Goal: Navigation & Orientation: Find specific page/section

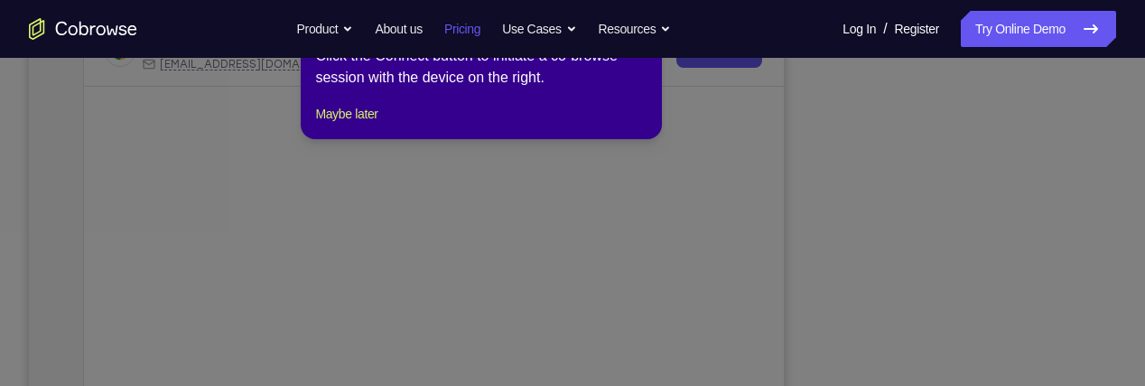
scroll to position [380, 0]
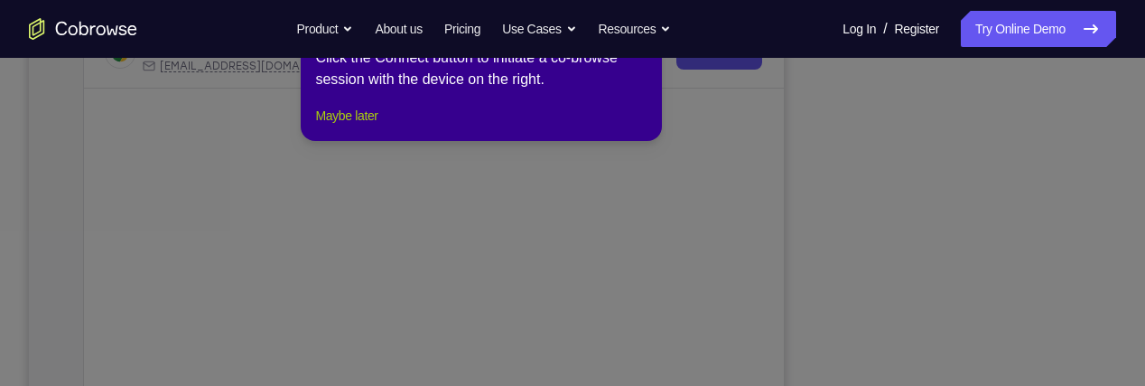
click at [375, 126] on button "Maybe later" at bounding box center [346, 116] width 62 height 22
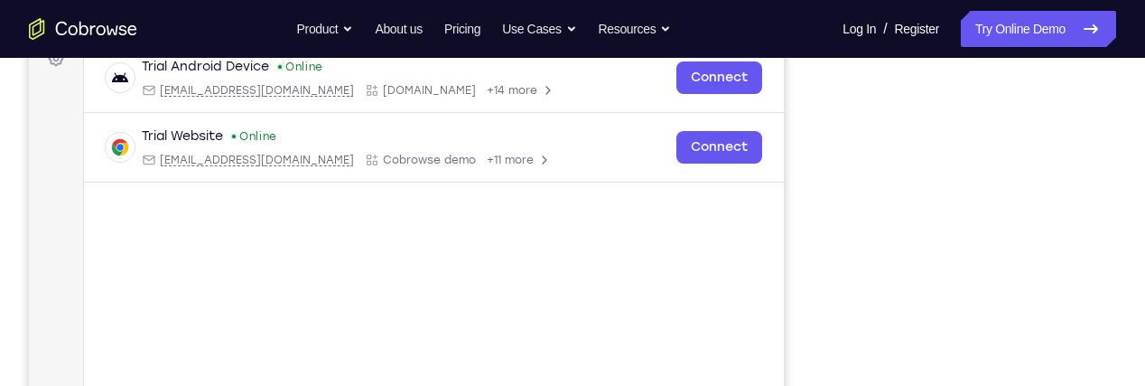
scroll to position [280, 0]
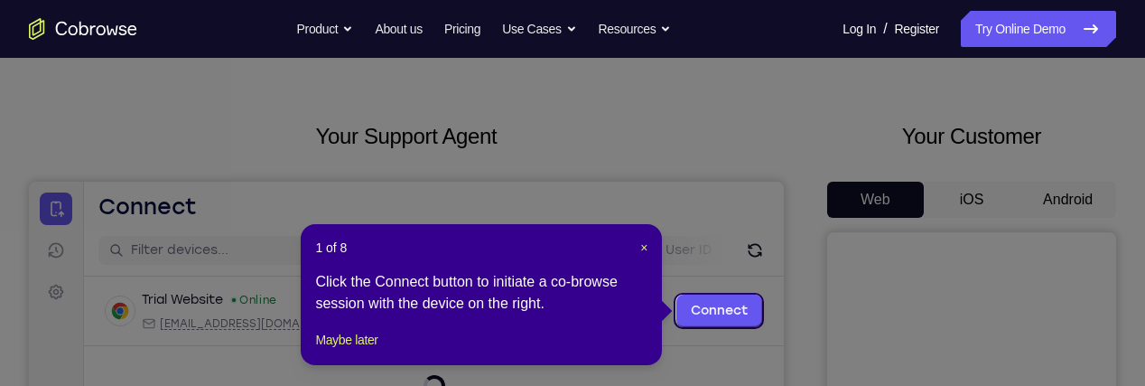
scroll to position [66, 0]
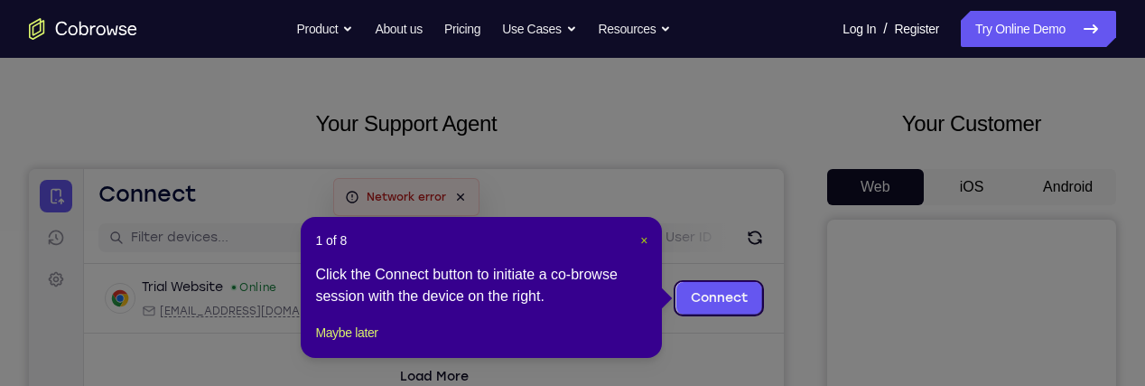
click at [644, 238] on span "×" at bounding box center [643, 240] width 7 height 14
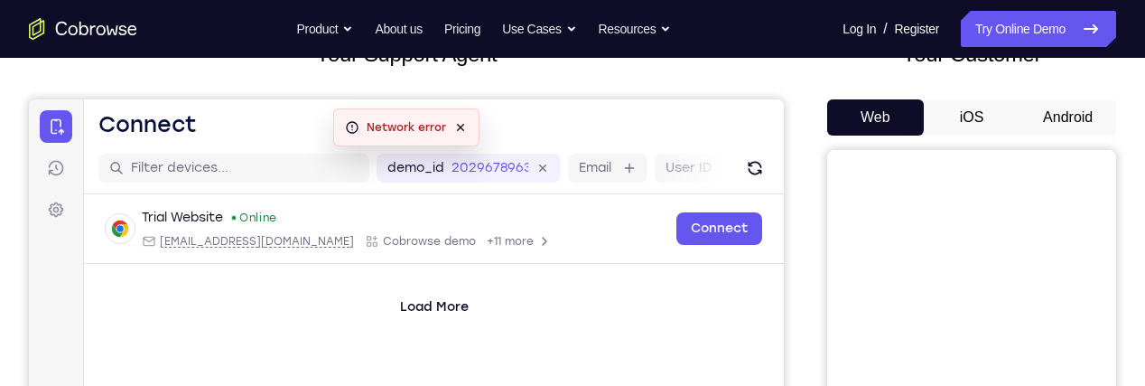
scroll to position [112, 0]
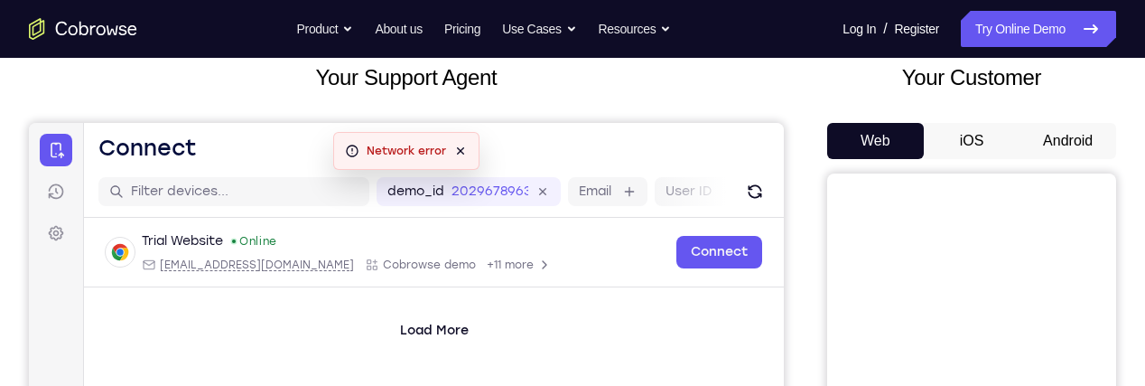
click at [1080, 149] on button "Android" at bounding box center [1068, 141] width 97 height 36
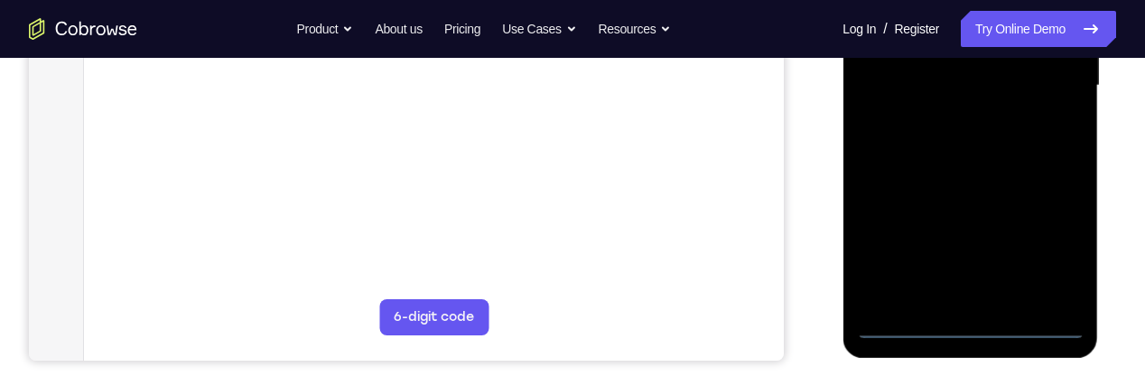
scroll to position [480, 0]
click at [981, 316] on div at bounding box center [970, 86] width 228 height 506
click at [969, 325] on div at bounding box center [970, 86] width 228 height 506
click at [1052, 245] on div at bounding box center [970, 86] width 228 height 506
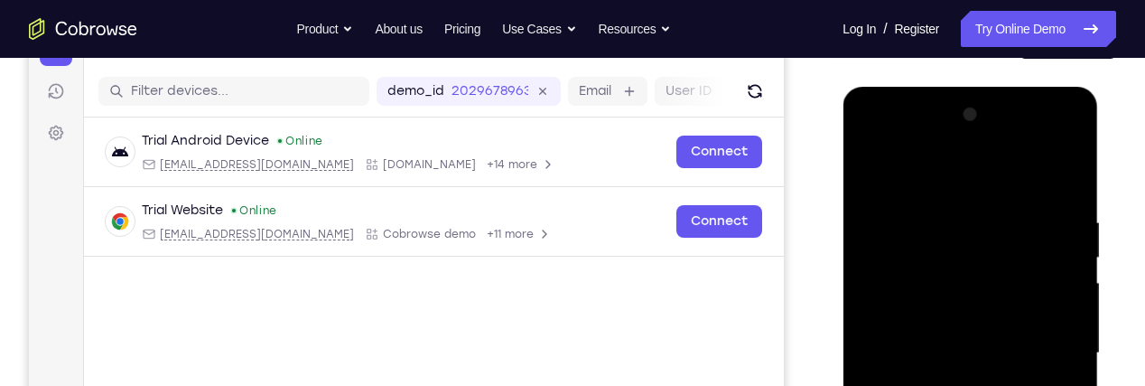
scroll to position [205, 0]
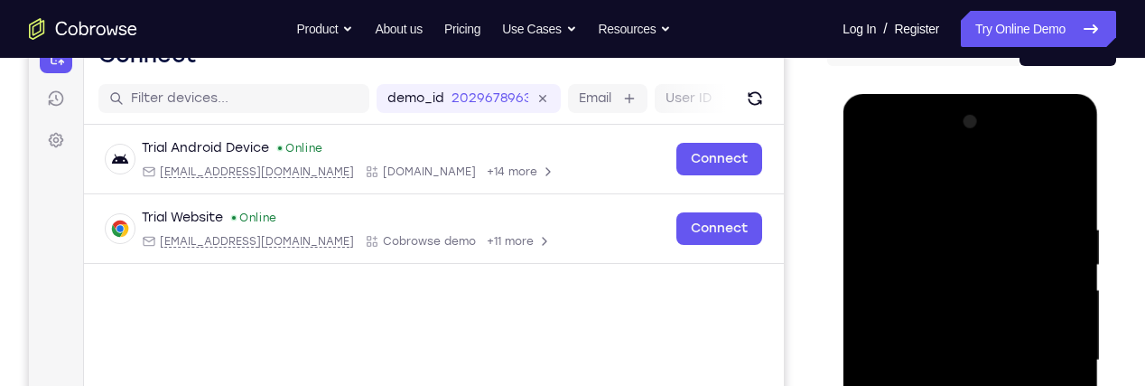
click at [1003, 192] on div at bounding box center [970, 360] width 228 height 506
click at [1040, 359] on div at bounding box center [970, 360] width 228 height 506
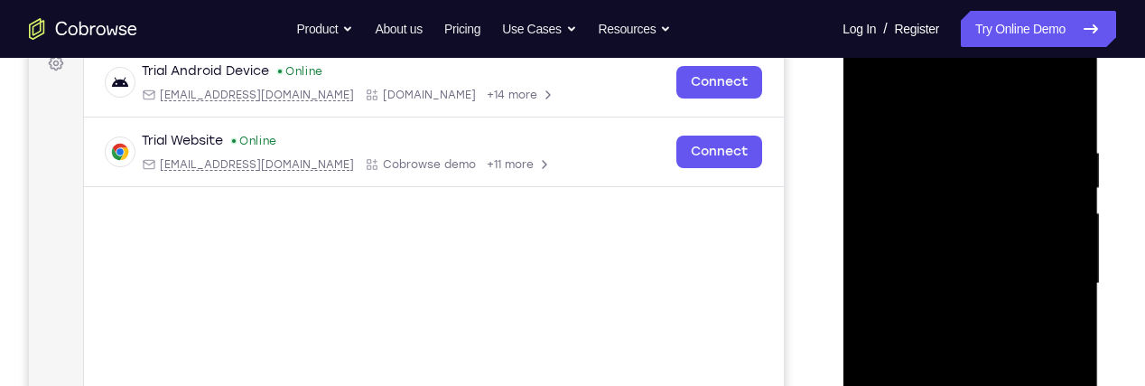
scroll to position [281, 0]
click at [951, 316] on div at bounding box center [970, 285] width 228 height 506
click at [978, 268] on div at bounding box center [970, 285] width 228 height 506
click at [976, 233] on div at bounding box center [970, 285] width 228 height 506
click at [1036, 283] on div at bounding box center [970, 285] width 228 height 506
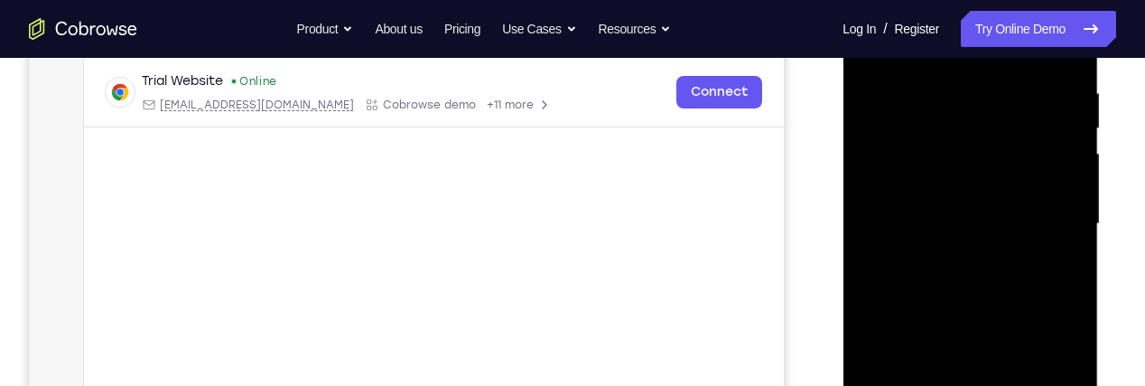
scroll to position [342, 0]
click at [1045, 294] on div at bounding box center [970, 223] width 228 height 506
click at [973, 277] on div at bounding box center [970, 223] width 228 height 506
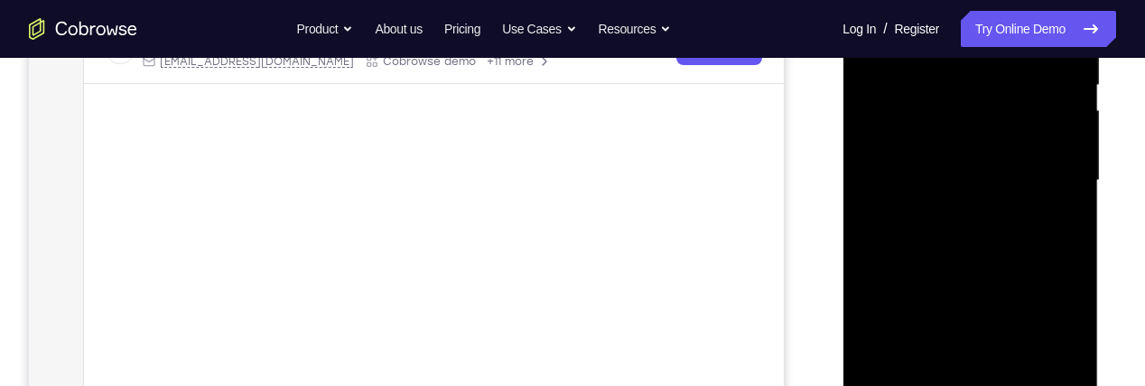
scroll to position [324, 0]
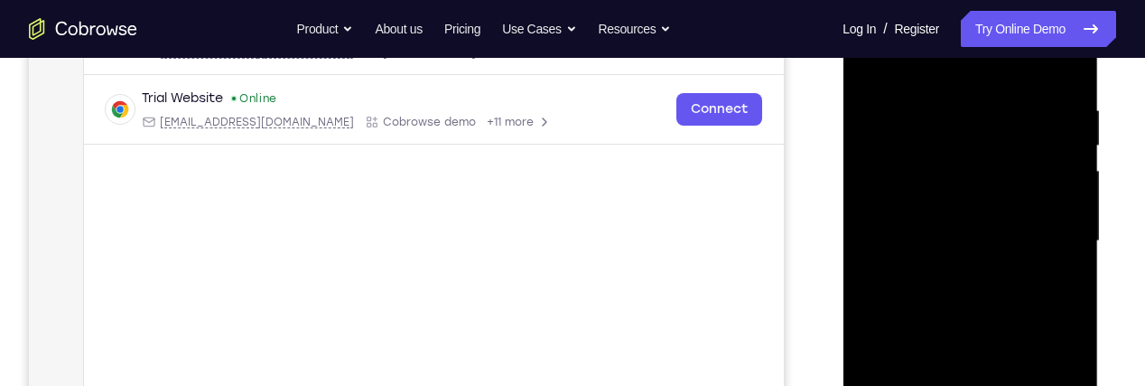
click at [1059, 90] on div at bounding box center [970, 241] width 228 height 506
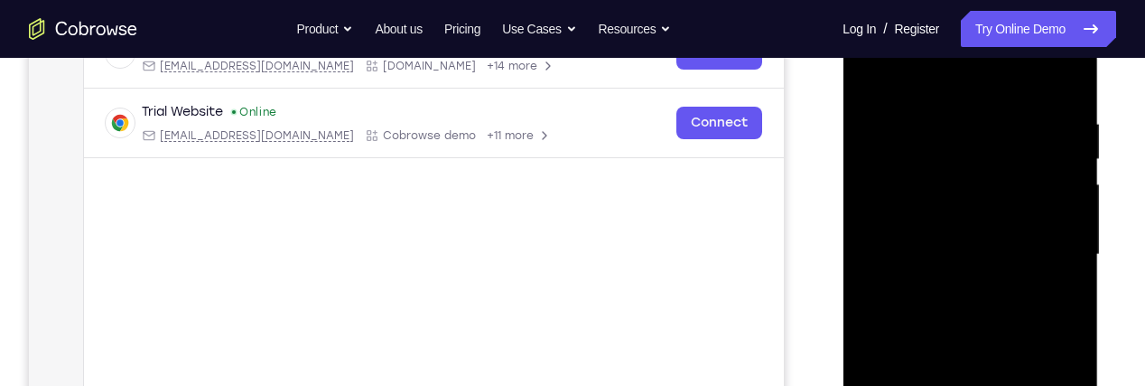
scroll to position [301, 0]
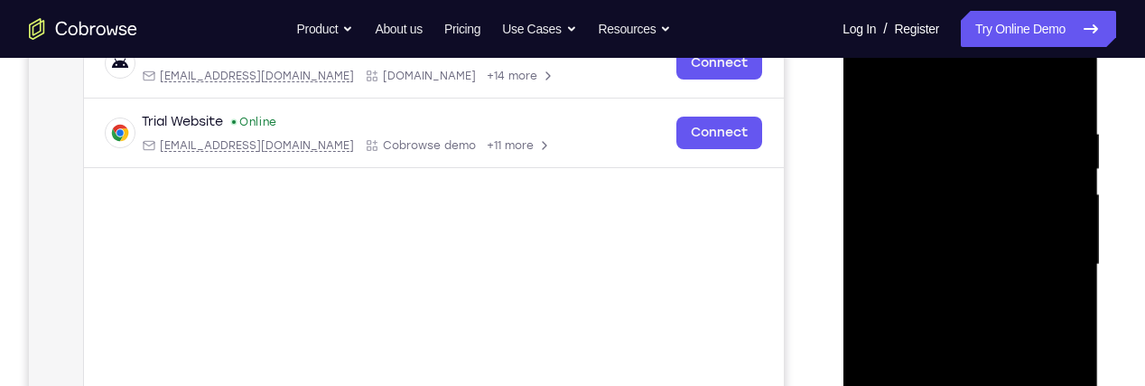
click at [1060, 107] on div at bounding box center [970, 265] width 228 height 506
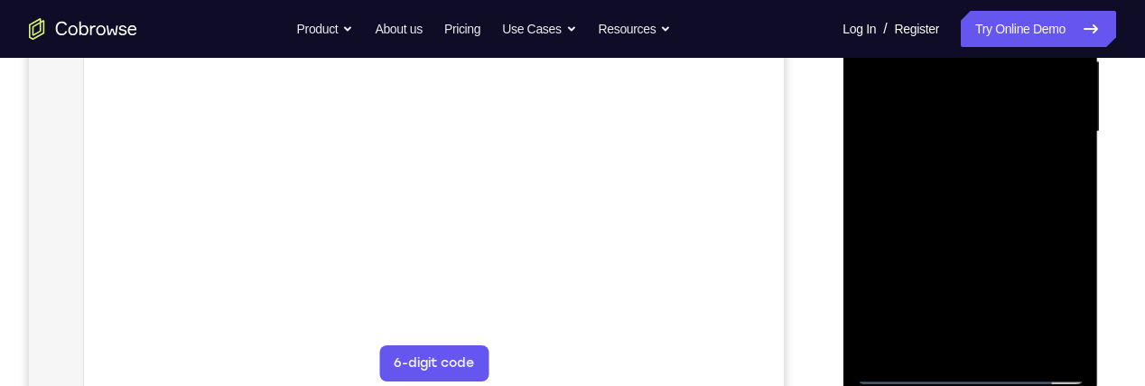
scroll to position [445, 0]
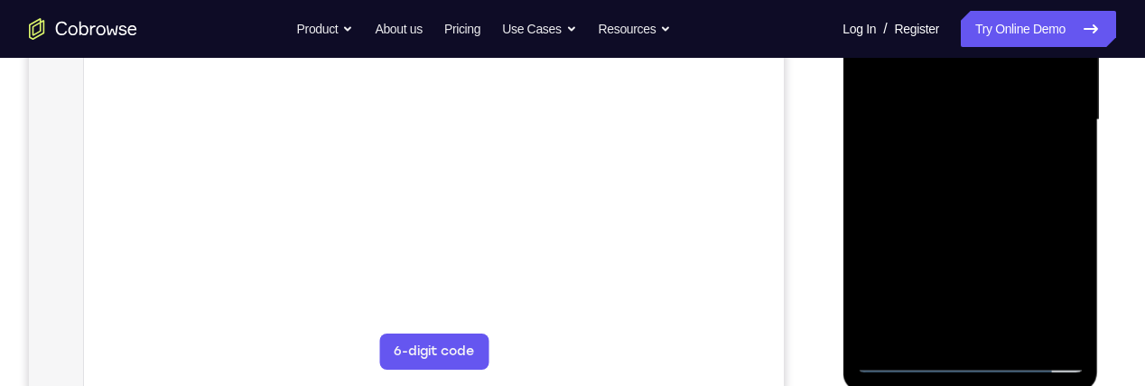
click at [1022, 330] on div at bounding box center [970, 120] width 228 height 506
click at [1011, 215] on div at bounding box center [970, 120] width 228 height 506
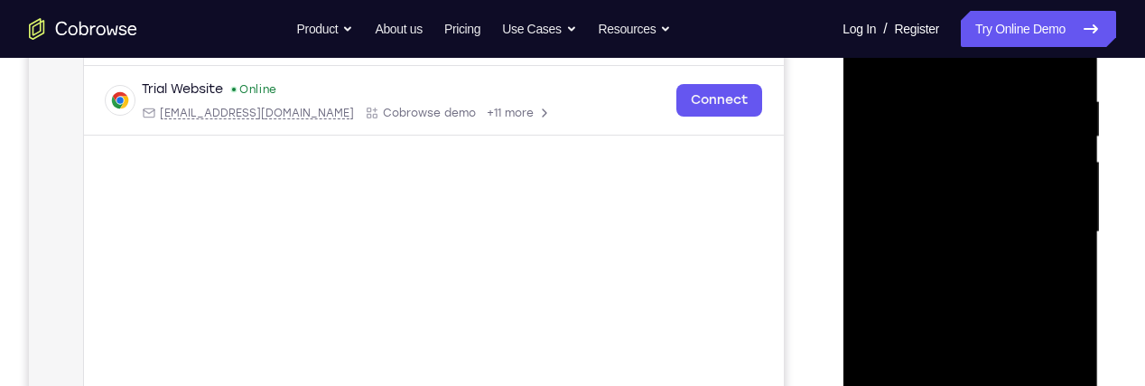
scroll to position [330, 0]
click at [1016, 201] on div at bounding box center [970, 236] width 228 height 506
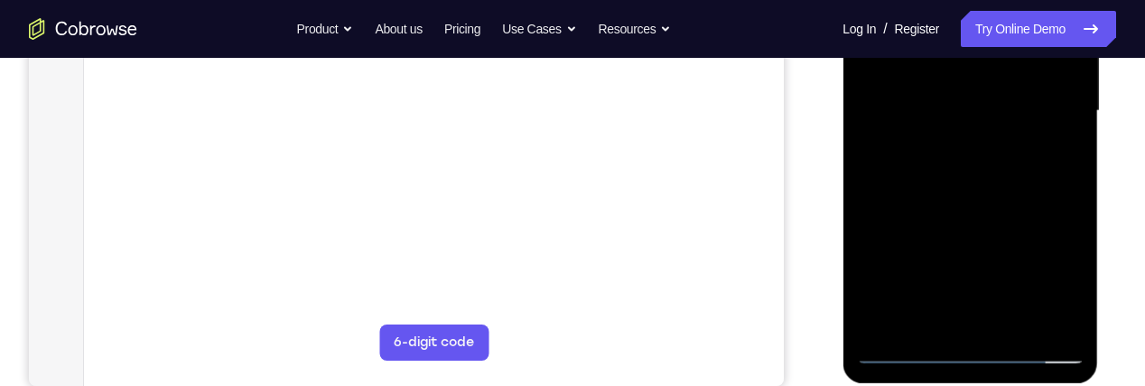
scroll to position [457, 0]
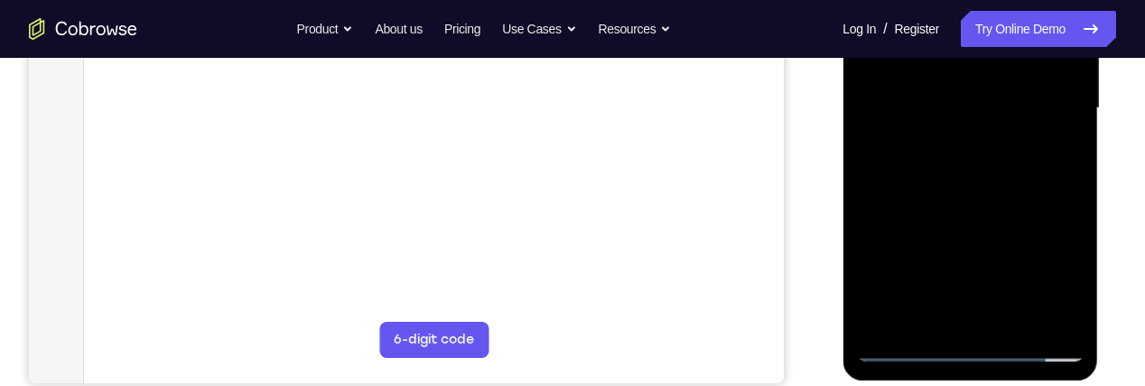
click at [957, 306] on div at bounding box center [970, 108] width 228 height 506
click at [1057, 148] on div at bounding box center [970, 108] width 228 height 506
click at [1050, 154] on div at bounding box center [970, 108] width 228 height 506
click at [907, 350] on div at bounding box center [970, 108] width 228 height 506
click at [910, 341] on div at bounding box center [970, 108] width 228 height 506
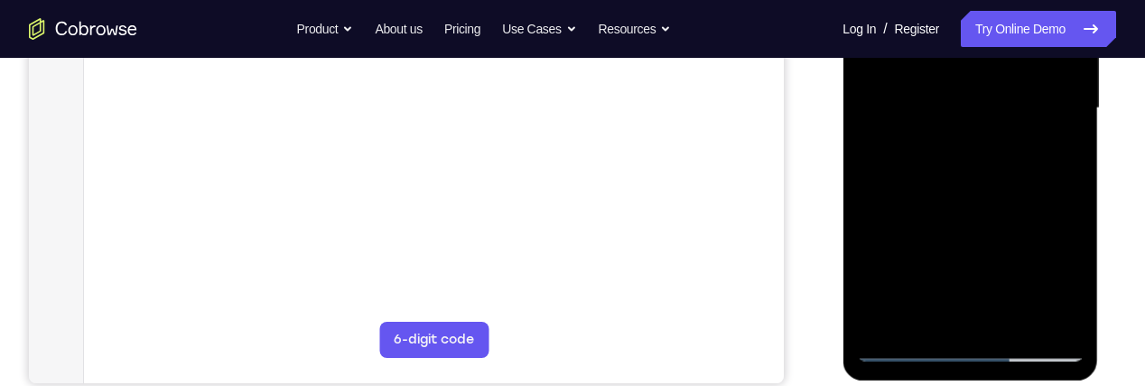
click at [908, 350] on div at bounding box center [970, 108] width 228 height 506
click at [1031, 123] on div at bounding box center [970, 108] width 228 height 506
click at [991, 199] on div at bounding box center [970, 108] width 228 height 506
click at [1037, 193] on div at bounding box center [970, 108] width 228 height 506
click at [1072, 278] on div at bounding box center [970, 108] width 228 height 506
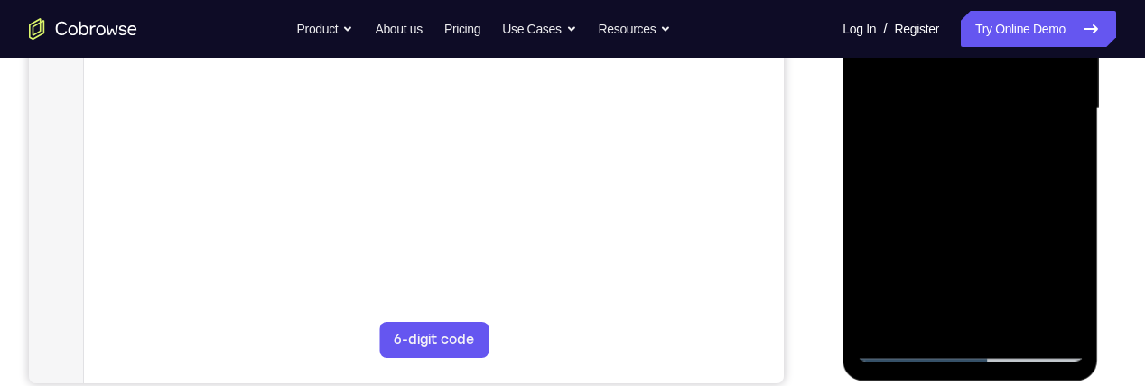
click at [901, 150] on div at bounding box center [970, 108] width 228 height 506
click at [900, 151] on div at bounding box center [970, 108] width 228 height 506
click at [1056, 274] on div at bounding box center [970, 108] width 228 height 506
click at [1053, 150] on div at bounding box center [970, 108] width 228 height 506
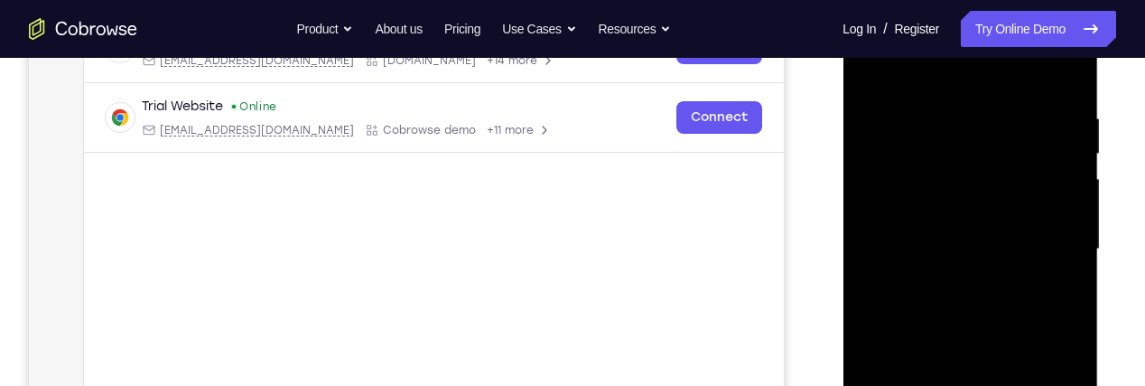
scroll to position [315, 0]
click at [898, 154] on div at bounding box center [970, 250] width 228 height 506
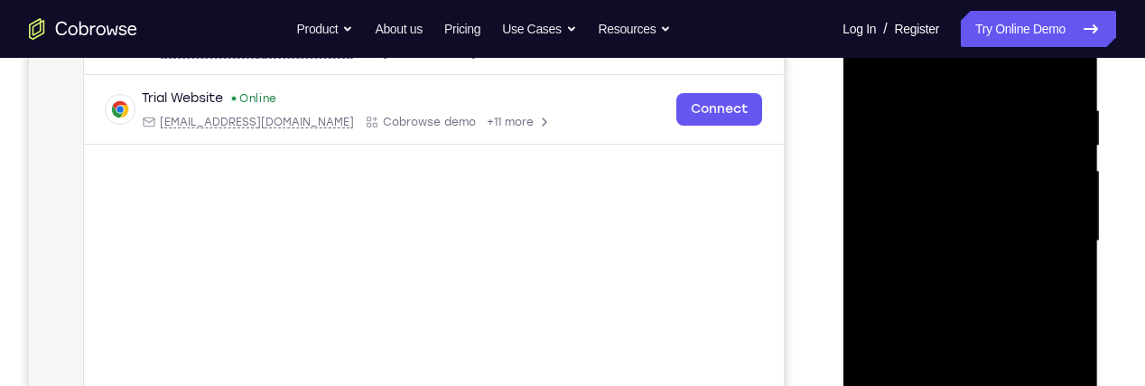
scroll to position [348, 0]
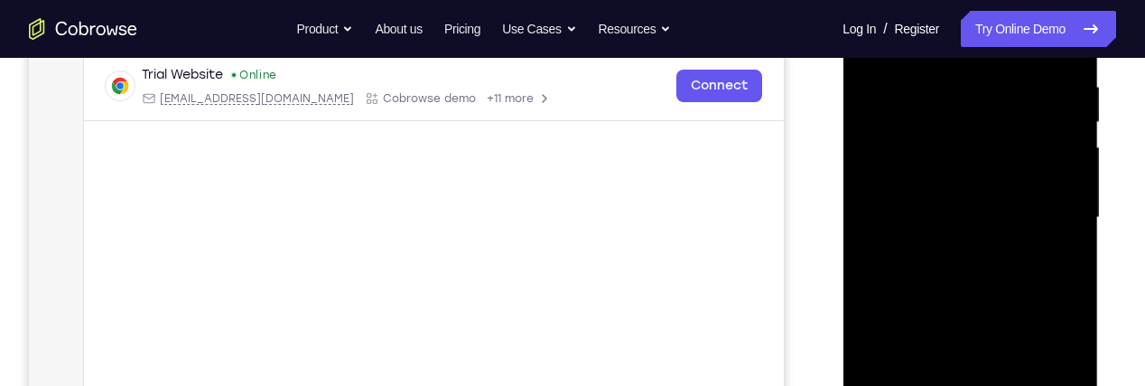
click at [929, 274] on div at bounding box center [970, 218] width 228 height 506
click at [1052, 260] on div at bounding box center [970, 218] width 228 height 506
click at [991, 83] on div at bounding box center [970, 218] width 228 height 506
click at [1030, 234] on div at bounding box center [970, 218] width 228 height 506
click at [1055, 255] on div at bounding box center [970, 218] width 228 height 506
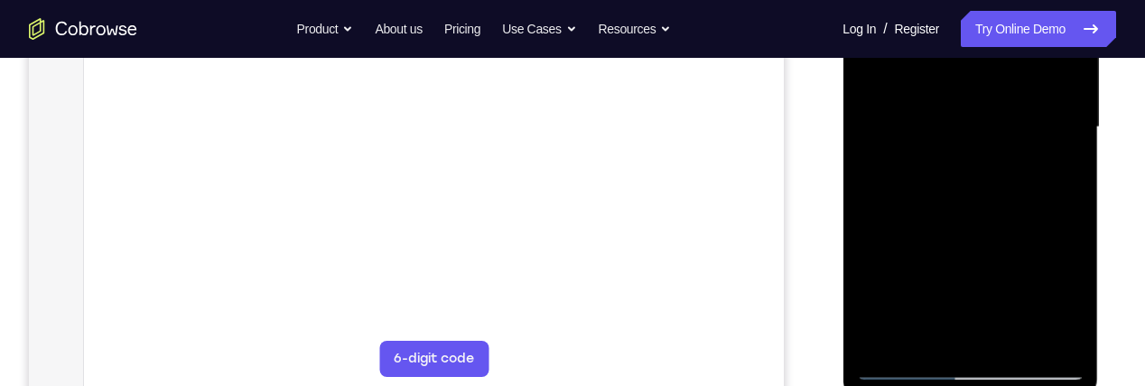
scroll to position [439, 0]
click at [914, 357] on div at bounding box center [970, 127] width 228 height 506
click at [908, 361] on div at bounding box center [970, 127] width 228 height 506
click at [903, 365] on div at bounding box center [970, 127] width 228 height 506
click at [1013, 173] on div at bounding box center [970, 127] width 228 height 506
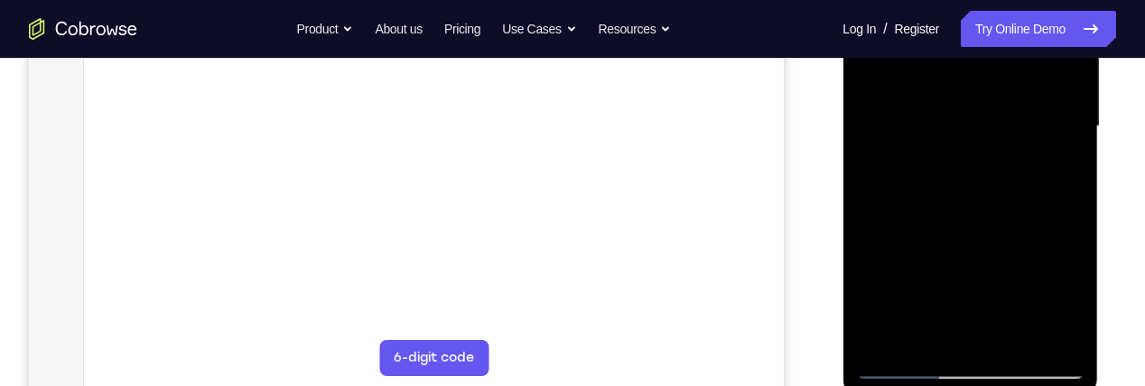
click at [956, 169] on div at bounding box center [970, 127] width 228 height 506
click at [966, 169] on div at bounding box center [970, 127] width 228 height 506
click at [1060, 294] on div at bounding box center [970, 127] width 228 height 506
click at [1050, 166] on div at bounding box center [970, 127] width 228 height 506
click at [903, 361] on div at bounding box center [970, 127] width 228 height 506
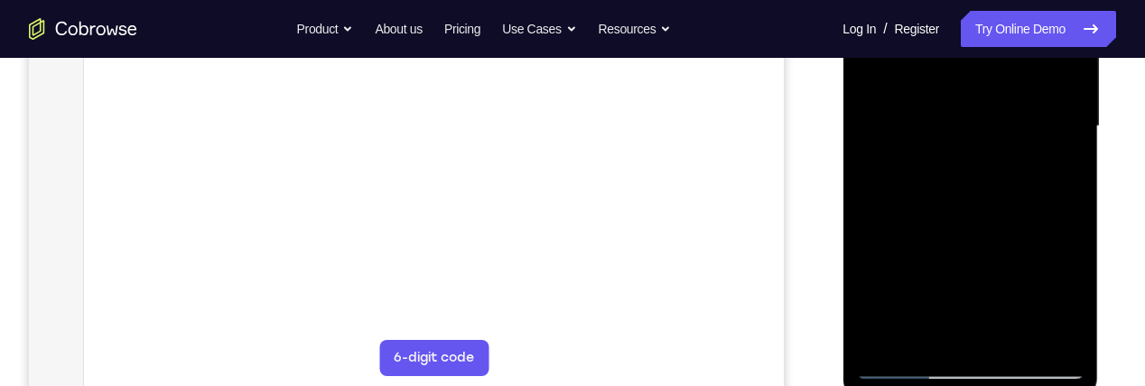
click at [904, 359] on div at bounding box center [970, 127] width 228 height 506
click at [909, 361] on div at bounding box center [970, 127] width 228 height 506
click at [1015, 216] on div at bounding box center [970, 127] width 228 height 506
click at [943, 328] on div at bounding box center [970, 127] width 228 height 506
click at [1071, 293] on div at bounding box center [970, 127] width 228 height 506
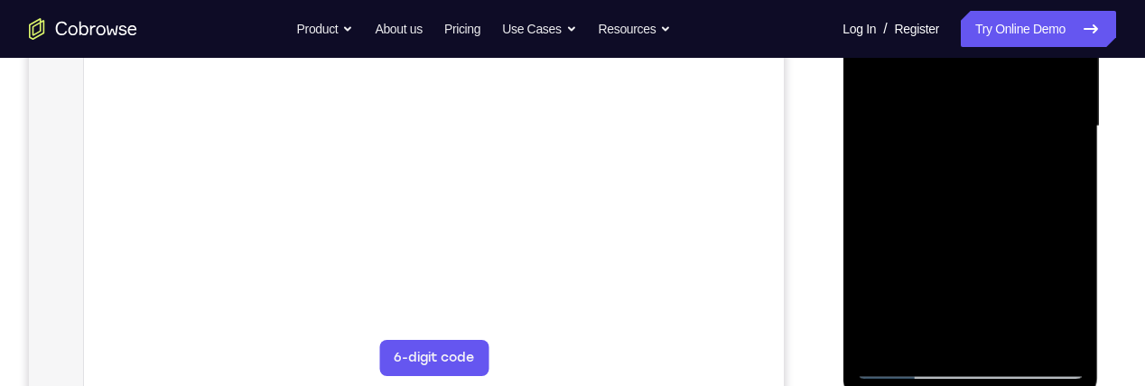
click at [1069, 289] on div at bounding box center [970, 127] width 228 height 506
click at [1061, 295] on div at bounding box center [970, 127] width 228 height 506
click at [1063, 290] on div at bounding box center [970, 127] width 228 height 506
click at [1057, 296] on div at bounding box center [970, 127] width 228 height 506
click at [1054, 163] on div at bounding box center [970, 127] width 228 height 506
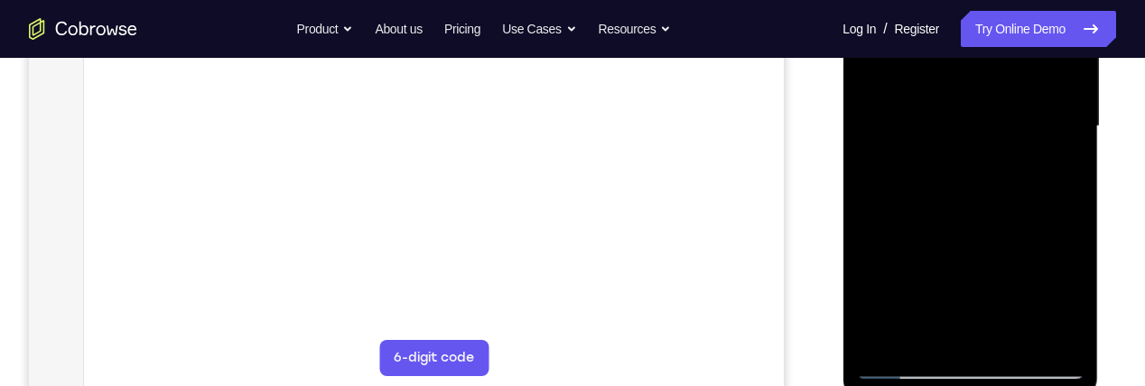
click at [1048, 166] on div at bounding box center [970, 127] width 228 height 506
click at [909, 363] on div at bounding box center [970, 127] width 228 height 506
click at [907, 365] on div at bounding box center [970, 127] width 228 height 506
click at [908, 364] on div at bounding box center [970, 127] width 228 height 506
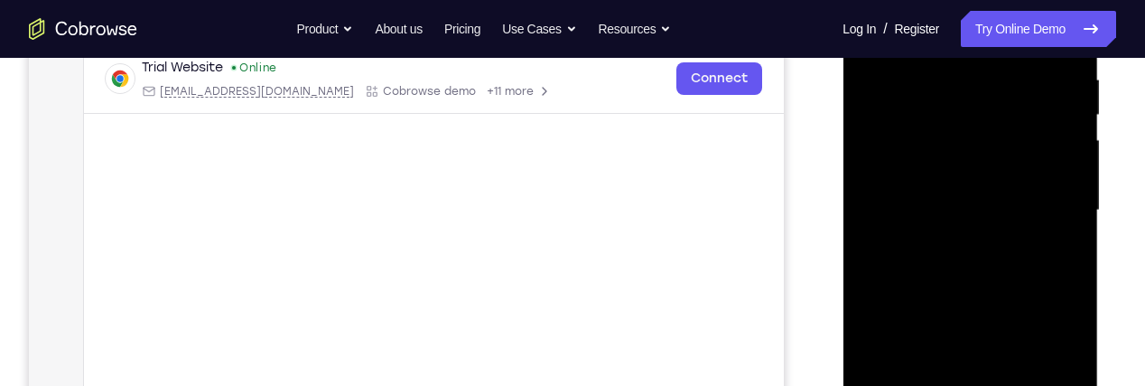
scroll to position [357, 0]
click at [1062, 199] on div at bounding box center [970, 209] width 228 height 506
click at [1070, 194] on div at bounding box center [970, 209] width 228 height 506
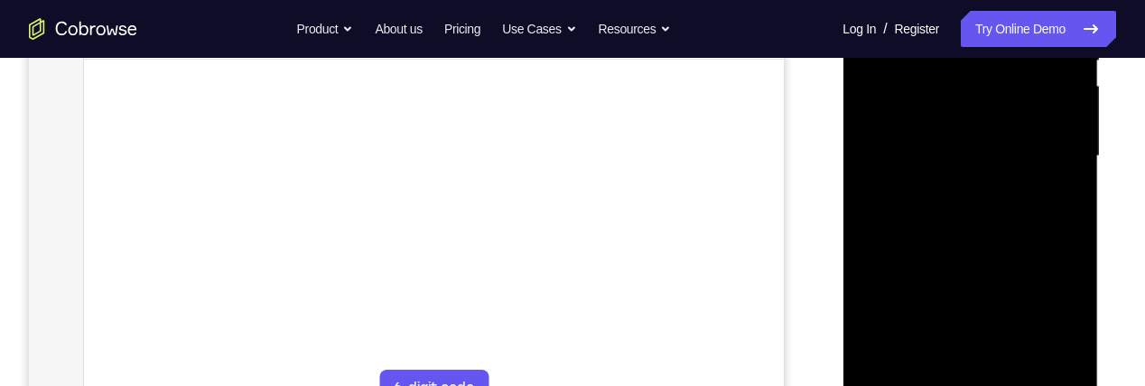
scroll to position [412, 0]
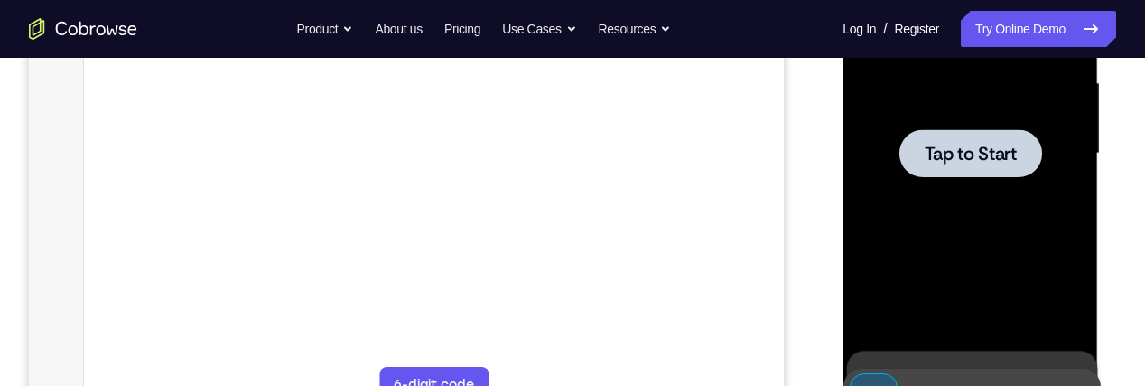
click at [996, 145] on span "Tap to Start" at bounding box center [970, 154] width 92 height 18
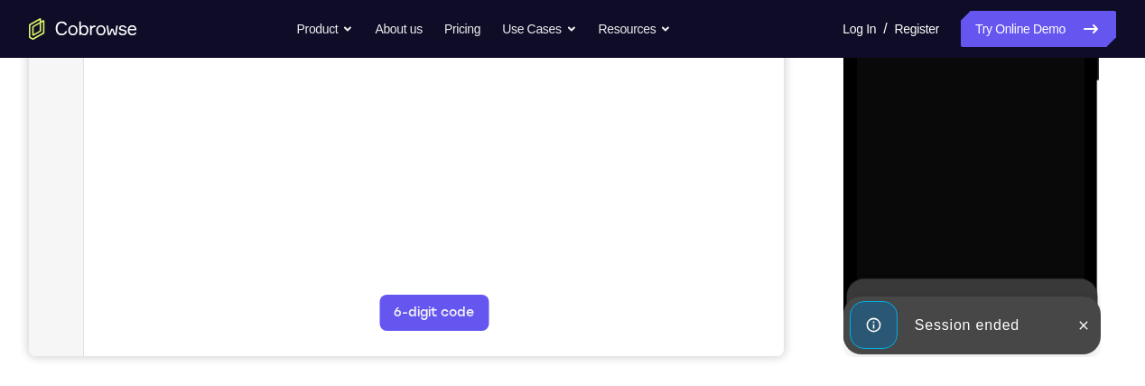
scroll to position [517, 0]
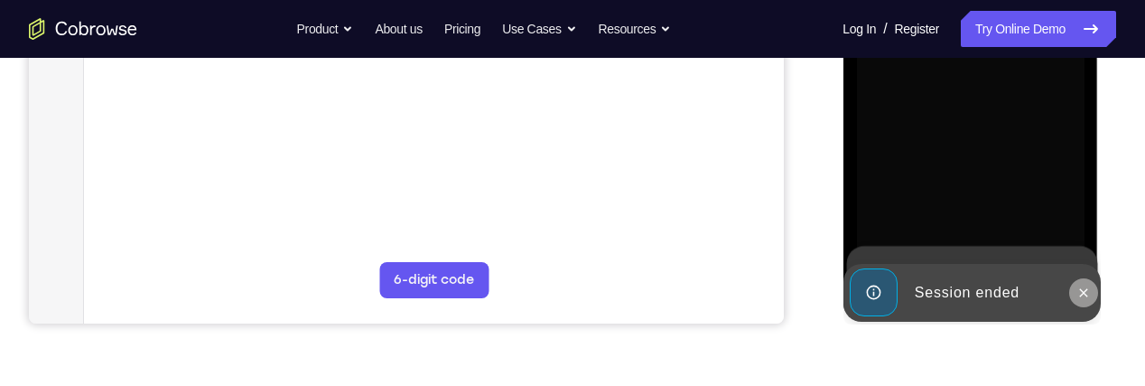
click at [1083, 292] on icon at bounding box center [1083, 292] width 8 height 8
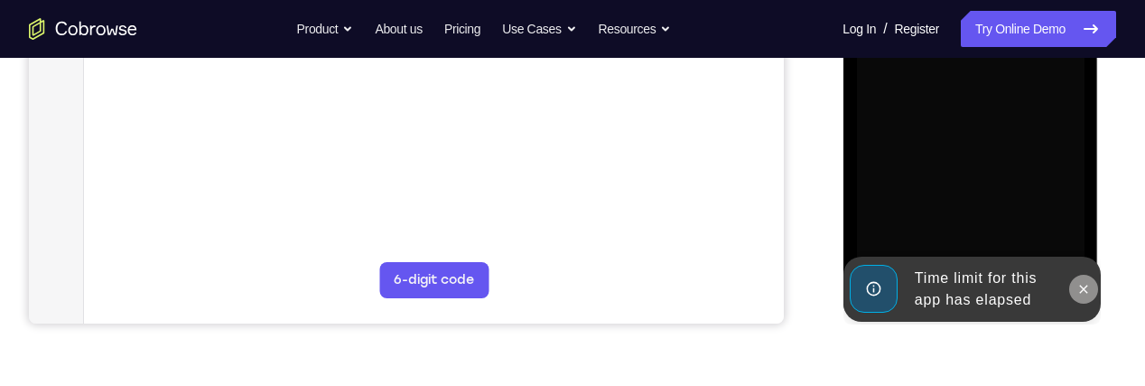
click at [1084, 286] on icon at bounding box center [1083, 289] width 8 height 8
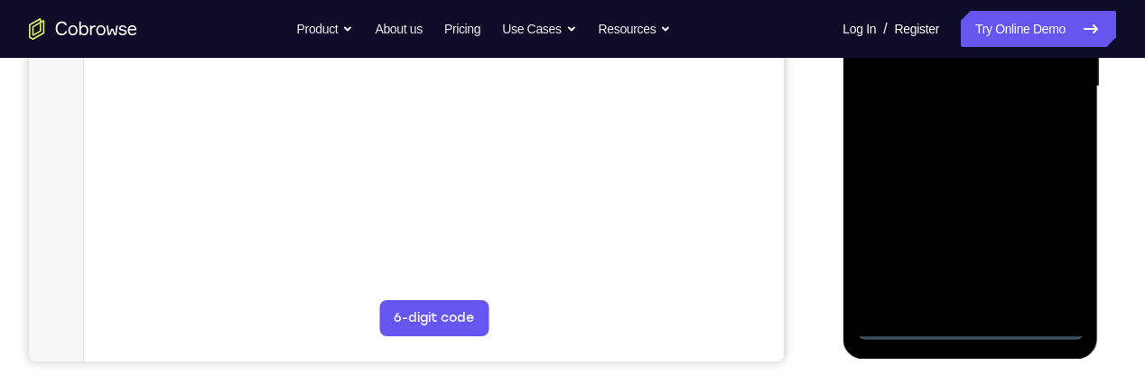
scroll to position [481, 0]
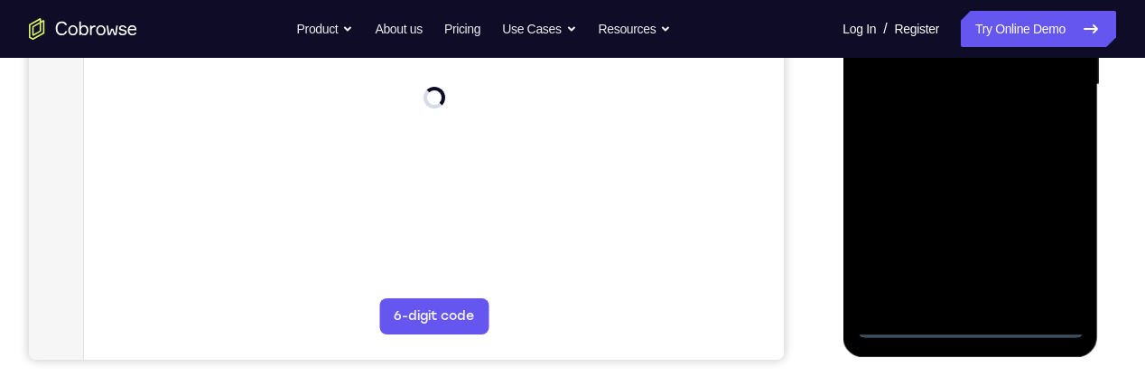
click at [970, 330] on div at bounding box center [970, 85] width 228 height 506
click at [1052, 248] on div at bounding box center [970, 85] width 228 height 506
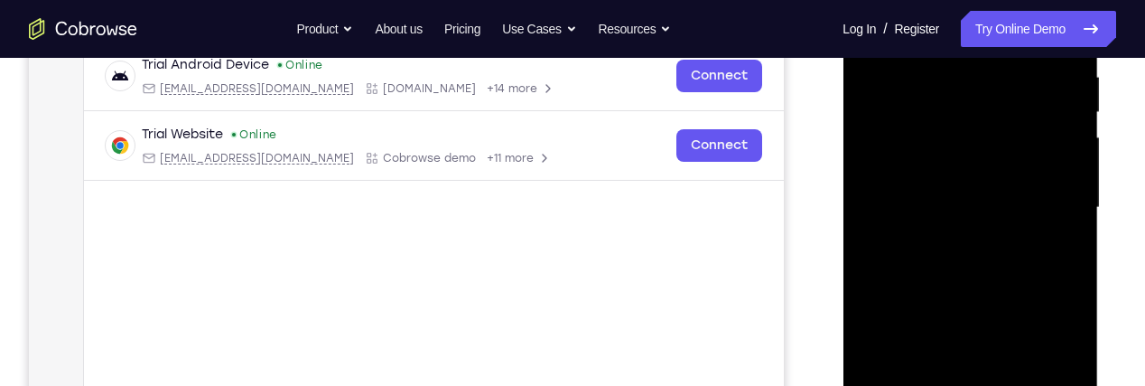
scroll to position [343, 0]
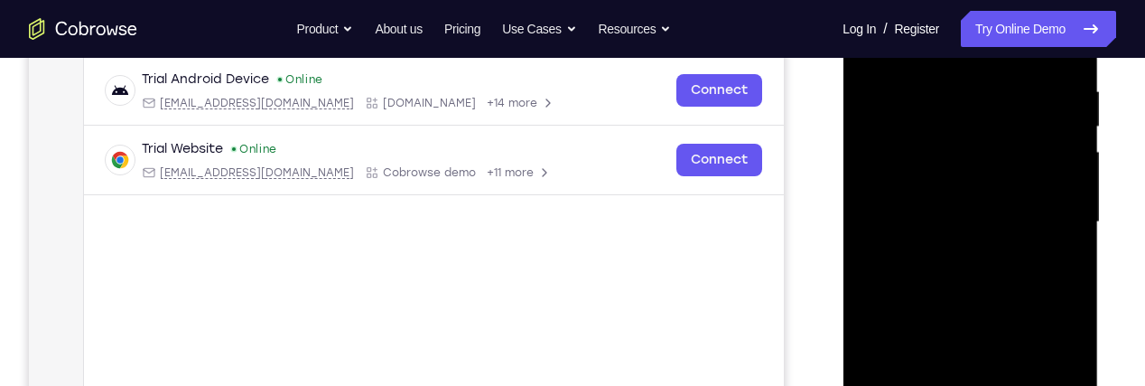
click at [892, 213] on div at bounding box center [970, 222] width 228 height 506
click at [898, 206] on div at bounding box center [970, 222] width 228 height 506
click at [1019, 238] on div at bounding box center [970, 222] width 228 height 506
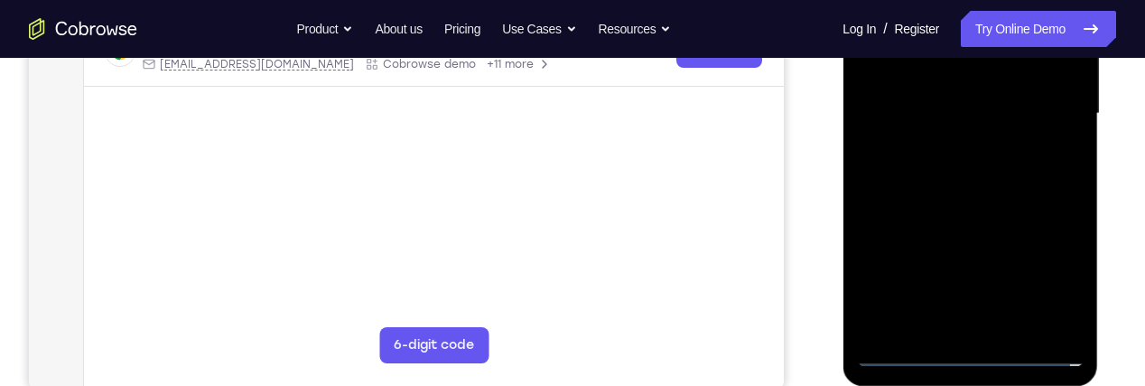
scroll to position [453, 0]
click at [1038, 322] on div at bounding box center [970, 113] width 228 height 506
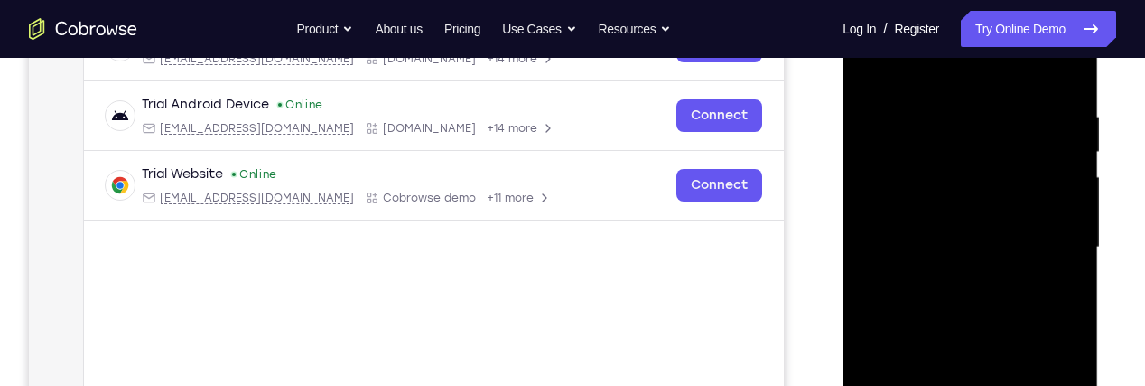
scroll to position [314, 0]
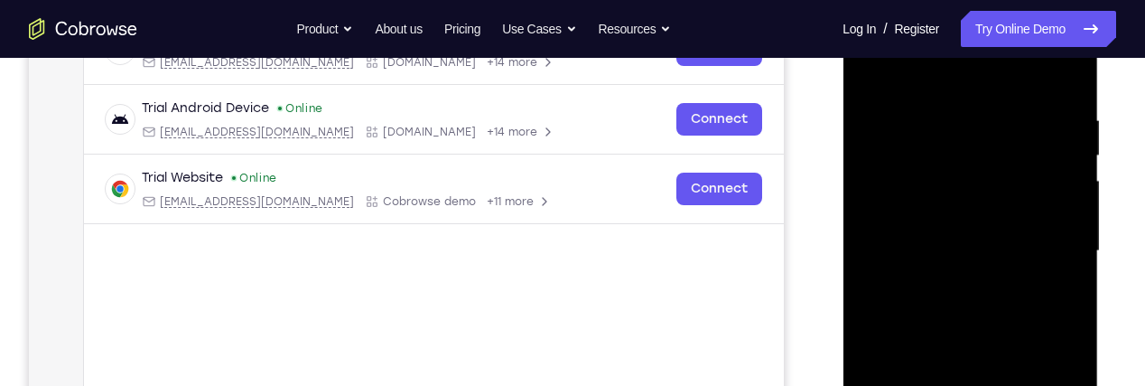
click at [995, 192] on div at bounding box center [970, 251] width 228 height 506
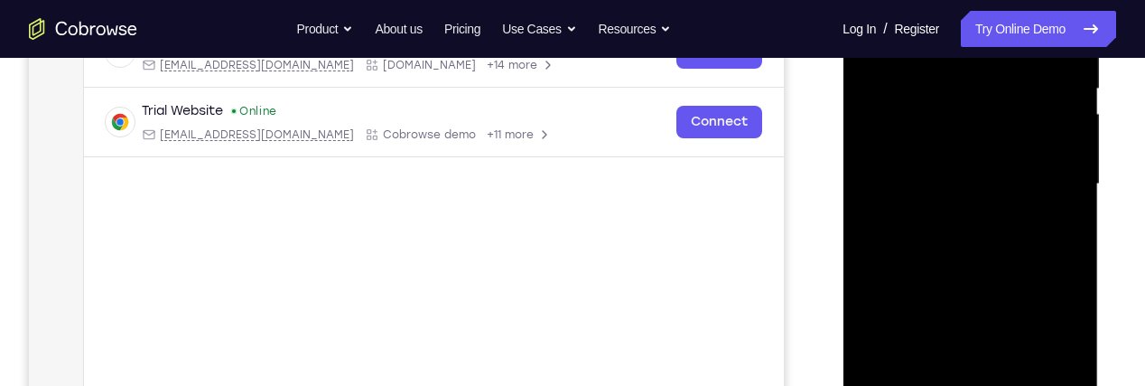
scroll to position [387, 0]
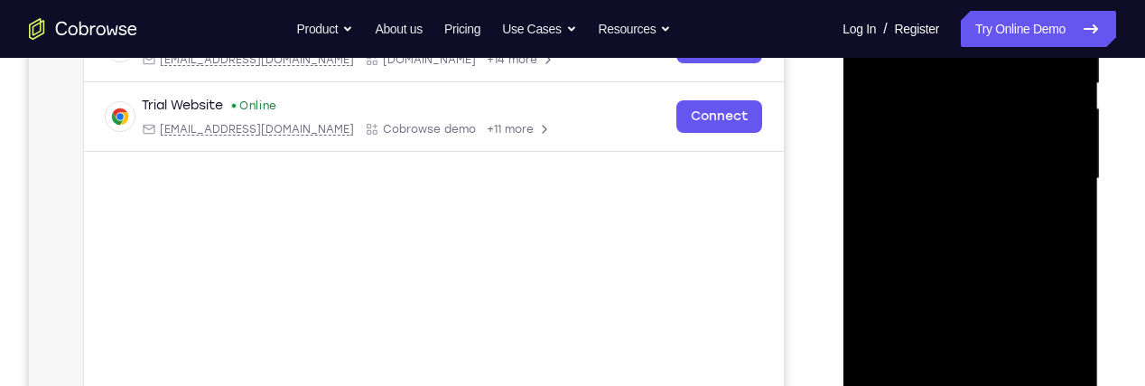
click at [1029, 198] on div at bounding box center [970, 179] width 228 height 506
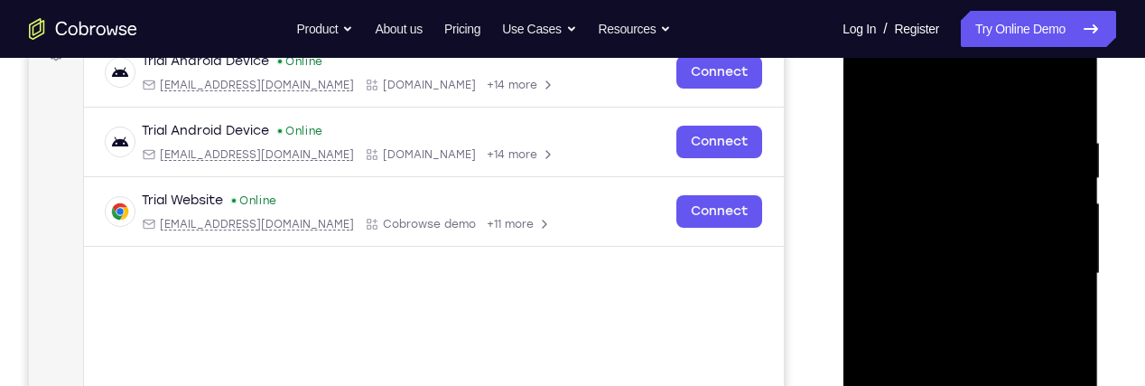
scroll to position [285, 0]
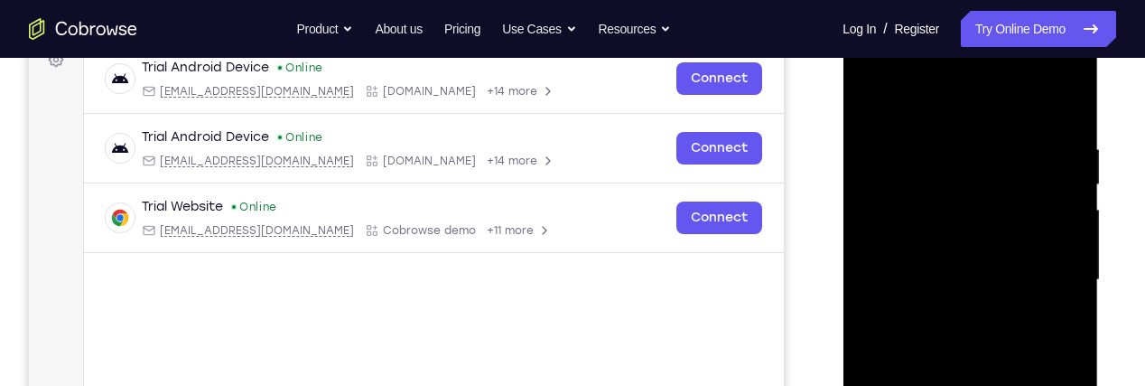
click at [1057, 327] on div at bounding box center [970, 280] width 228 height 506
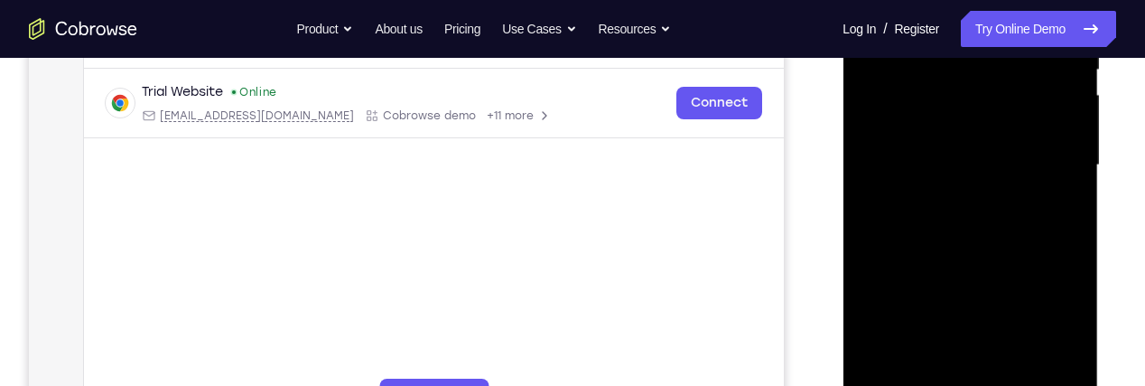
scroll to position [416, 0]
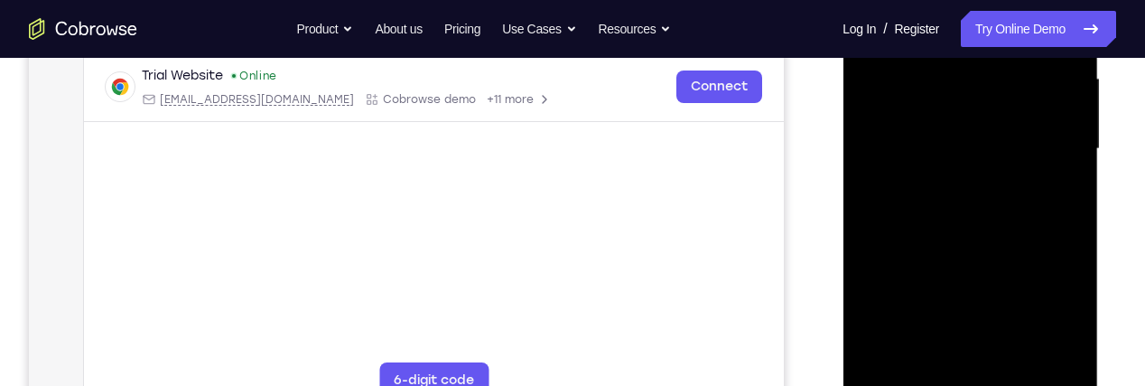
click at [1052, 349] on div at bounding box center [970, 149] width 228 height 506
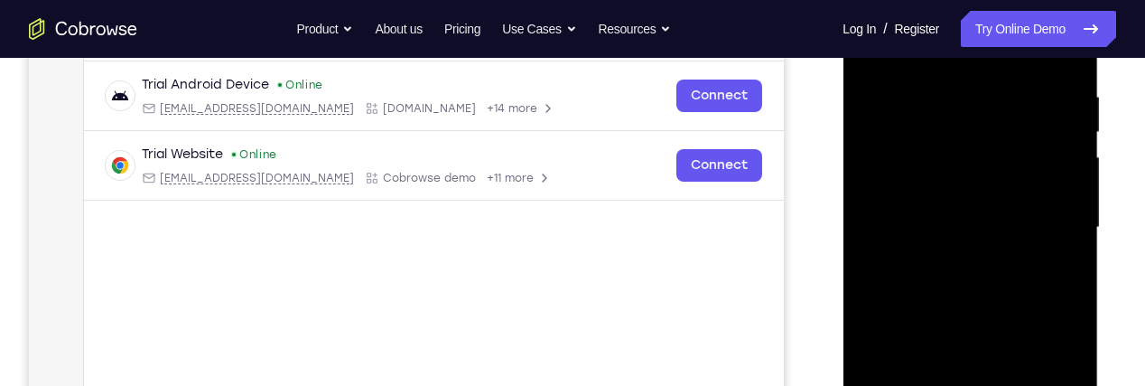
scroll to position [319, 0]
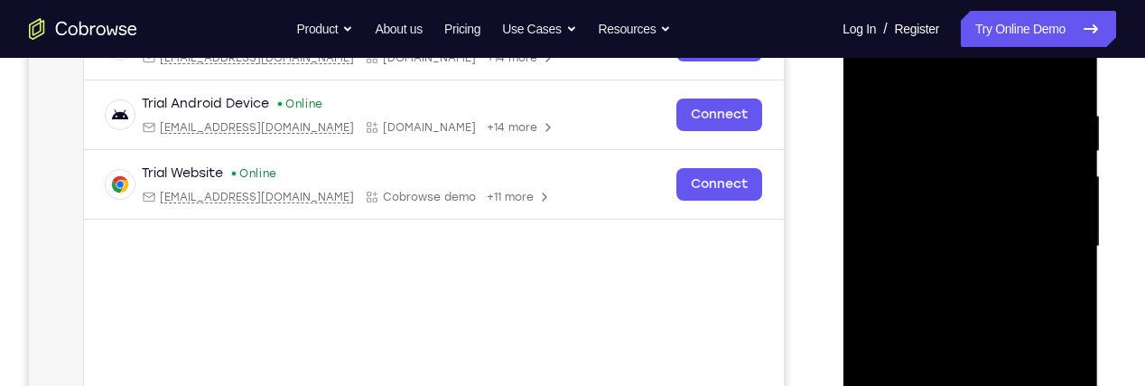
click at [1056, 290] on div at bounding box center [970, 247] width 228 height 506
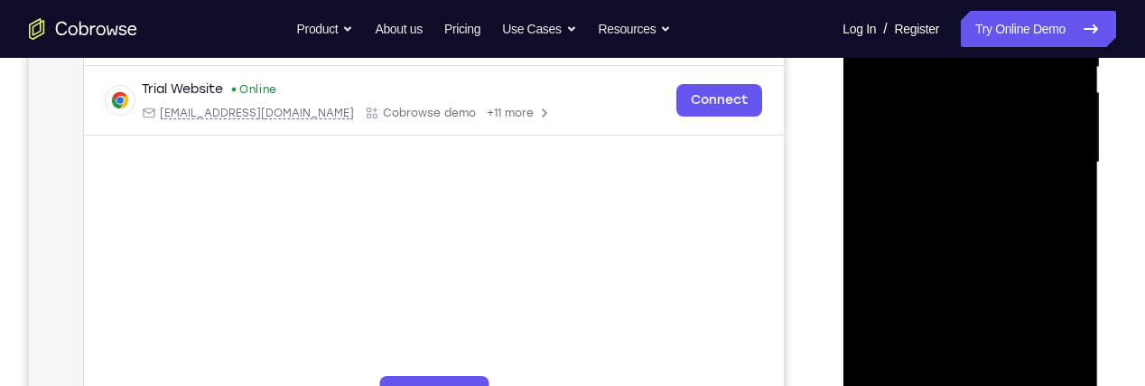
scroll to position [406, 0]
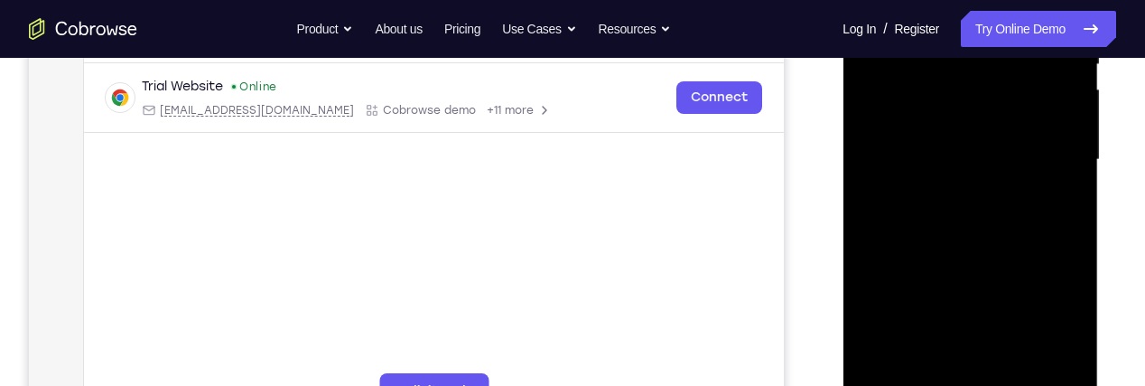
click at [1055, 358] on div at bounding box center [970, 160] width 228 height 506
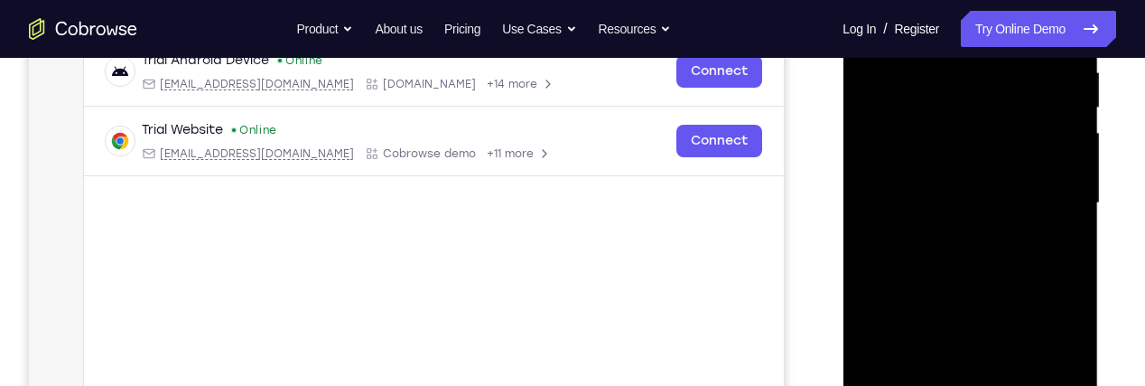
scroll to position [498, 0]
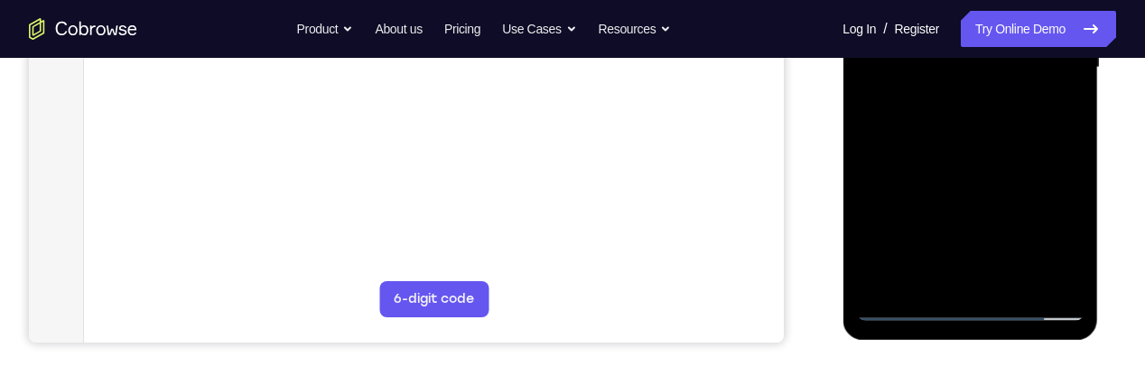
click at [1058, 275] on div at bounding box center [970, 68] width 228 height 506
click at [1044, 274] on div at bounding box center [970, 68] width 228 height 506
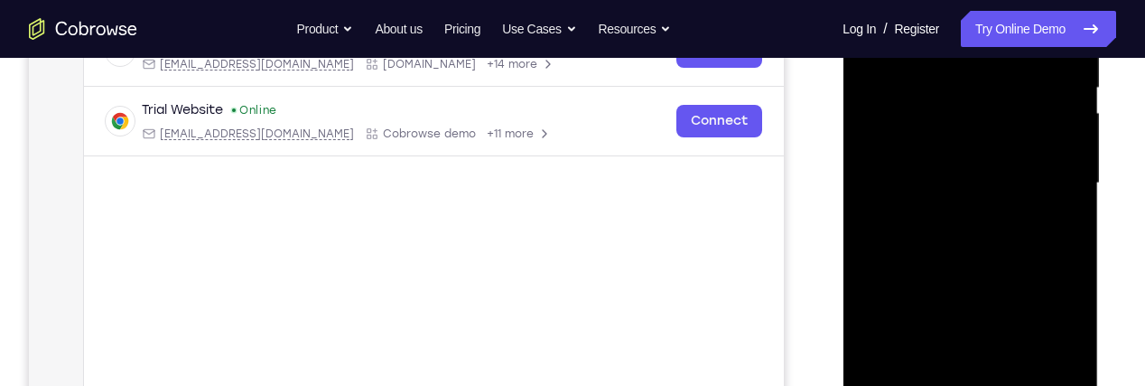
scroll to position [372, 0]
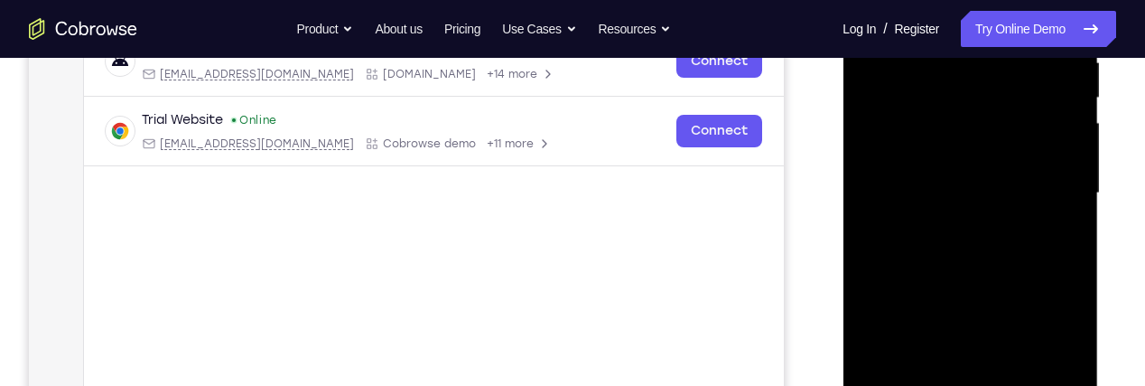
click at [1045, 191] on div at bounding box center [970, 193] width 228 height 506
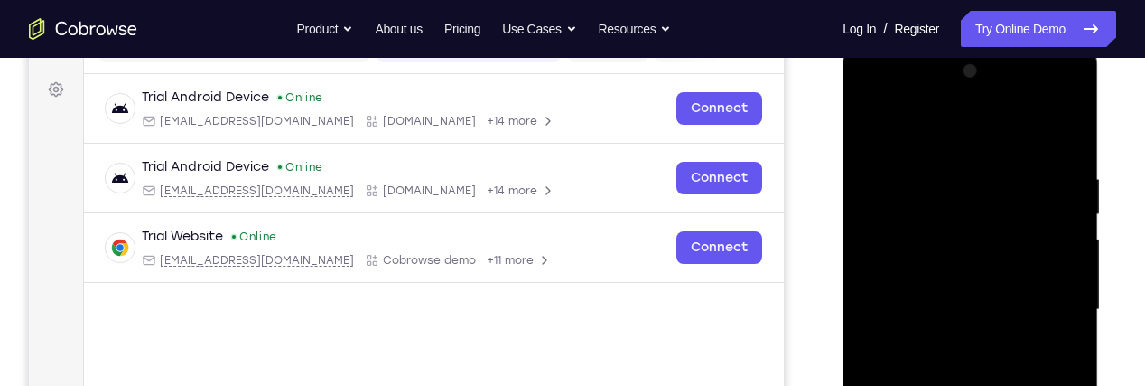
scroll to position [255, 0]
click at [885, 107] on div at bounding box center [970, 311] width 228 height 506
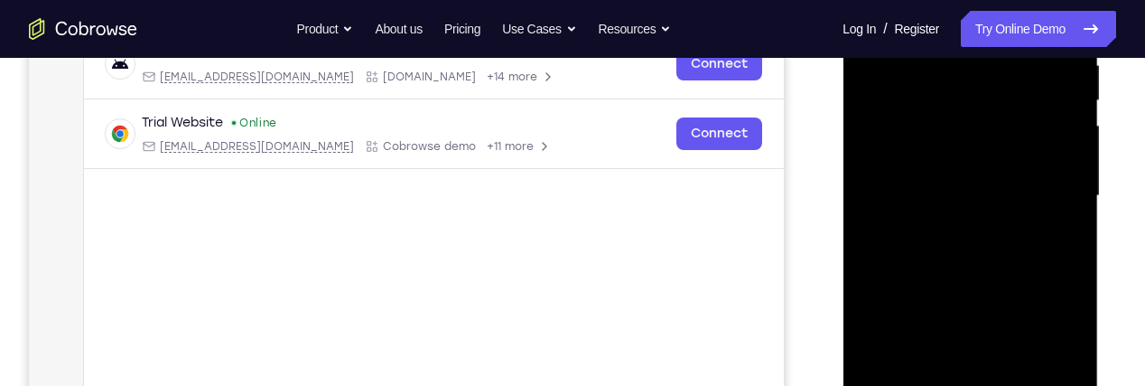
scroll to position [397, 0]
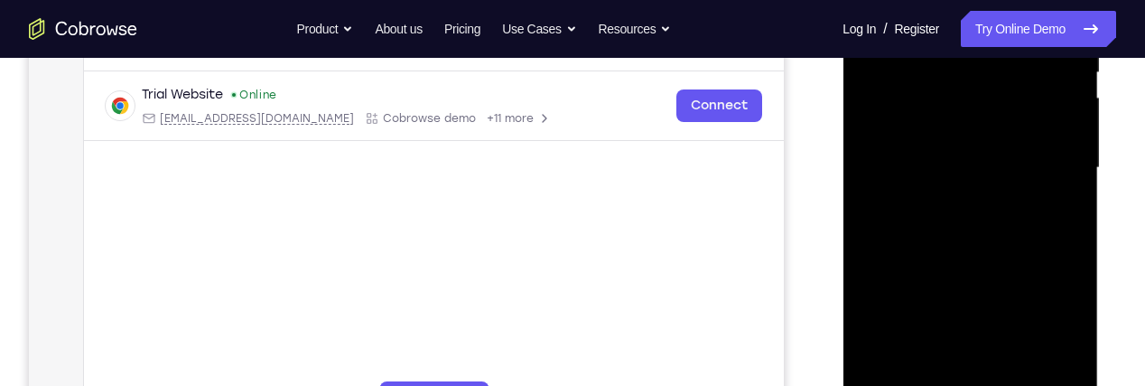
click at [973, 154] on div at bounding box center [970, 168] width 228 height 506
click at [1014, 89] on div at bounding box center [970, 168] width 228 height 506
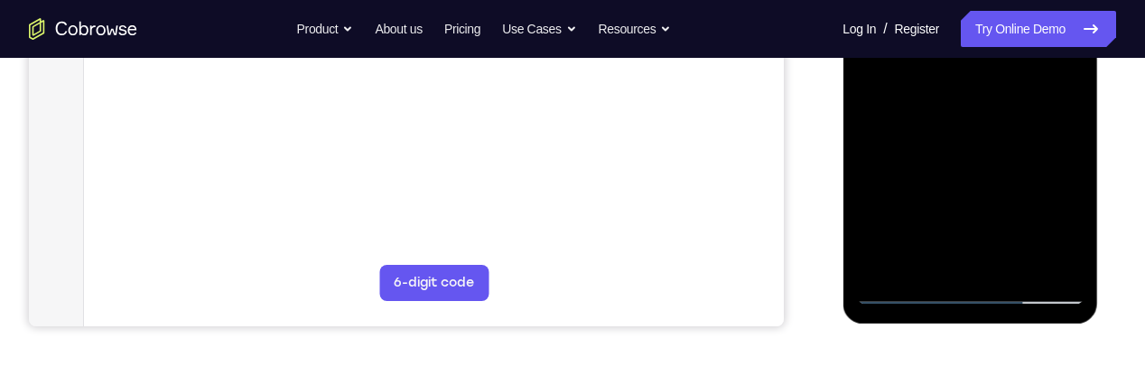
scroll to position [516, 0]
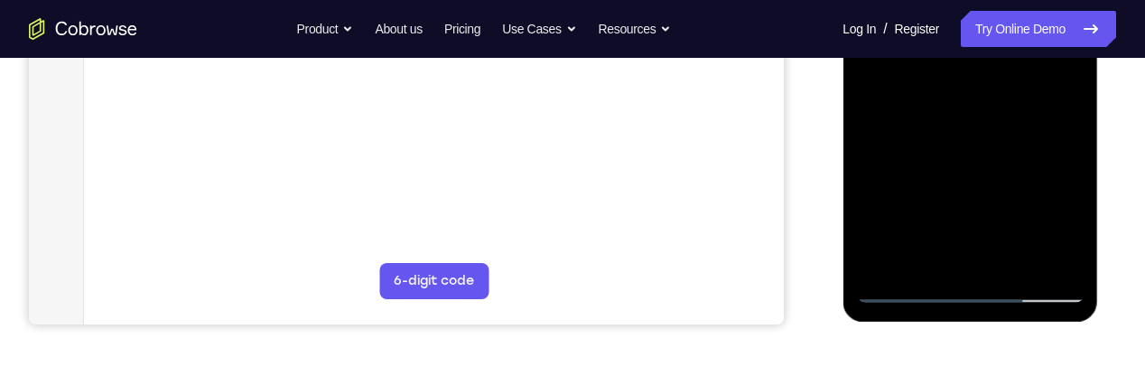
click at [907, 293] on div at bounding box center [970, 50] width 228 height 506
click at [904, 289] on div at bounding box center [970, 50] width 228 height 506
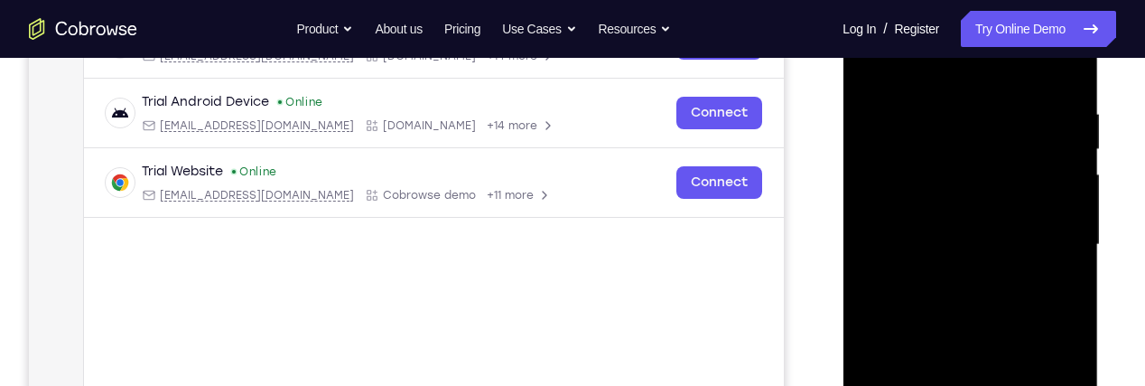
scroll to position [330, 0]
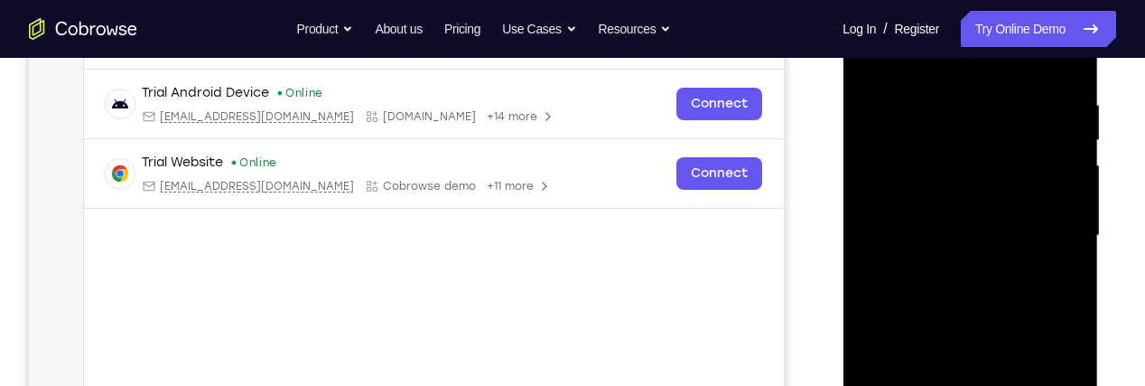
click at [873, 141] on div at bounding box center [970, 236] width 228 height 506
click at [877, 220] on div at bounding box center [970, 236] width 228 height 506
click at [882, 275] on div at bounding box center [970, 236] width 228 height 506
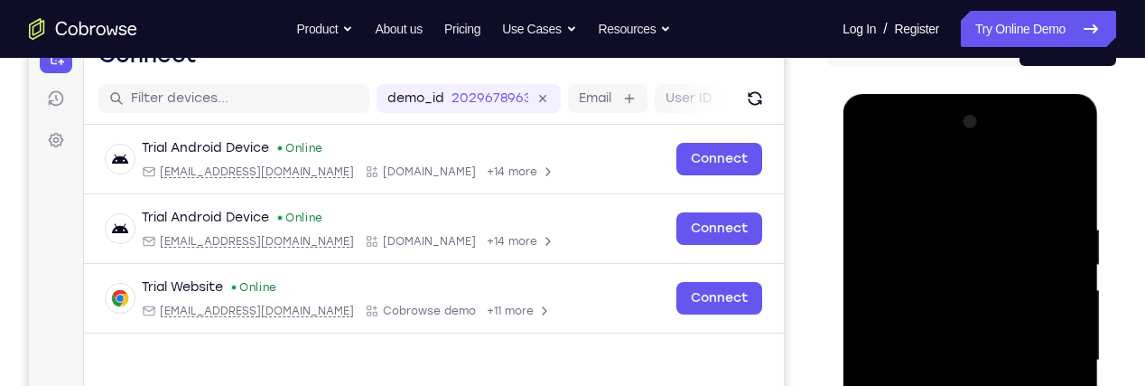
scroll to position [199, 0]
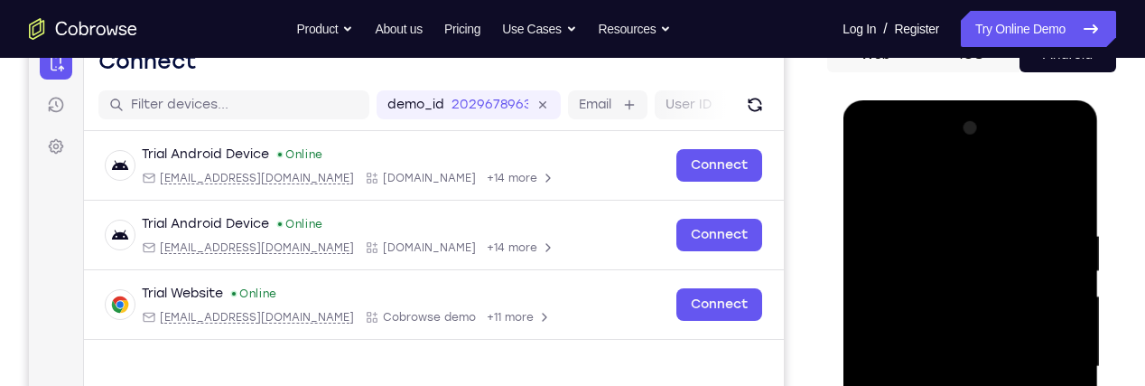
click at [1014, 158] on div at bounding box center [970, 367] width 228 height 506
click at [877, 162] on div at bounding box center [970, 367] width 228 height 506
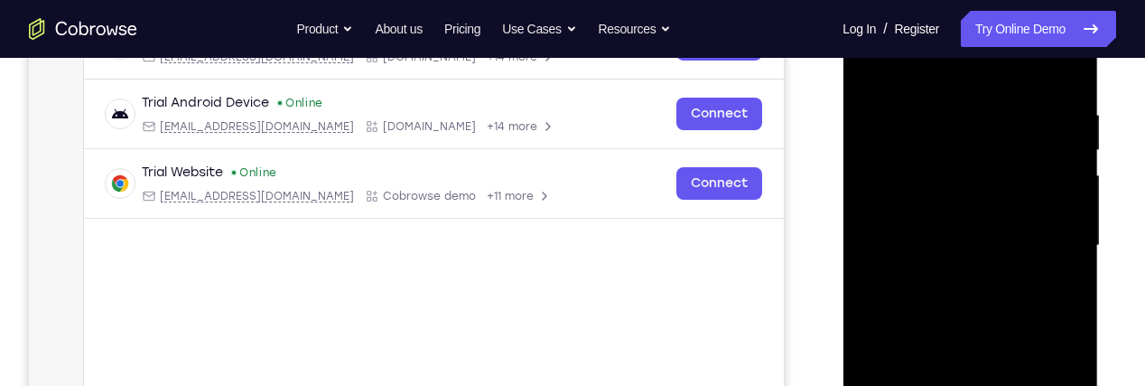
scroll to position [322, 0]
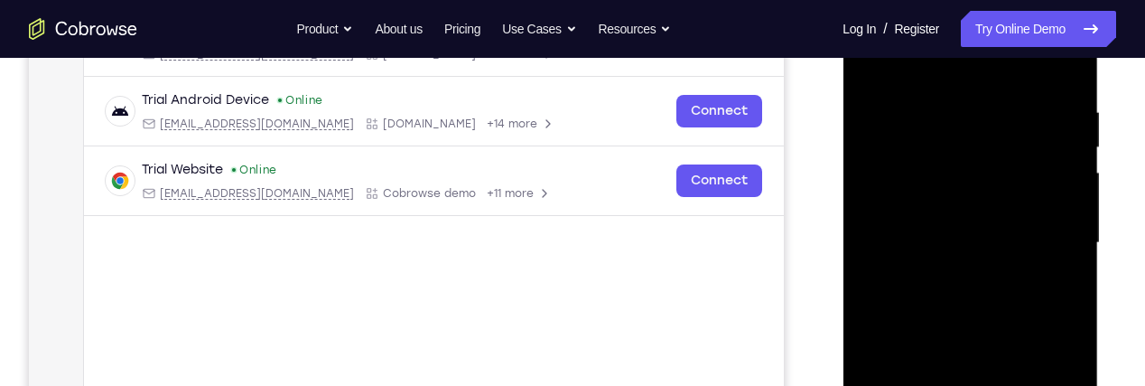
click at [1006, 355] on div at bounding box center [970, 243] width 228 height 506
click at [875, 168] on div at bounding box center [970, 243] width 228 height 506
click at [878, 214] on div at bounding box center [970, 243] width 228 height 506
click at [878, 270] on div at bounding box center [970, 243] width 228 height 506
click at [877, 319] on div at bounding box center [970, 243] width 228 height 506
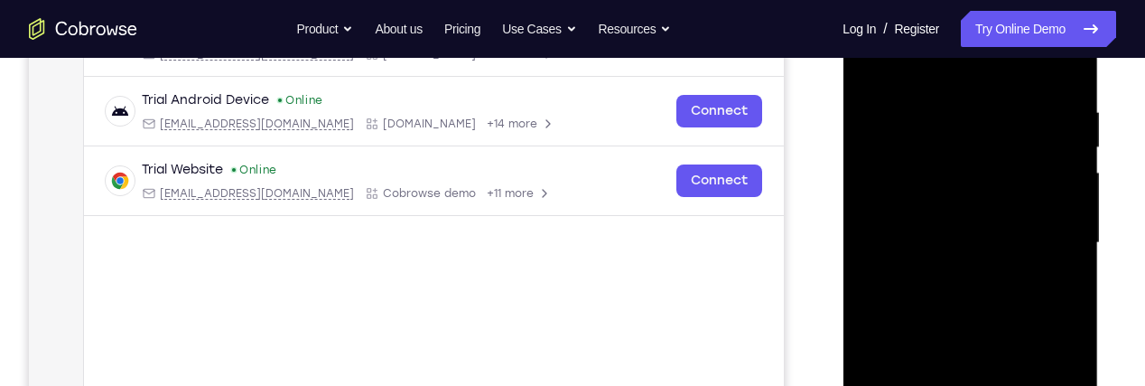
click at [877, 360] on div at bounding box center [970, 243] width 228 height 506
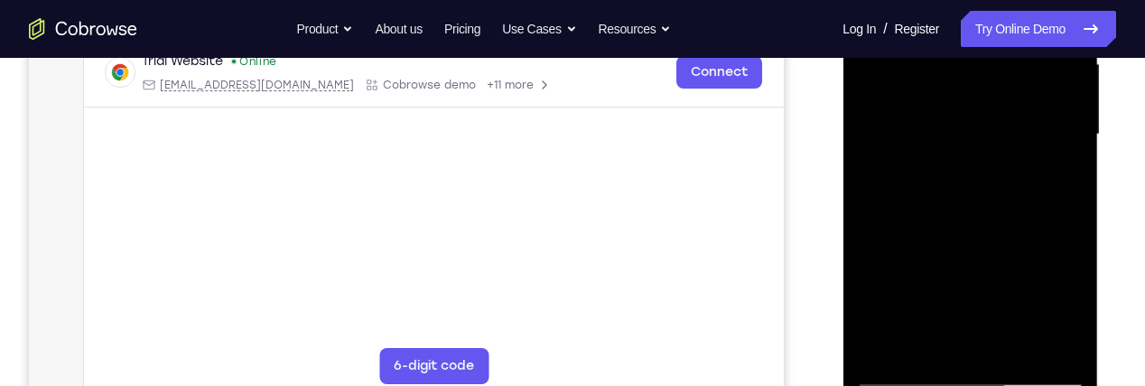
scroll to position [459, 0]
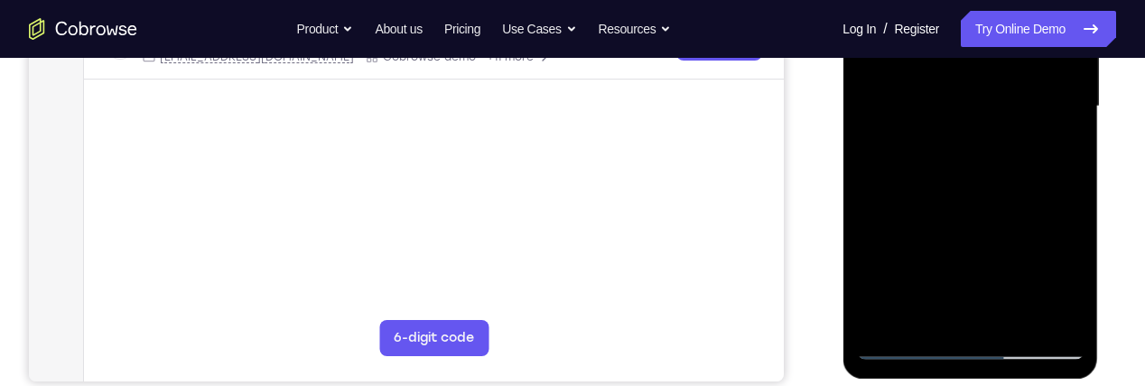
click at [877, 299] on div at bounding box center [970, 107] width 228 height 506
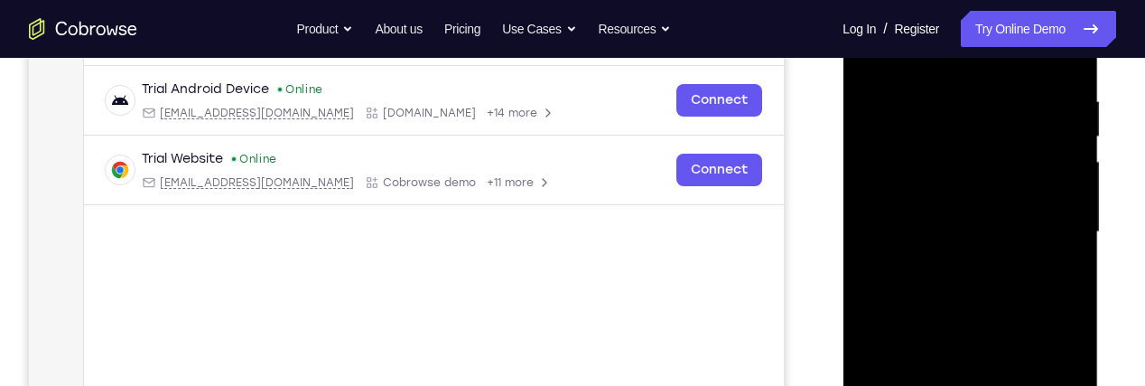
scroll to position [280, 0]
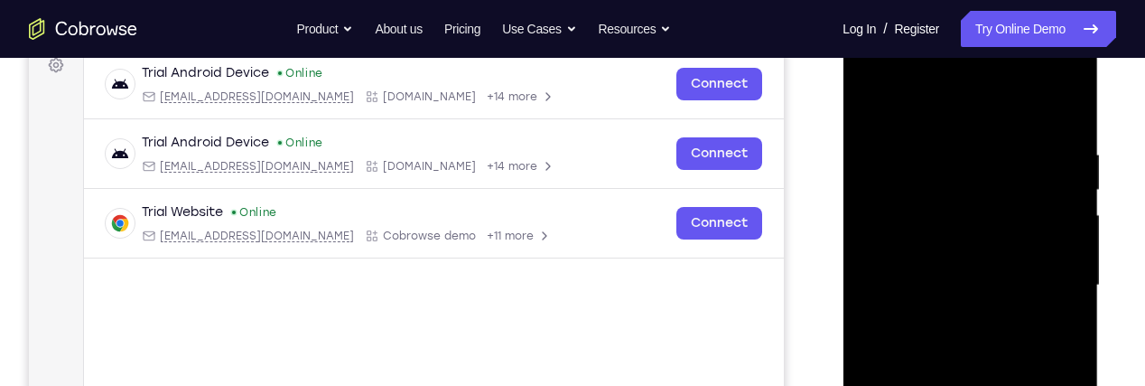
click at [1018, 75] on div at bounding box center [970, 286] width 228 height 506
click at [873, 216] on div at bounding box center [970, 286] width 228 height 506
click at [872, 285] on div at bounding box center [970, 286] width 228 height 506
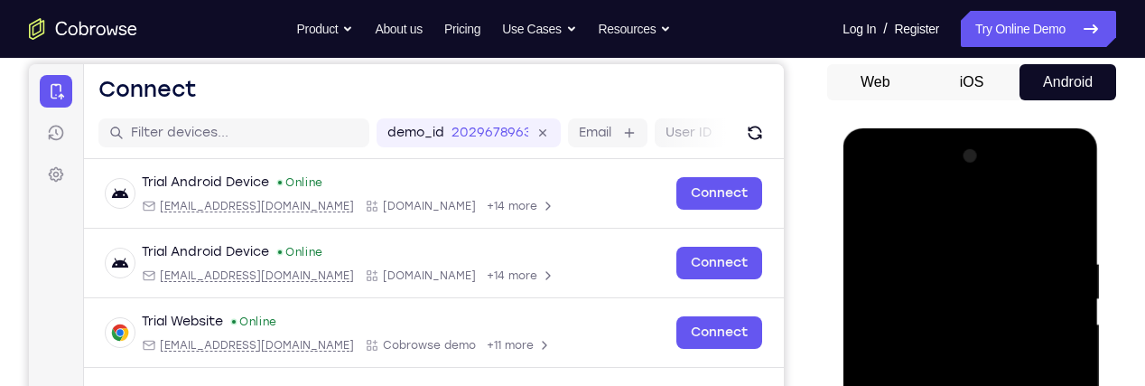
scroll to position [164, 0]
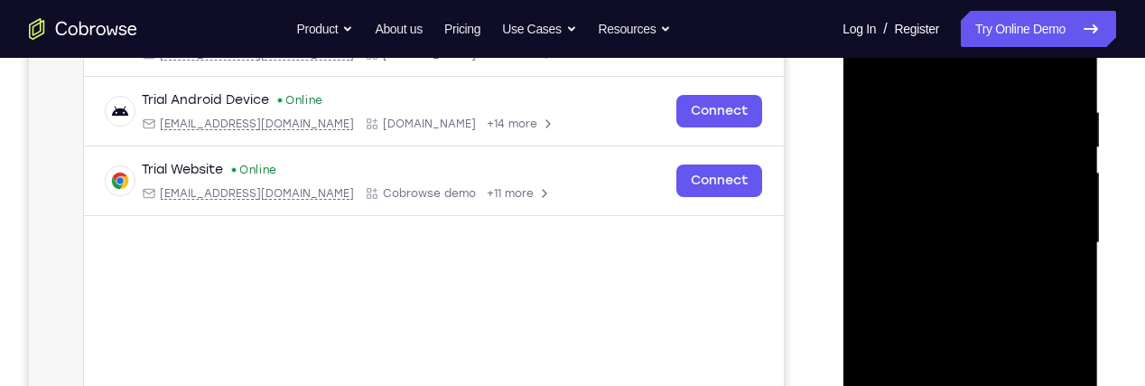
scroll to position [325, 0]
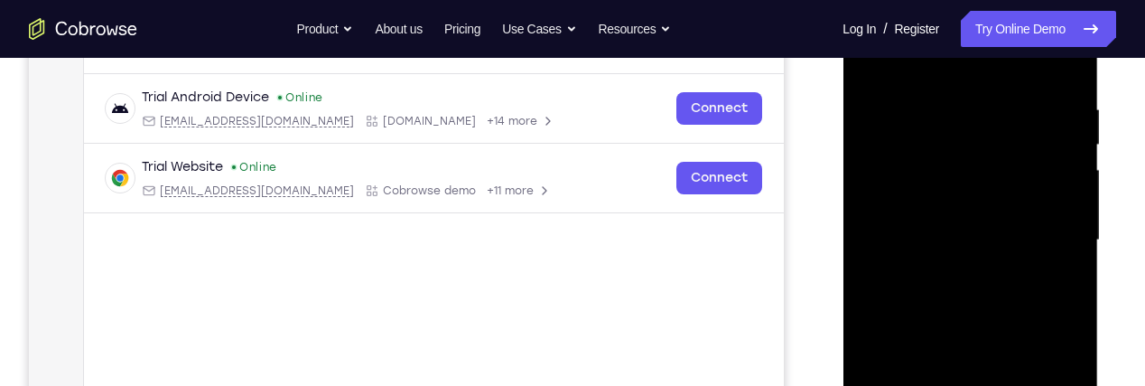
click at [873, 232] on div at bounding box center [970, 240] width 228 height 506
click at [881, 286] on div at bounding box center [970, 240] width 228 height 506
click at [880, 327] on div at bounding box center [970, 240] width 228 height 506
click at [880, 373] on div at bounding box center [970, 240] width 228 height 506
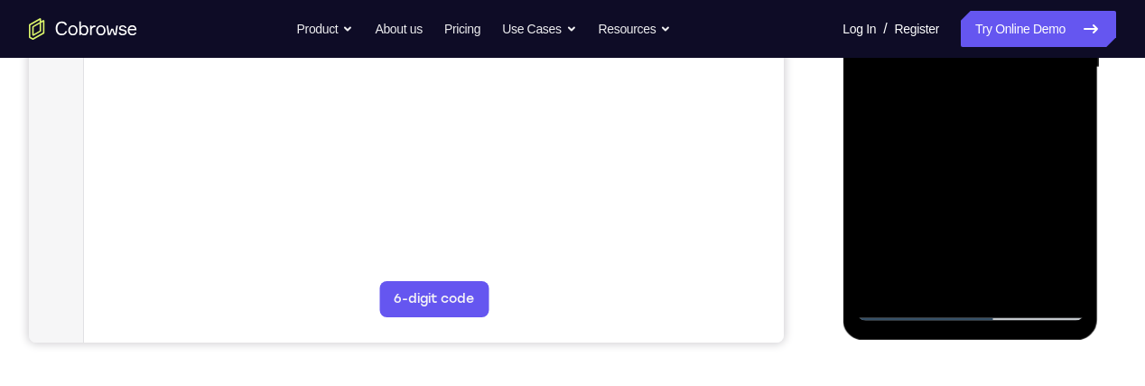
scroll to position [499, 0]
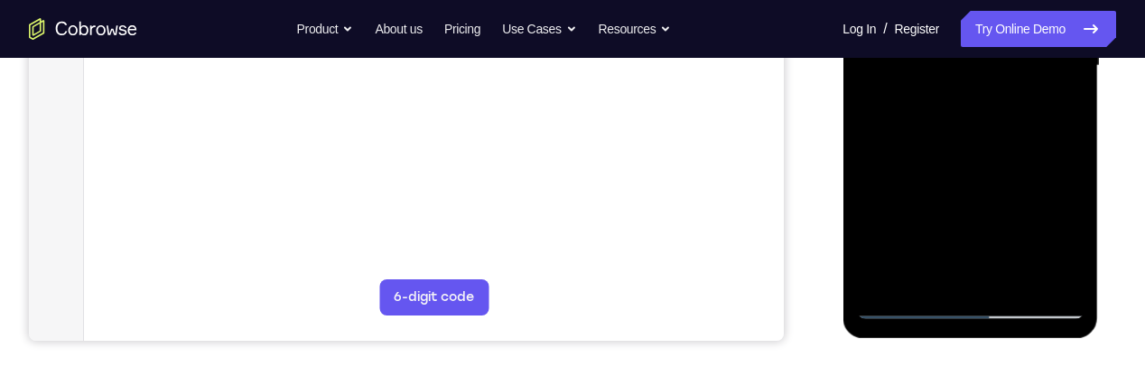
click at [870, 168] on div at bounding box center [970, 66] width 228 height 506
click at [872, 219] on div at bounding box center [970, 66] width 228 height 506
click at [873, 275] on div at bounding box center [970, 66] width 228 height 506
click at [879, 111] on div at bounding box center [970, 66] width 228 height 506
click at [879, 163] on div at bounding box center [970, 66] width 228 height 506
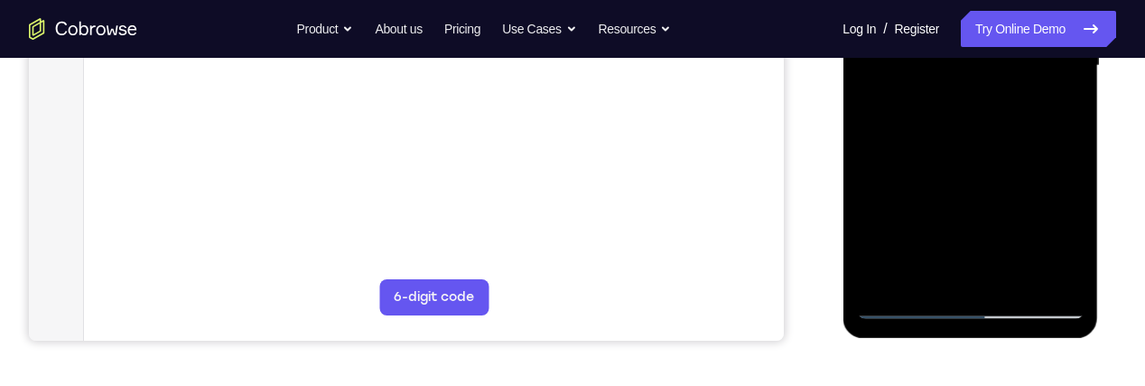
click at [875, 214] on div at bounding box center [970, 66] width 228 height 506
click at [877, 264] on div at bounding box center [970, 66] width 228 height 506
click at [880, 111] on div at bounding box center [970, 66] width 228 height 506
click at [874, 170] on div at bounding box center [970, 66] width 228 height 506
click at [879, 218] on div at bounding box center [970, 66] width 228 height 506
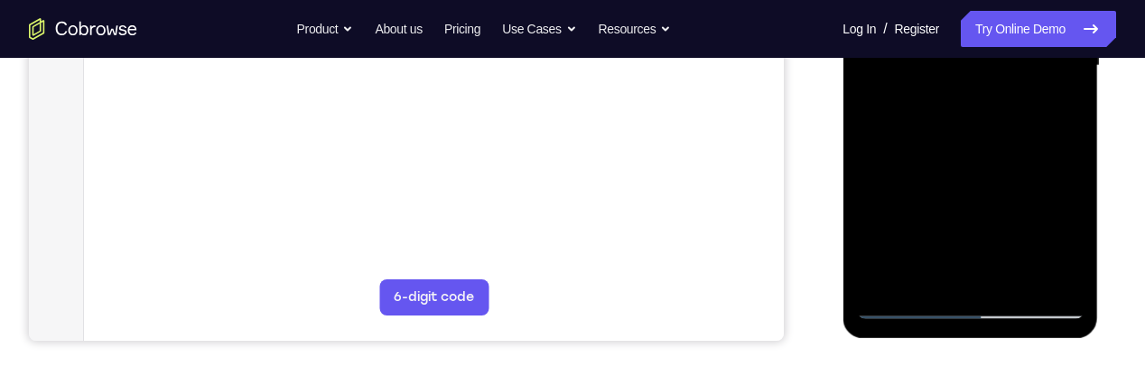
click at [879, 277] on div at bounding box center [970, 66] width 228 height 506
click at [883, 135] on div at bounding box center [970, 66] width 228 height 506
click at [877, 184] on div at bounding box center [970, 66] width 228 height 506
click at [876, 236] on div at bounding box center [970, 66] width 228 height 506
click at [880, 283] on div at bounding box center [970, 66] width 228 height 506
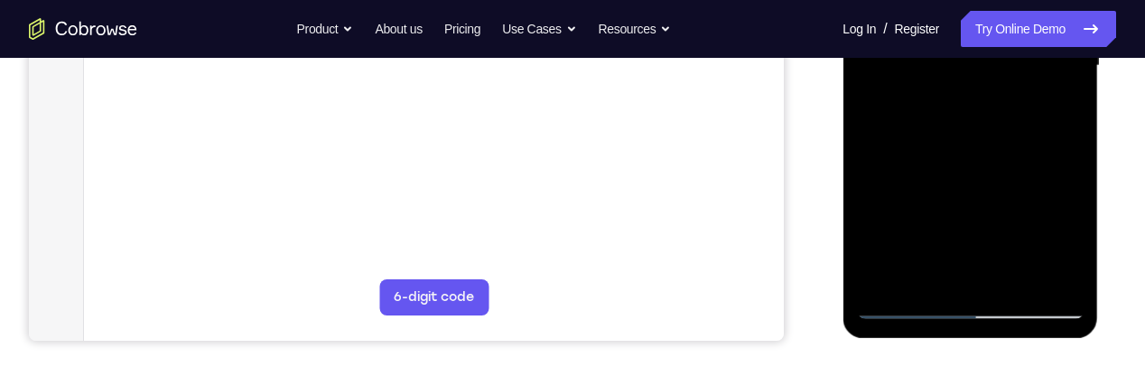
click at [883, 108] on div at bounding box center [970, 66] width 228 height 506
click at [879, 157] on div at bounding box center [970, 66] width 228 height 506
click at [880, 200] on div at bounding box center [970, 66] width 228 height 506
click at [879, 239] on div at bounding box center [970, 66] width 228 height 506
click at [881, 280] on div at bounding box center [970, 66] width 228 height 506
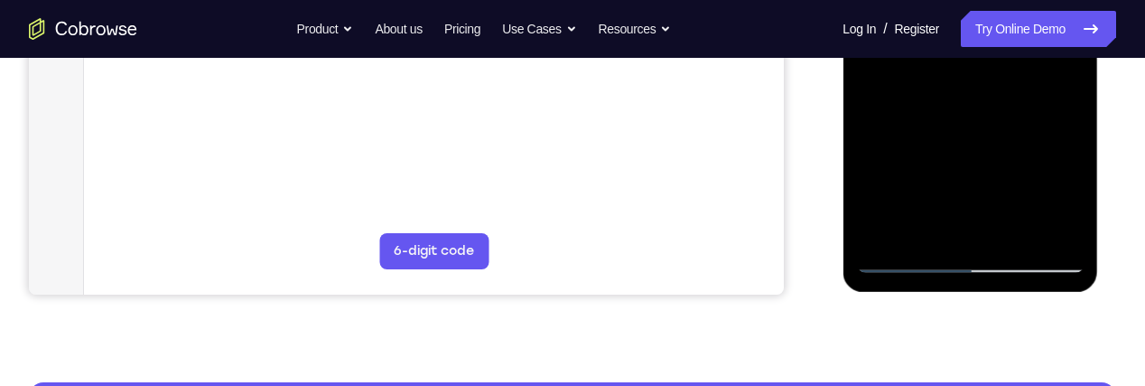
scroll to position [565, 0]
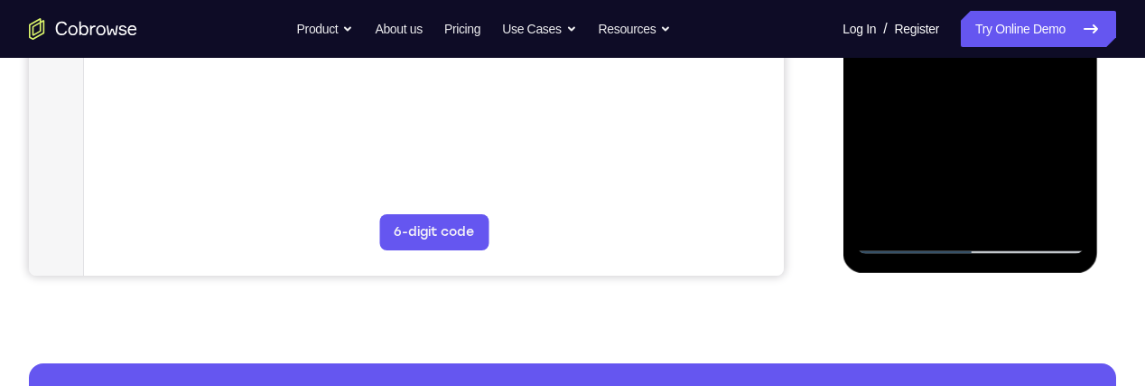
click at [908, 248] on div at bounding box center [970, 1] width 228 height 506
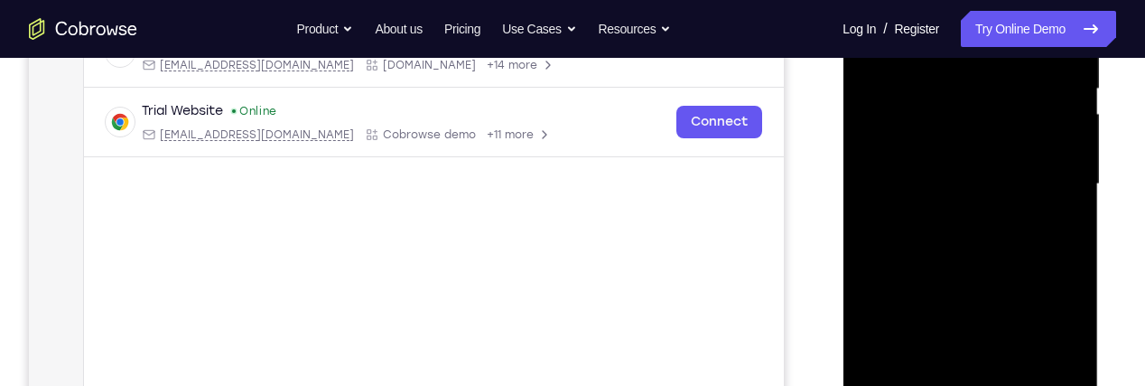
scroll to position [353, 0]
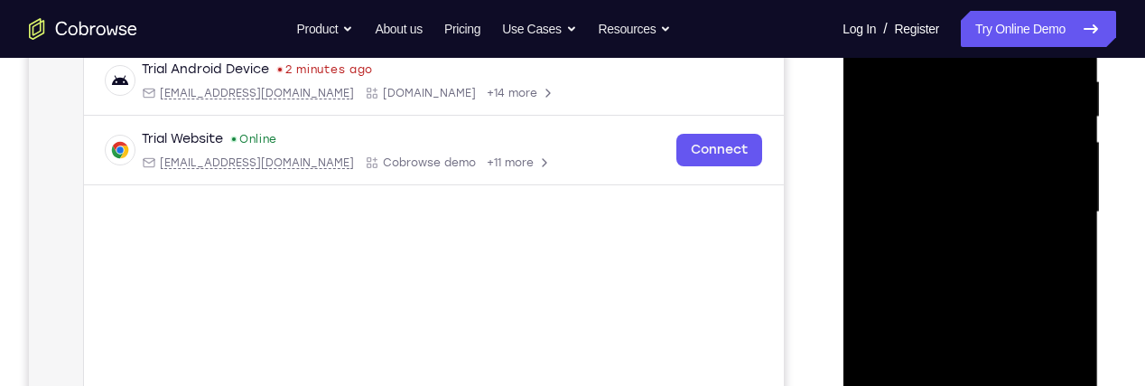
click at [891, 196] on div at bounding box center [970, 212] width 228 height 506
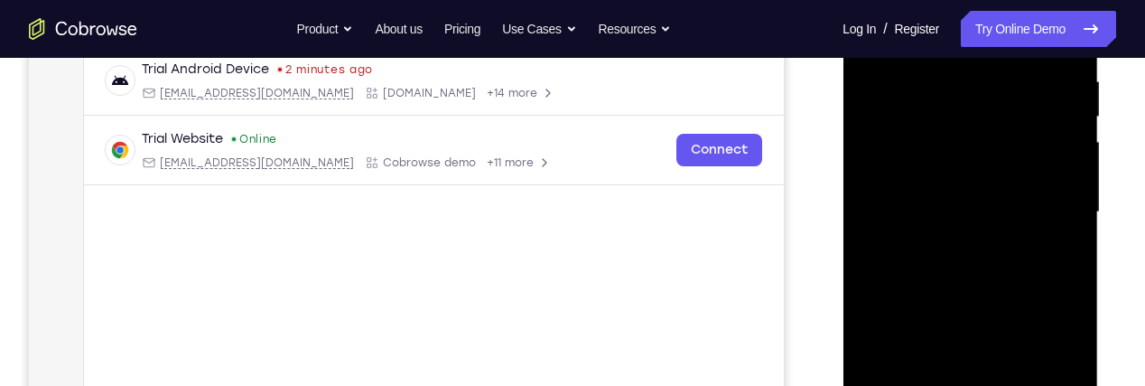
scroll to position [354, 0]
click at [996, 323] on div at bounding box center [970, 211] width 228 height 506
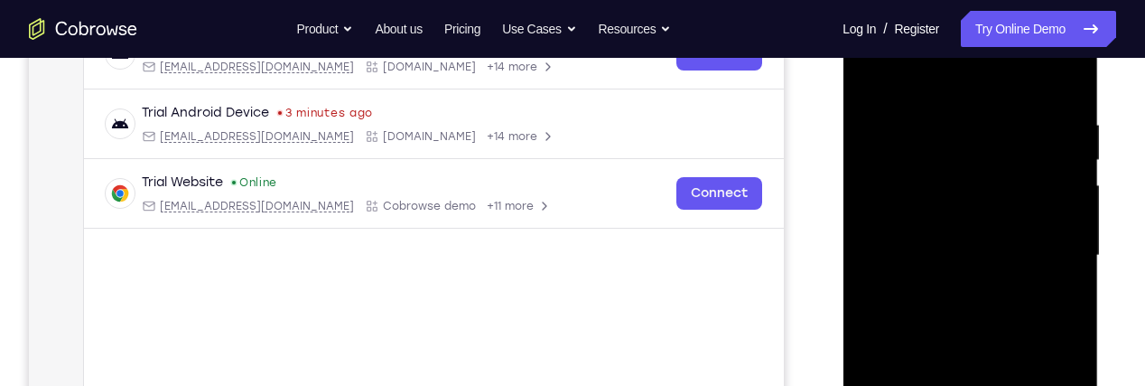
click at [879, 187] on div at bounding box center [970, 256] width 228 height 506
click at [872, 246] on div at bounding box center [970, 256] width 228 height 506
click at [877, 295] on div at bounding box center [970, 256] width 228 height 506
click at [877, 346] on div at bounding box center [970, 256] width 228 height 506
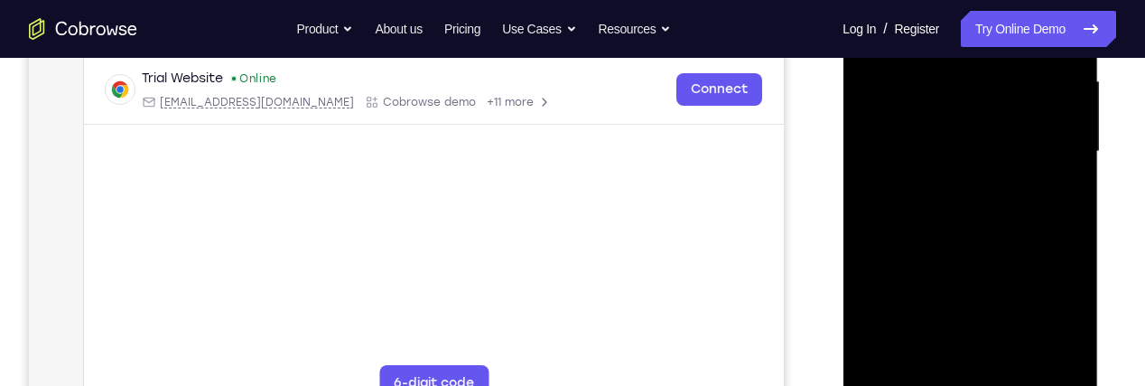
scroll to position [415, 0]
click at [880, 294] on div at bounding box center [970, 151] width 228 height 506
click at [879, 340] on div at bounding box center [970, 151] width 228 height 506
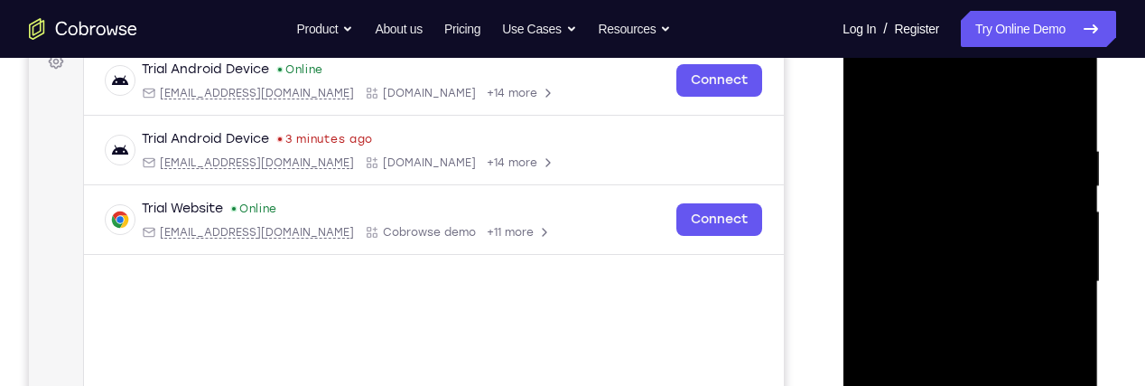
scroll to position [282, 0]
click at [1014, 75] on div at bounding box center [970, 284] width 228 height 506
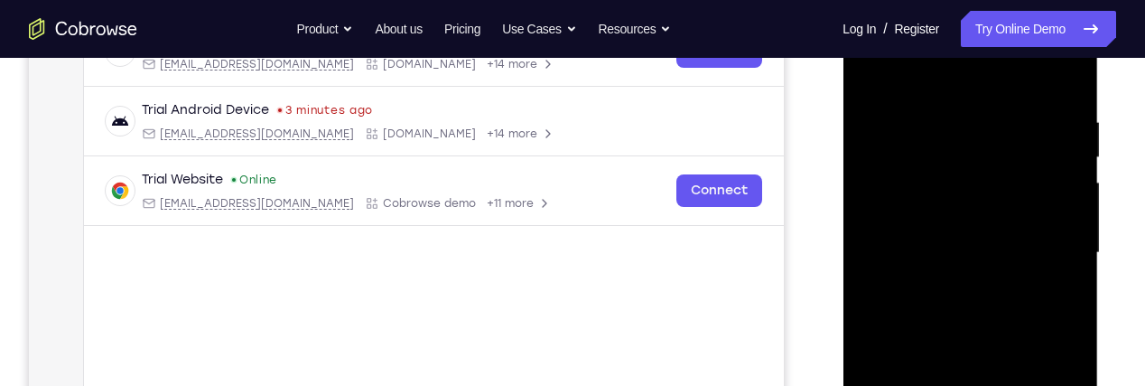
scroll to position [337, 0]
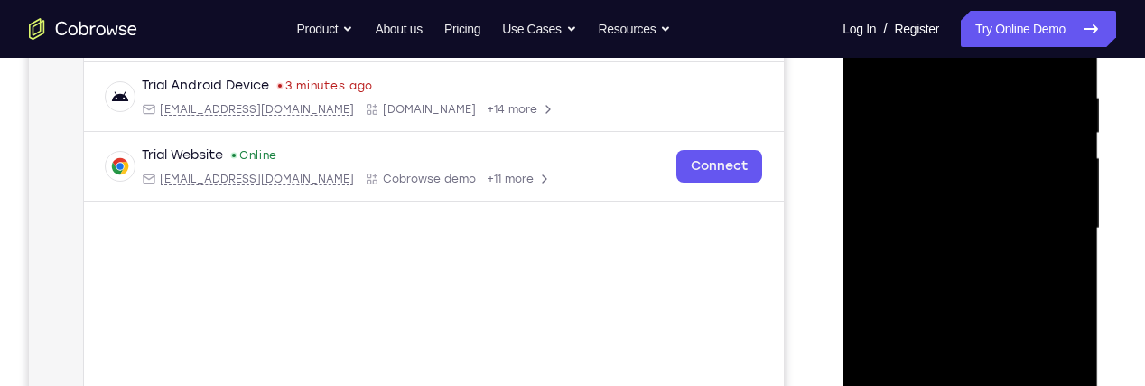
click at [874, 155] on div at bounding box center [970, 229] width 228 height 506
click at [873, 217] on div at bounding box center [970, 229] width 228 height 506
click at [877, 259] on div at bounding box center [970, 229] width 228 height 506
click at [880, 318] on div at bounding box center [970, 229] width 228 height 506
click at [878, 363] on div at bounding box center [970, 229] width 228 height 506
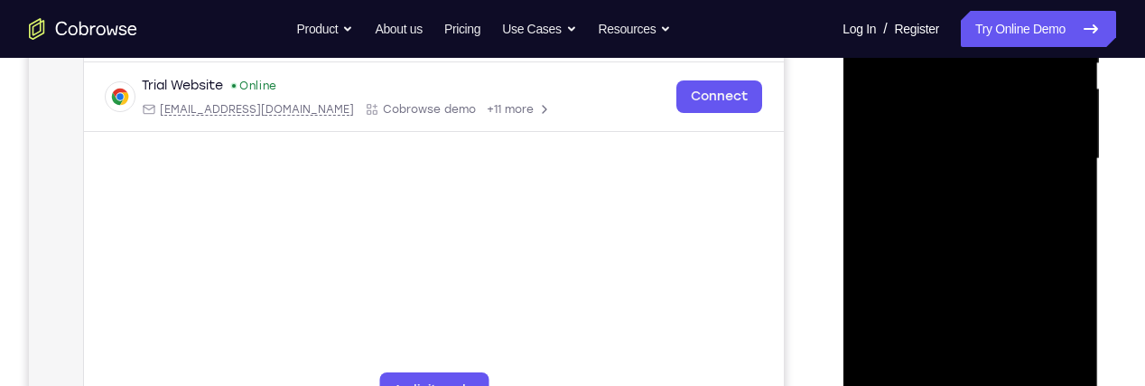
scroll to position [405, 0]
click at [877, 356] on div at bounding box center [970, 161] width 228 height 506
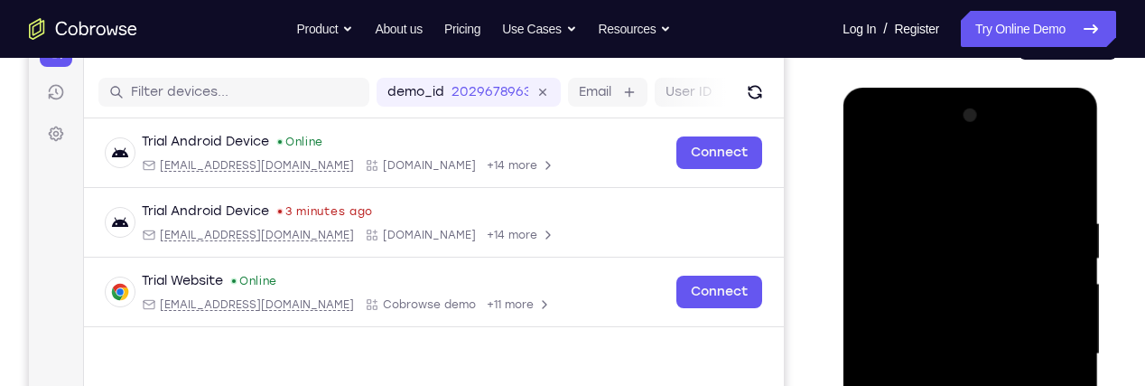
scroll to position [210, 0]
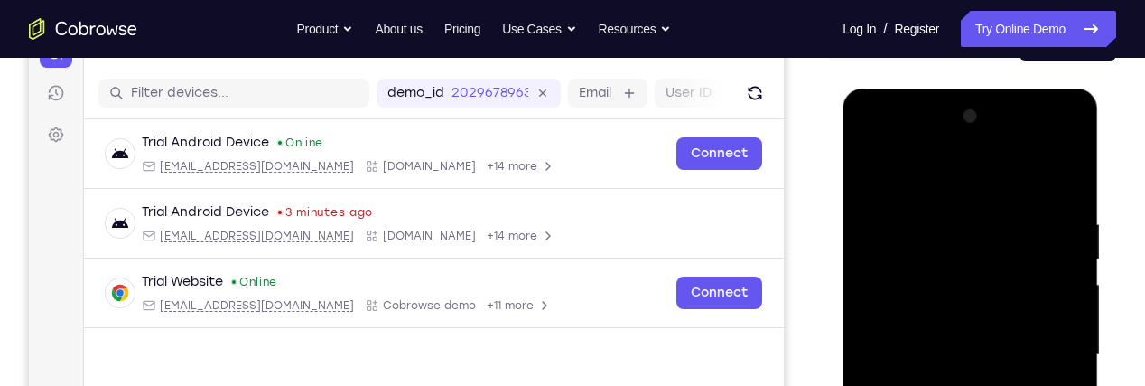
click at [1014, 150] on div at bounding box center [970, 355] width 228 height 506
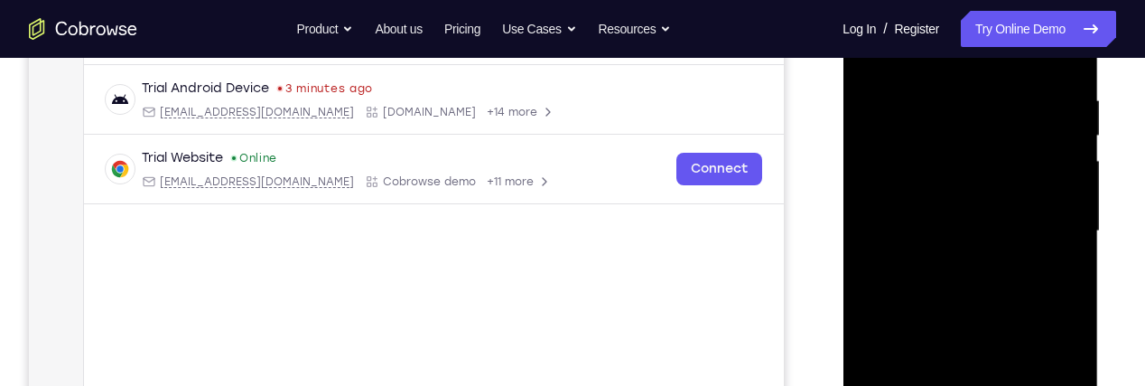
scroll to position [337, 0]
click at [879, 164] on div at bounding box center [970, 229] width 228 height 506
click at [872, 219] on div at bounding box center [970, 229] width 228 height 506
click at [873, 283] on div at bounding box center [970, 229] width 228 height 506
click at [875, 337] on div at bounding box center [970, 229] width 228 height 506
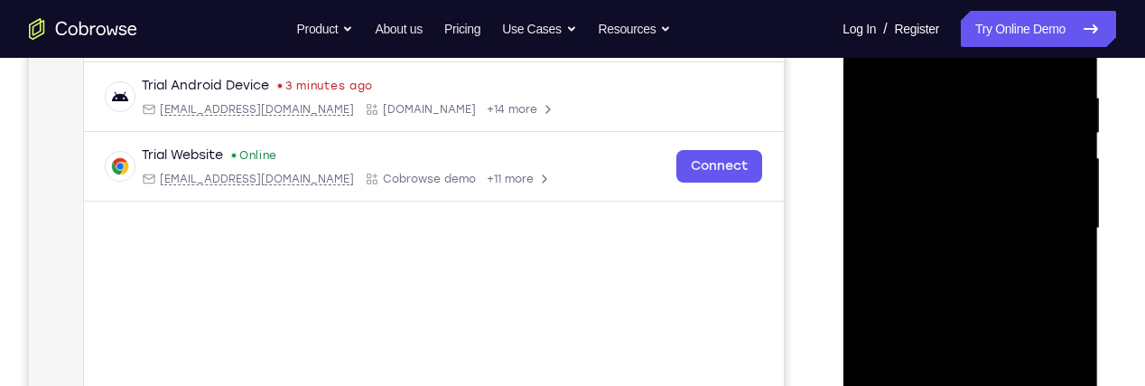
click at [882, 374] on div at bounding box center [970, 229] width 228 height 506
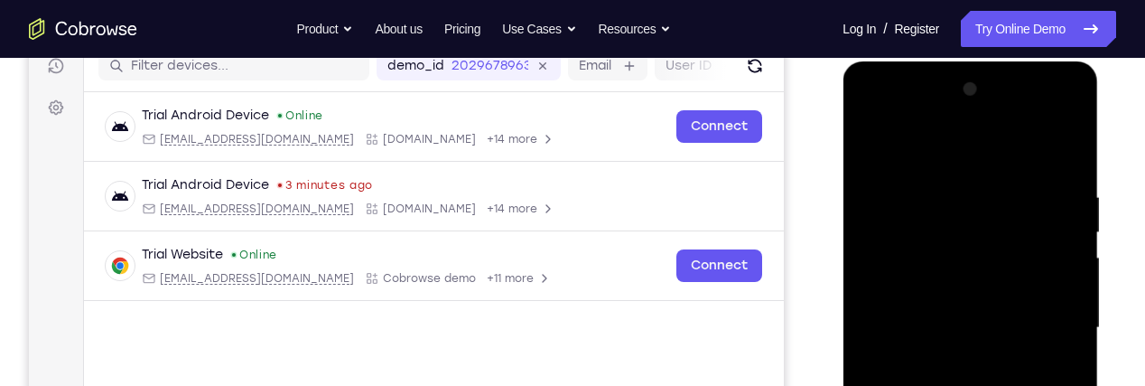
scroll to position [188, 0]
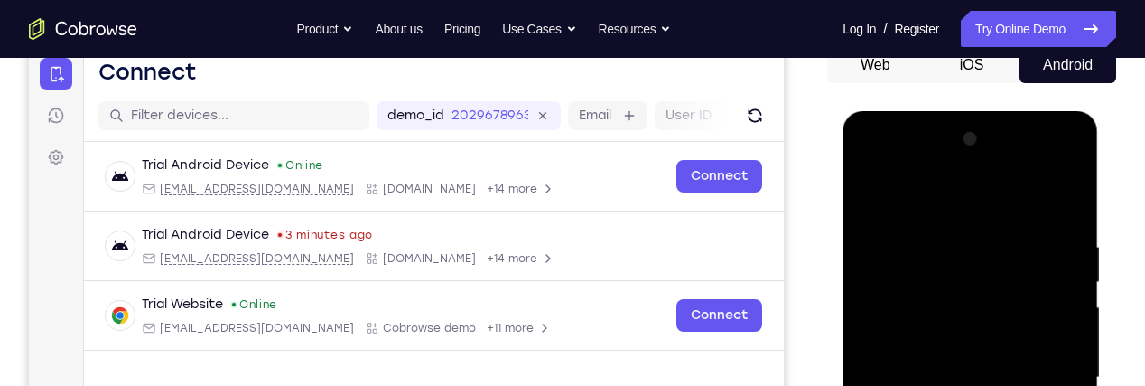
click at [868, 173] on div at bounding box center [970, 378] width 228 height 506
click at [872, 173] on div at bounding box center [970, 378] width 228 height 506
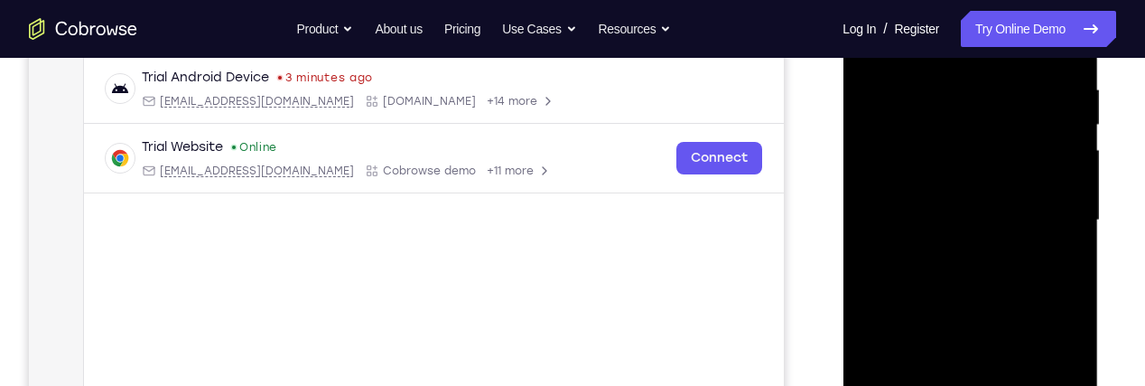
scroll to position [362, 0]
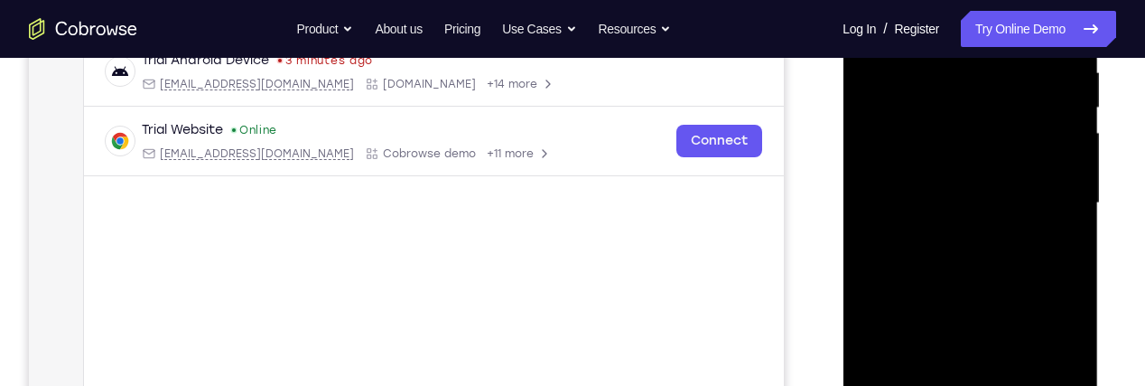
click at [872, 239] on div at bounding box center [970, 203] width 228 height 506
click at [872, 288] on div at bounding box center [970, 203] width 228 height 506
click at [876, 349] on div at bounding box center [970, 203] width 228 height 506
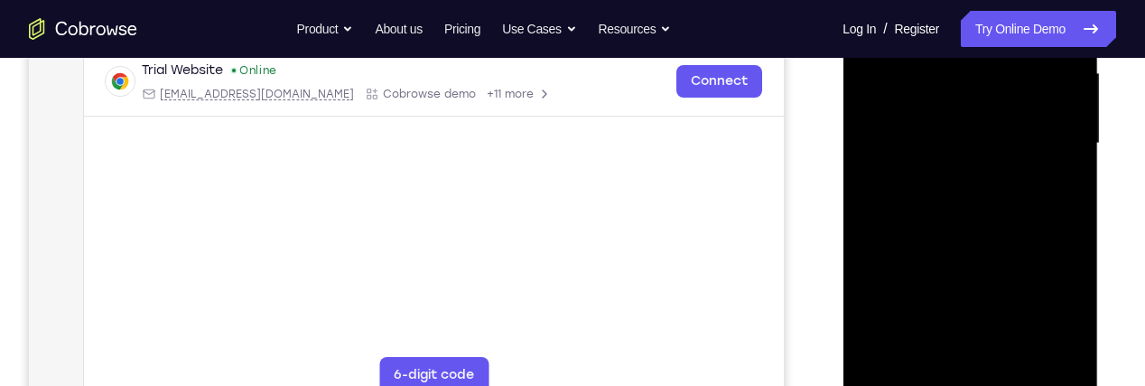
scroll to position [439, 0]
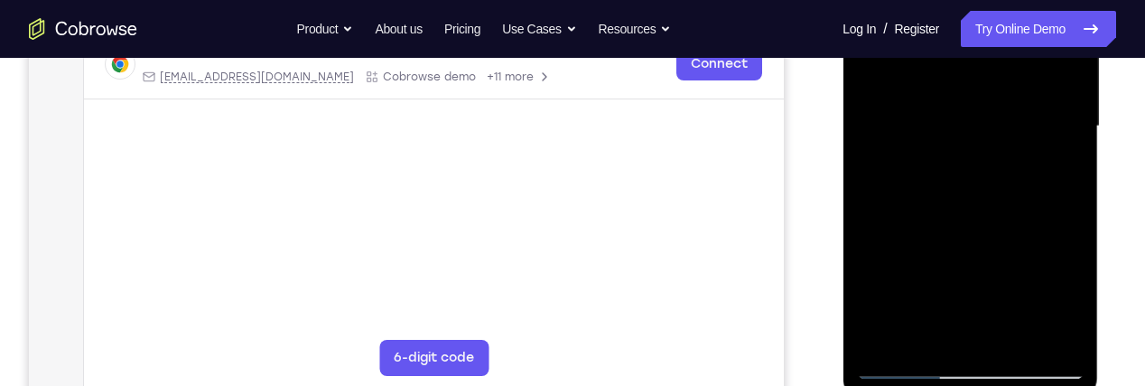
click at [876, 314] on div at bounding box center [970, 127] width 228 height 506
click at [986, 220] on div at bounding box center [970, 127] width 228 height 506
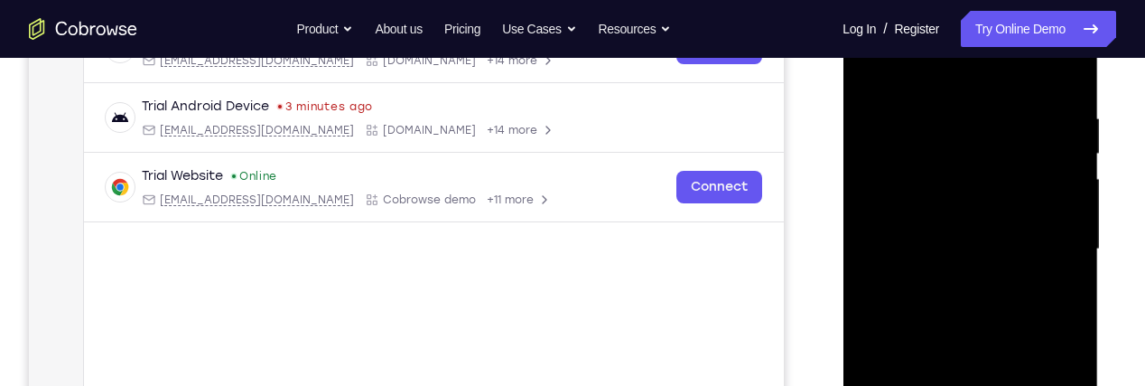
scroll to position [318, 0]
click at [1023, 180] on div at bounding box center [970, 248] width 228 height 506
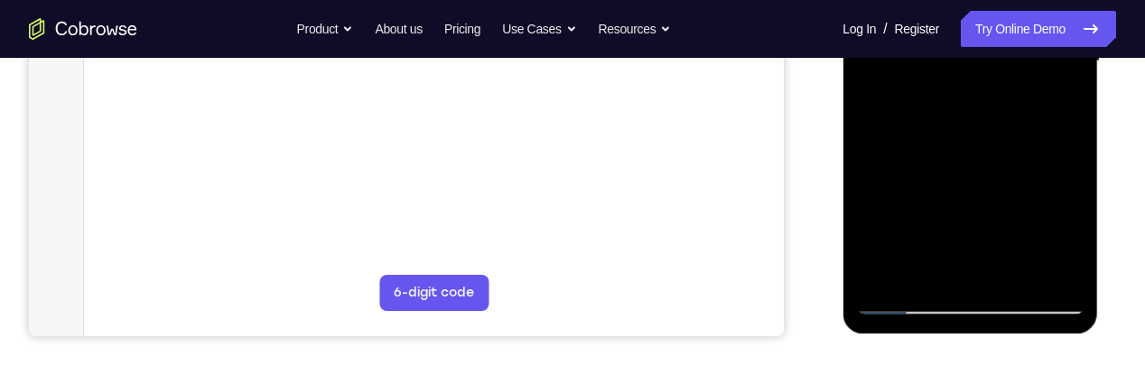
scroll to position [514, 0]
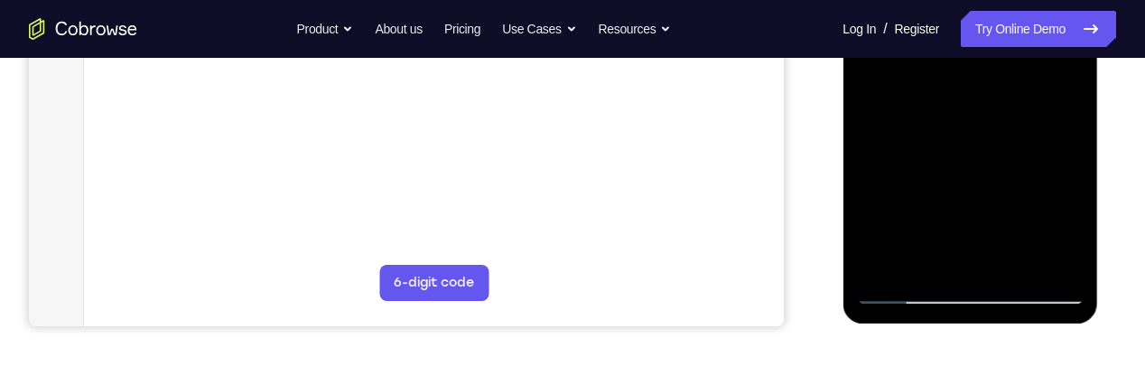
click at [967, 287] on div at bounding box center [970, 52] width 228 height 506
click at [1048, 214] on div at bounding box center [970, 52] width 228 height 506
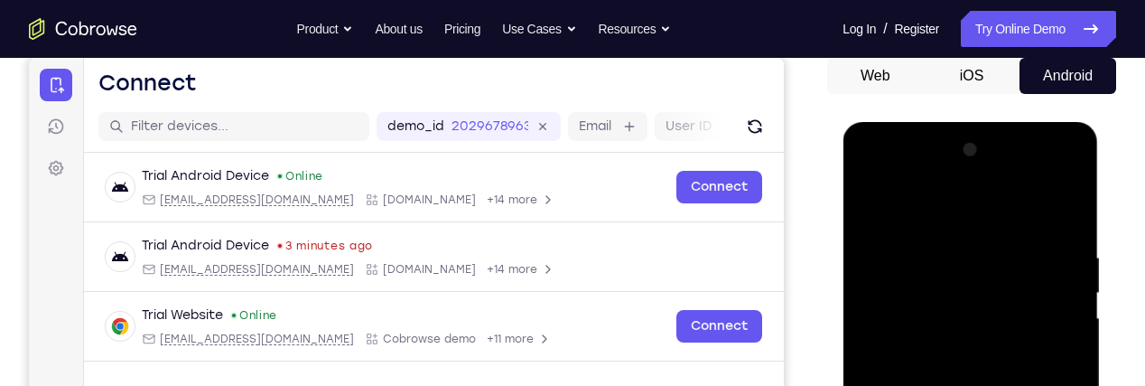
scroll to position [159, 0]
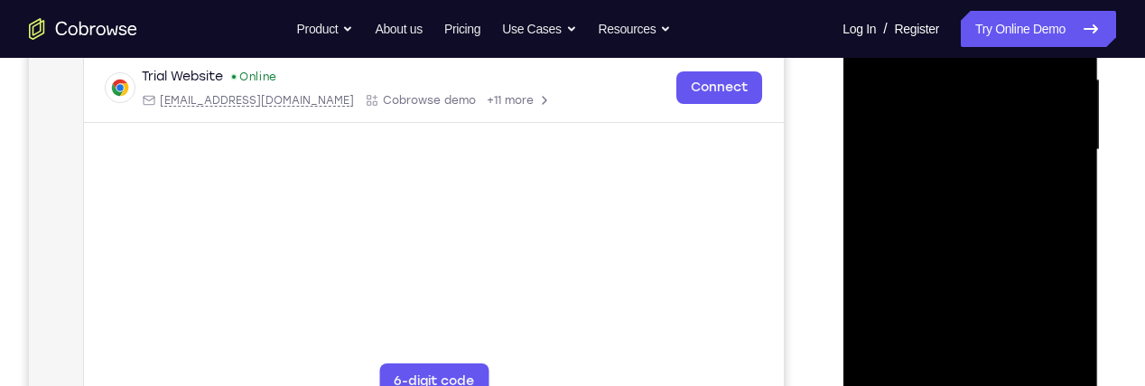
scroll to position [419, 0]
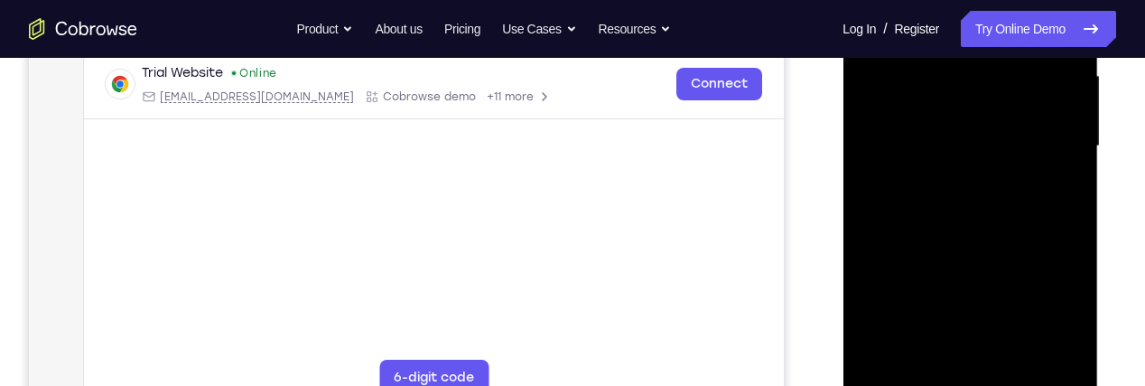
click at [1009, 350] on div at bounding box center [970, 146] width 228 height 506
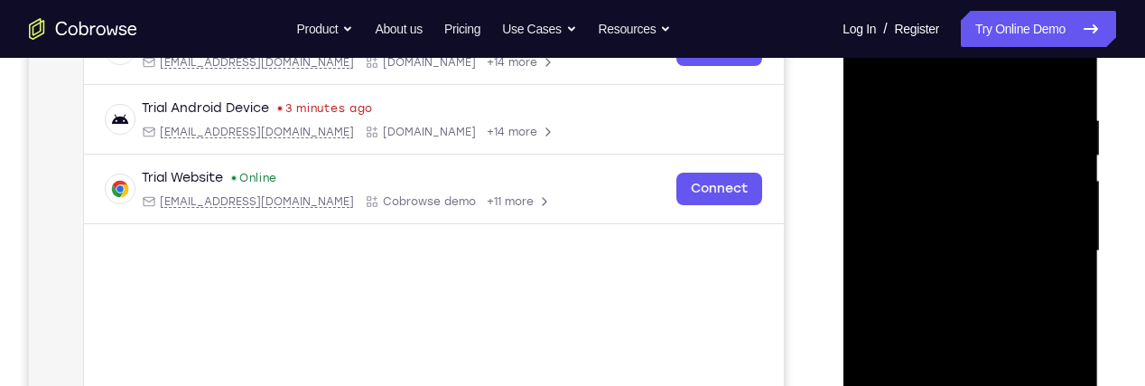
scroll to position [305, 0]
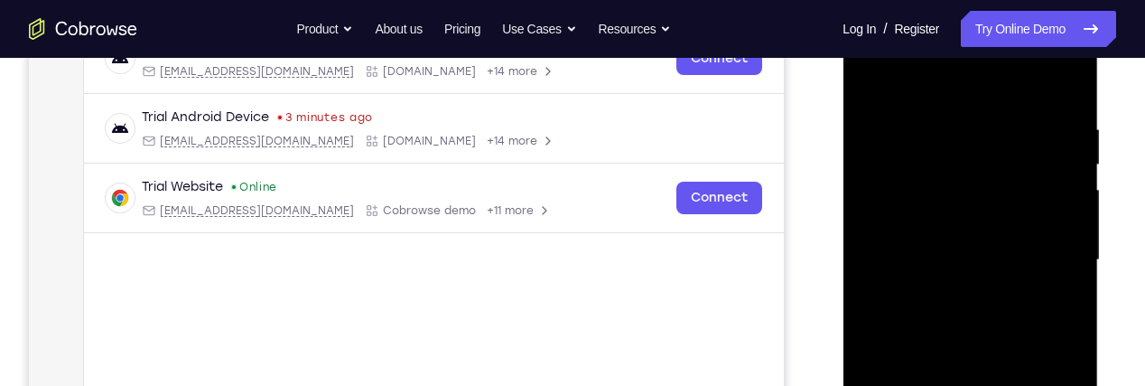
click at [981, 188] on div at bounding box center [970, 260] width 228 height 506
click at [1029, 235] on div at bounding box center [970, 260] width 228 height 506
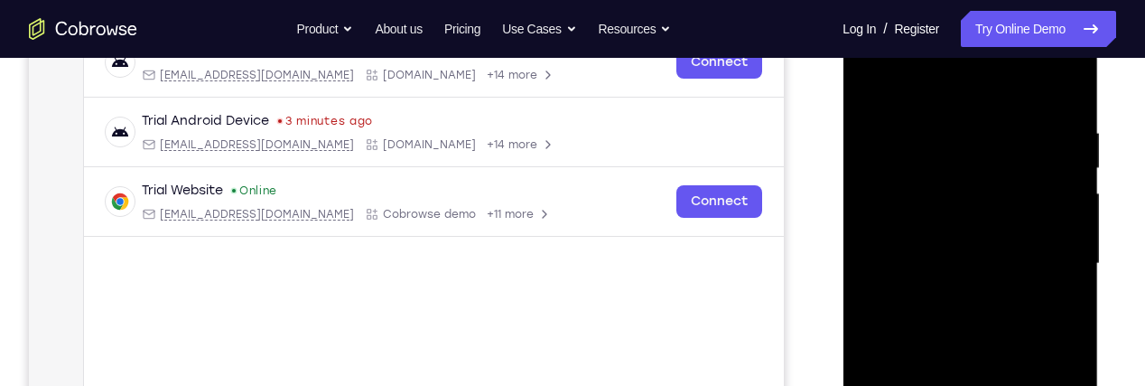
scroll to position [301, 0]
click at [1054, 228] on div at bounding box center [970, 265] width 228 height 506
click at [1016, 352] on div at bounding box center [970, 265] width 228 height 506
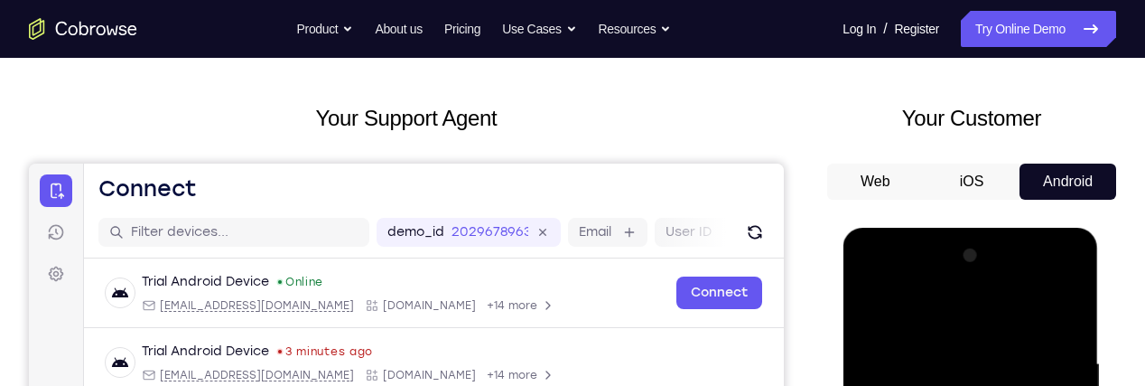
scroll to position [81, 0]
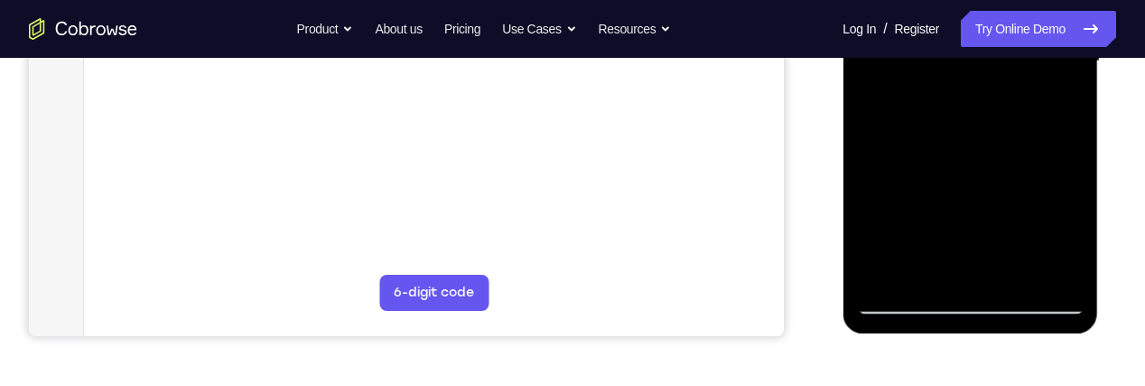
scroll to position [552, 0]
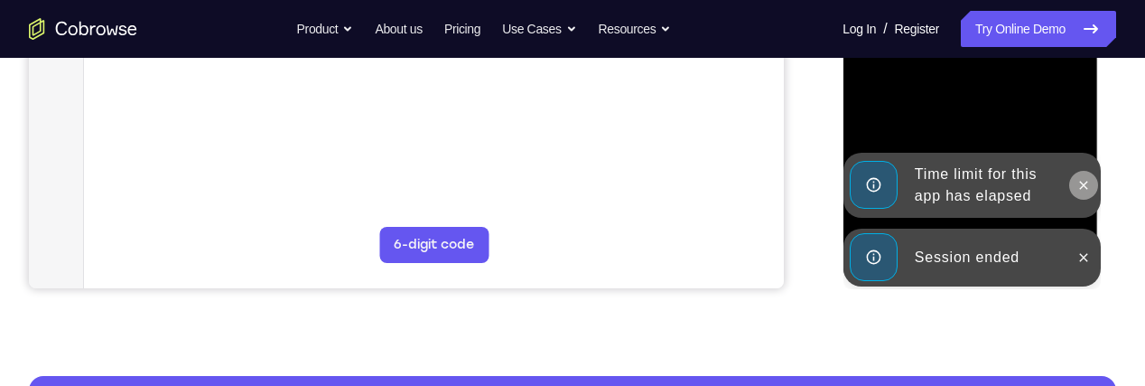
click at [1081, 180] on icon at bounding box center [1083, 185] width 14 height 14
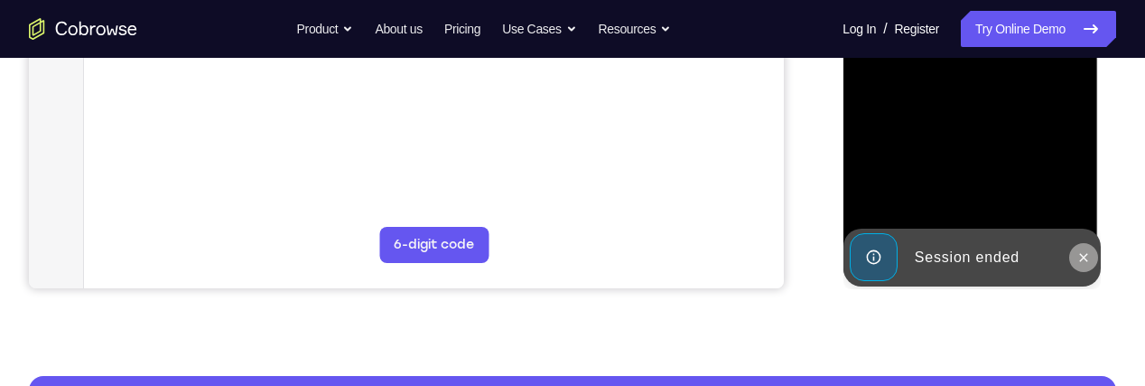
click at [1083, 257] on icon at bounding box center [1083, 257] width 8 height 8
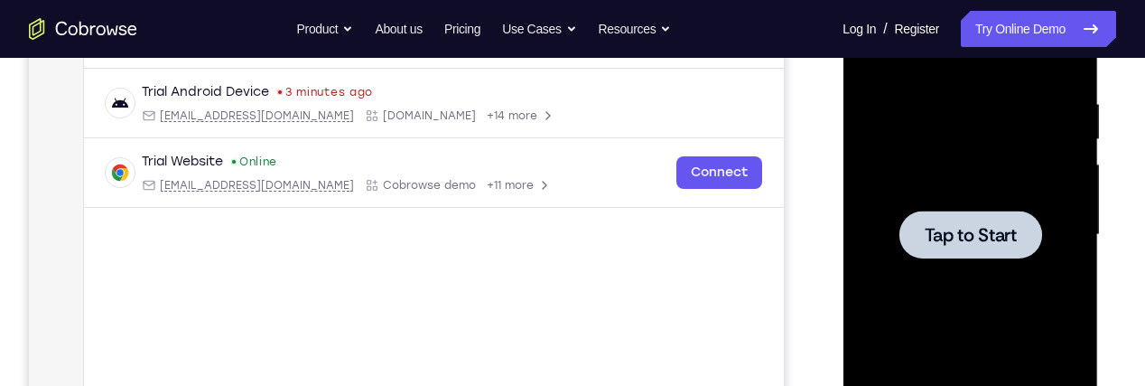
scroll to position [328, 0]
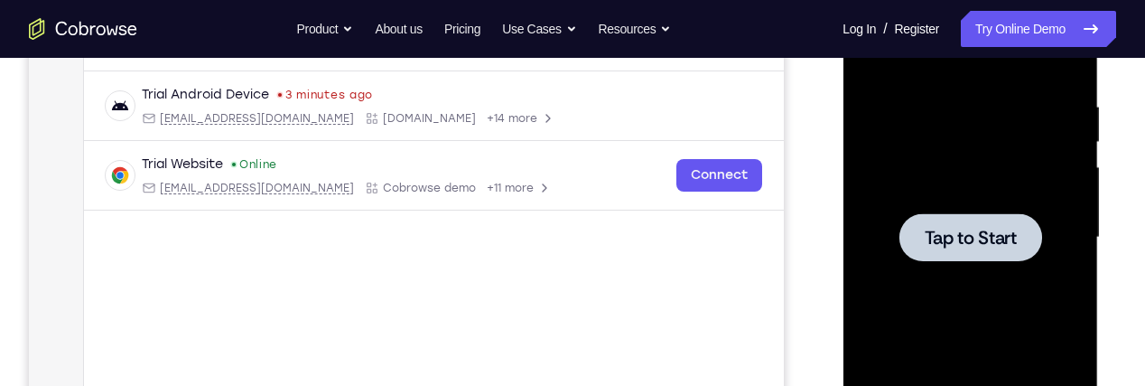
click at [1001, 257] on div at bounding box center [970, 237] width 143 height 48
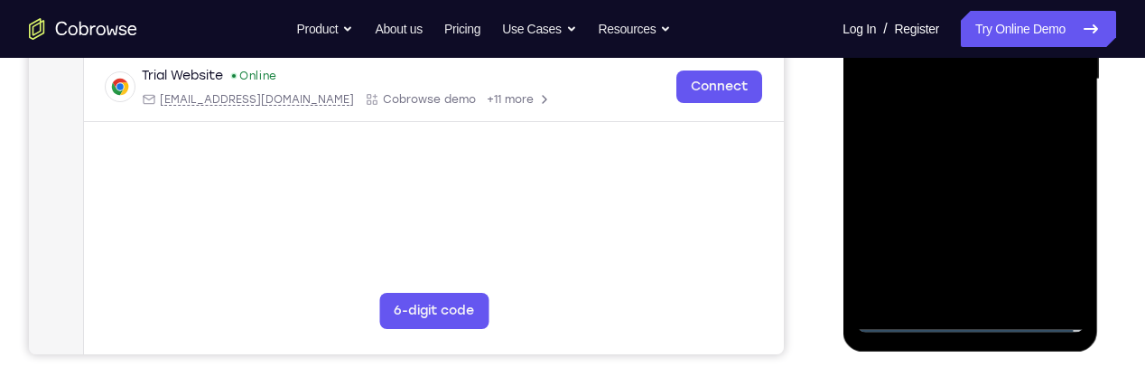
scroll to position [487, 0]
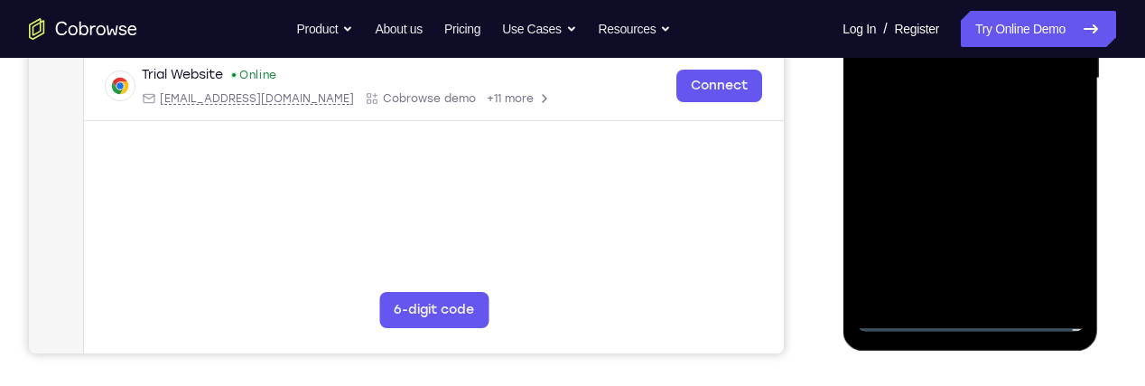
click at [963, 325] on div at bounding box center [970, 79] width 228 height 506
click at [1050, 247] on div at bounding box center [970, 79] width 228 height 506
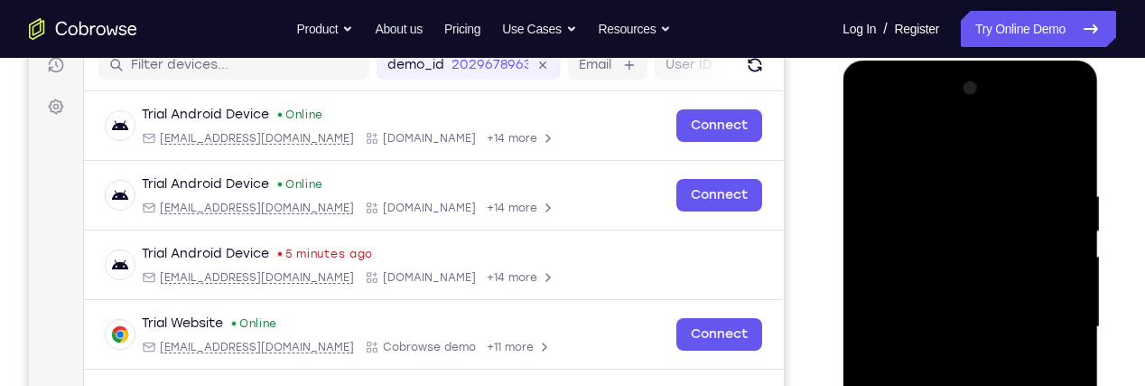
scroll to position [237, 0]
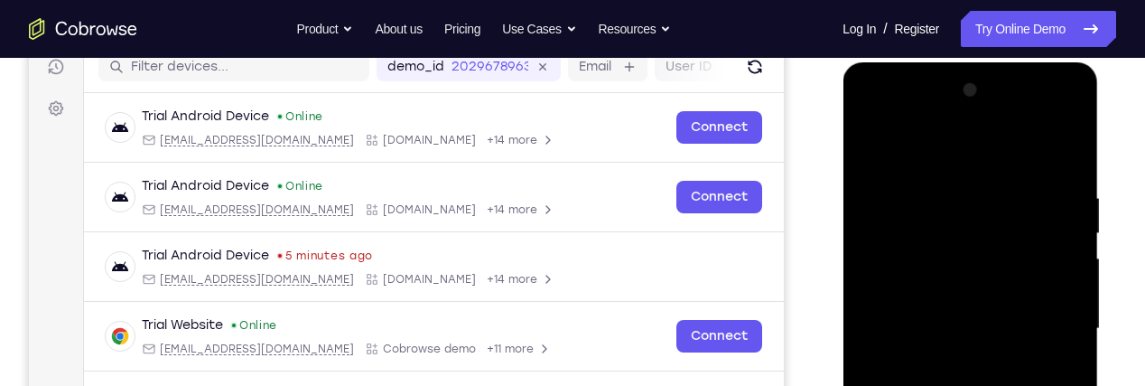
click at [994, 159] on div at bounding box center [970, 329] width 228 height 506
click at [957, 229] on div at bounding box center [970, 329] width 228 height 506
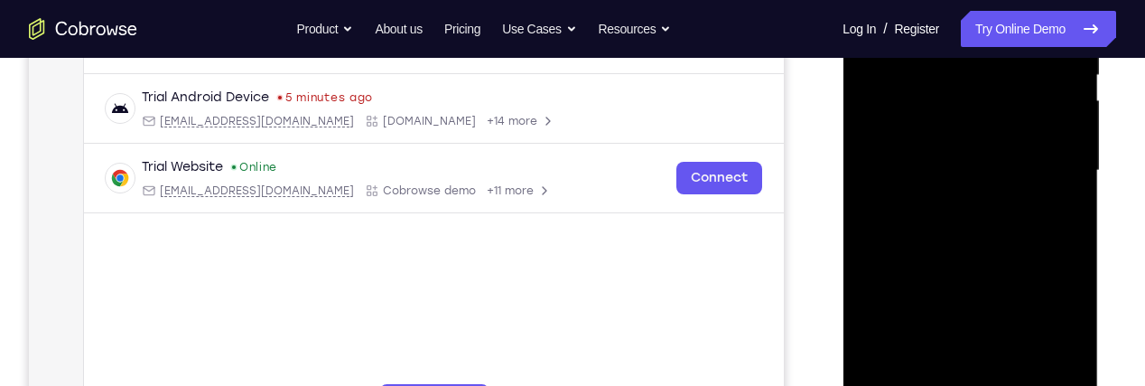
scroll to position [396, 0]
click at [1003, 268] on div at bounding box center [970, 170] width 228 height 506
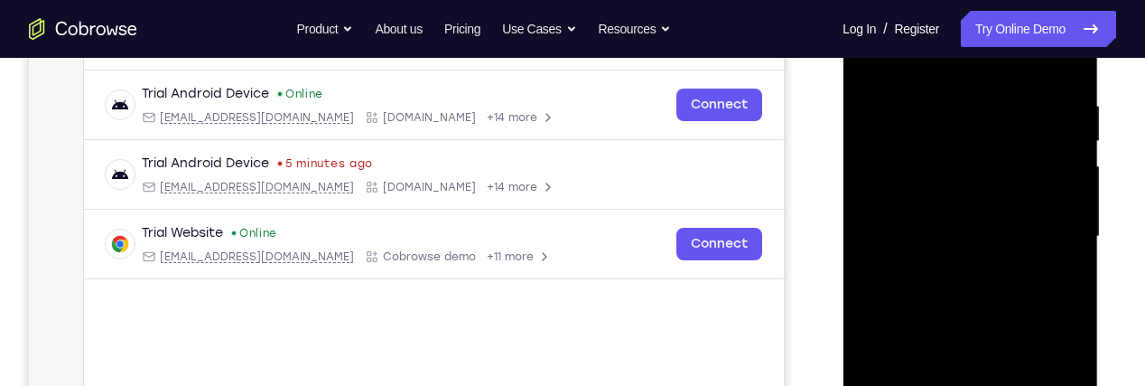
scroll to position [331, 0]
click at [1008, 147] on div at bounding box center [970, 235] width 228 height 506
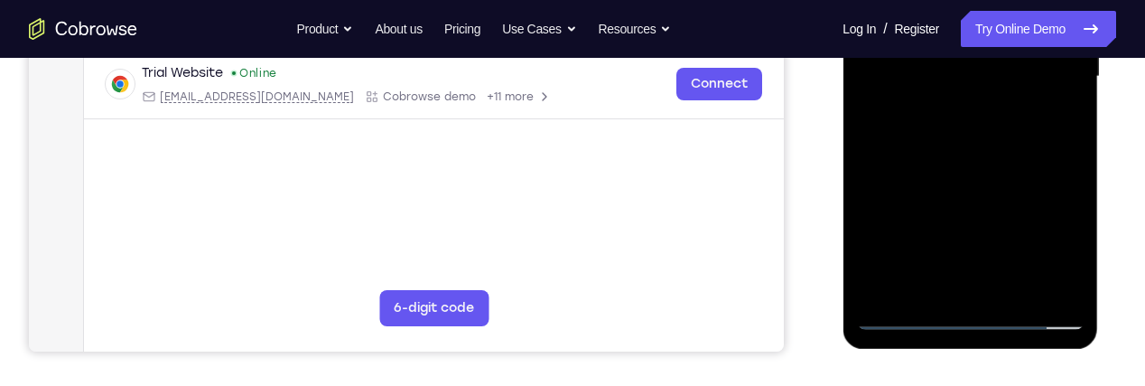
scroll to position [490, 0]
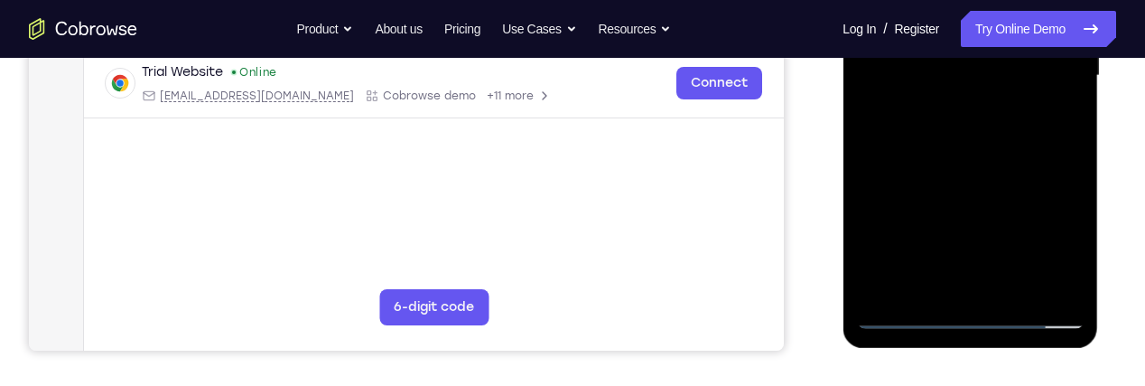
click at [973, 274] on div at bounding box center [970, 76] width 228 height 506
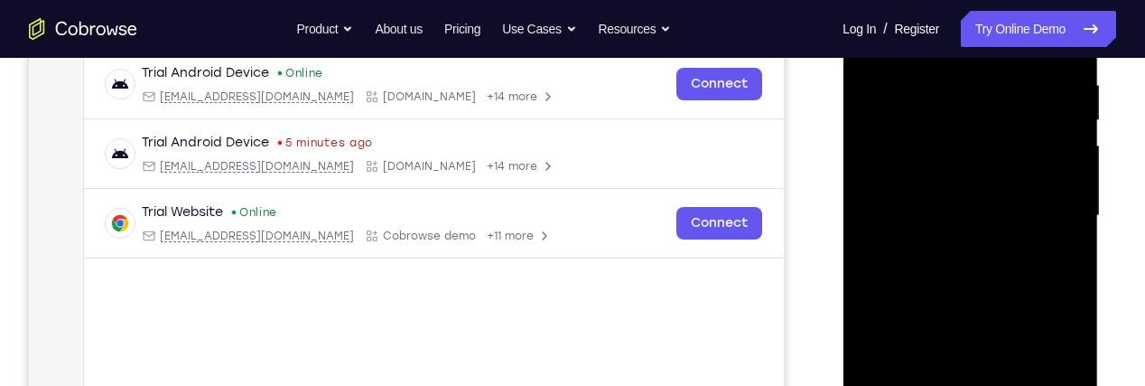
scroll to position [349, 0]
click at [999, 135] on div at bounding box center [970, 217] width 228 height 506
click at [1048, 191] on div at bounding box center [970, 217] width 228 height 506
click at [1014, 135] on div at bounding box center [970, 217] width 228 height 506
click at [931, 95] on div at bounding box center [970, 217] width 228 height 506
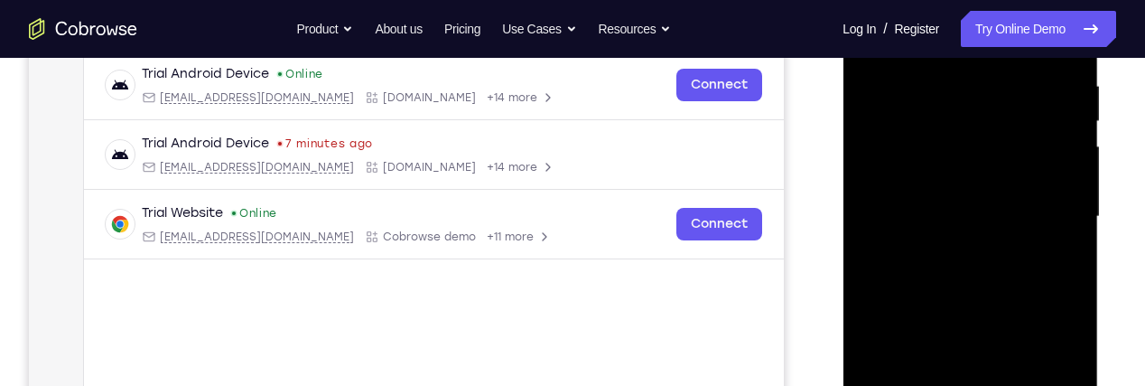
click at [1011, 187] on div at bounding box center [970, 217] width 228 height 506
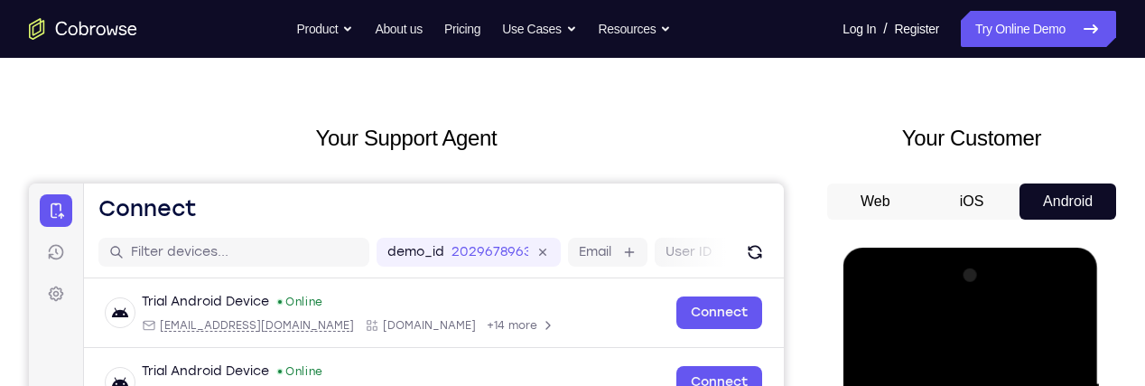
scroll to position [44, 0]
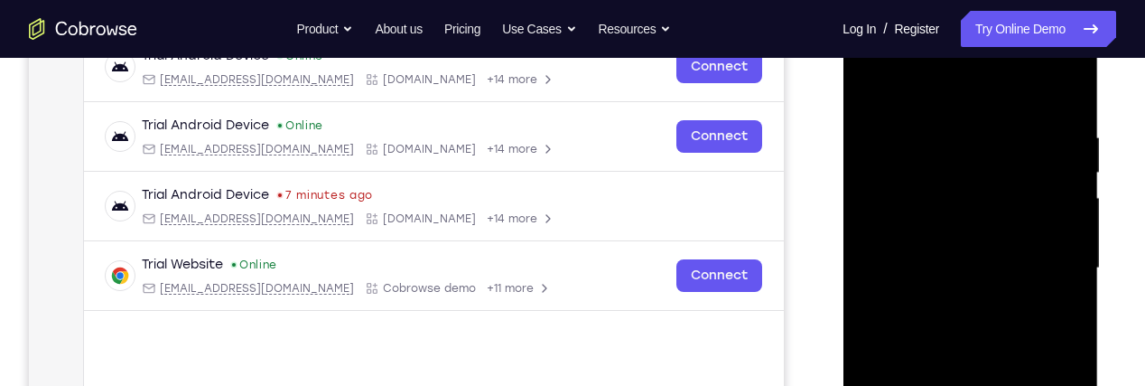
scroll to position [298, 0]
click at [973, 164] on div at bounding box center [970, 267] width 228 height 506
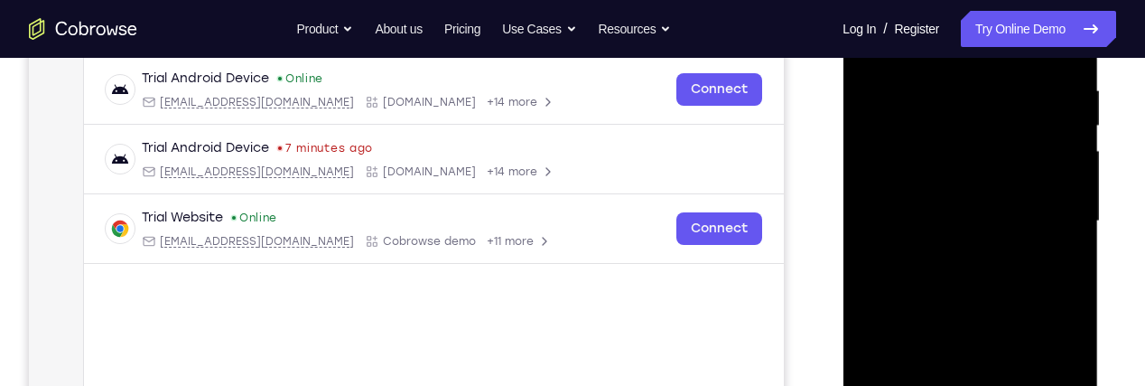
scroll to position [372, 0]
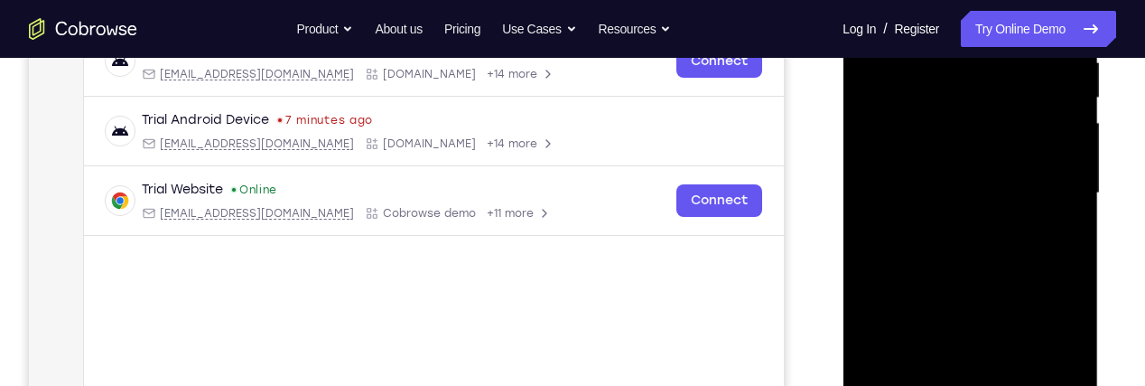
click at [1042, 293] on div at bounding box center [970, 193] width 228 height 506
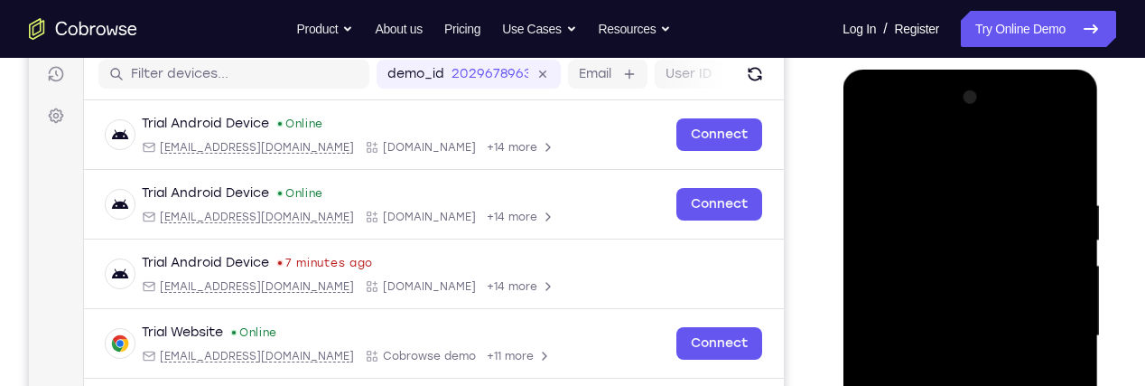
scroll to position [227, 0]
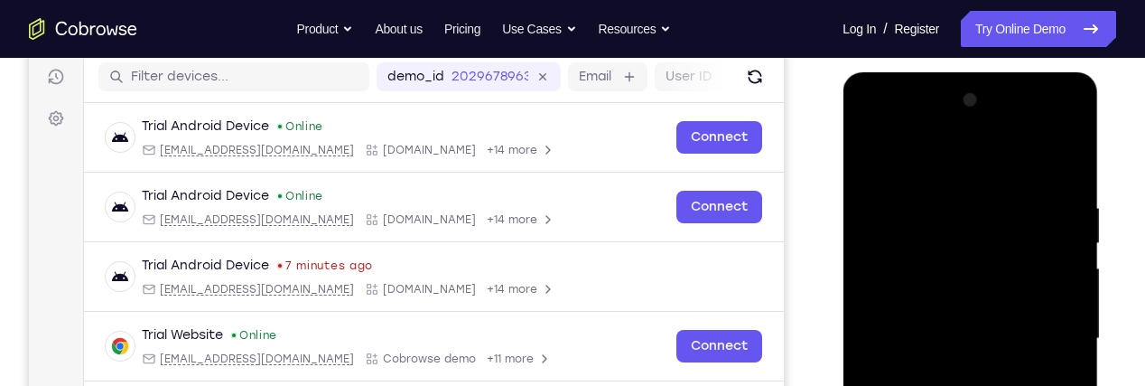
click at [1041, 131] on div at bounding box center [970, 339] width 228 height 506
click at [1065, 234] on div at bounding box center [970, 339] width 228 height 506
click at [910, 129] on div at bounding box center [970, 339] width 228 height 506
click at [975, 235] on div at bounding box center [970, 339] width 228 height 506
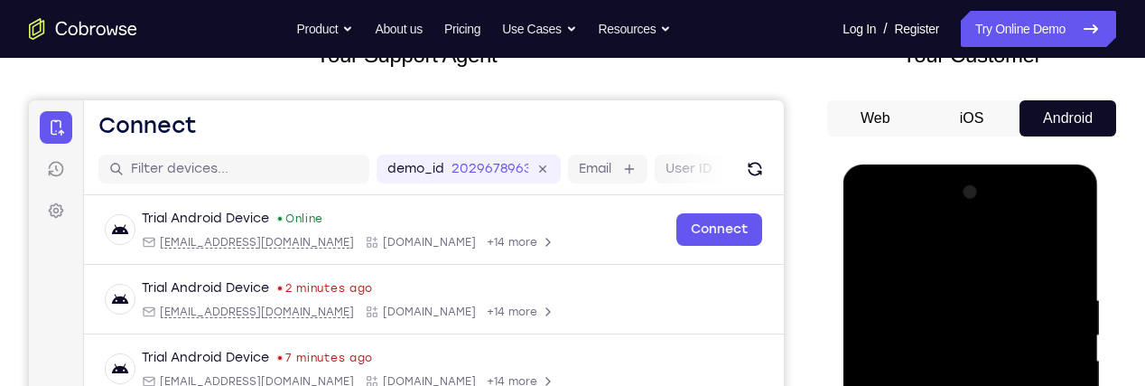
scroll to position [134, 0]
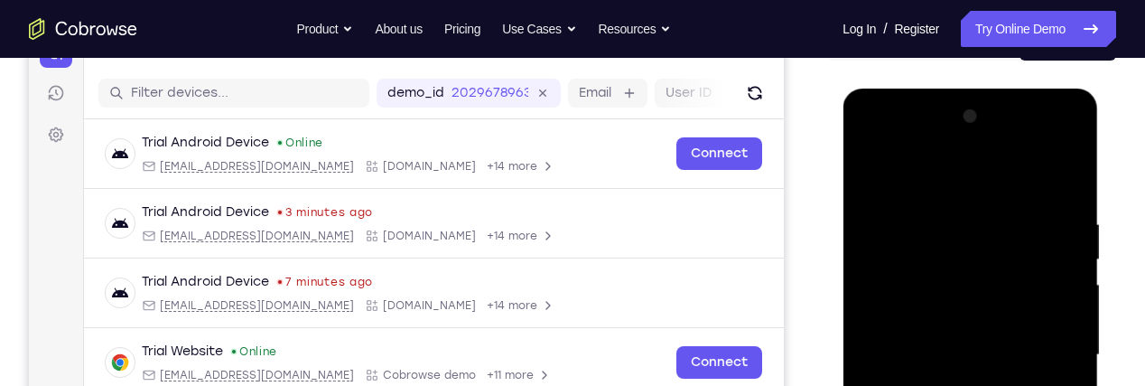
scroll to position [205, 0]
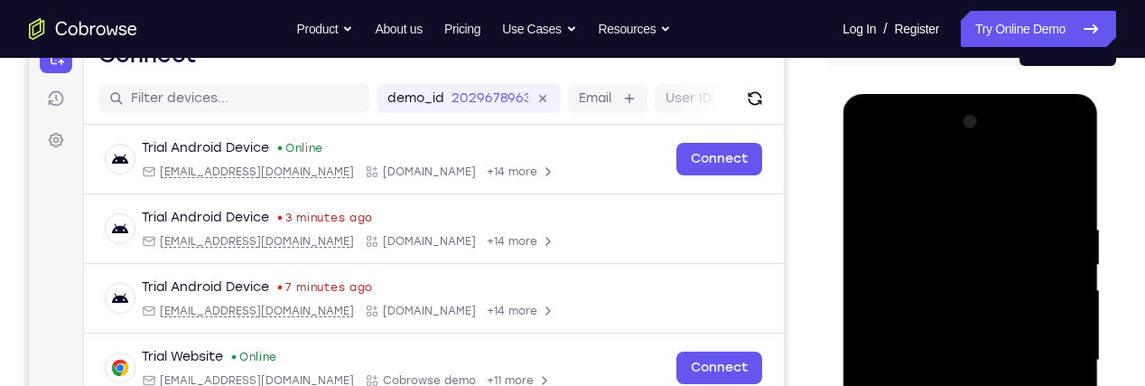
click at [971, 182] on div at bounding box center [970, 360] width 228 height 506
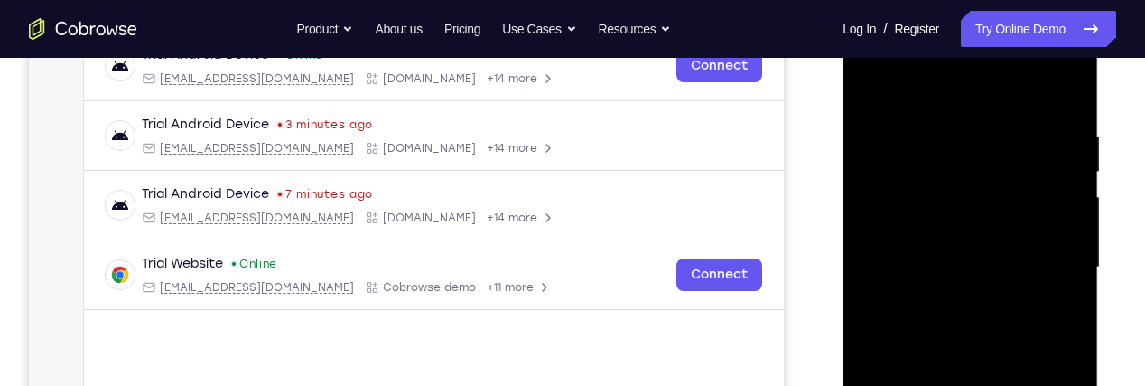
scroll to position [300, 0]
click at [962, 163] on div at bounding box center [970, 266] width 228 height 506
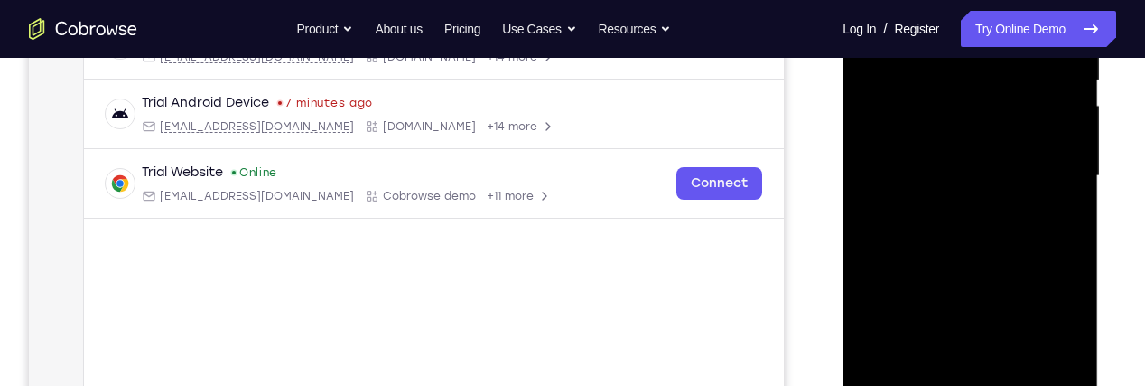
scroll to position [379, 0]
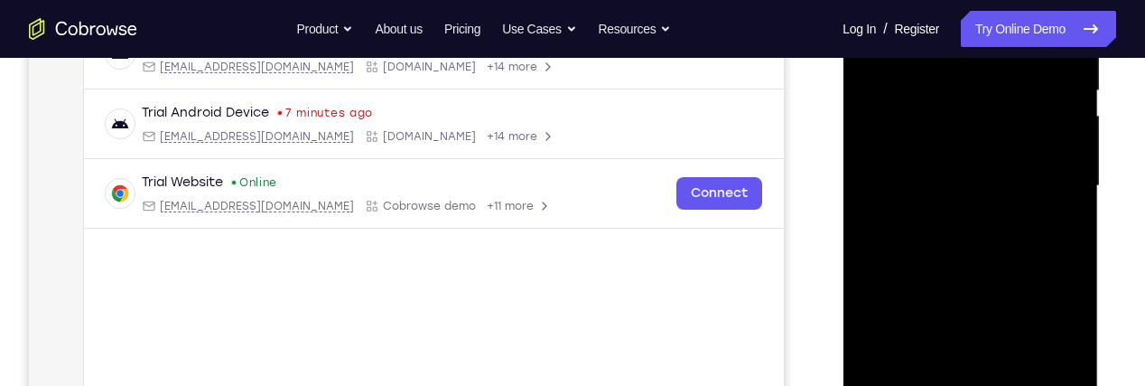
click at [1053, 232] on div at bounding box center [970, 186] width 228 height 506
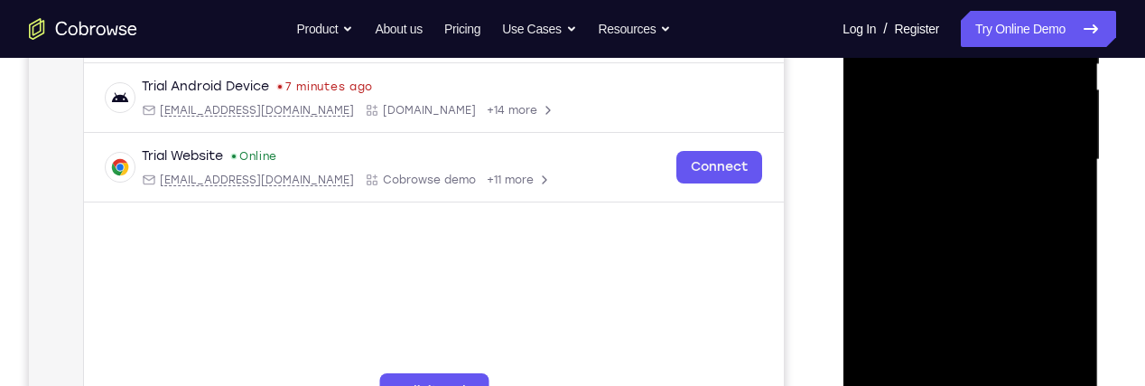
scroll to position [453, 0]
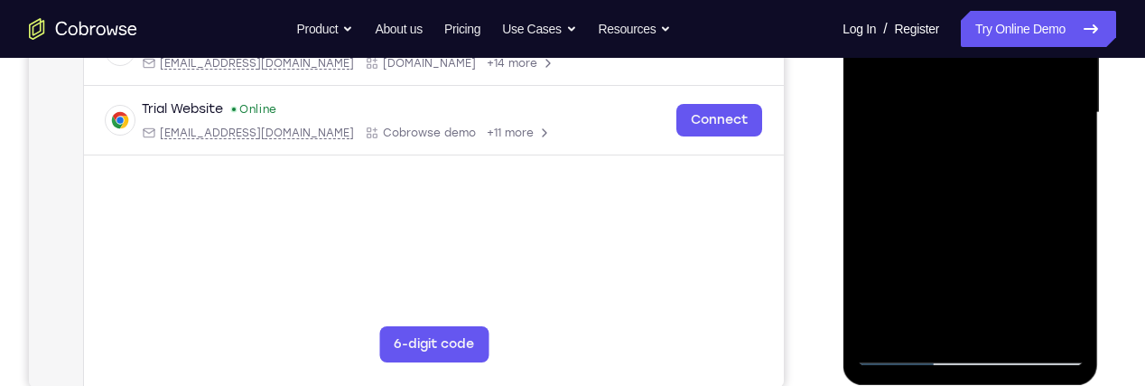
click at [1067, 325] on div at bounding box center [970, 113] width 228 height 506
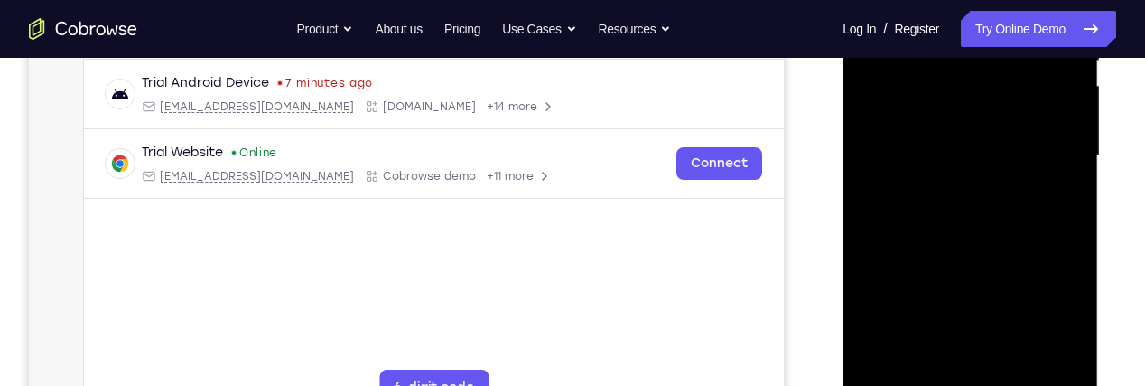
scroll to position [410, 0]
click at [1035, 309] on div at bounding box center [970, 155] width 228 height 506
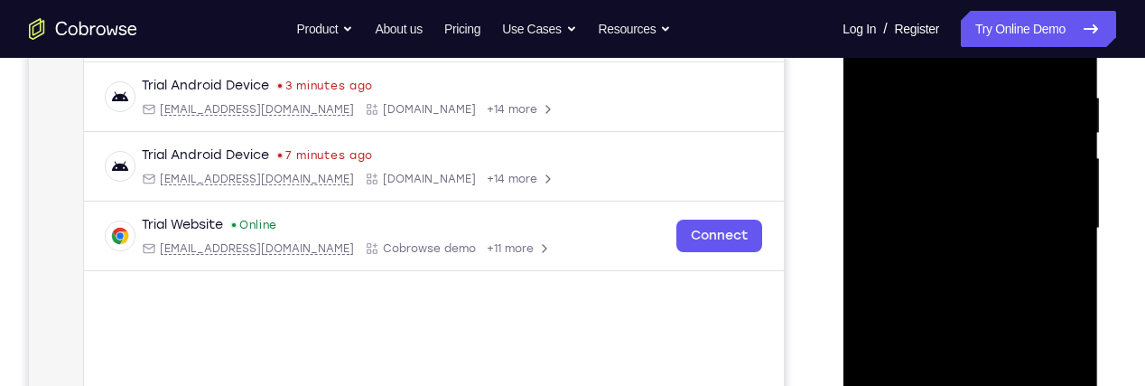
scroll to position [333, 0]
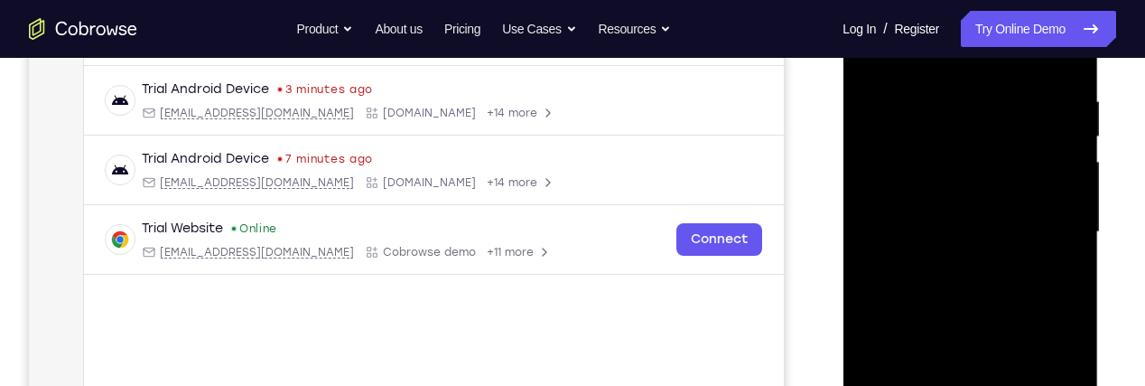
click at [1028, 270] on div at bounding box center [970, 232] width 228 height 506
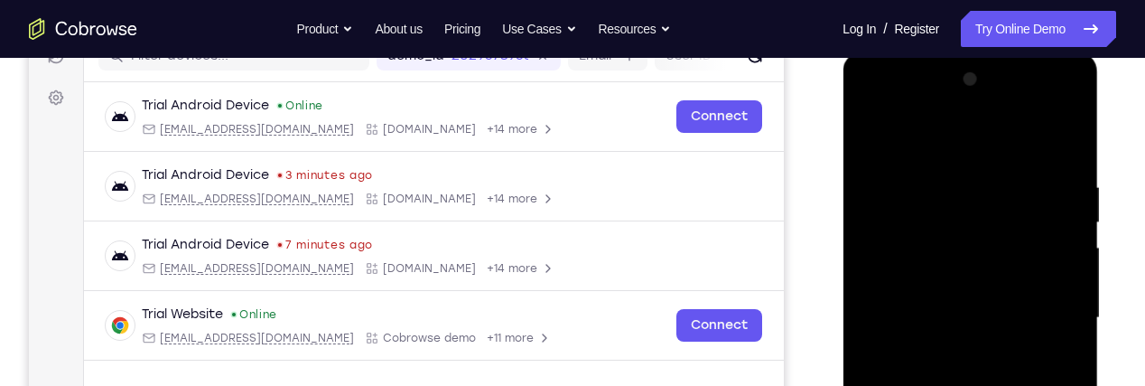
scroll to position [242, 0]
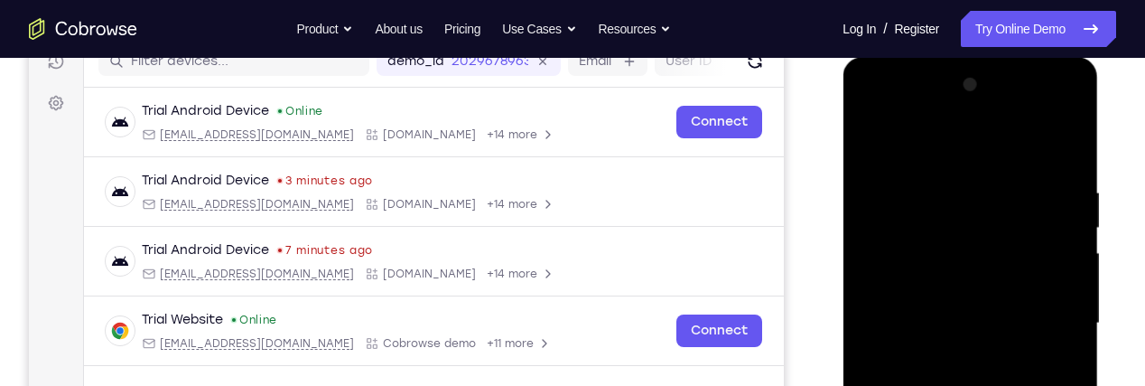
click at [1047, 355] on div at bounding box center [970, 323] width 228 height 506
click at [974, 142] on div at bounding box center [970, 323] width 228 height 506
click at [1032, 286] on div at bounding box center [970, 323] width 228 height 506
click at [1045, 100] on div at bounding box center [970, 323] width 228 height 506
click at [907, 102] on div at bounding box center [970, 323] width 228 height 506
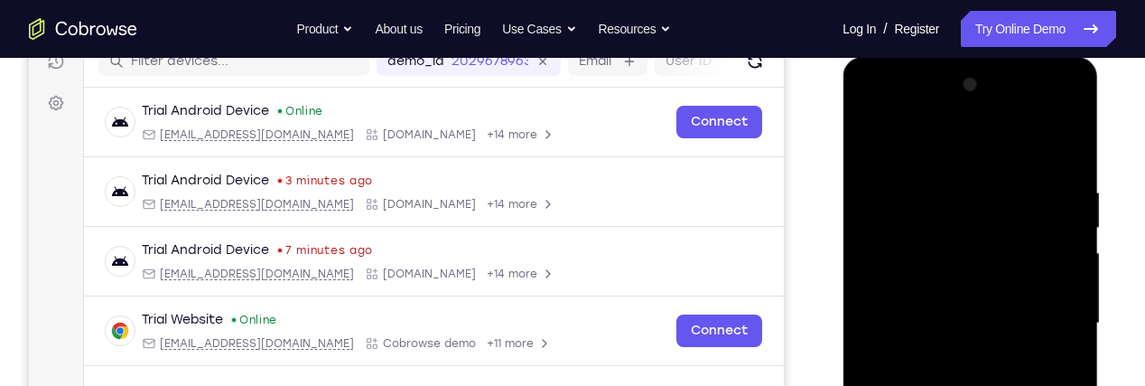
click at [961, 215] on div at bounding box center [970, 323] width 228 height 506
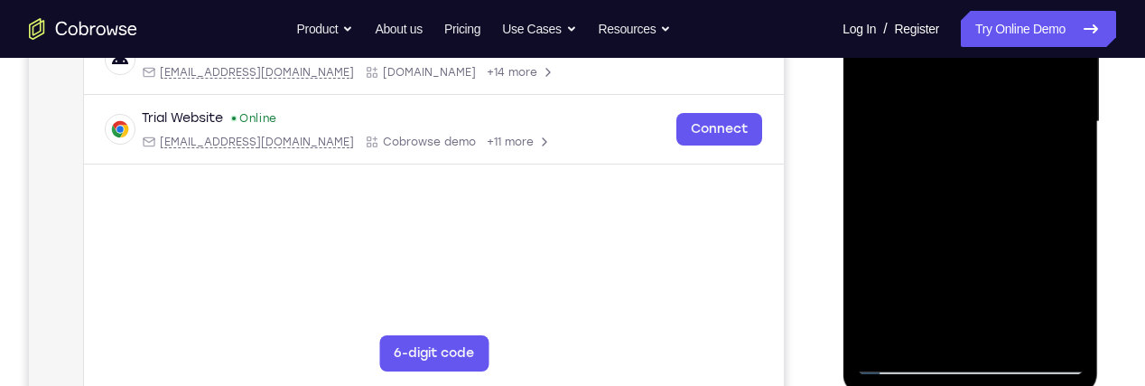
scroll to position [457, 0]
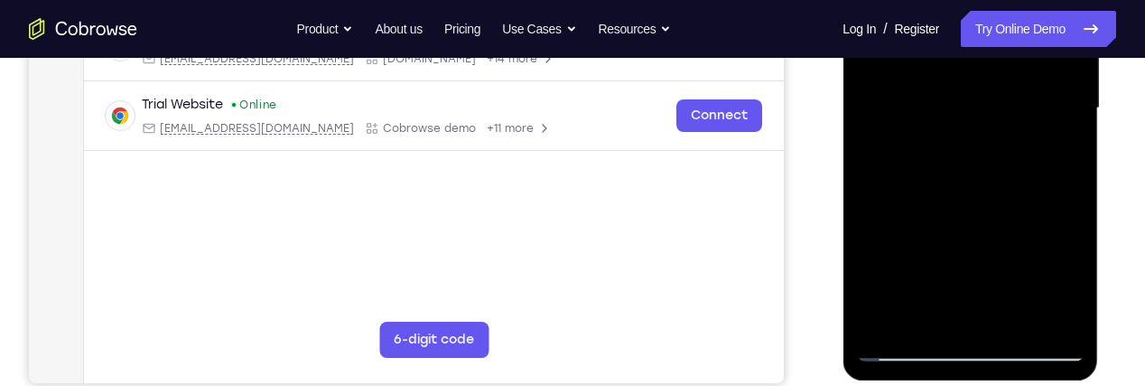
click at [1032, 285] on div at bounding box center [970, 108] width 228 height 506
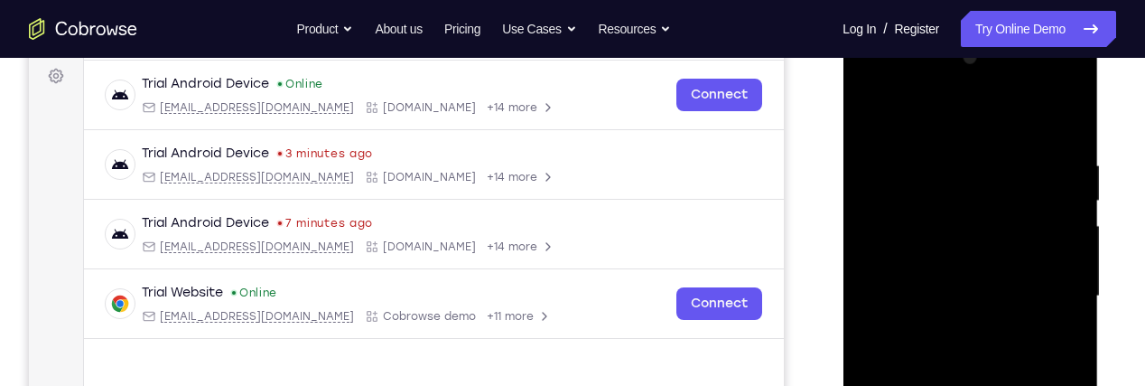
scroll to position [275, 0]
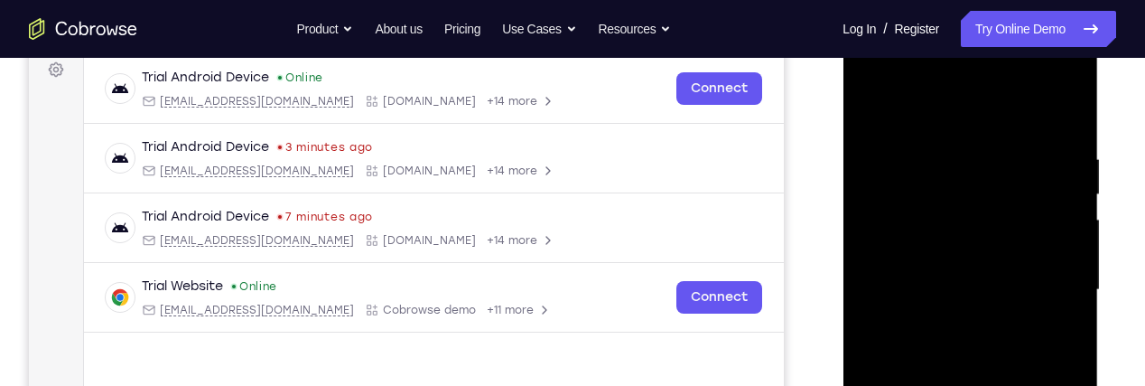
click at [1050, 121] on div at bounding box center [970, 290] width 228 height 506
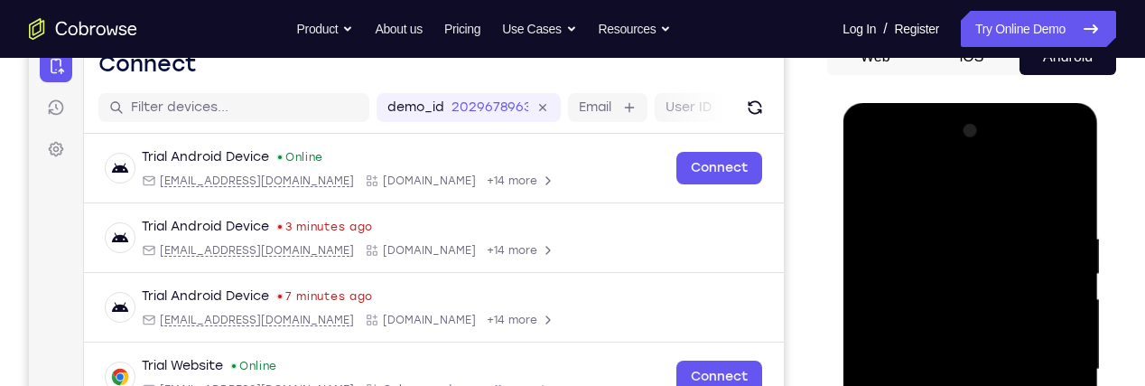
scroll to position [190, 0]
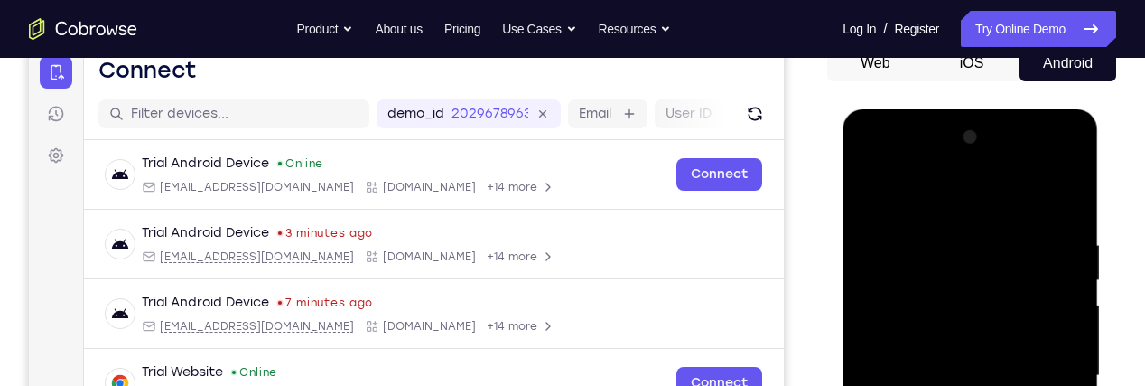
click at [990, 169] on div at bounding box center [970, 376] width 228 height 506
click at [984, 359] on div at bounding box center [970, 375] width 143 height 48
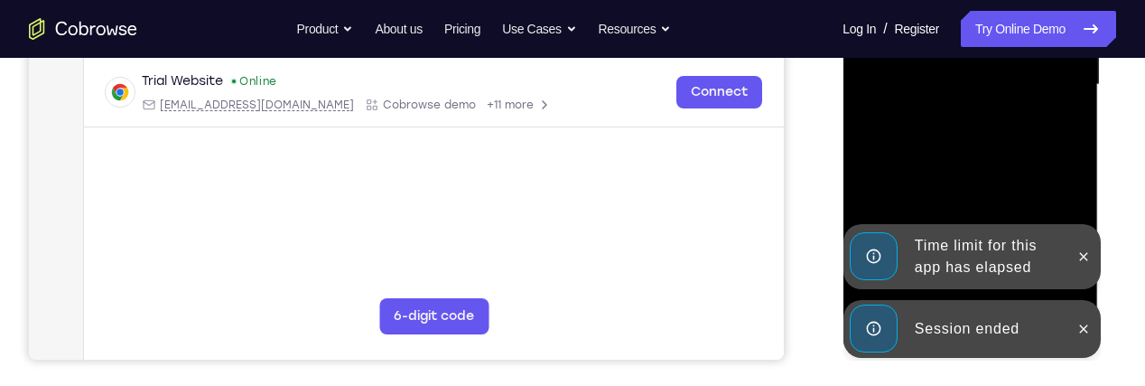
scroll to position [481, 0]
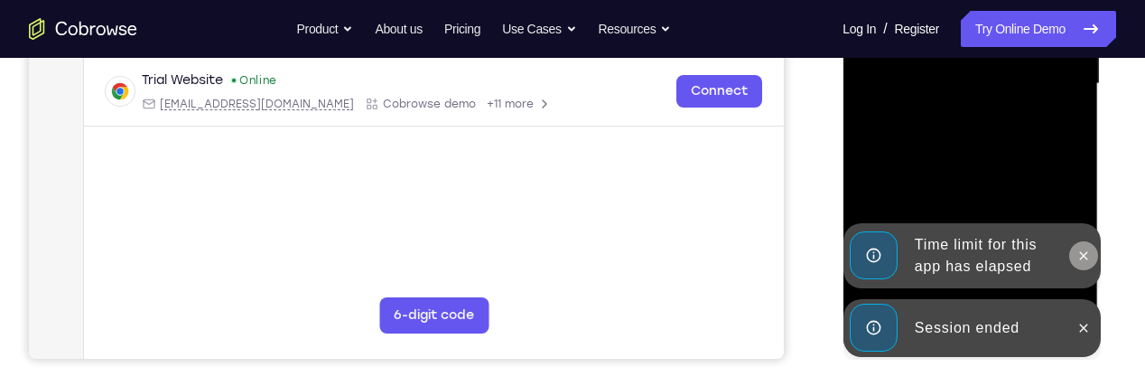
click at [1078, 250] on icon at bounding box center [1083, 255] width 14 height 14
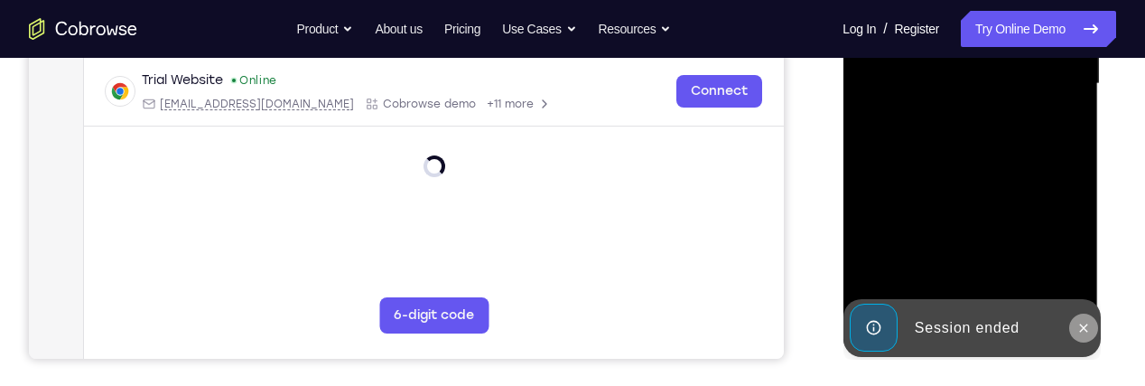
click at [1083, 327] on icon at bounding box center [1083, 327] width 8 height 8
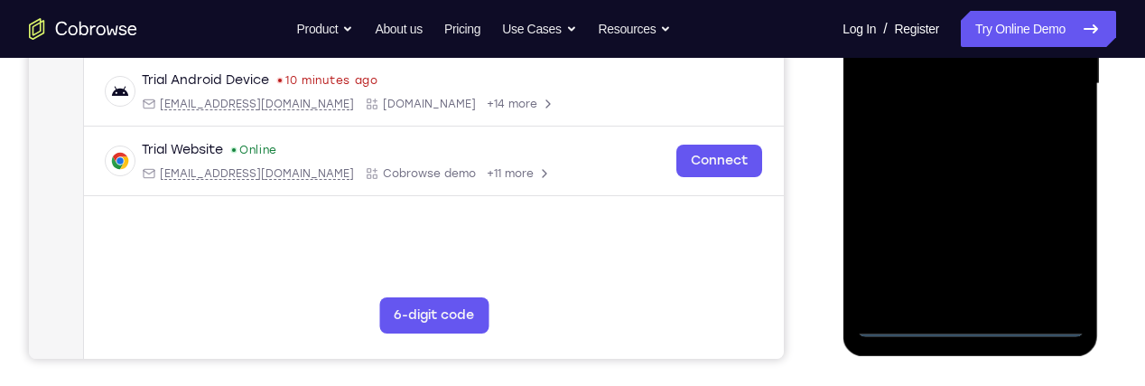
click at [966, 331] on div at bounding box center [970, 84] width 228 height 506
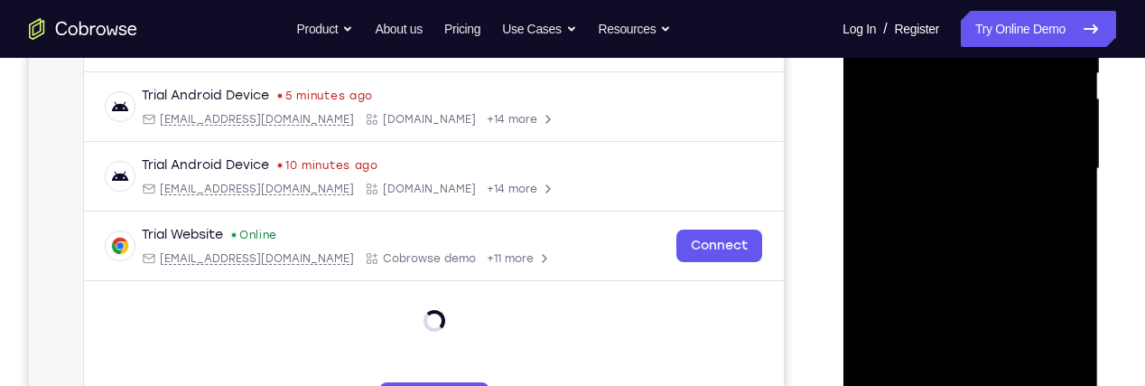
click at [1042, 335] on div at bounding box center [970, 169] width 228 height 506
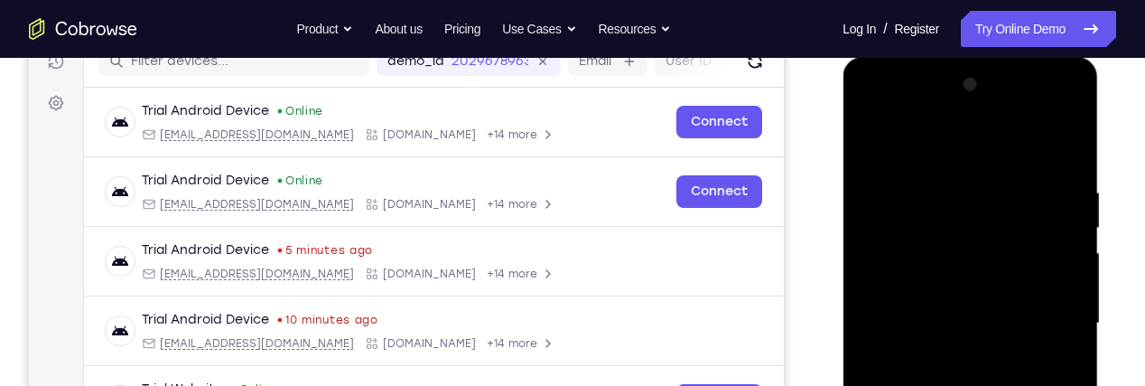
scroll to position [240, 0]
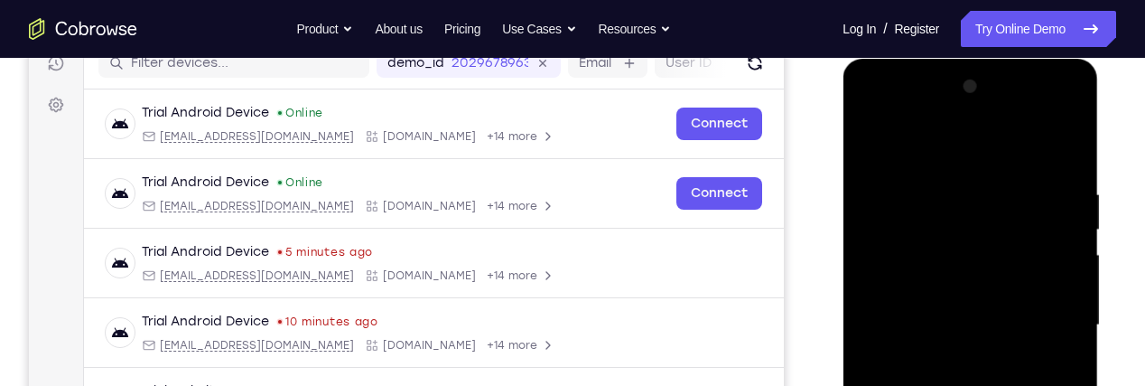
click at [948, 140] on div at bounding box center [970, 325] width 228 height 506
click at [959, 229] on div at bounding box center [970, 325] width 228 height 506
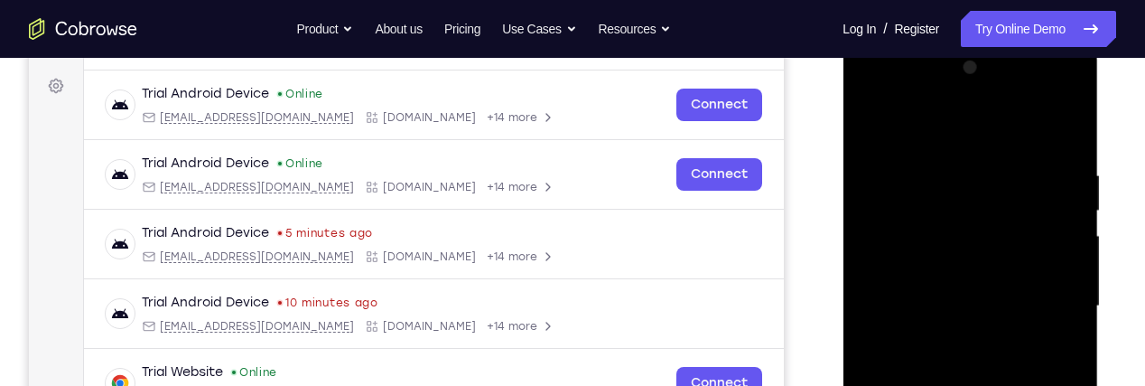
scroll to position [260, 0]
click at [989, 88] on div at bounding box center [970, 305] width 228 height 506
click at [994, 89] on div at bounding box center [970, 305] width 228 height 506
click at [1022, 275] on div at bounding box center [970, 305] width 228 height 506
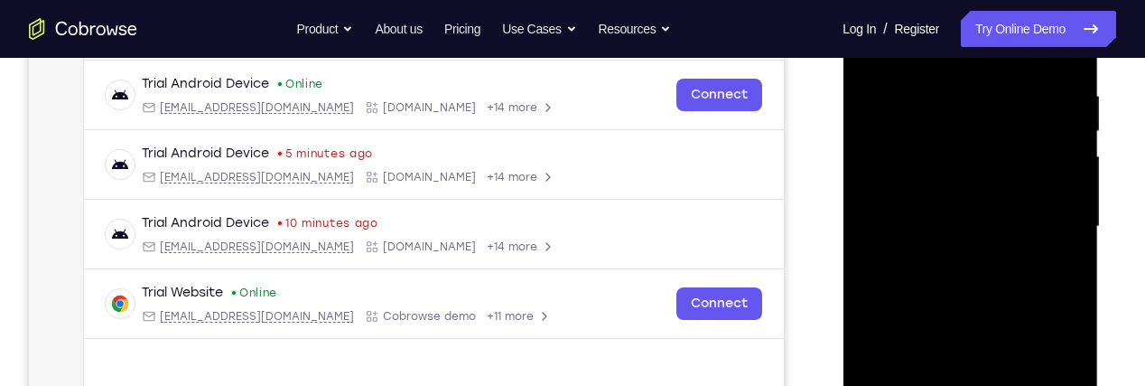
scroll to position [338, 0]
click at [1057, 276] on div at bounding box center [970, 228] width 228 height 506
click at [1054, 266] on div at bounding box center [970, 228] width 228 height 506
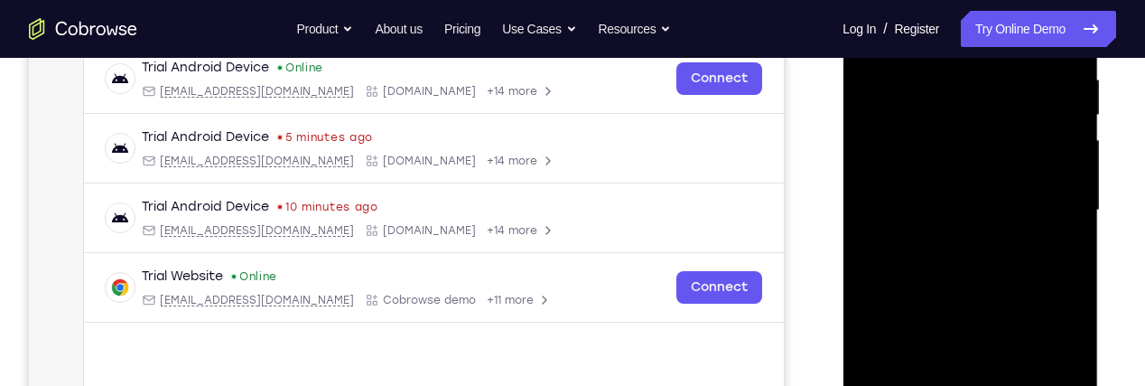
scroll to position [354, 0]
click at [981, 305] on div at bounding box center [970, 211] width 228 height 506
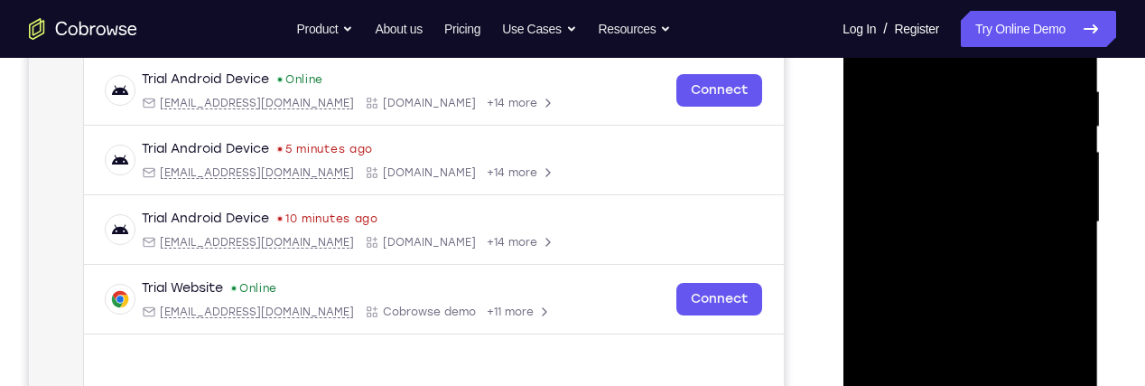
scroll to position [253, 0]
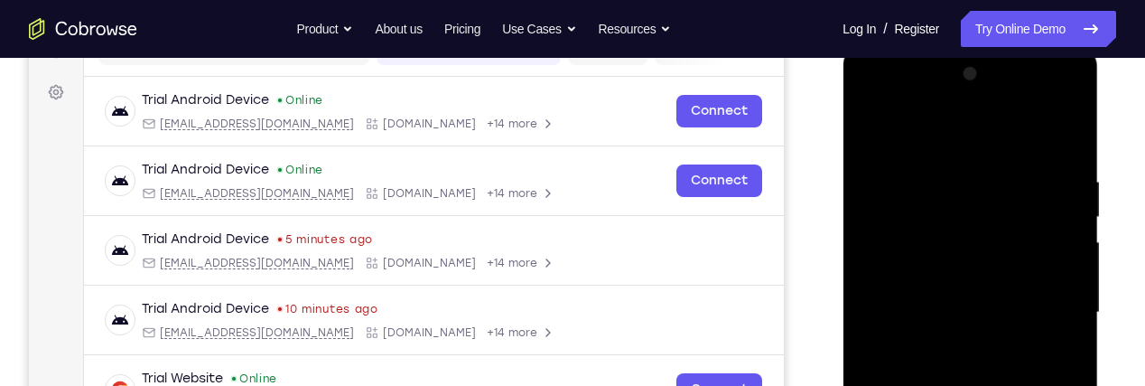
click at [979, 104] on div at bounding box center [970, 313] width 228 height 506
click at [1008, 225] on div at bounding box center [970, 313] width 228 height 506
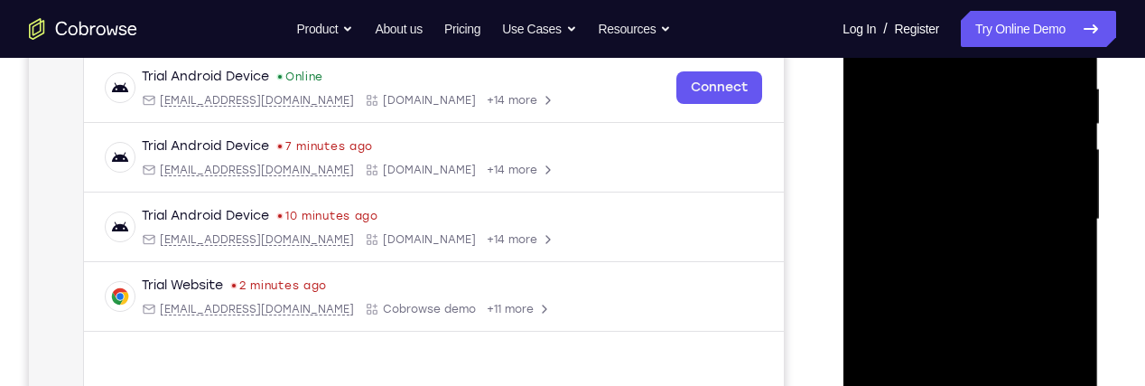
scroll to position [340, 0]
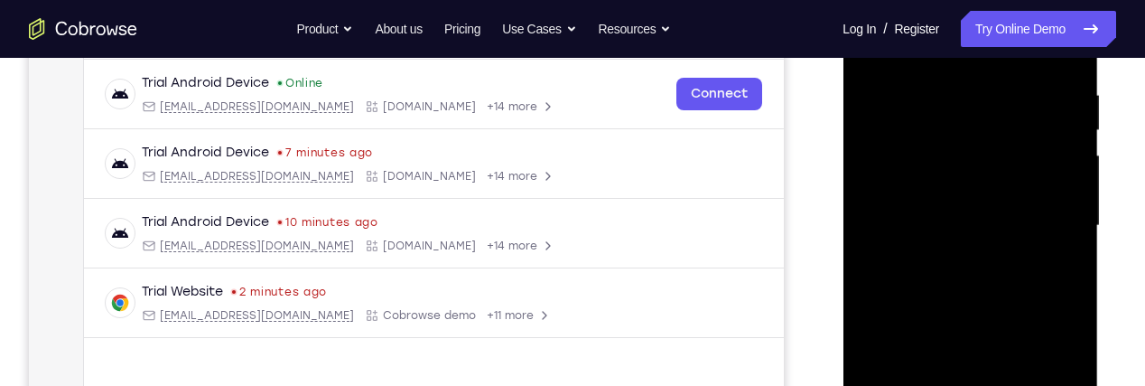
click at [1005, 164] on div at bounding box center [970, 226] width 228 height 506
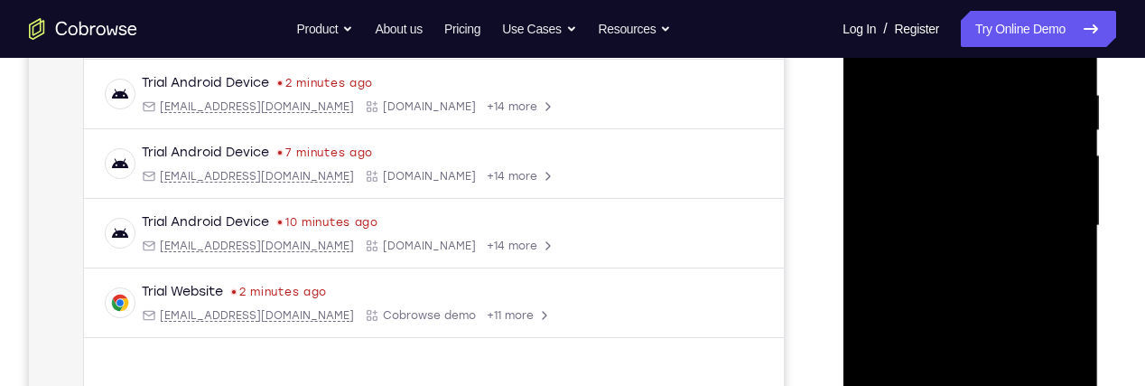
click at [929, 166] on div at bounding box center [970, 226] width 228 height 506
click at [993, 275] on div at bounding box center [970, 226] width 228 height 506
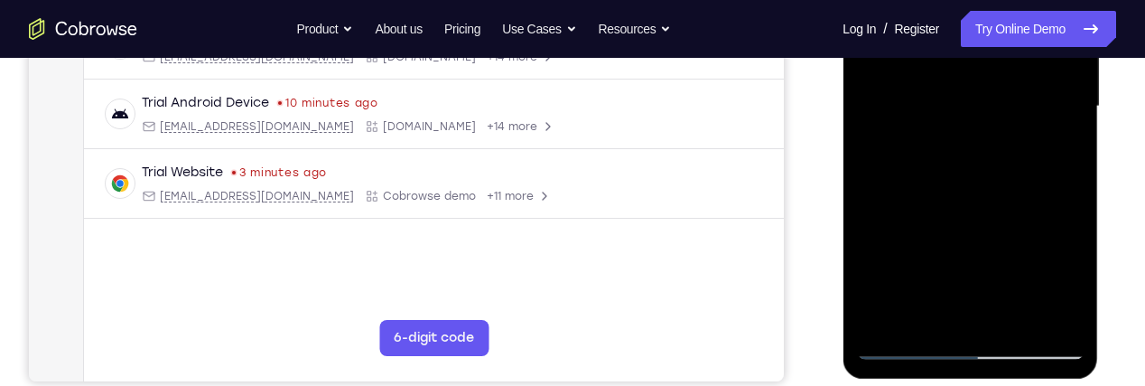
scroll to position [462, 0]
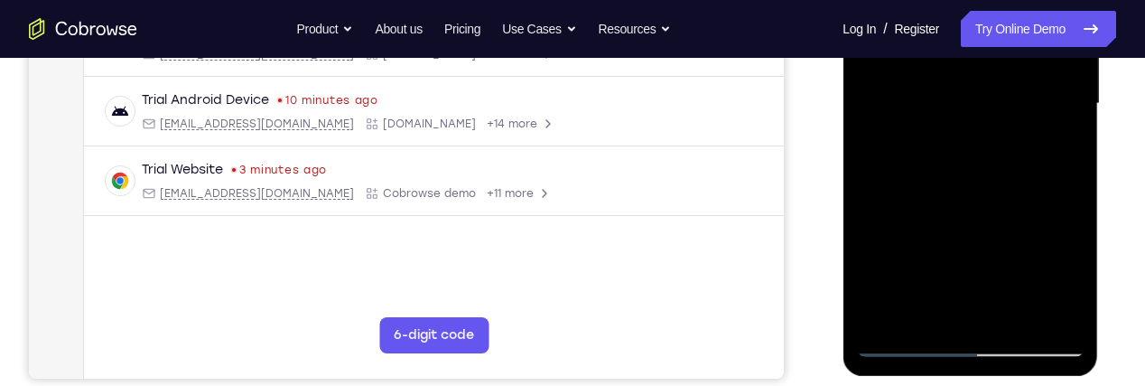
click at [903, 339] on div at bounding box center [970, 104] width 228 height 506
click at [906, 356] on div at bounding box center [970, 104] width 228 height 506
click at [1009, 198] on div at bounding box center [970, 104] width 228 height 506
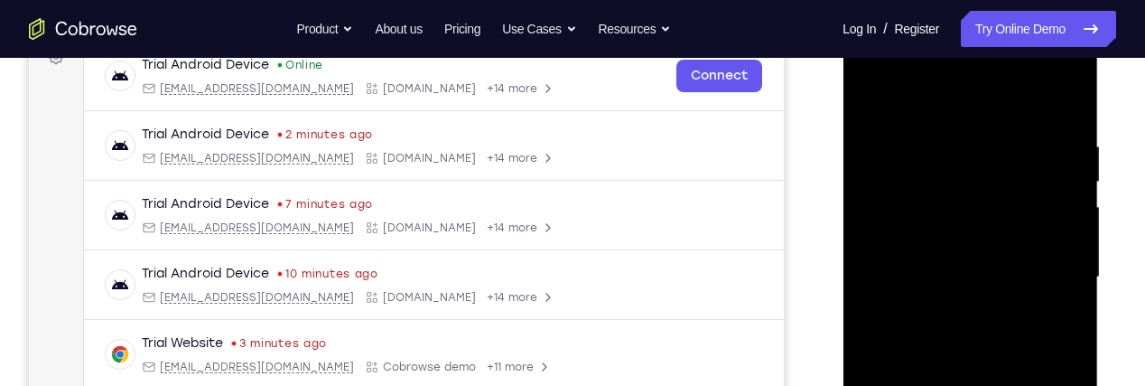
scroll to position [278, 0]
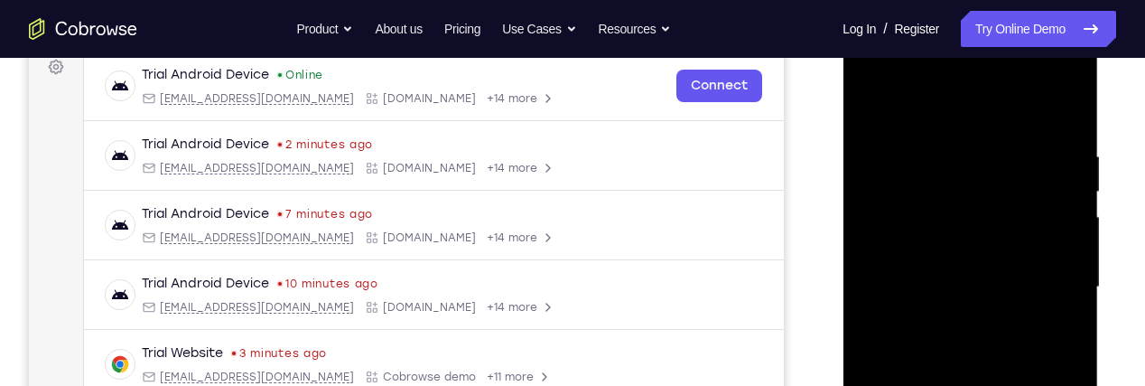
click at [868, 108] on div at bounding box center [970, 287] width 228 height 506
click at [934, 133] on div at bounding box center [970, 287] width 228 height 506
click at [1053, 129] on div at bounding box center [970, 287] width 228 height 506
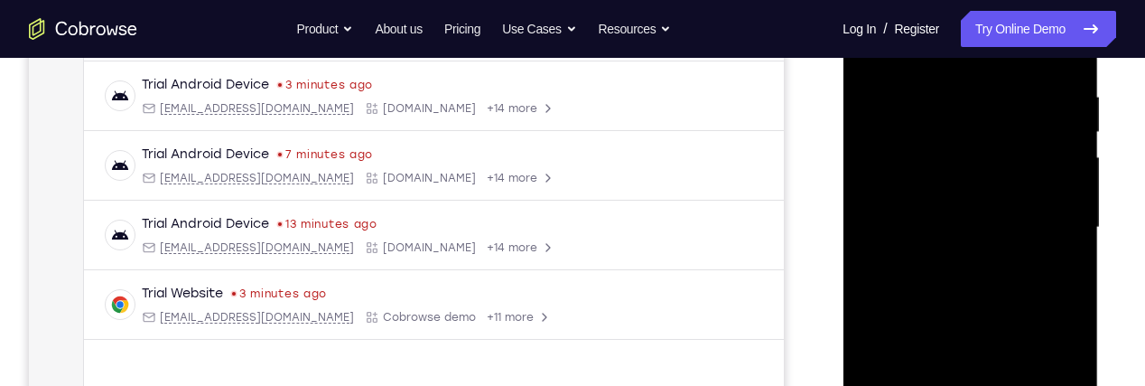
scroll to position [338, 0]
click at [1029, 173] on div at bounding box center [970, 228] width 228 height 506
click at [1022, 242] on div at bounding box center [970, 228] width 228 height 506
click at [987, 190] on div at bounding box center [970, 228] width 228 height 506
click at [1052, 264] on div at bounding box center [970, 228] width 228 height 506
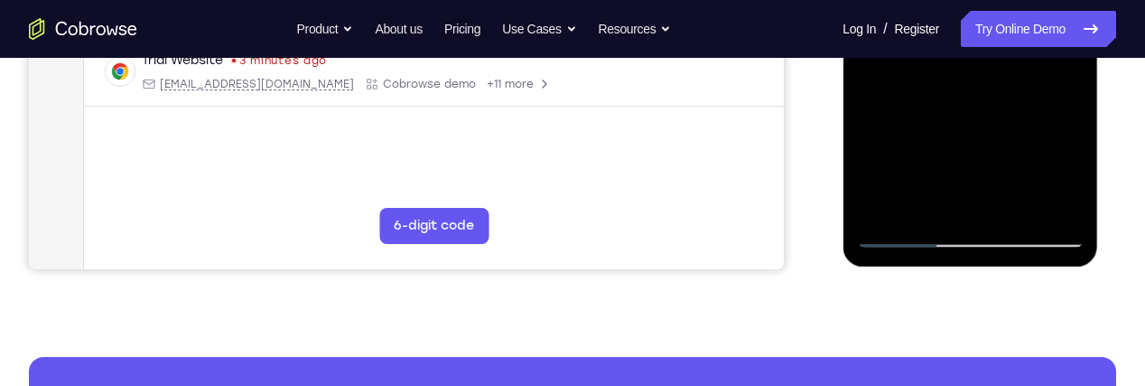
scroll to position [572, 0]
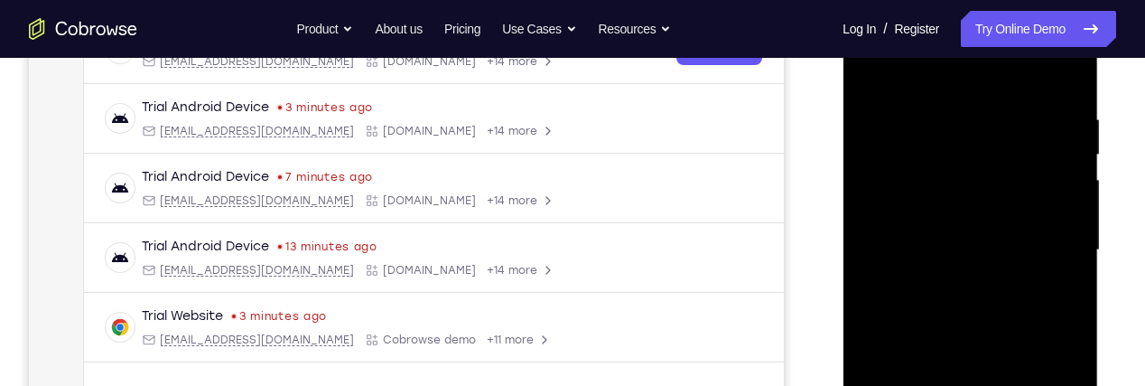
scroll to position [309, 0]
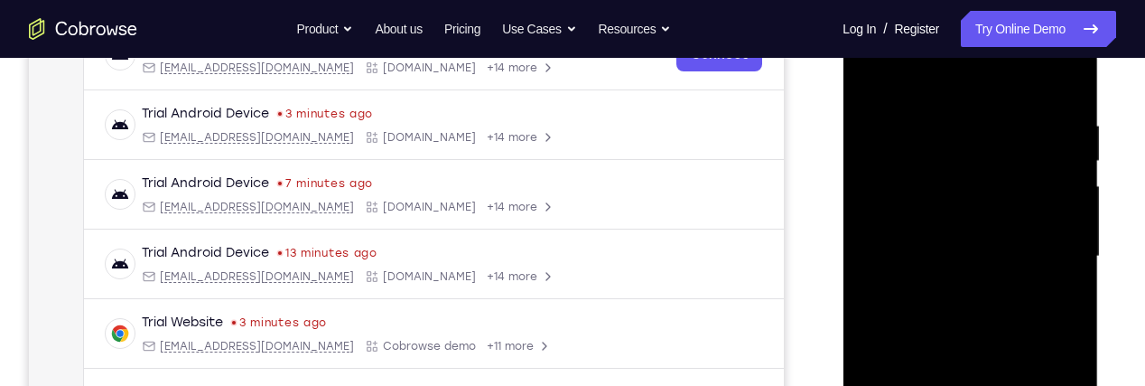
click at [891, 237] on div at bounding box center [970, 257] width 228 height 506
click at [997, 266] on div at bounding box center [970, 257] width 228 height 506
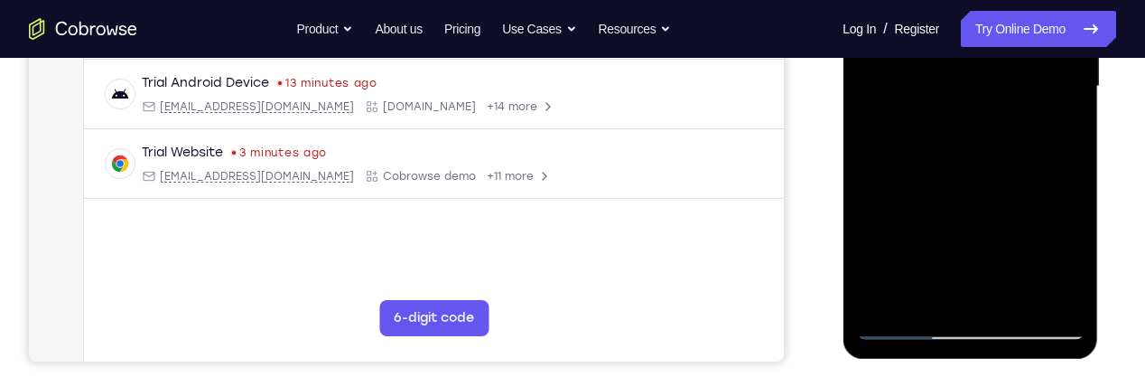
scroll to position [481, 0]
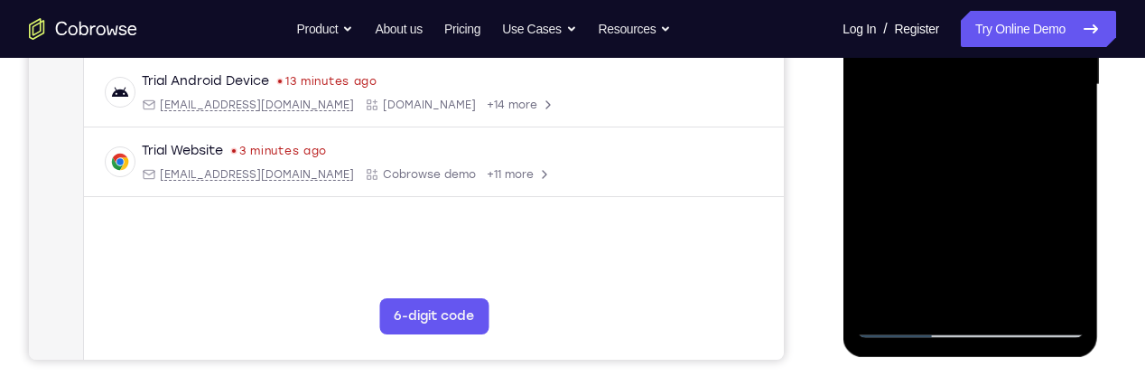
click at [1033, 290] on div at bounding box center [970, 85] width 228 height 506
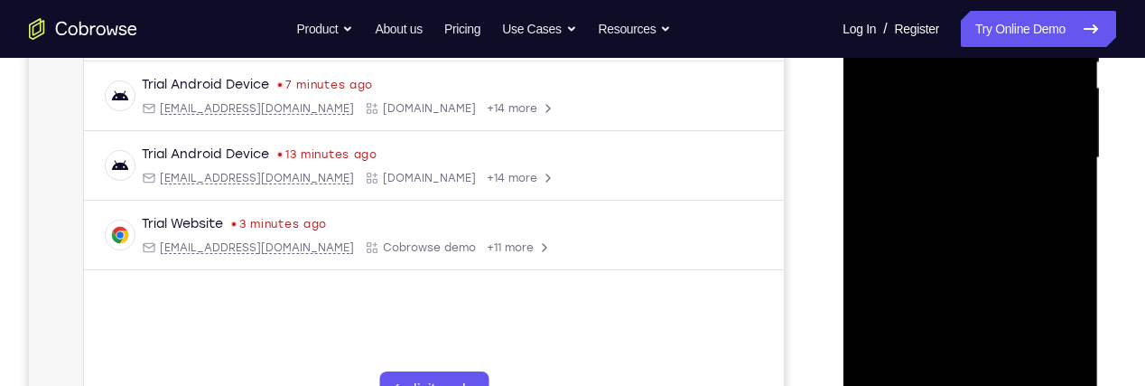
scroll to position [406, 0]
click at [993, 110] on div at bounding box center [970, 159] width 228 height 506
click at [955, 96] on div at bounding box center [970, 159] width 228 height 506
click at [996, 166] on div at bounding box center [970, 159] width 228 height 506
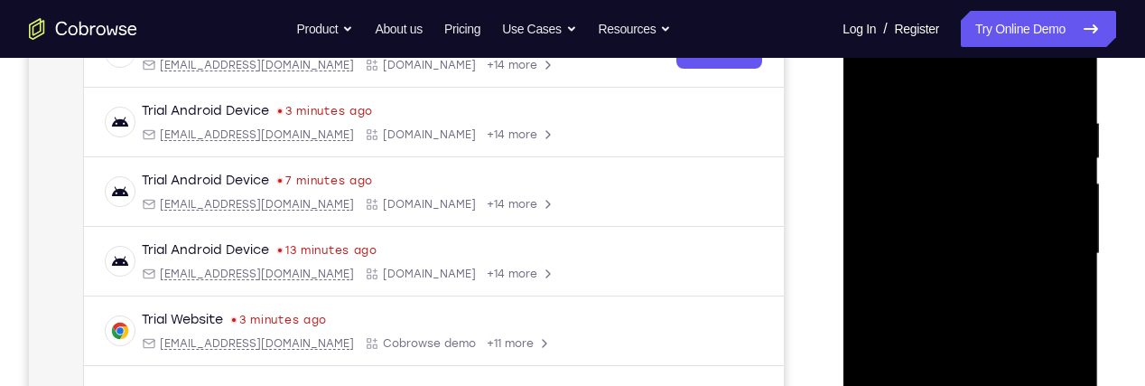
scroll to position [308, 0]
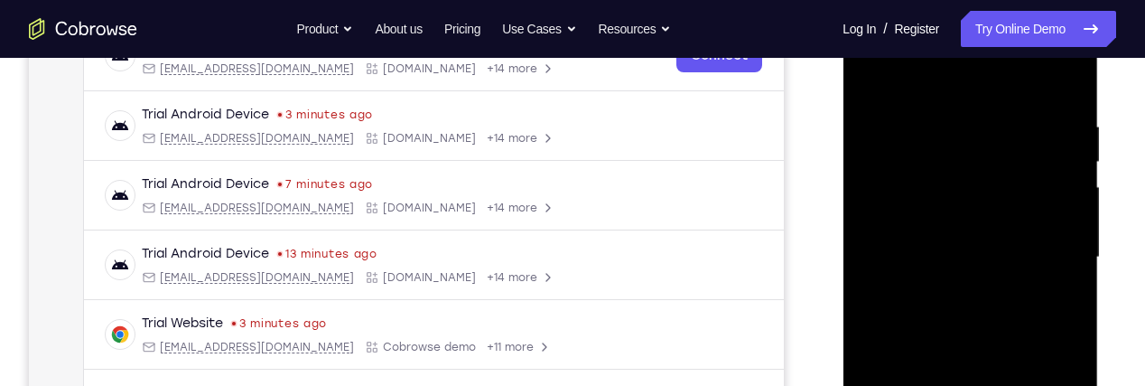
click at [972, 341] on div at bounding box center [970, 258] width 228 height 506
click at [1052, 303] on div at bounding box center [970, 258] width 228 height 506
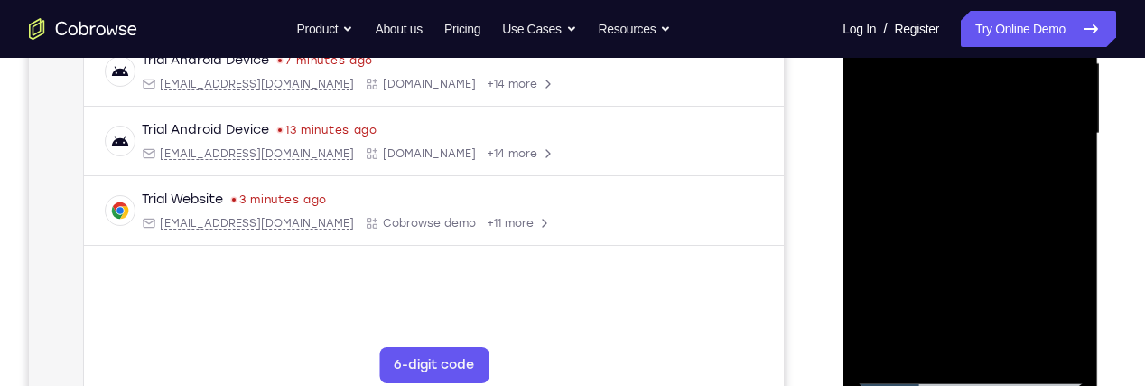
scroll to position [426, 0]
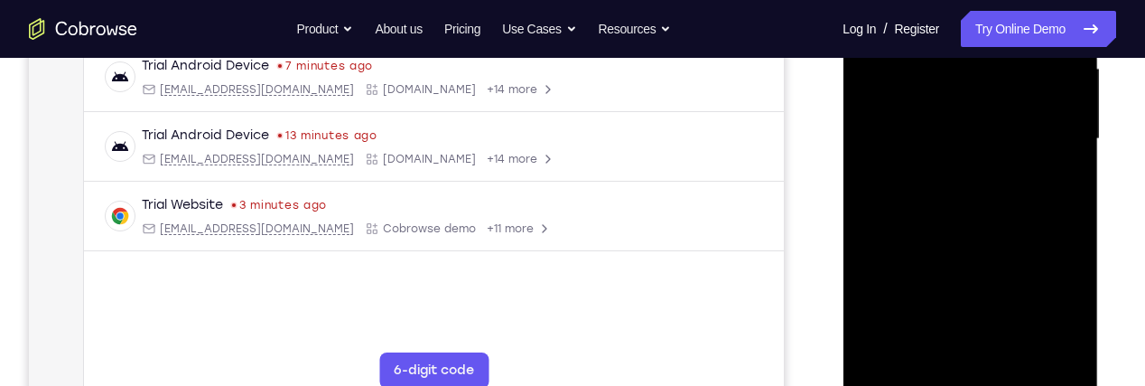
click at [1056, 339] on div at bounding box center [970, 139] width 228 height 506
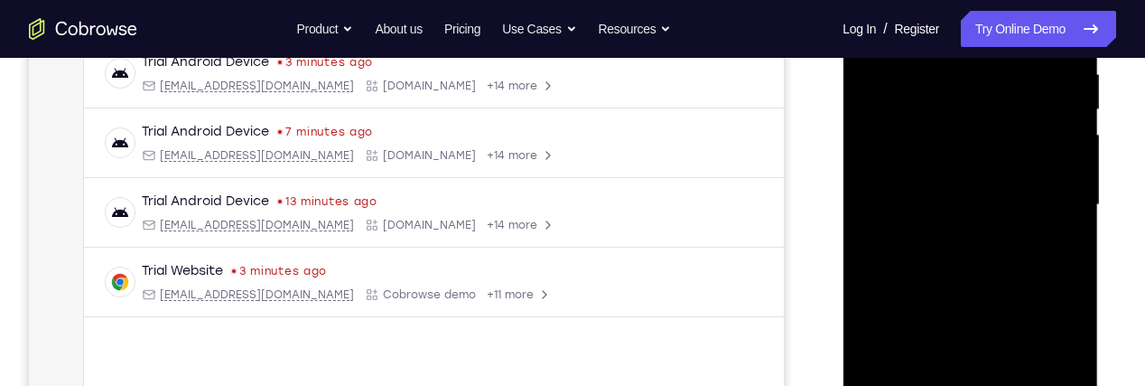
scroll to position [350, 0]
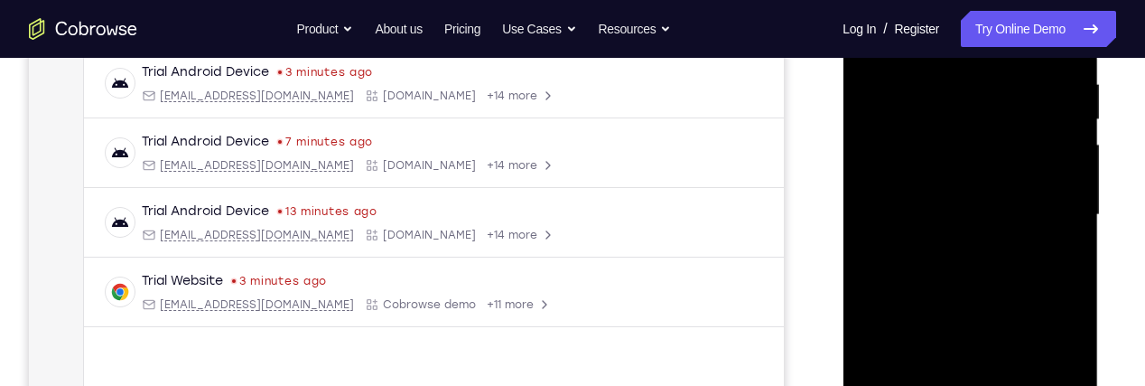
click at [1049, 266] on div at bounding box center [970, 215] width 228 height 506
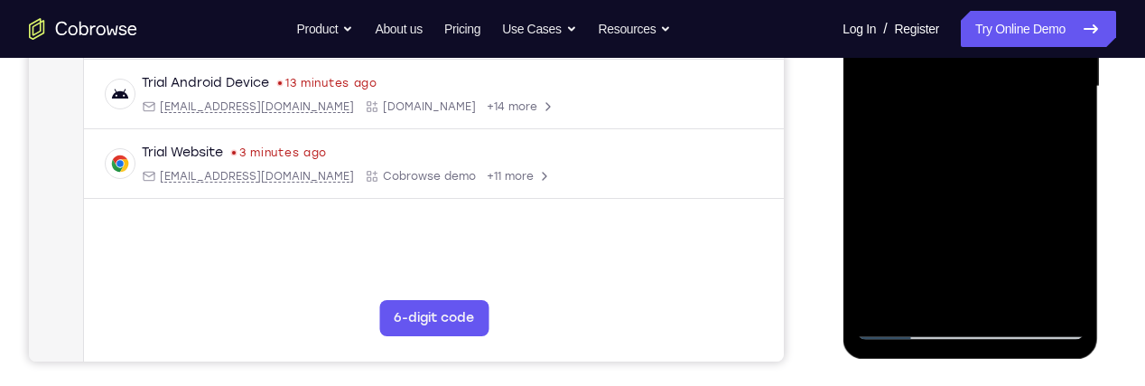
scroll to position [484, 0]
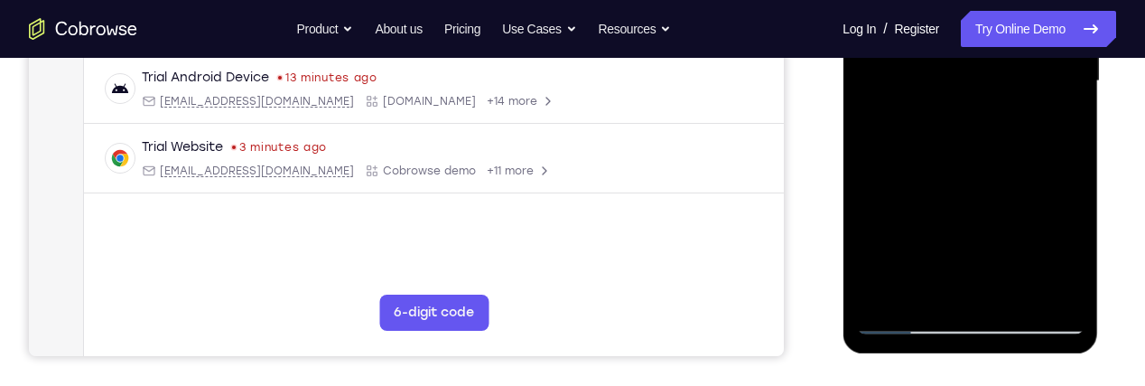
click at [1054, 286] on div at bounding box center [970, 81] width 228 height 506
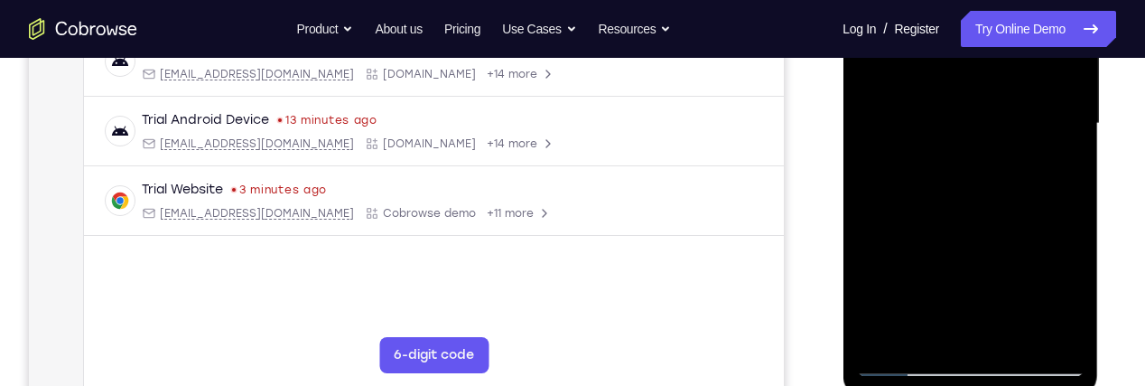
scroll to position [462, 0]
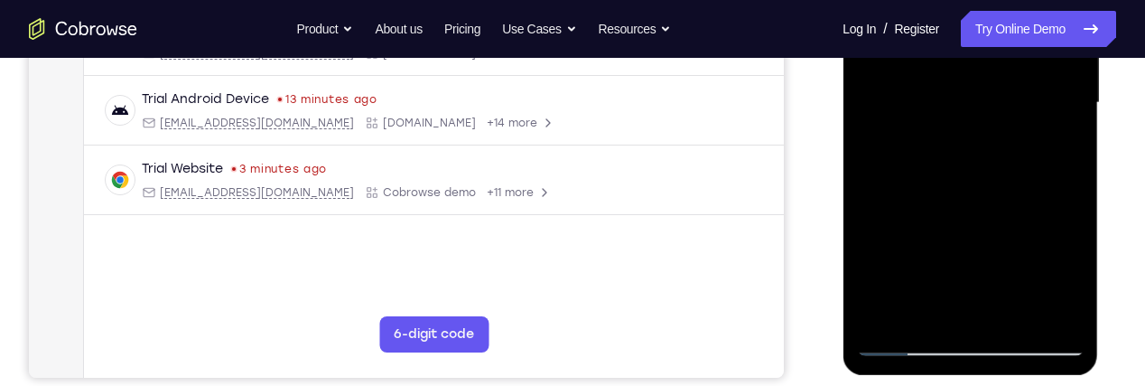
click at [1056, 308] on div at bounding box center [970, 103] width 228 height 506
click at [1041, 304] on div at bounding box center [970, 103] width 228 height 506
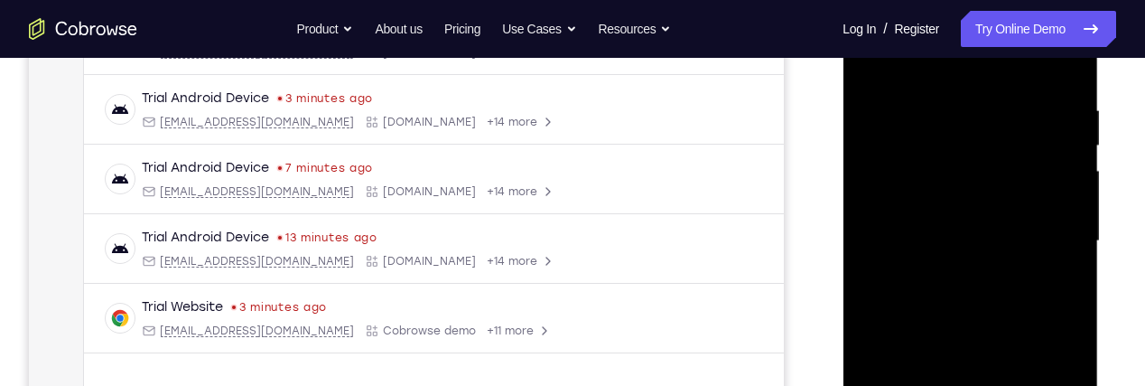
scroll to position [311, 0]
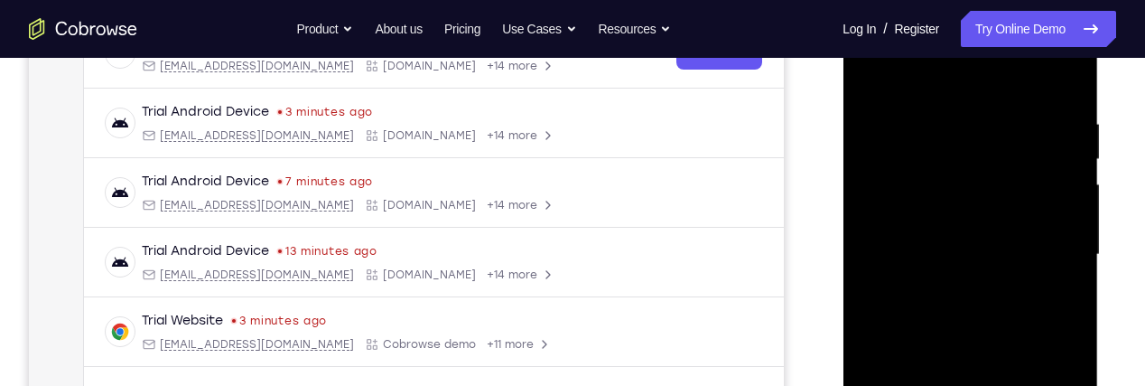
click at [1053, 247] on div at bounding box center [970, 255] width 228 height 506
click at [996, 139] on div at bounding box center [970, 255] width 228 height 506
click at [884, 192] on div at bounding box center [970, 255] width 228 height 506
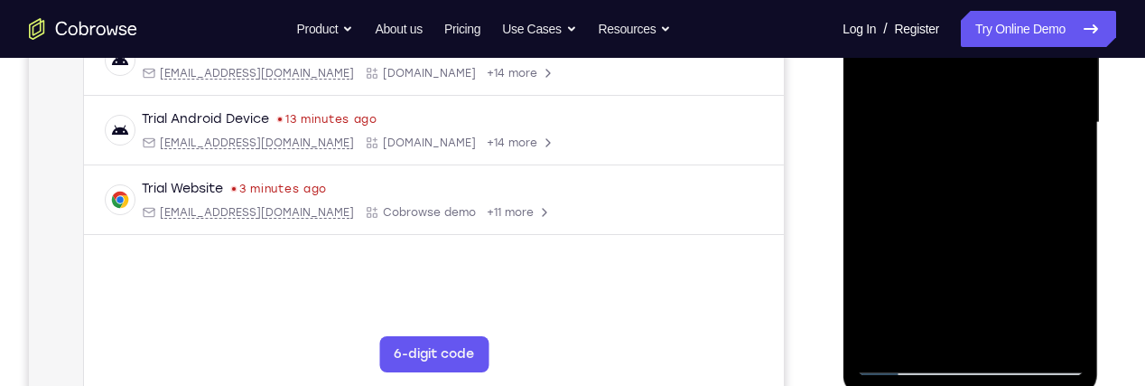
scroll to position [447, 0]
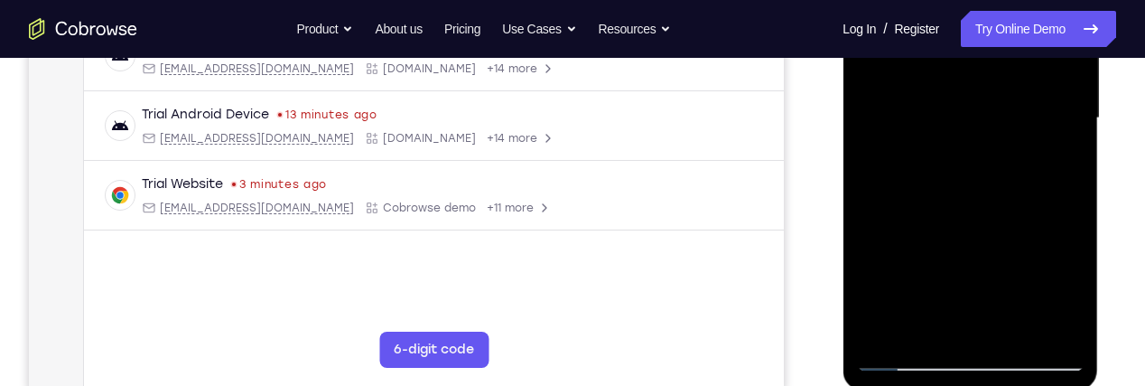
click at [971, 355] on div at bounding box center [970, 118] width 228 height 506
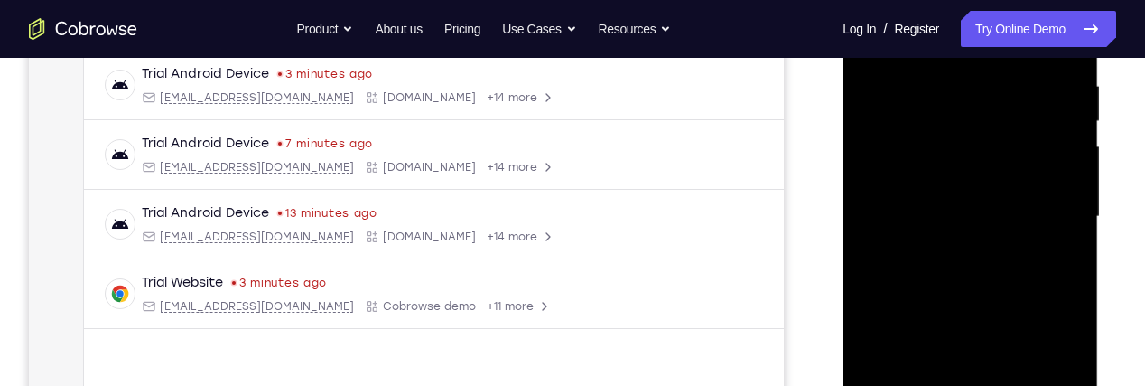
scroll to position [346, 0]
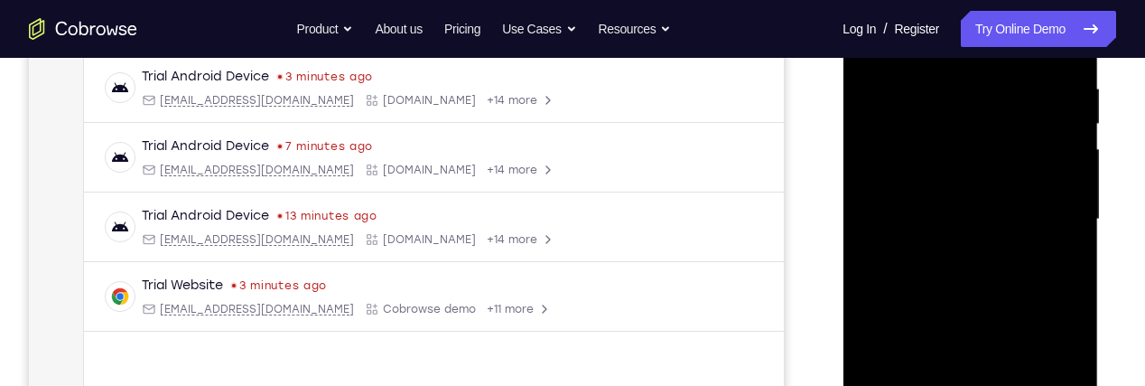
click at [1050, 373] on div at bounding box center [970, 220] width 228 height 506
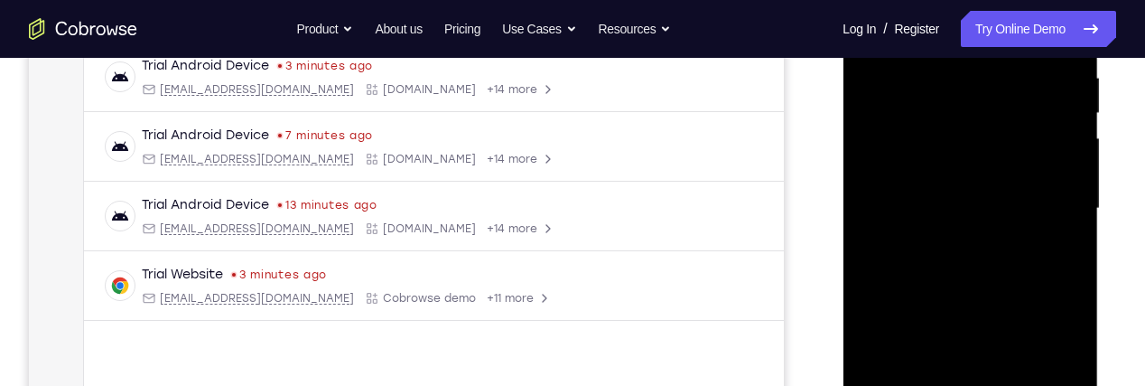
scroll to position [358, 0]
click at [1015, 255] on div at bounding box center [970, 208] width 228 height 506
click at [979, 284] on div at bounding box center [970, 208] width 228 height 506
click at [978, 210] on div at bounding box center [970, 208] width 228 height 506
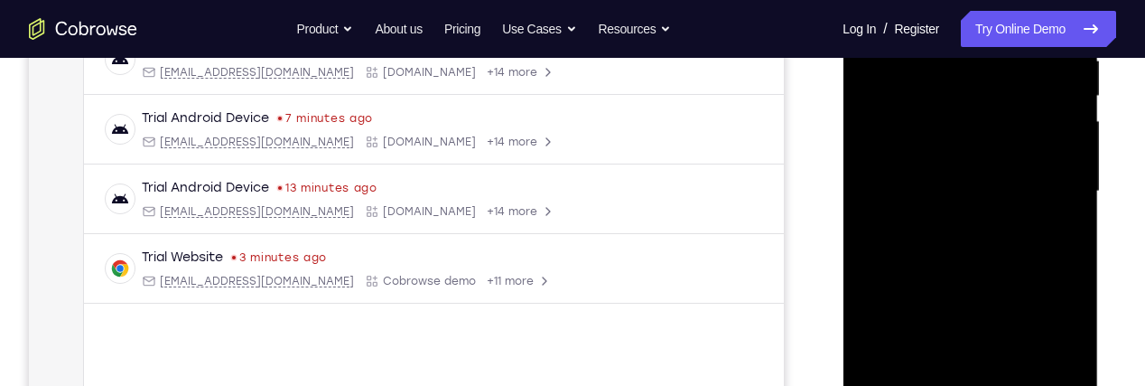
scroll to position [370, 0]
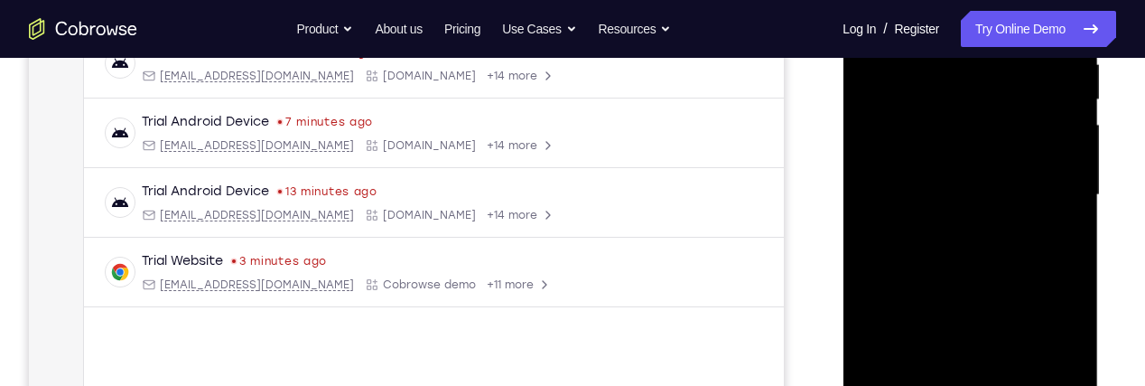
click at [1005, 142] on div at bounding box center [970, 195] width 228 height 506
click at [990, 165] on div at bounding box center [970, 195] width 228 height 506
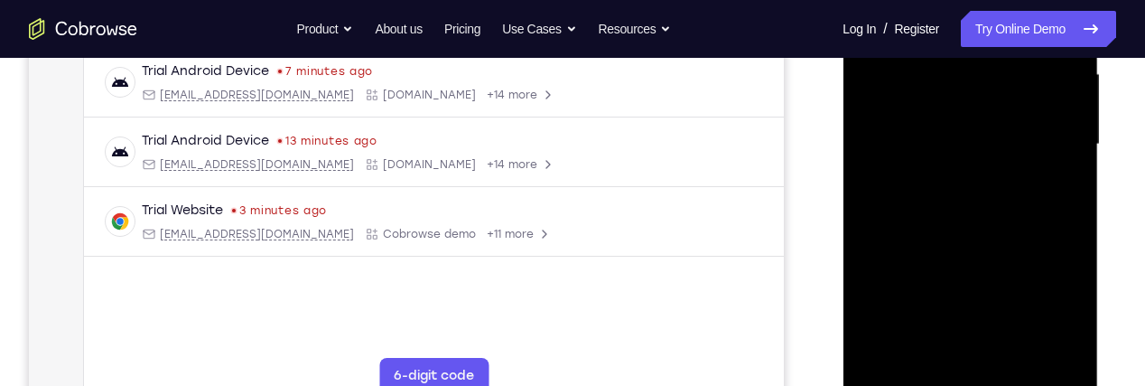
scroll to position [424, 0]
click at [994, 123] on div at bounding box center [970, 142] width 228 height 506
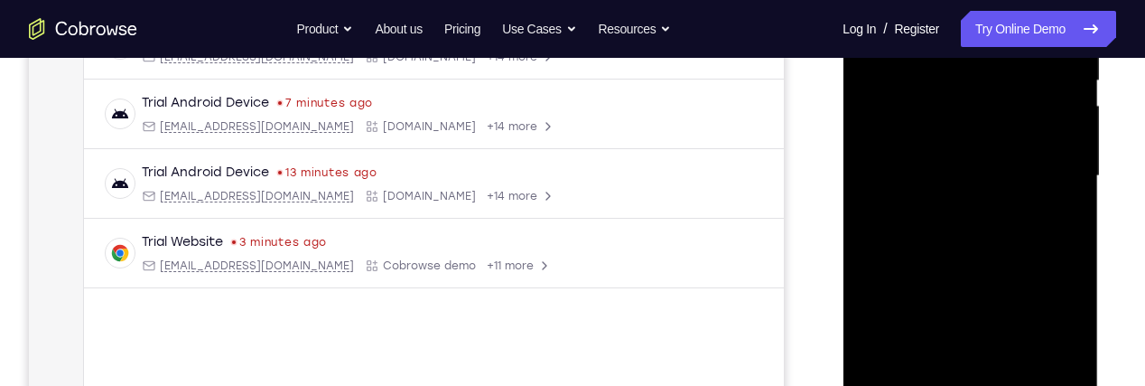
scroll to position [326, 0]
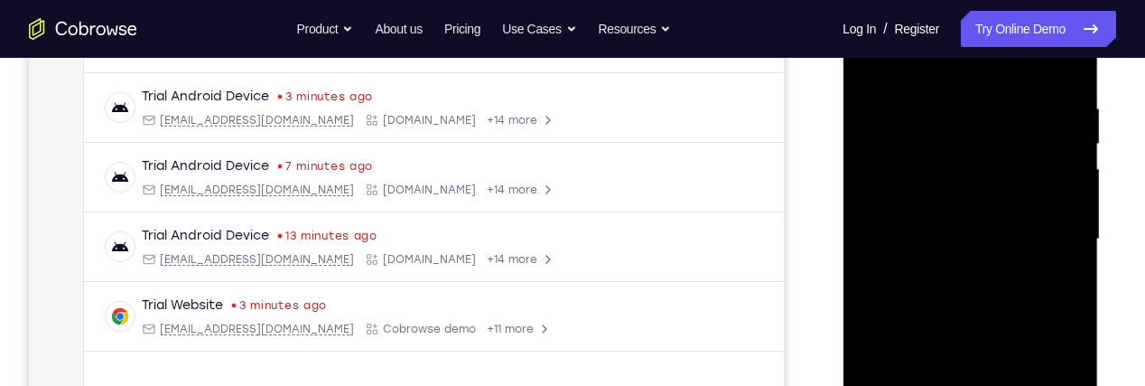
click at [1024, 192] on div at bounding box center [970, 239] width 228 height 506
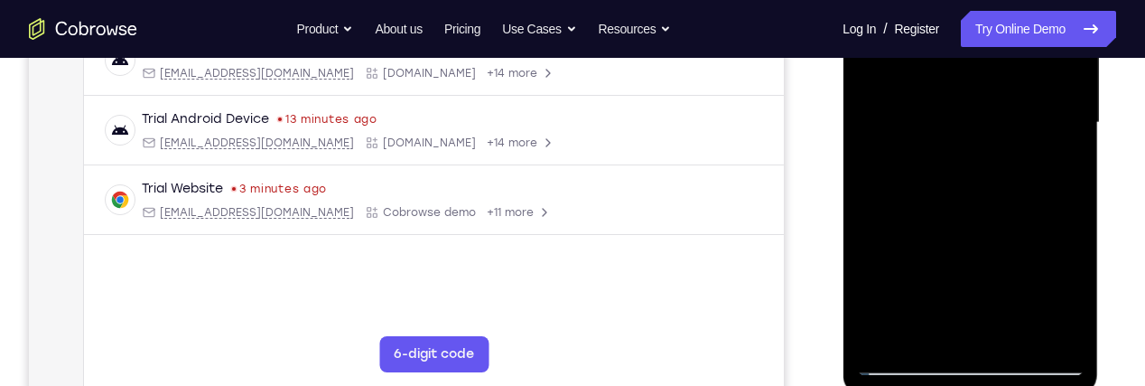
scroll to position [443, 0]
click at [973, 287] on div at bounding box center [970, 122] width 228 height 506
click at [951, 254] on div at bounding box center [970, 122] width 228 height 506
click at [893, 260] on div at bounding box center [970, 122] width 228 height 506
click at [967, 292] on div at bounding box center [970, 122] width 228 height 506
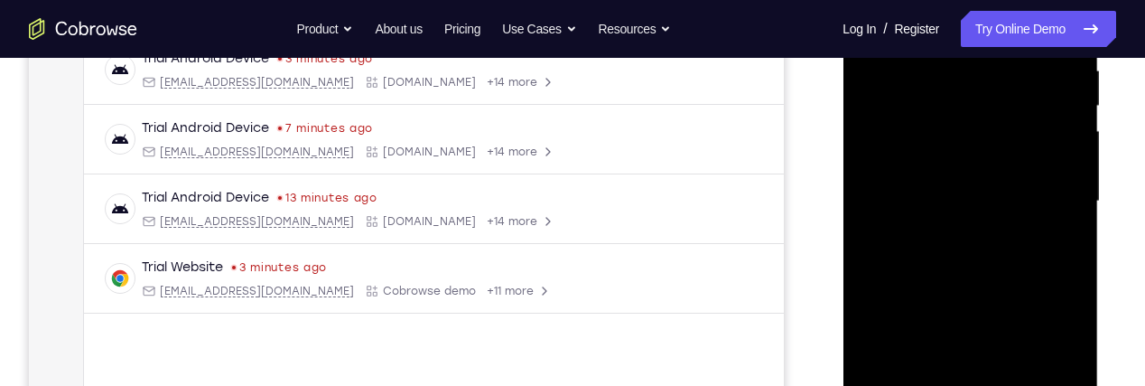
scroll to position [358, 0]
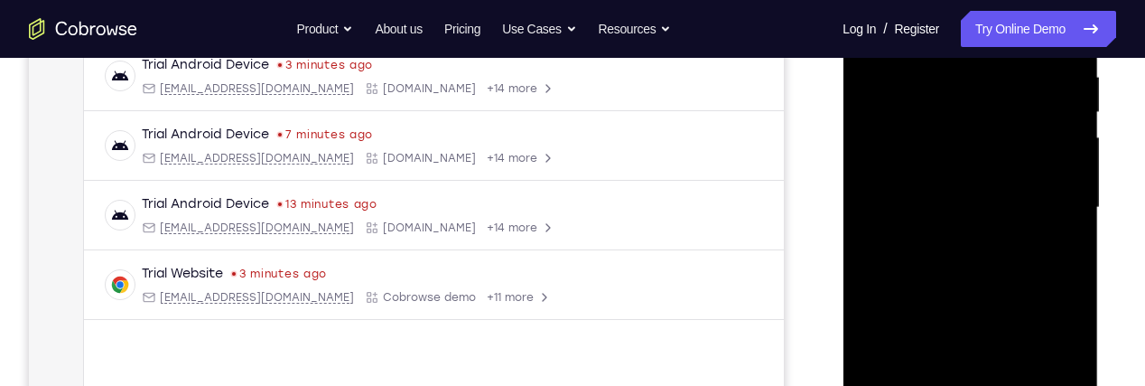
click at [995, 183] on div at bounding box center [970, 208] width 228 height 506
click at [993, 216] on div at bounding box center [970, 208] width 228 height 506
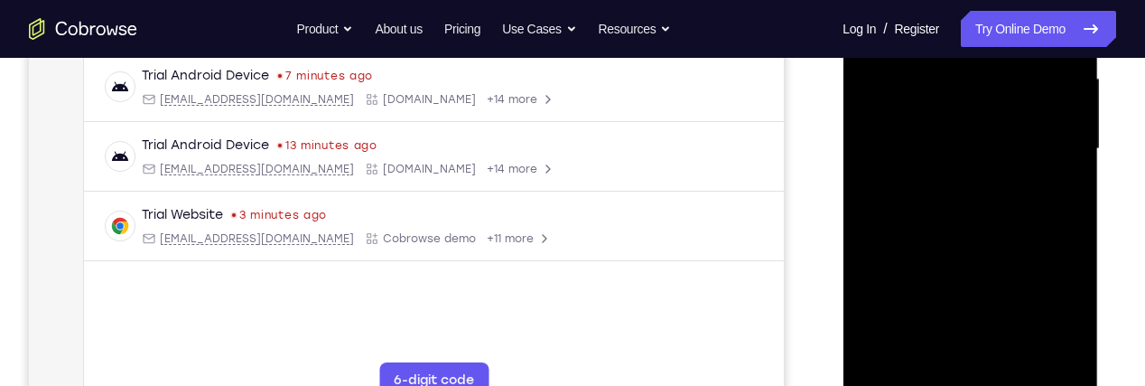
scroll to position [417, 0]
click at [973, 316] on div at bounding box center [970, 148] width 228 height 506
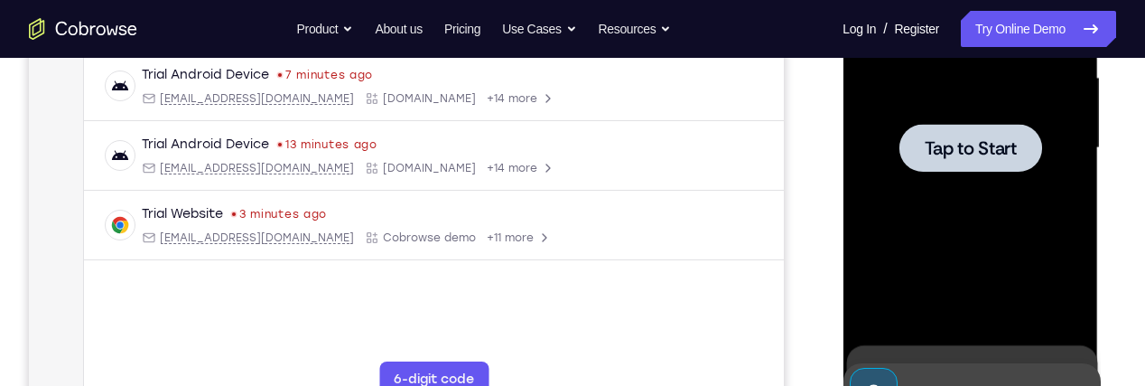
click at [1001, 154] on span "Tap to Start" at bounding box center [970, 148] width 92 height 18
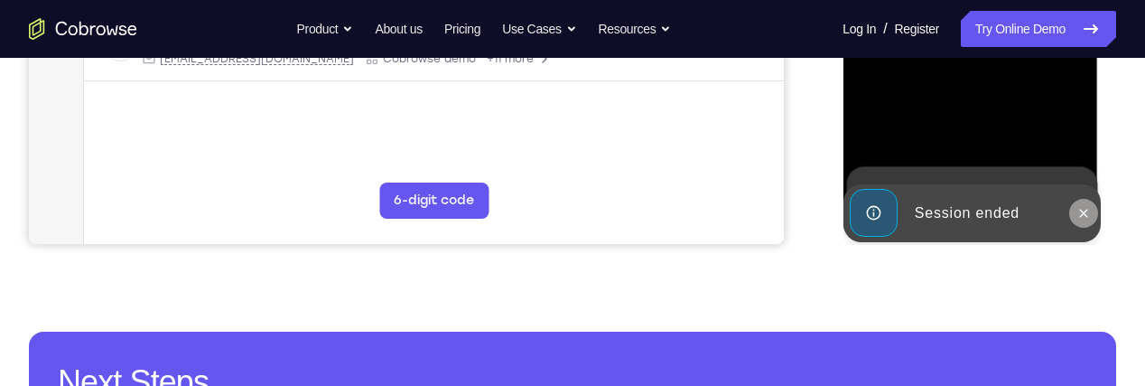
click at [1079, 210] on icon at bounding box center [1083, 213] width 14 height 14
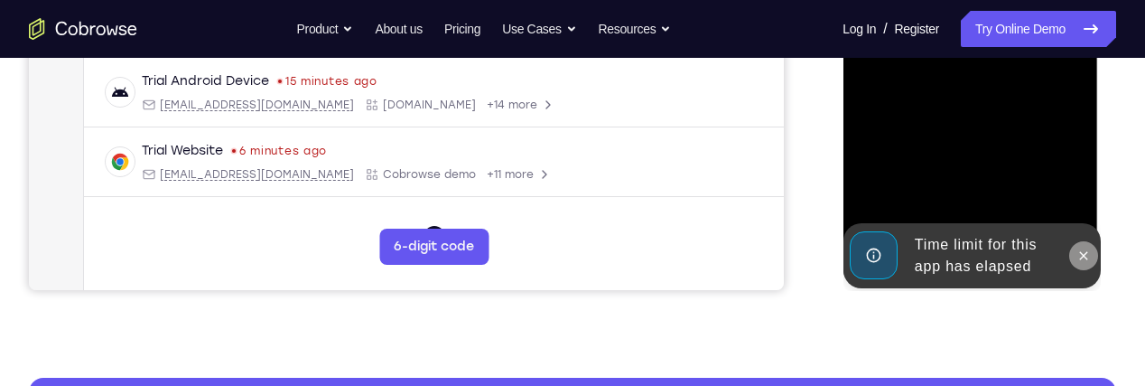
click at [1083, 255] on icon at bounding box center [1083, 255] width 8 height 8
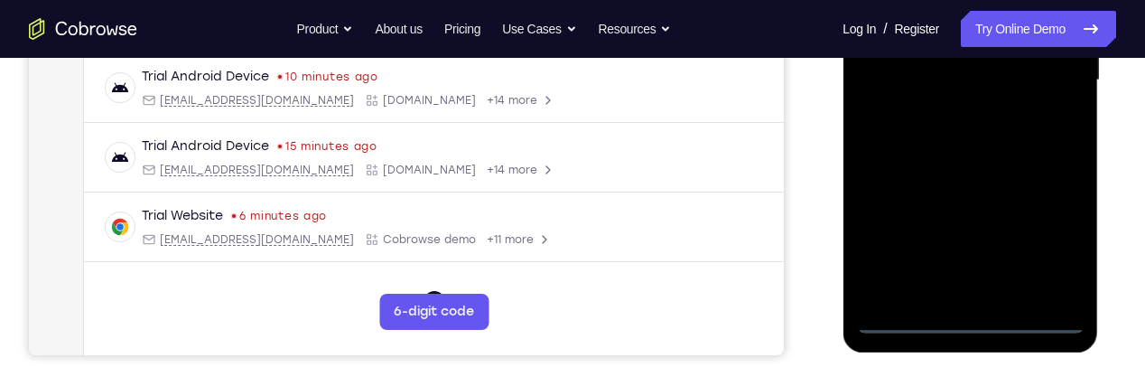
scroll to position [490, 0]
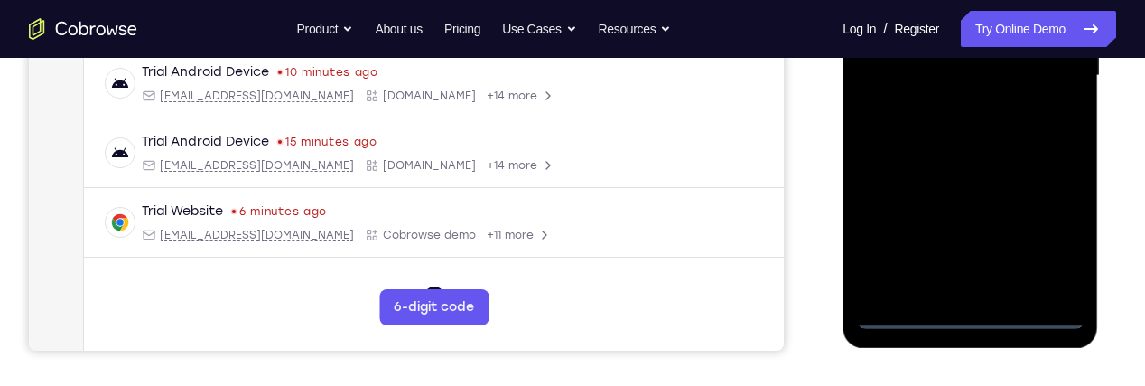
click at [972, 317] on div at bounding box center [970, 76] width 228 height 506
click at [1050, 246] on div at bounding box center [970, 76] width 228 height 506
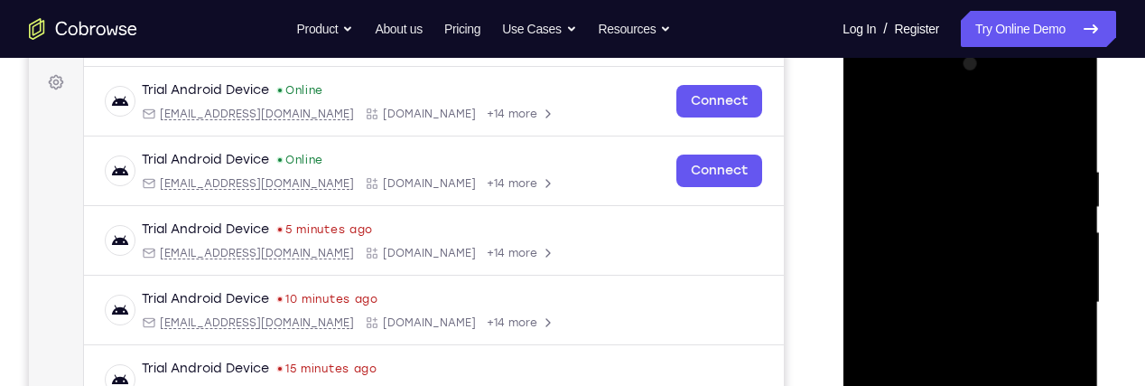
scroll to position [260, 0]
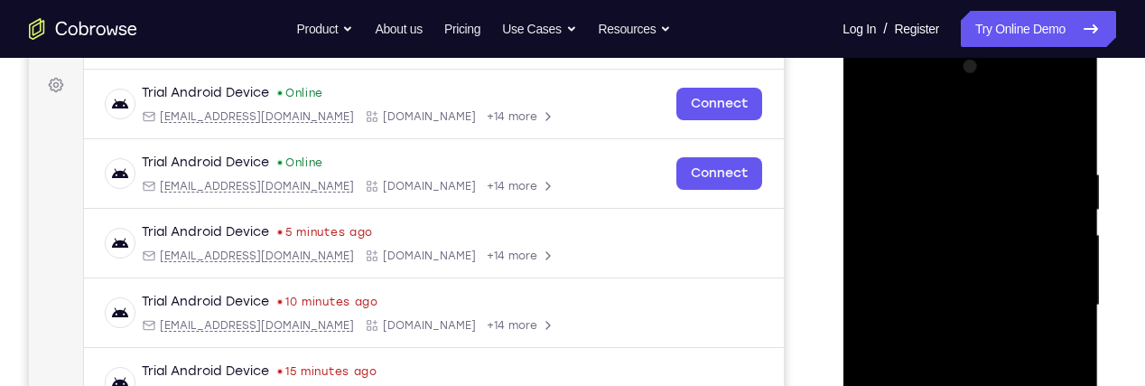
click at [999, 136] on div at bounding box center [970, 305] width 228 height 506
click at [974, 203] on div at bounding box center [970, 305] width 228 height 506
click at [1001, 243] on div at bounding box center [970, 305] width 228 height 506
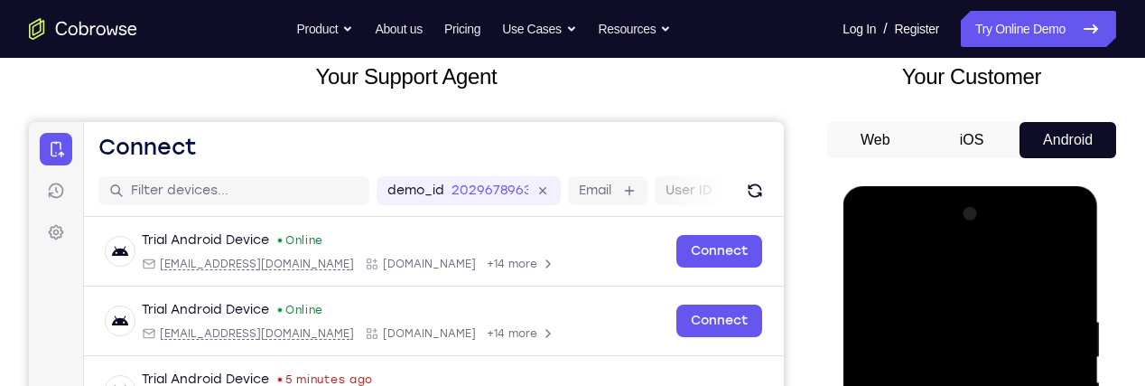
scroll to position [105, 0]
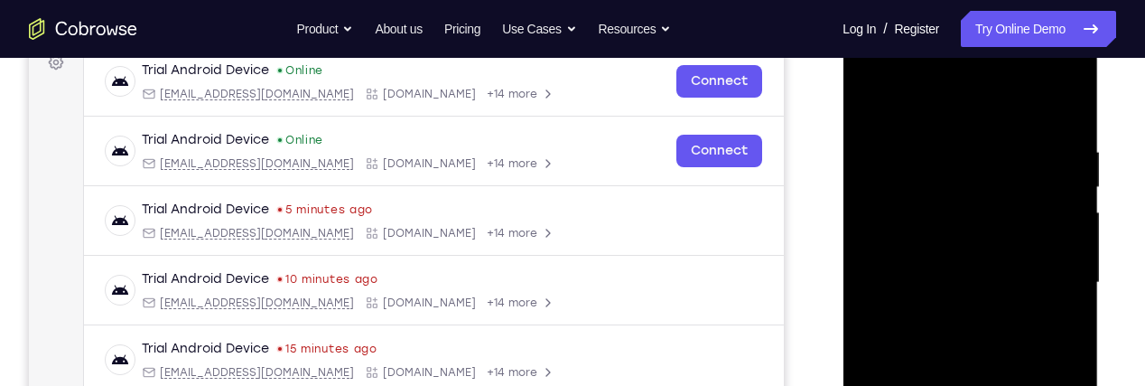
scroll to position [284, 0]
click at [998, 224] on div at bounding box center [970, 282] width 228 height 506
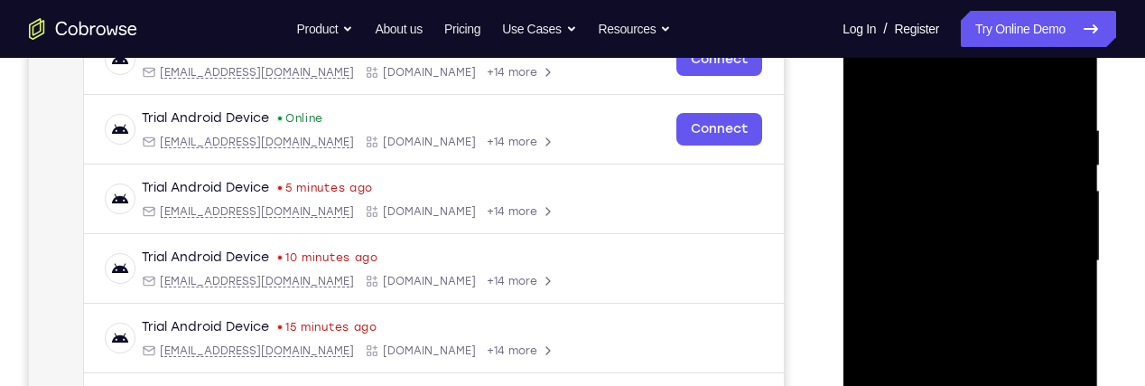
scroll to position [276, 0]
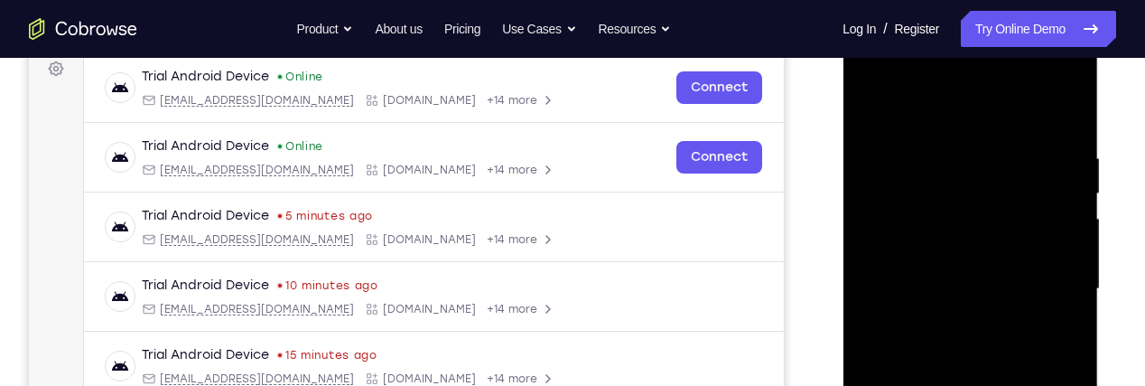
click at [907, 229] on div at bounding box center [970, 289] width 228 height 506
click at [996, 102] on div at bounding box center [970, 289] width 228 height 506
click at [875, 126] on div at bounding box center [970, 289] width 228 height 506
click at [967, 138] on div at bounding box center [970, 289] width 228 height 506
click at [1038, 72] on div at bounding box center [970, 289] width 228 height 506
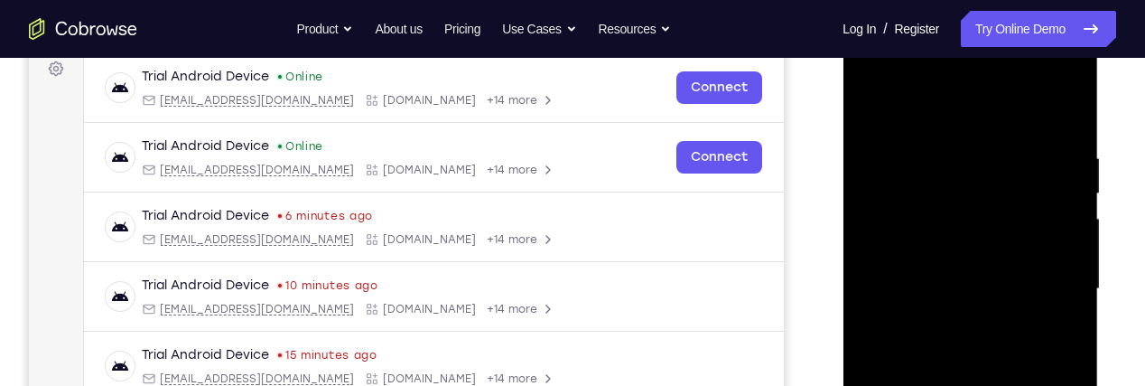
click at [902, 79] on div at bounding box center [970, 289] width 228 height 506
click at [945, 191] on div at bounding box center [970, 289] width 228 height 506
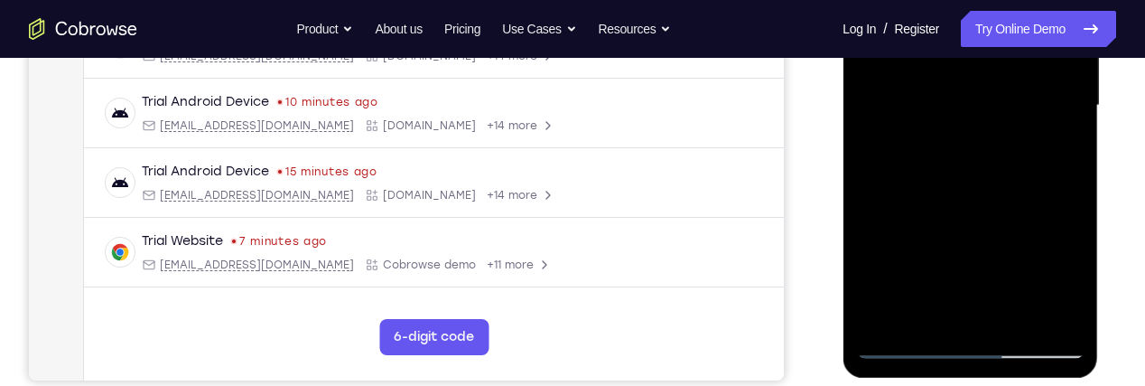
scroll to position [465, 0]
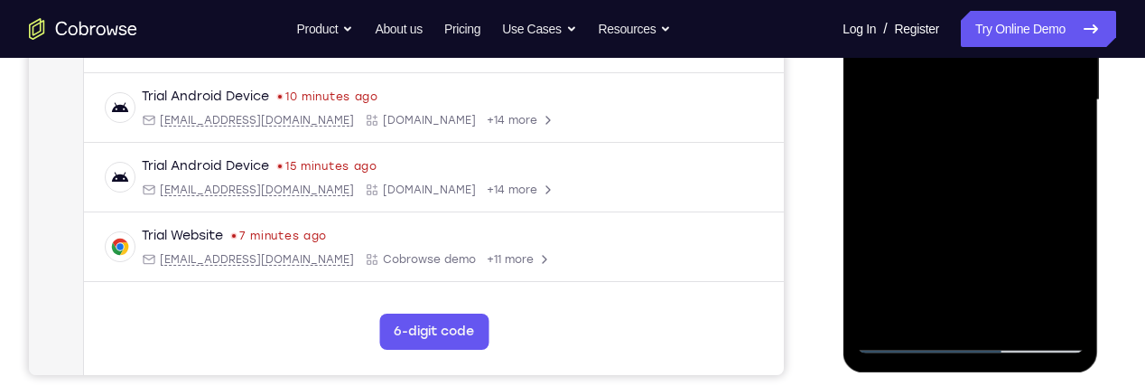
click at [1069, 275] on div at bounding box center [970, 100] width 228 height 506
click at [1068, 277] on div at bounding box center [970, 100] width 228 height 506
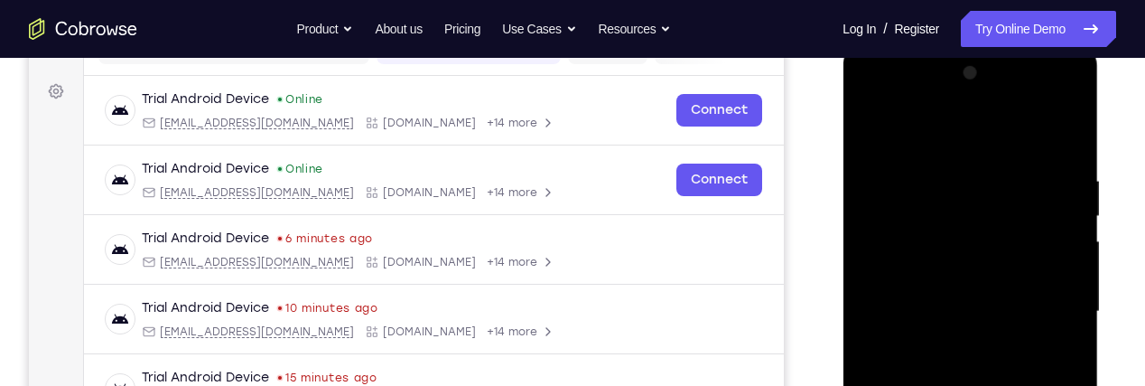
scroll to position [255, 0]
click at [1113, 201] on div at bounding box center [971, 308] width 289 height 555
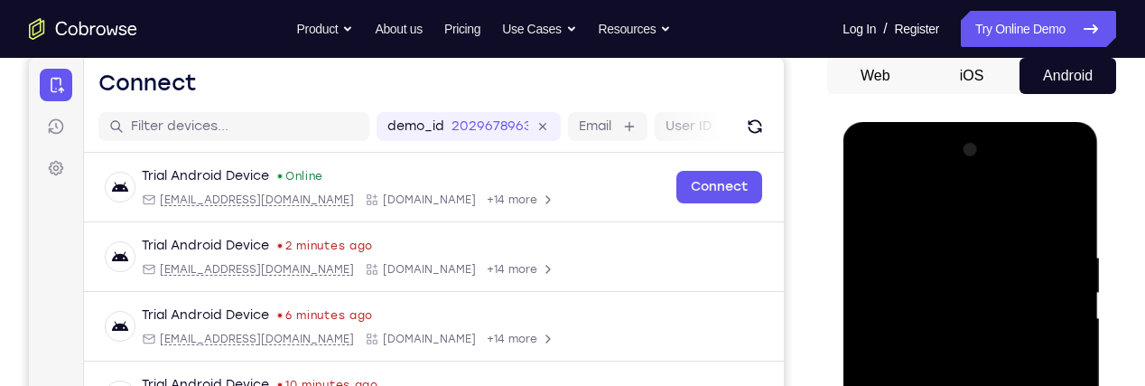
scroll to position [174, 0]
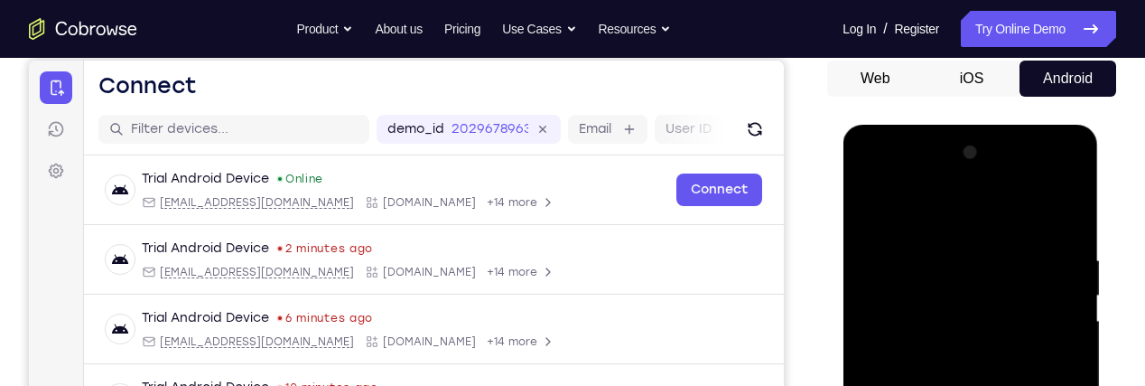
click at [1039, 190] on div at bounding box center [970, 391] width 228 height 506
click at [910, 187] on div at bounding box center [970, 391] width 228 height 506
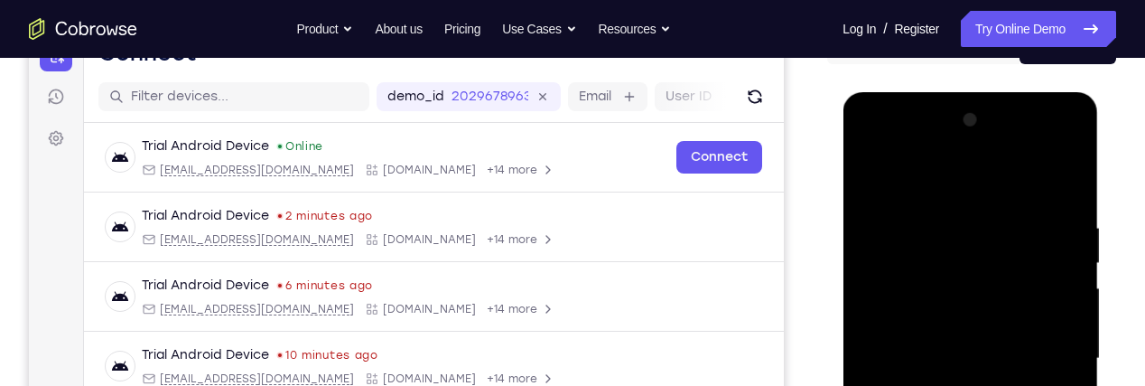
scroll to position [219, 0]
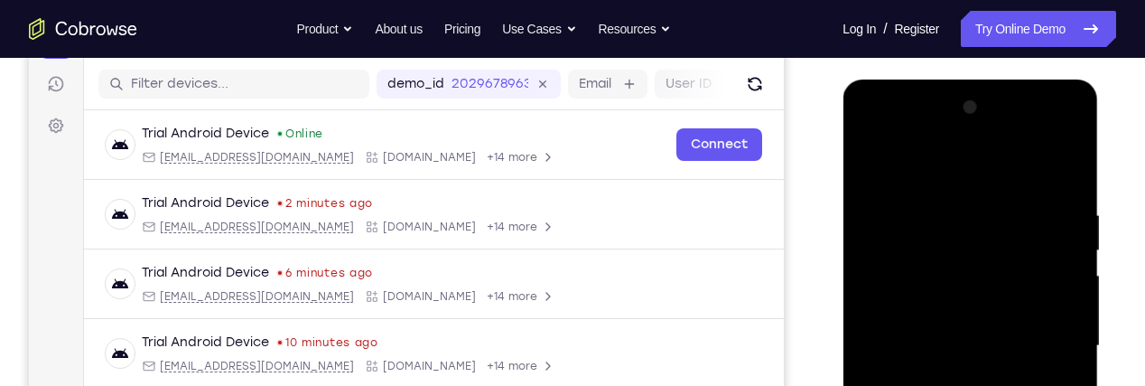
click at [964, 242] on div at bounding box center [970, 346] width 228 height 506
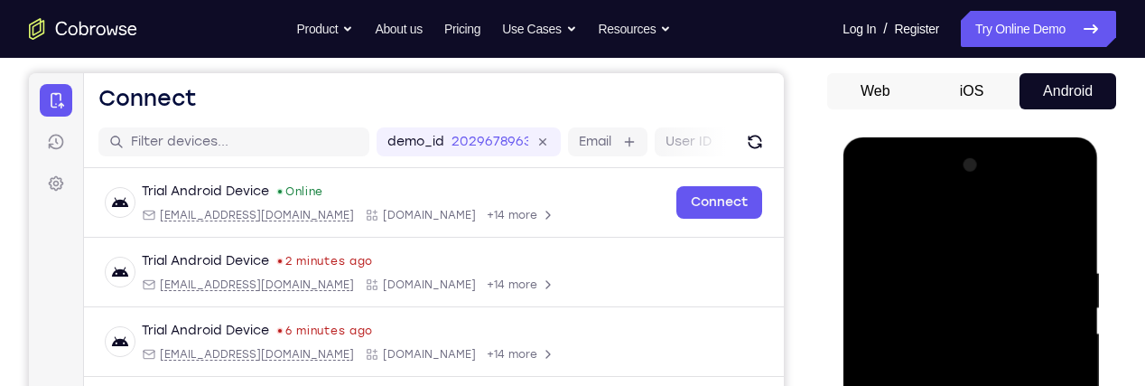
scroll to position [159, 0]
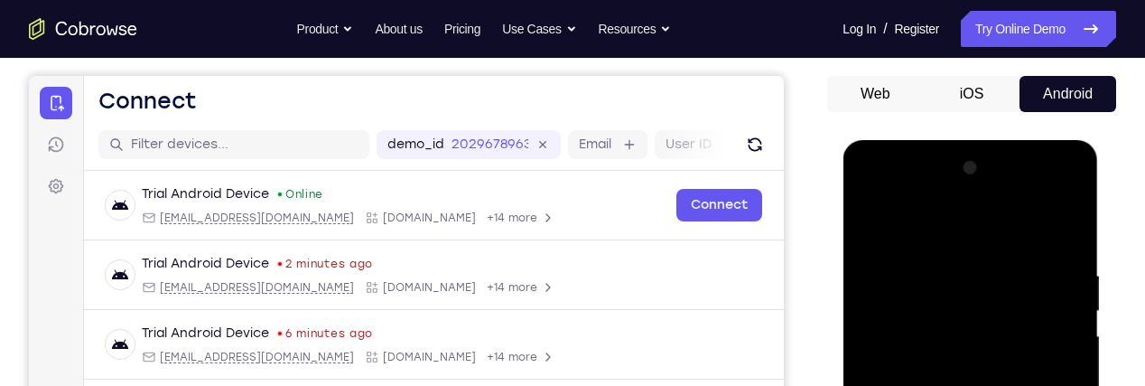
click at [1112, 63] on div "Your Customer Web iOS Android" at bounding box center [971, 347] width 289 height 667
click at [1113, 54] on nav "Go back Powerful, Flexible and Trustworthy. Avoid all extra friction for both A…" at bounding box center [572, 29] width 1145 height 58
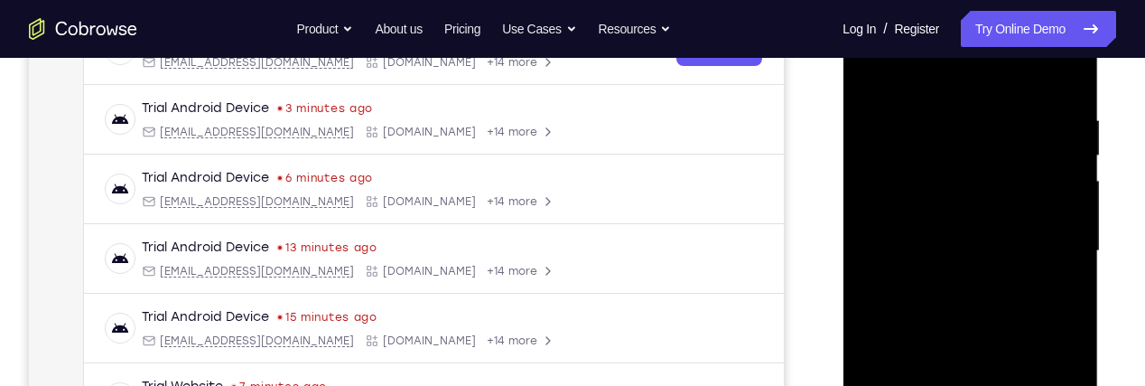
scroll to position [315, 0]
click at [1001, 229] on div at bounding box center [970, 250] width 228 height 506
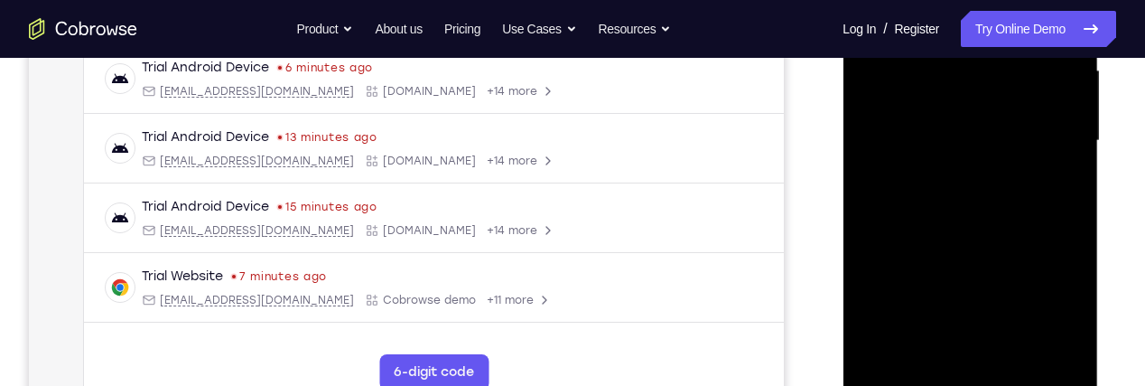
scroll to position [426, 0]
click at [995, 257] on div at bounding box center [970, 139] width 228 height 506
click at [978, 260] on div at bounding box center [970, 139] width 228 height 506
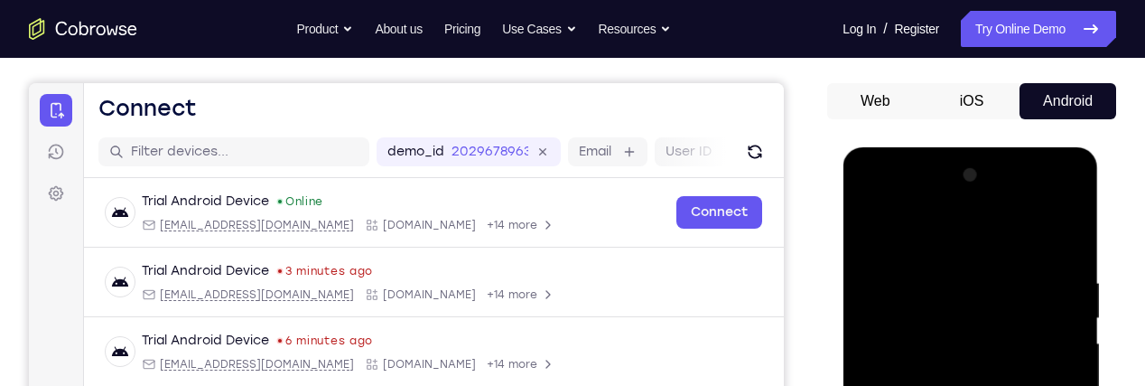
scroll to position [146, 0]
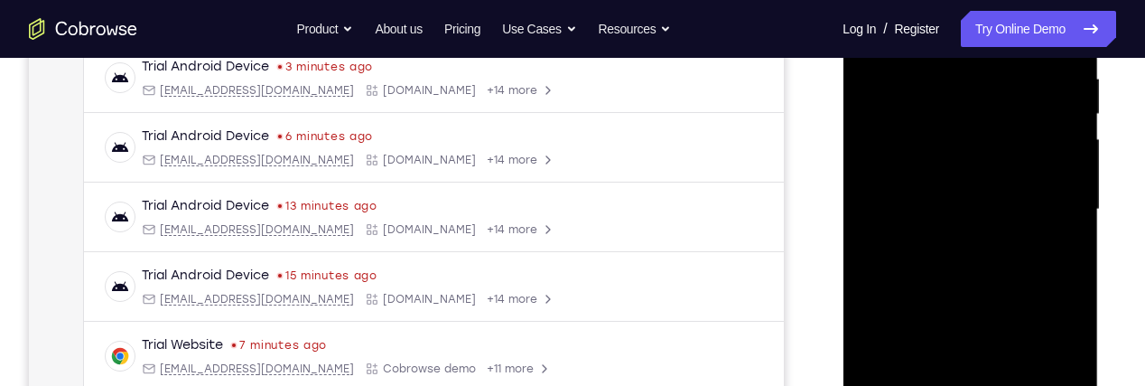
scroll to position [359, 0]
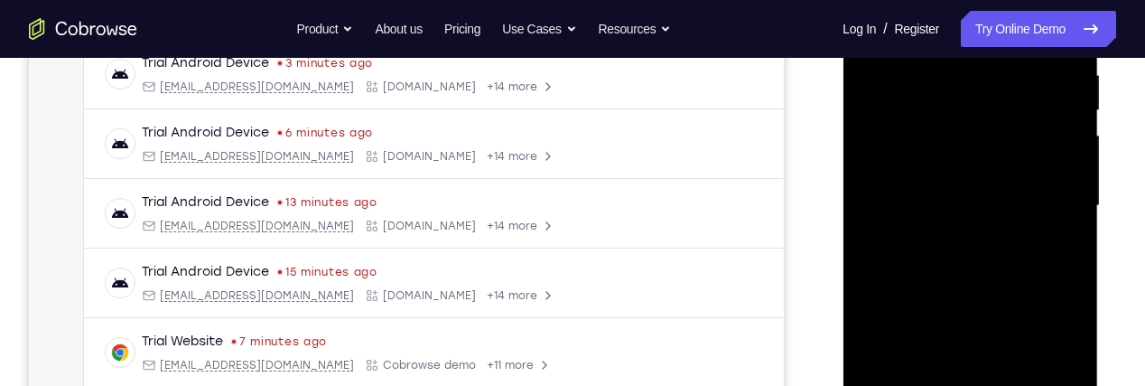
click at [988, 176] on div at bounding box center [970, 206] width 228 height 506
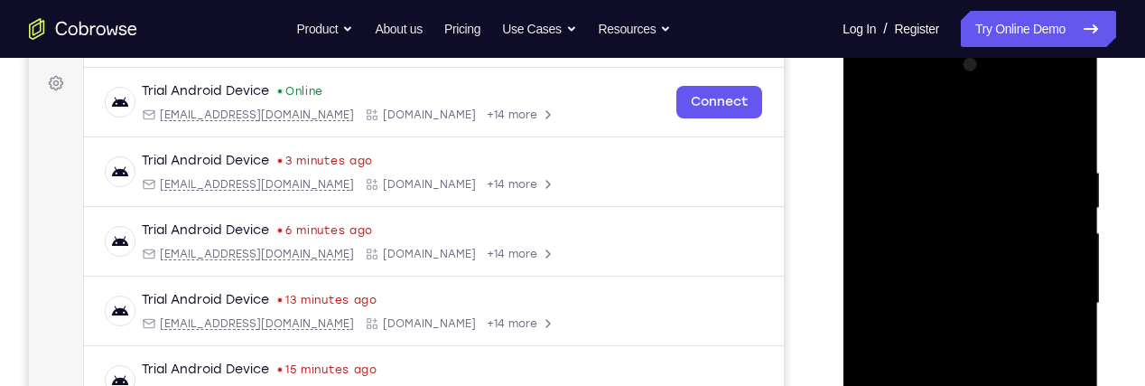
scroll to position [252, 0]
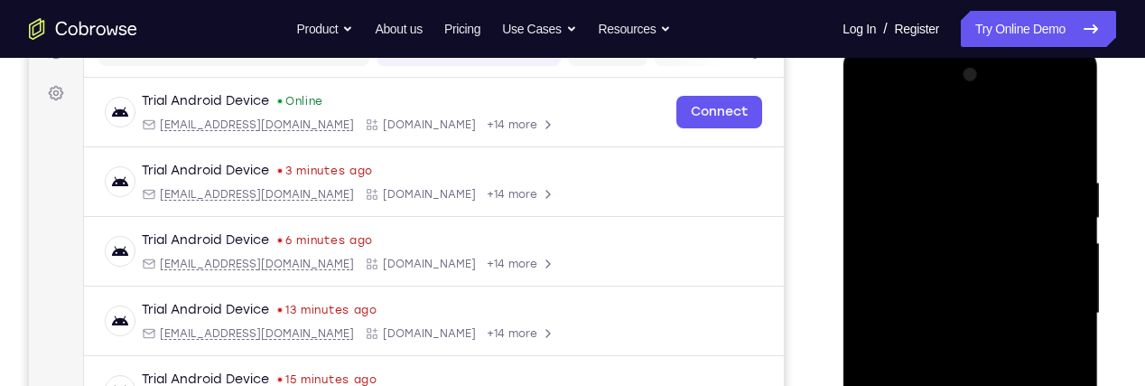
click at [1035, 100] on div at bounding box center [970, 314] width 228 height 506
click at [1036, 109] on div at bounding box center [970, 314] width 228 height 506
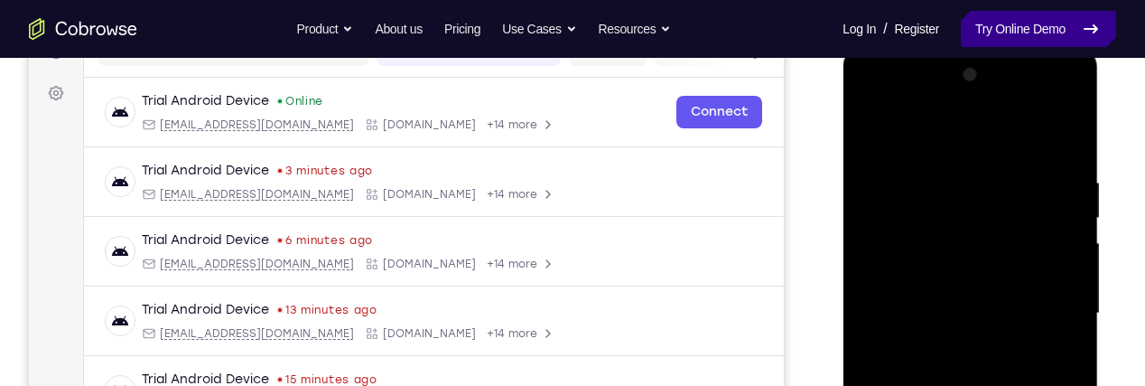
click at [1032, 28] on link "Try Online Demo" at bounding box center [1038, 29] width 155 height 36
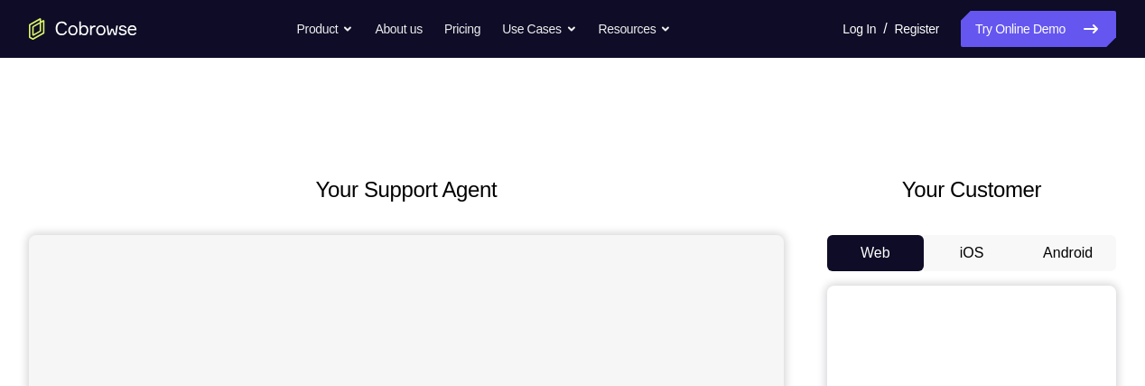
click at [1052, 260] on button "Android" at bounding box center [1068, 253] width 97 height 36
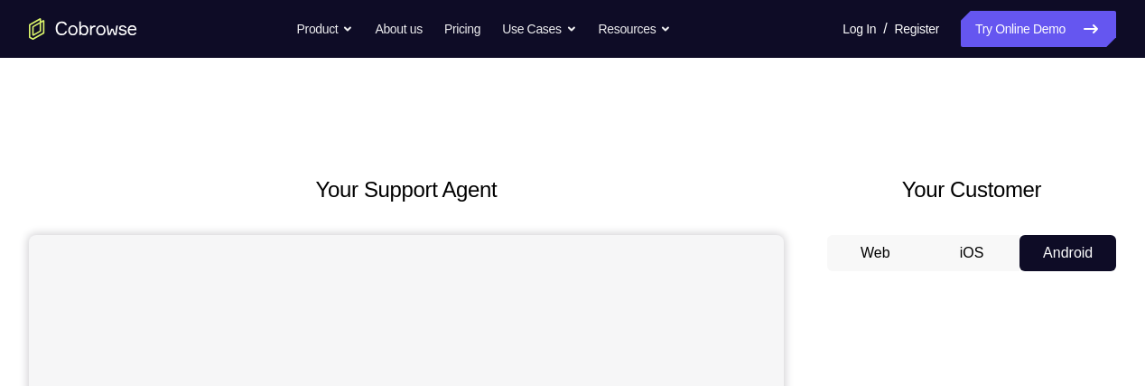
click at [1051, 262] on button "Android" at bounding box center [1068, 253] width 97 height 36
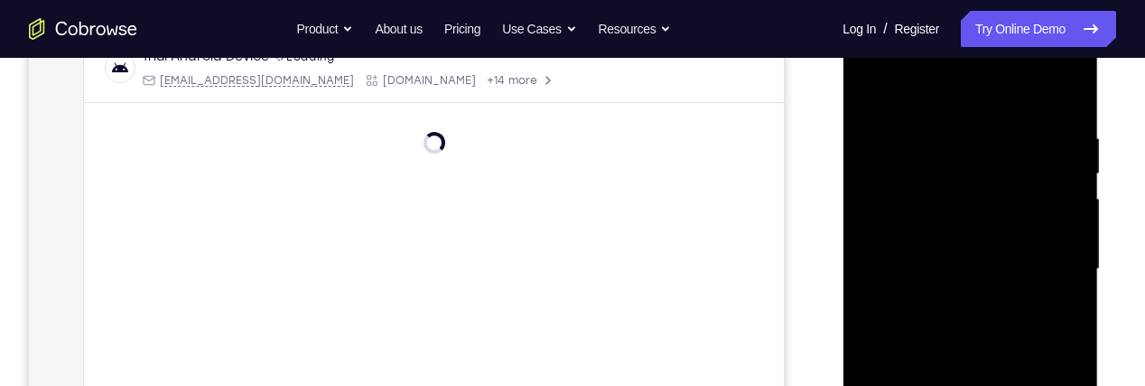
scroll to position [496, 0]
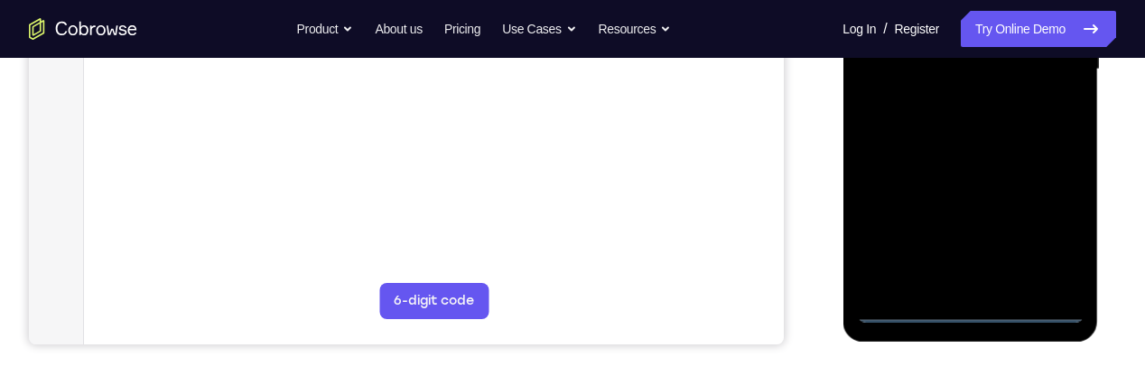
click at [964, 315] on div at bounding box center [970, 70] width 228 height 506
click at [1035, 237] on div at bounding box center [970, 70] width 228 height 506
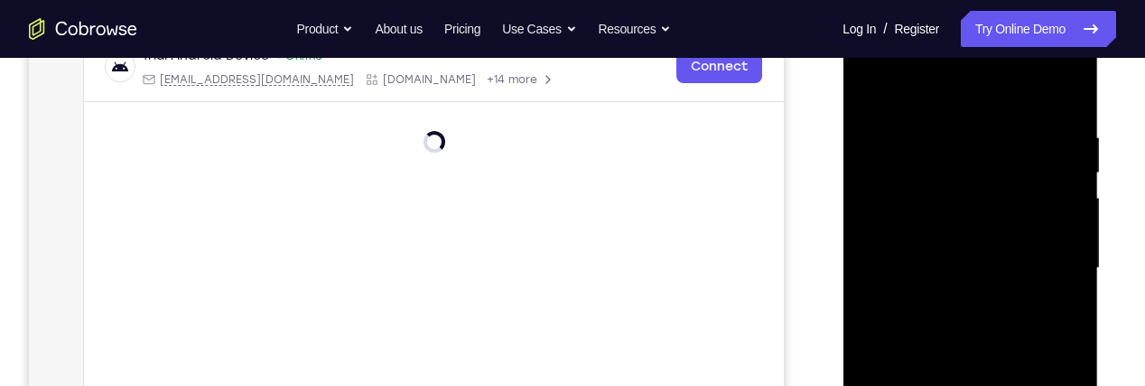
scroll to position [285, 0]
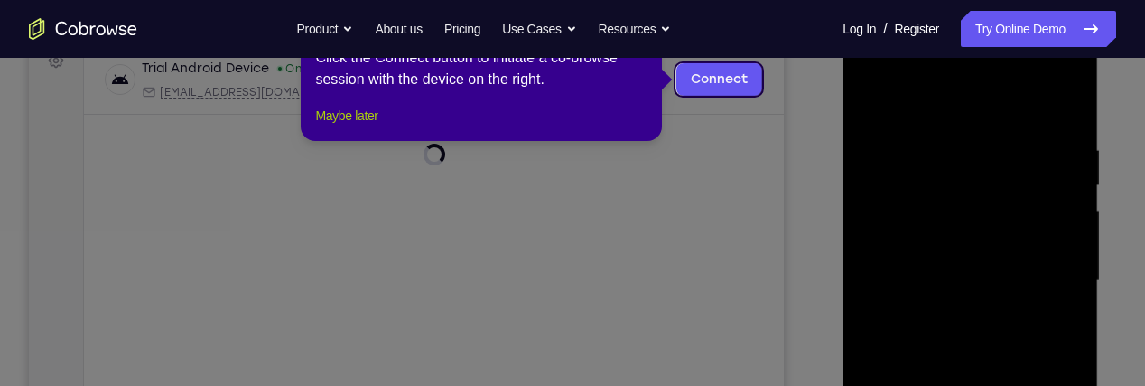
click at [359, 126] on button "Maybe later" at bounding box center [346, 116] width 62 height 22
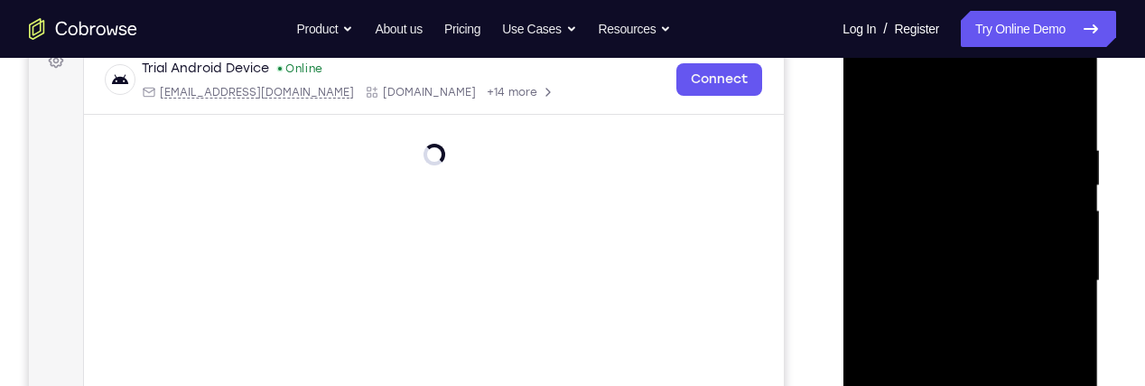
scroll to position [226, 0]
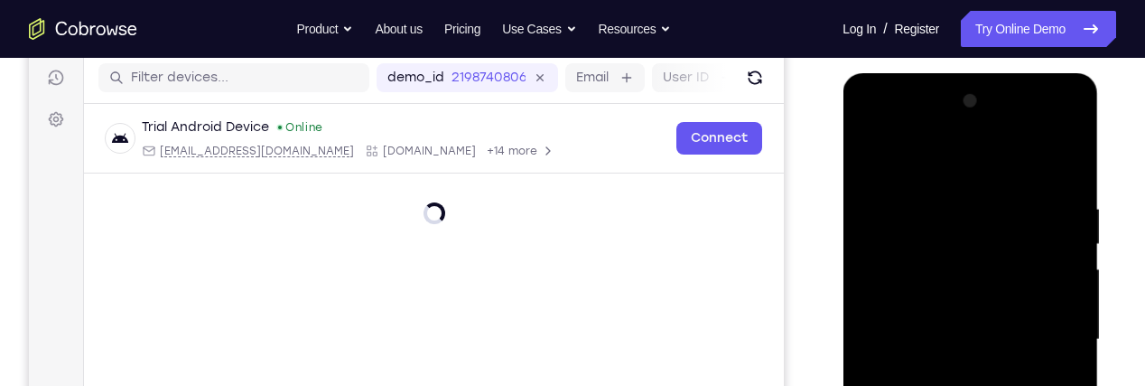
click at [974, 167] on div at bounding box center [970, 340] width 228 height 506
click at [976, 241] on div at bounding box center [970, 340] width 228 height 506
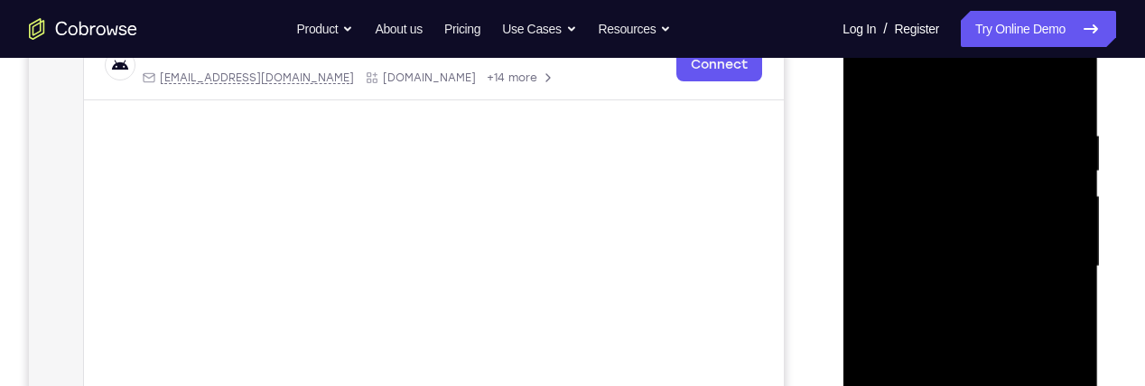
scroll to position [313, 0]
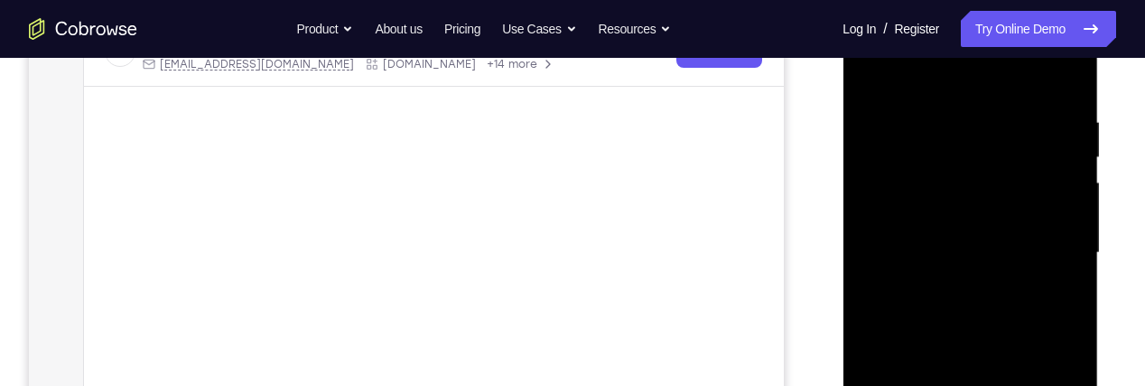
click at [1010, 151] on div at bounding box center [970, 253] width 228 height 506
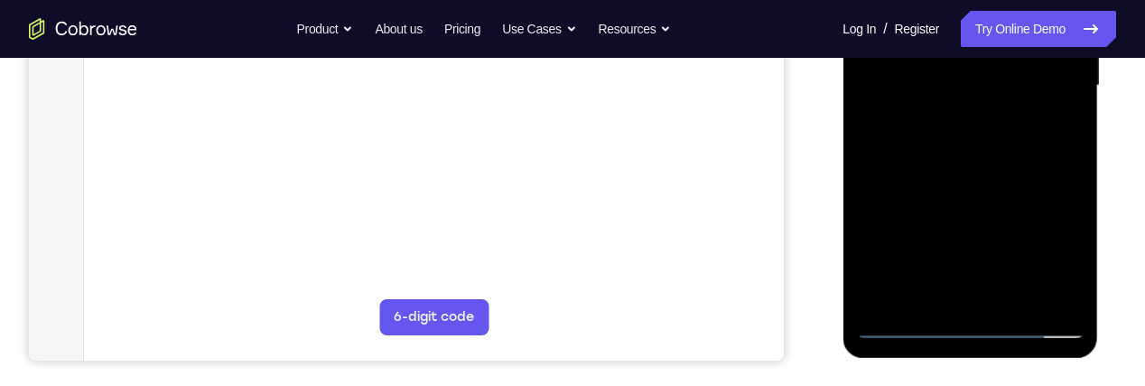
scroll to position [485, 0]
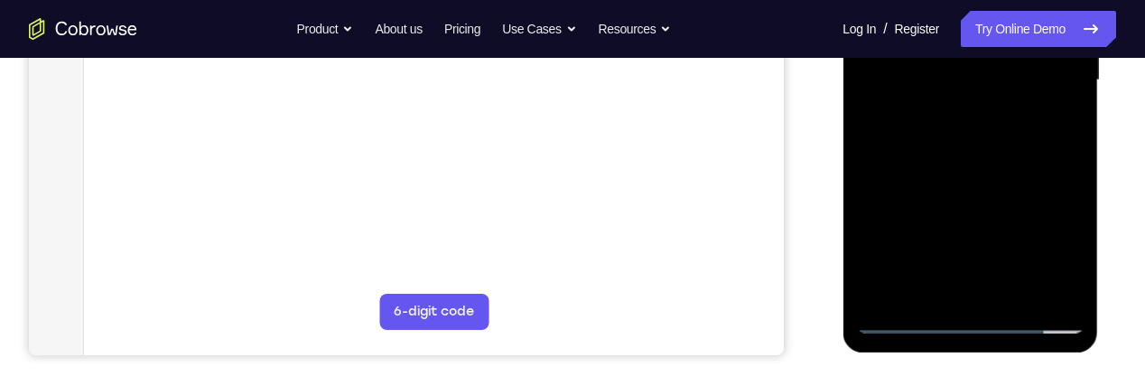
click at [944, 282] on div at bounding box center [970, 80] width 228 height 506
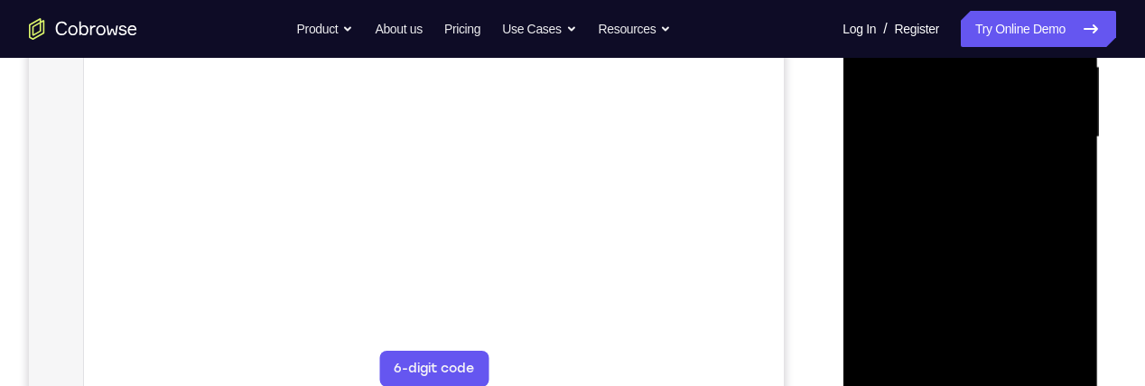
scroll to position [480, 0]
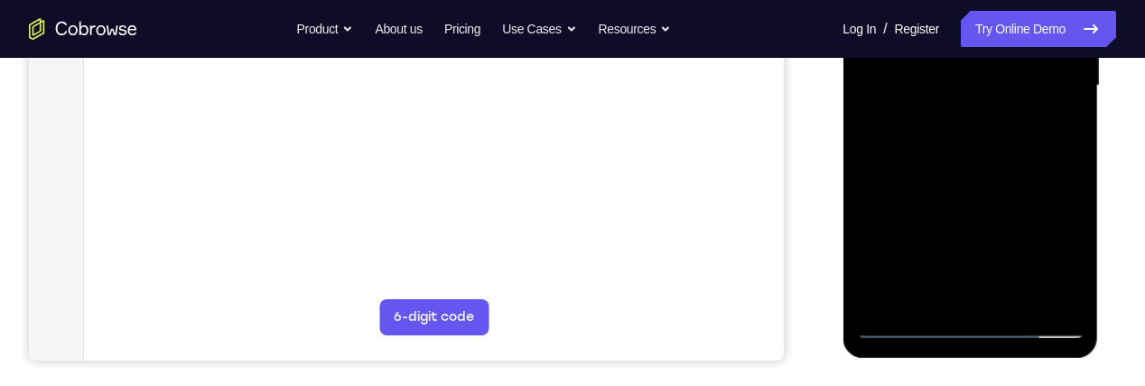
click at [990, 288] on div at bounding box center [970, 86] width 228 height 506
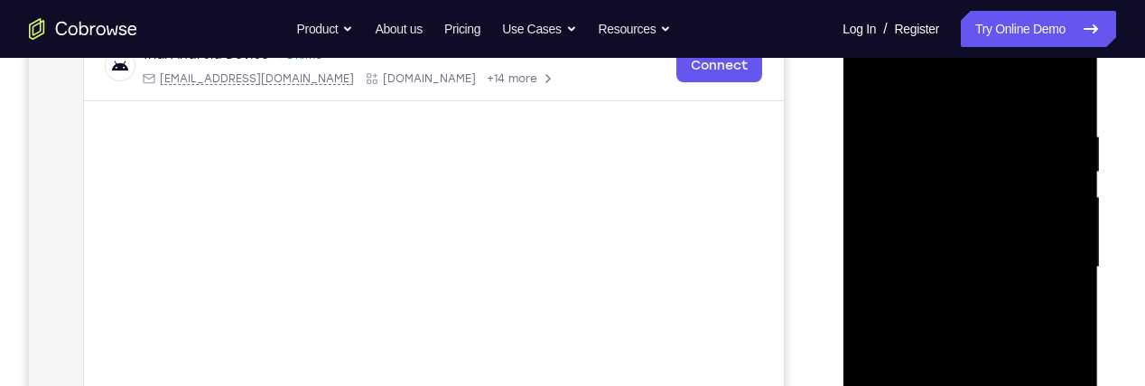
scroll to position [294, 0]
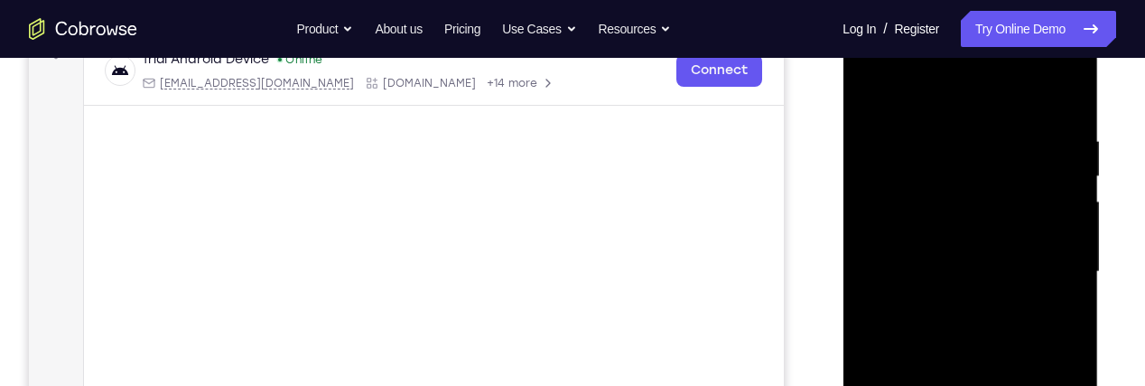
click at [938, 192] on div at bounding box center [970, 272] width 228 height 506
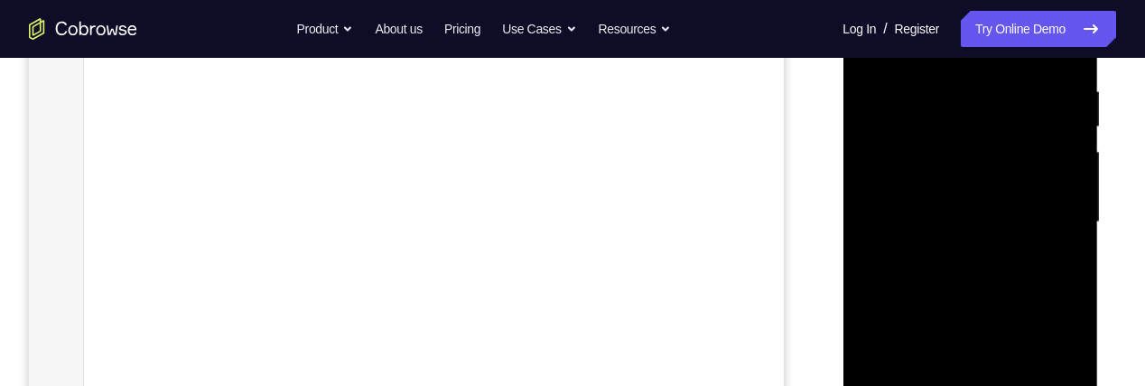
scroll to position [345, 0]
click at [979, 255] on div at bounding box center [970, 220] width 228 height 506
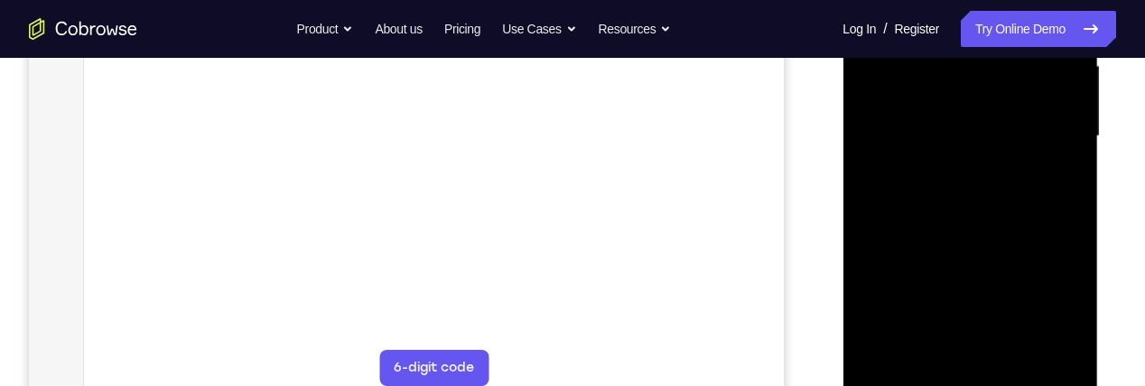
scroll to position [432, 0]
click at [977, 275] on div at bounding box center [970, 134] width 228 height 506
click at [868, 266] on div at bounding box center [970, 134] width 228 height 506
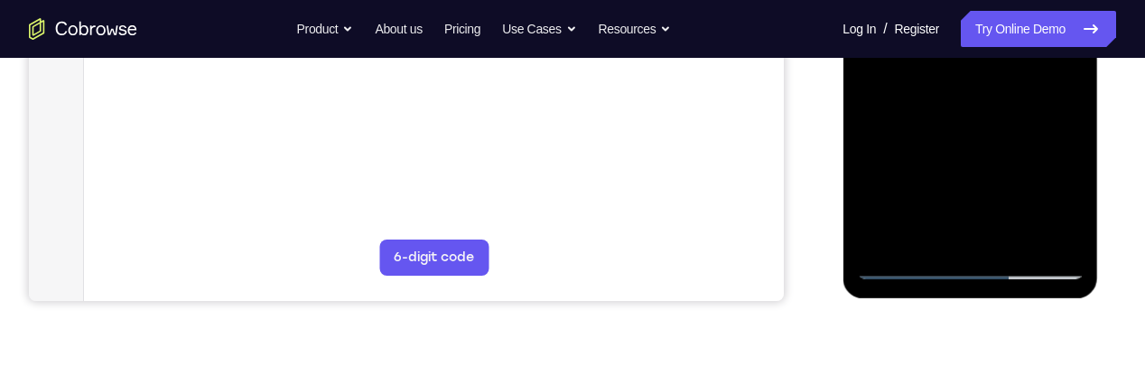
scroll to position [540, 0]
click at [905, 268] on div at bounding box center [970, 25] width 228 height 506
click at [908, 268] on div at bounding box center [970, 25] width 228 height 506
click at [908, 257] on div at bounding box center [970, 25] width 228 height 506
click at [910, 275] on div at bounding box center [970, 25] width 228 height 506
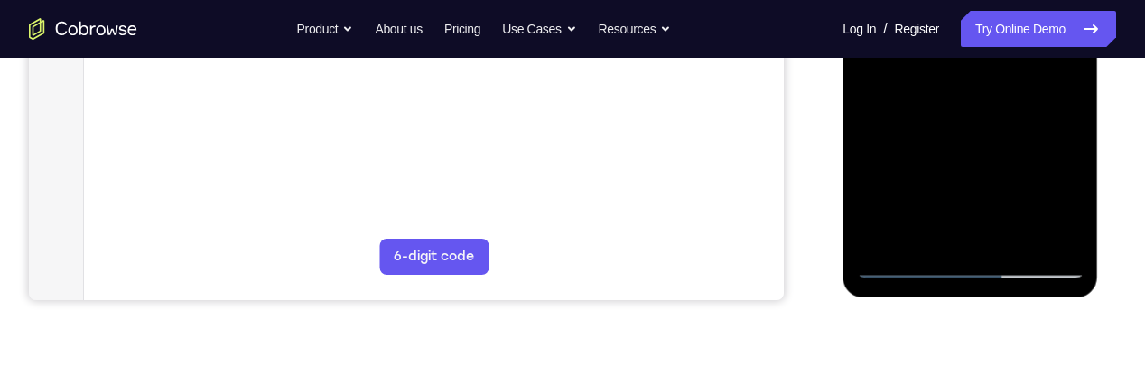
click at [913, 261] on div at bounding box center [970, 25] width 228 height 506
click at [905, 264] on div at bounding box center [970, 25] width 228 height 506
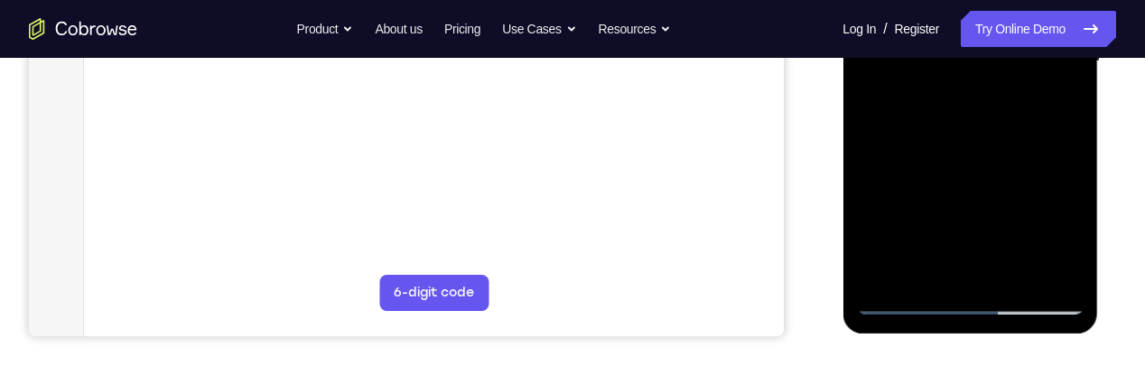
click at [1000, 164] on div at bounding box center [970, 62] width 228 height 506
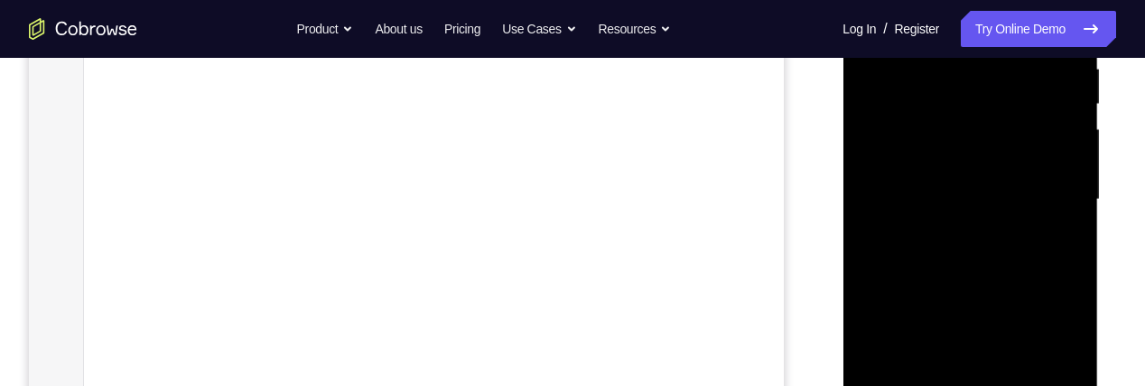
scroll to position [376, 0]
click at [1034, 189] on div at bounding box center [970, 190] width 228 height 506
click at [1052, 180] on div at bounding box center [970, 232] width 228 height 506
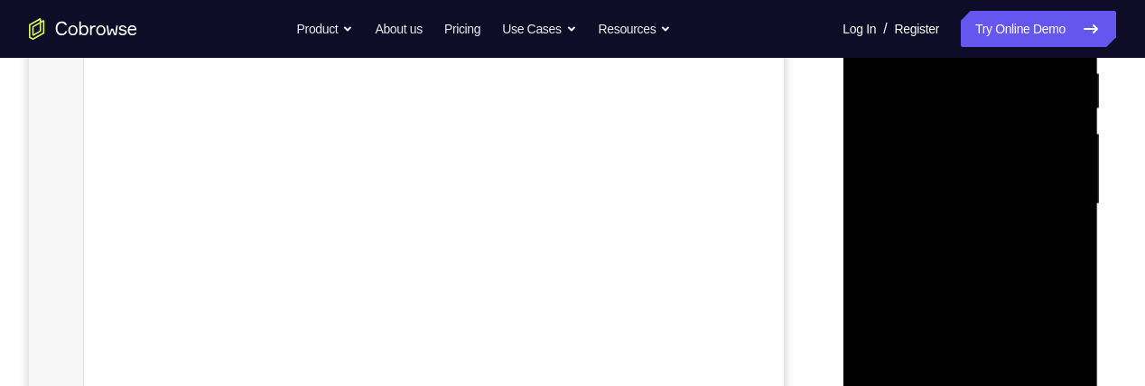
click at [1031, 331] on div at bounding box center [970, 204] width 228 height 506
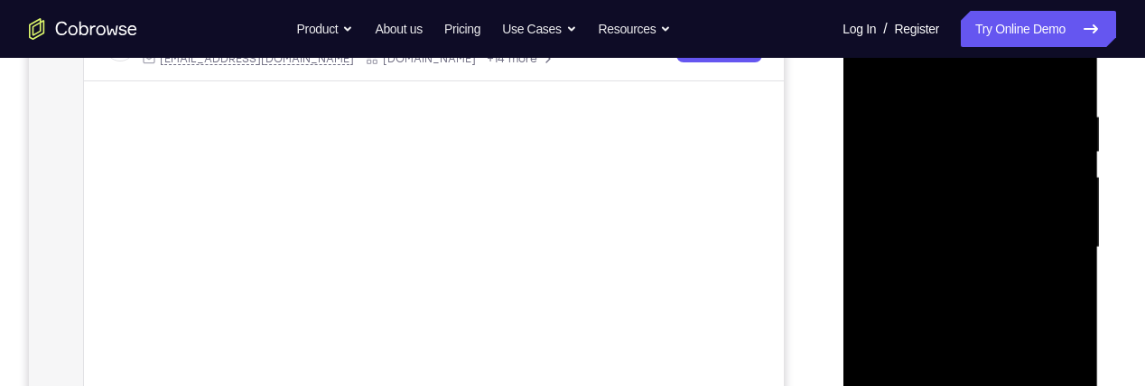
scroll to position [321, 0]
click at [1032, 188] on div at bounding box center [970, 245] width 228 height 506
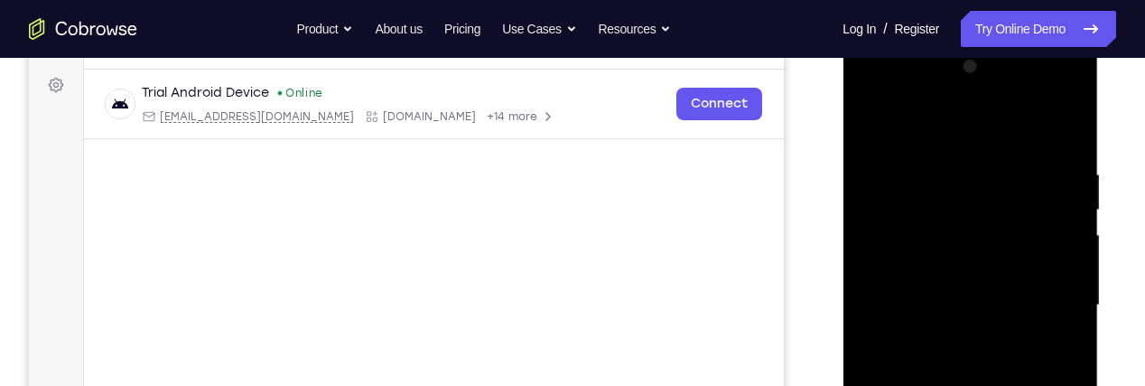
scroll to position [239, 0]
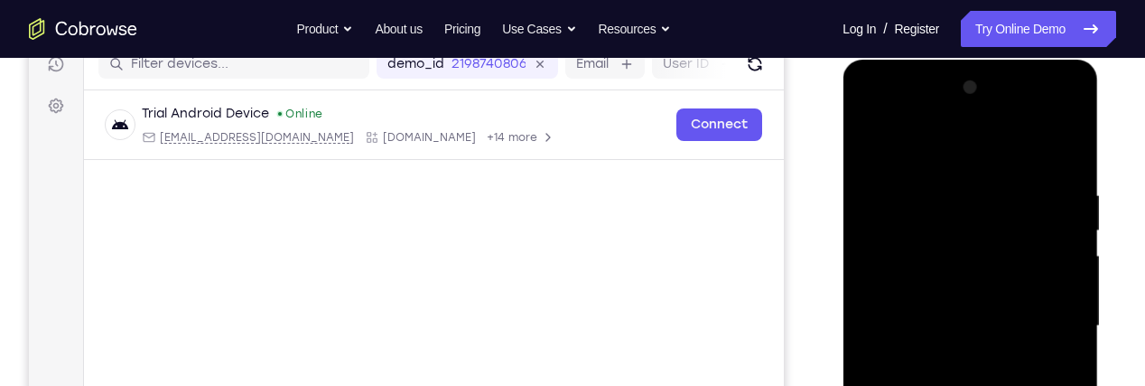
click at [1030, 316] on div at bounding box center [970, 326] width 228 height 506
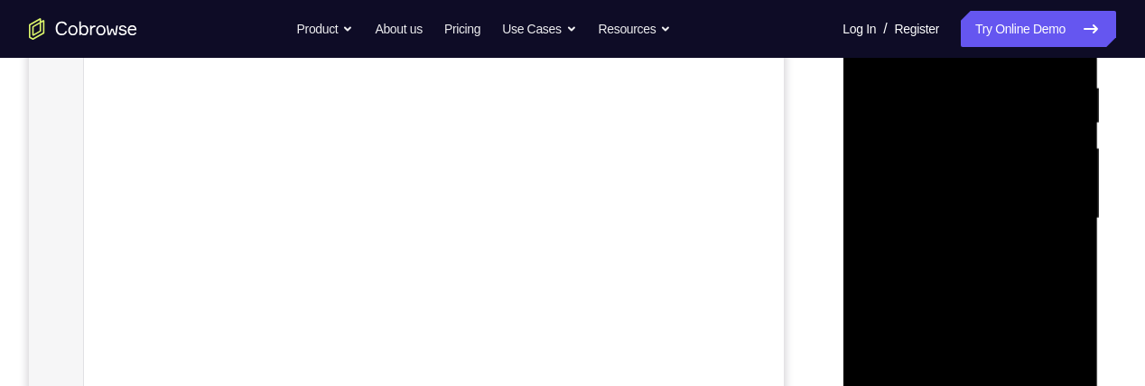
scroll to position [348, 0]
click at [932, 154] on div at bounding box center [970, 218] width 228 height 506
click at [1031, 156] on div at bounding box center [970, 218] width 228 height 506
click at [946, 209] on div at bounding box center [970, 218] width 228 height 506
click at [1044, 260] on div at bounding box center [970, 218] width 228 height 506
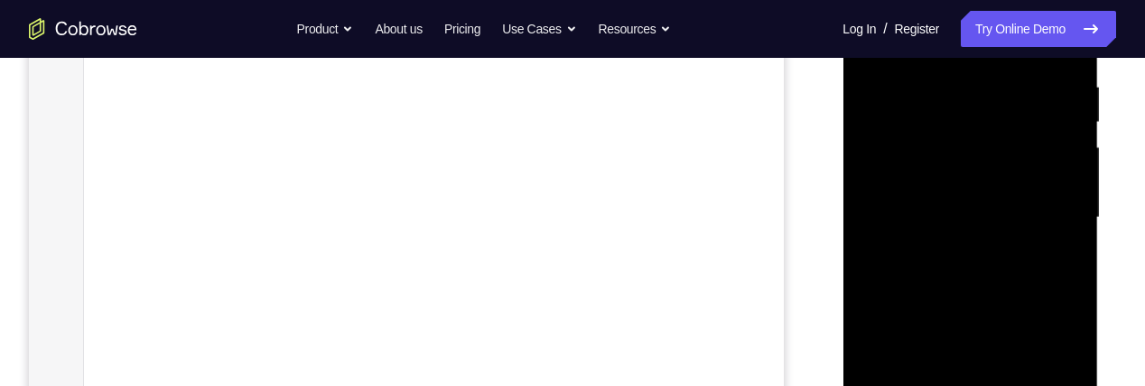
click at [944, 251] on div at bounding box center [970, 218] width 228 height 506
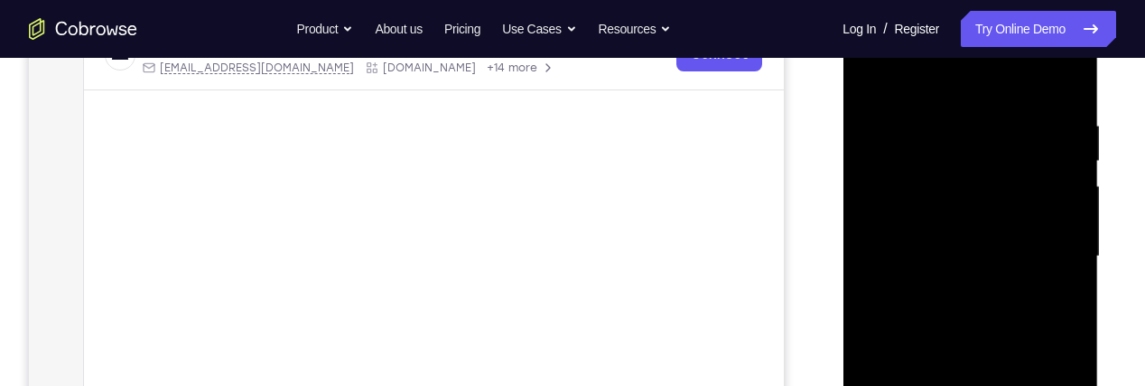
scroll to position [341, 0]
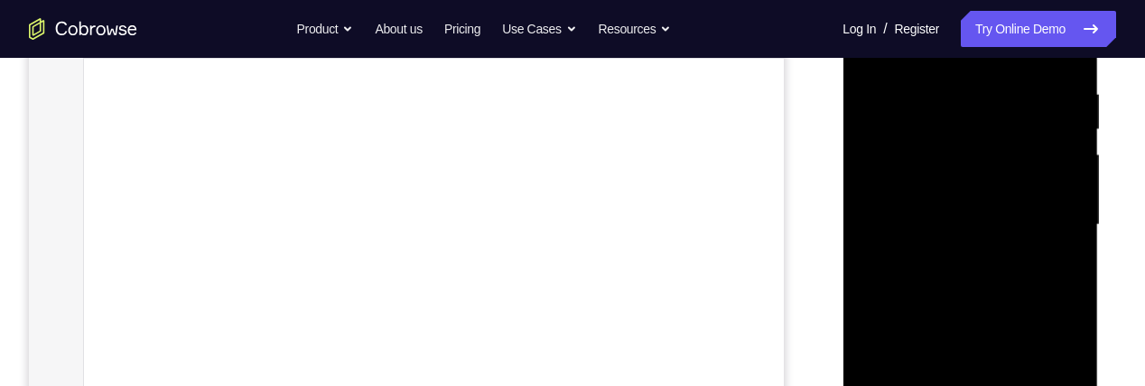
click at [1024, 295] on div at bounding box center [970, 225] width 228 height 506
click at [1023, 259] on div at bounding box center [970, 225] width 228 height 506
click at [941, 211] on div at bounding box center [970, 225] width 228 height 506
click at [1029, 209] on div at bounding box center [970, 225] width 228 height 506
click at [994, 124] on div at bounding box center [970, 225] width 228 height 506
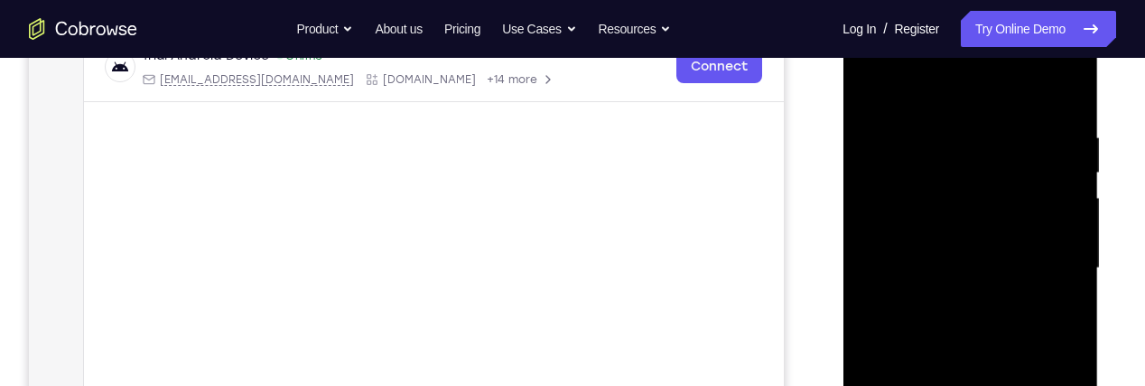
scroll to position [308, 0]
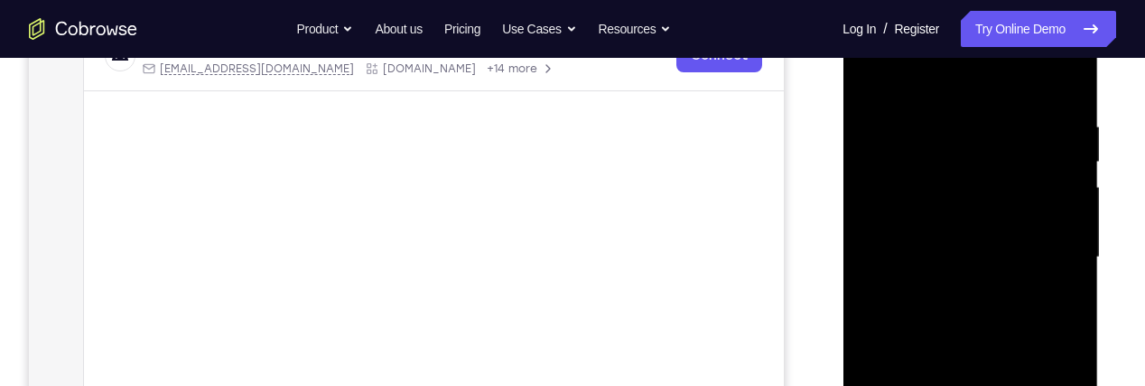
click at [1014, 220] on div at bounding box center [970, 258] width 228 height 506
click at [1044, 143] on div at bounding box center [970, 258] width 228 height 506
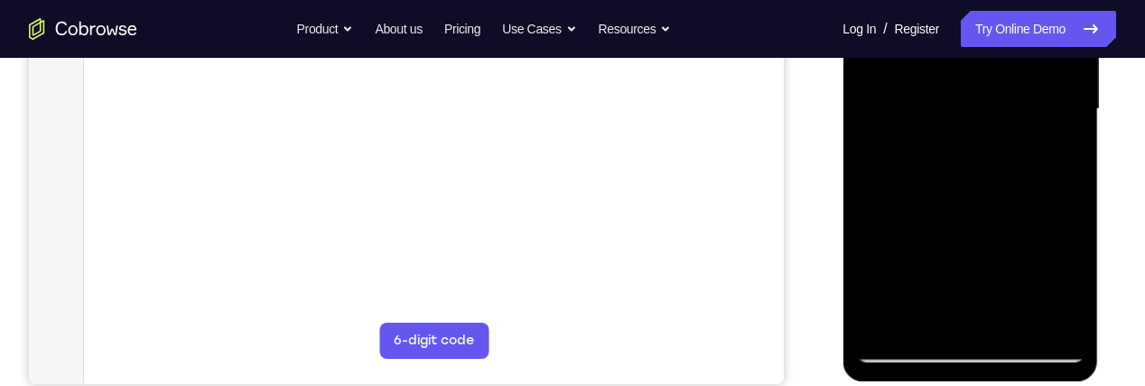
scroll to position [455, 0]
click at [900, 352] on div at bounding box center [970, 110] width 228 height 506
click at [909, 346] on div at bounding box center [970, 110] width 228 height 506
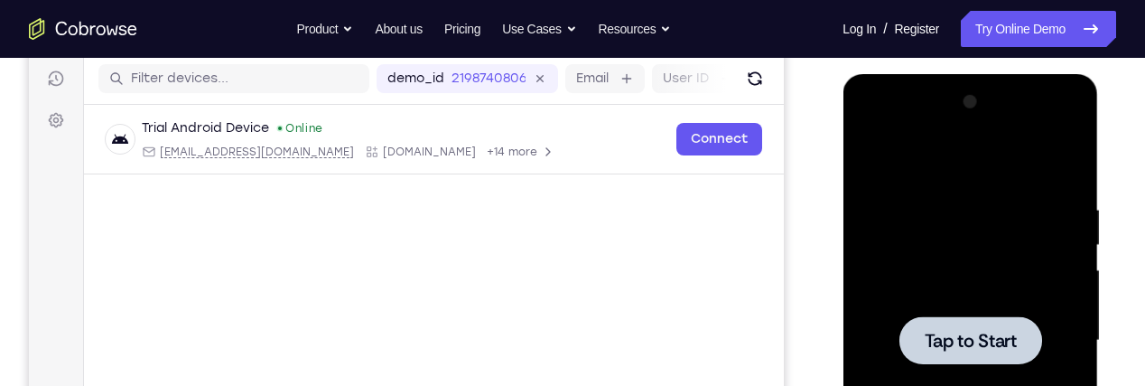
click at [992, 332] on span "Tap to Start" at bounding box center [970, 340] width 92 height 18
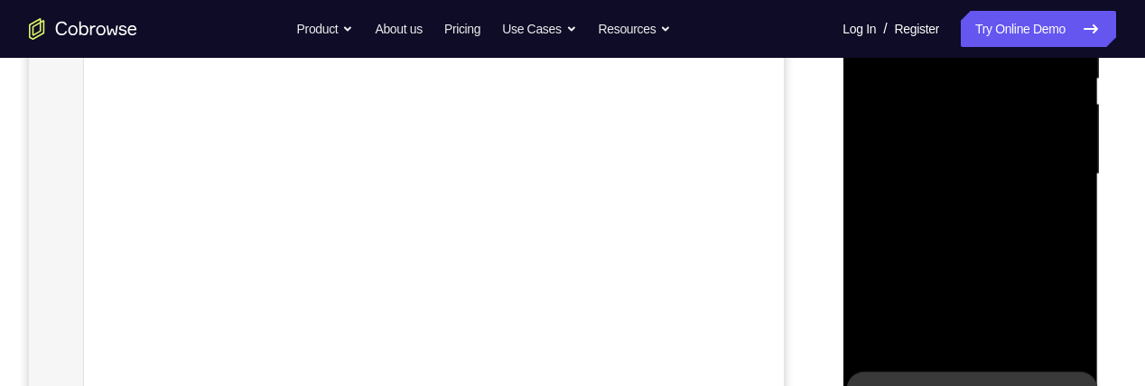
scroll to position [514, 0]
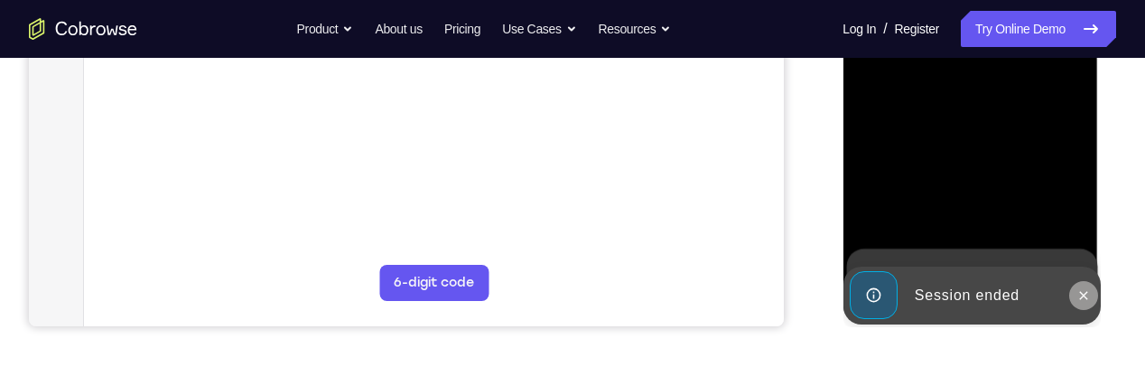
click at [1083, 294] on icon at bounding box center [1083, 295] width 8 height 8
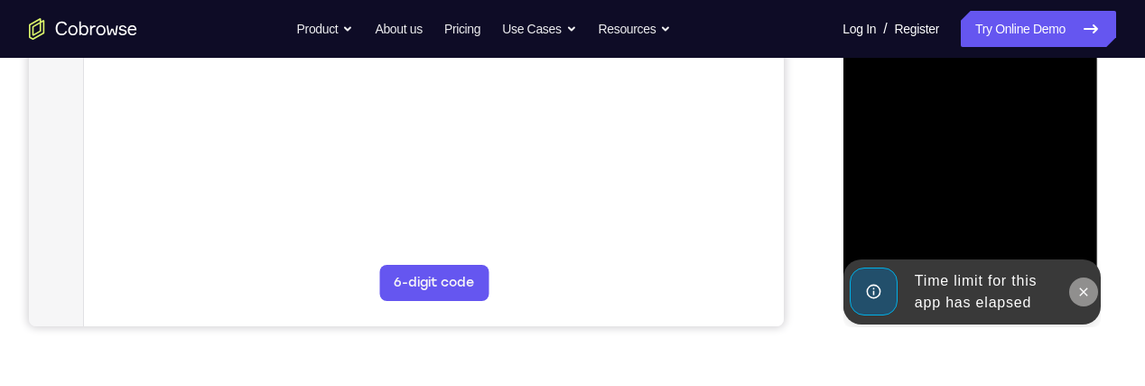
click at [1083, 285] on icon at bounding box center [1083, 292] width 14 height 14
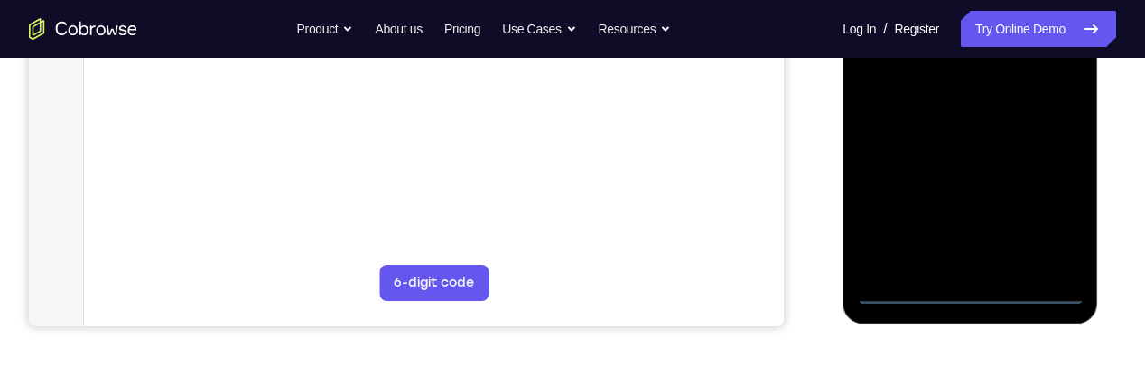
click at [971, 290] on div at bounding box center [970, 52] width 228 height 506
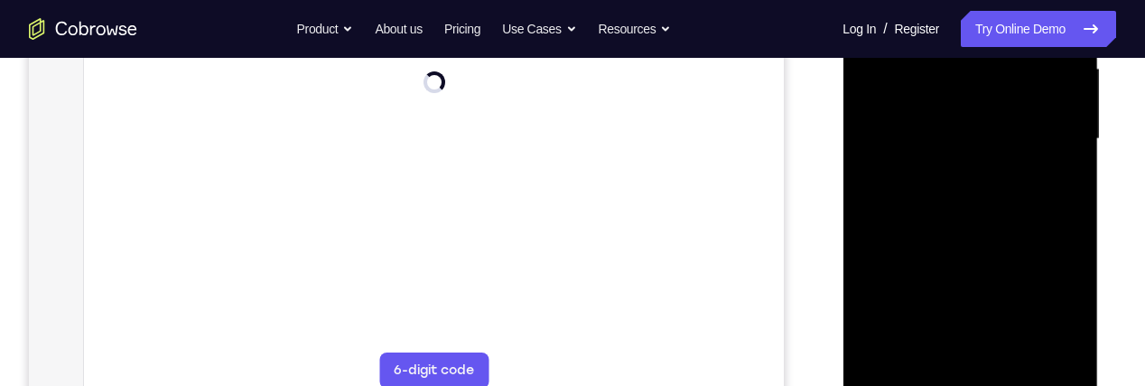
scroll to position [409, 0]
click at [1050, 319] on div at bounding box center [970, 156] width 228 height 506
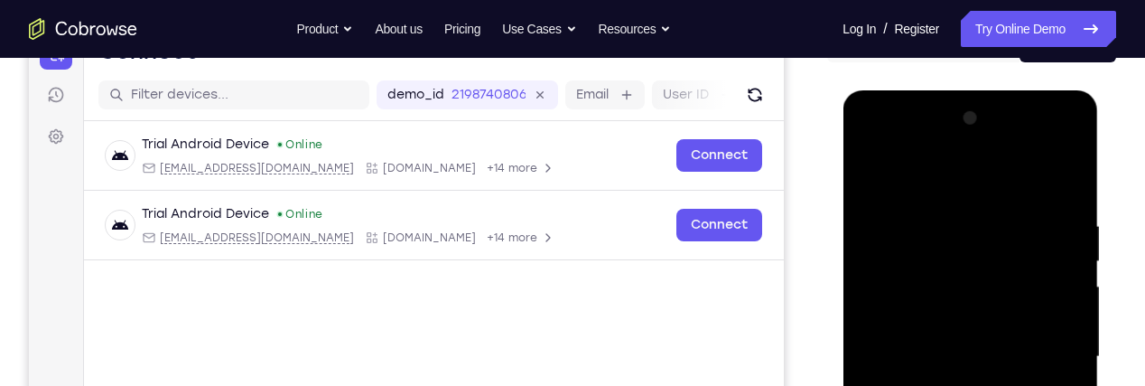
scroll to position [201, 0]
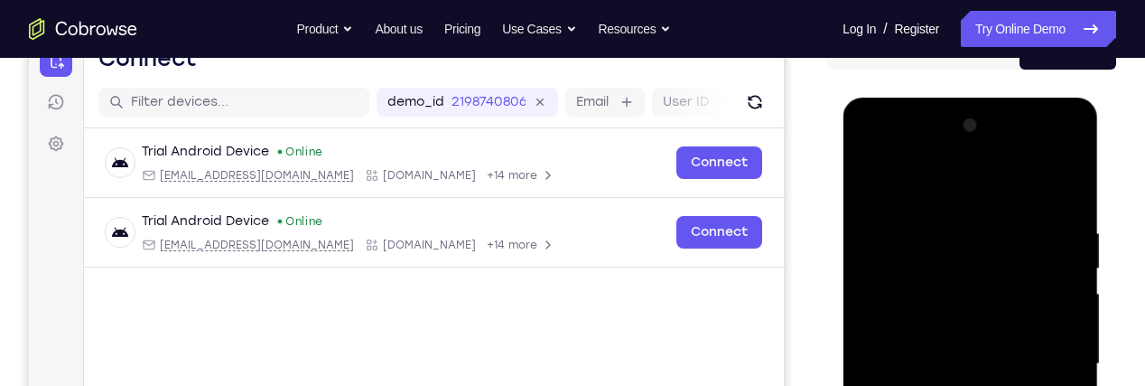
click at [983, 195] on div at bounding box center [970, 364] width 228 height 506
click at [973, 261] on div at bounding box center [970, 364] width 228 height 506
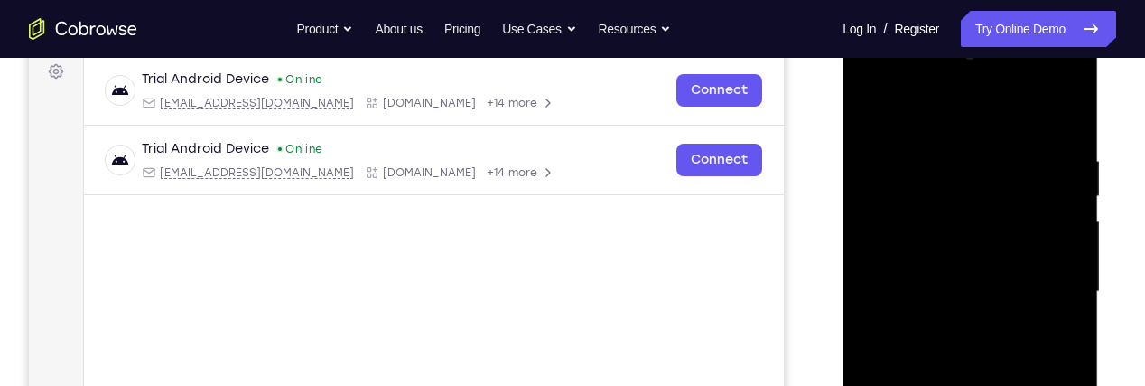
scroll to position [277, 0]
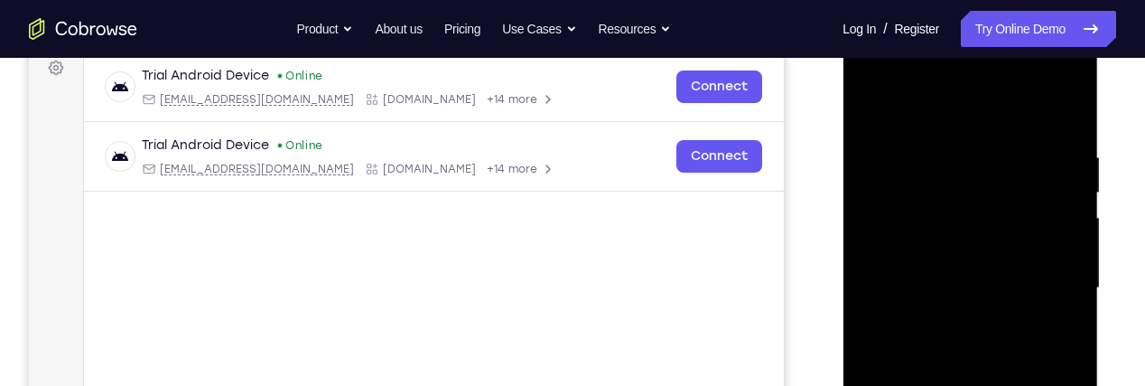
click at [999, 204] on div at bounding box center [970, 288] width 228 height 506
click at [1001, 197] on div at bounding box center [970, 288] width 228 height 506
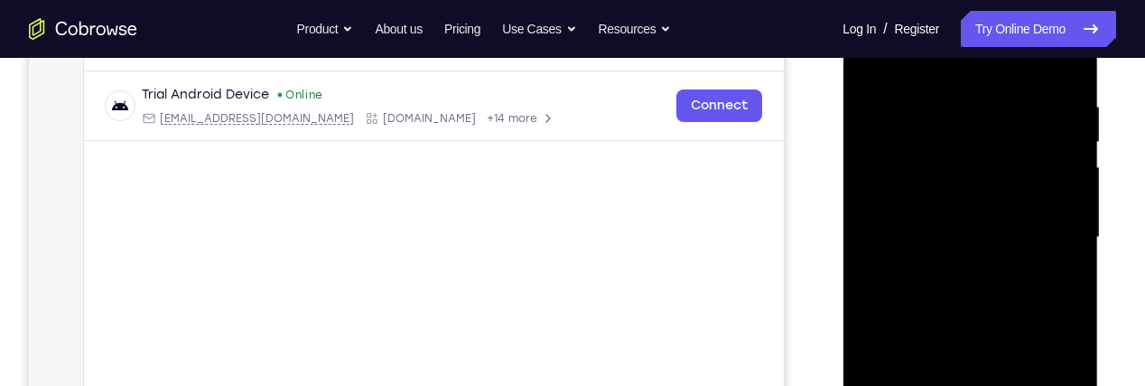
scroll to position [289, 0]
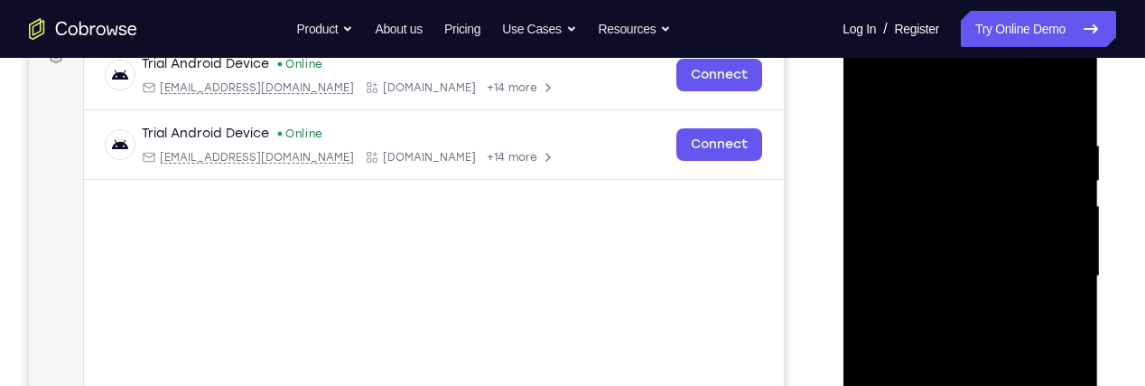
click at [1032, 120] on div at bounding box center [970, 276] width 228 height 506
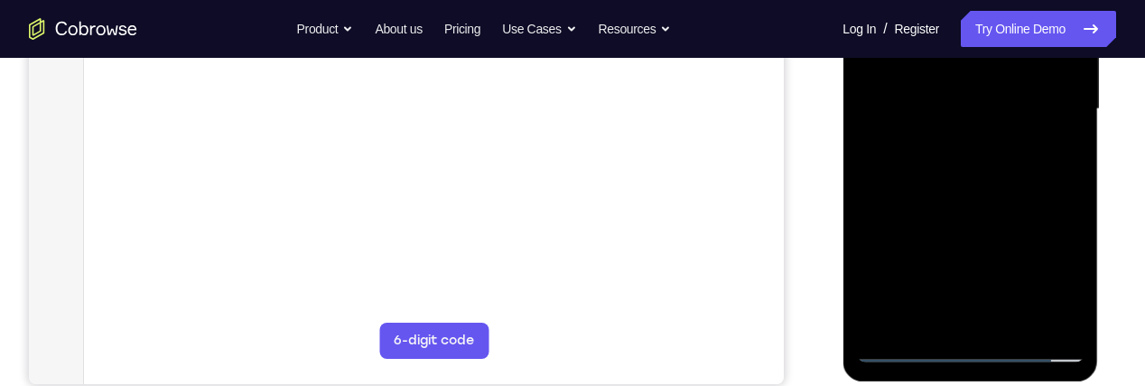
scroll to position [462, 0]
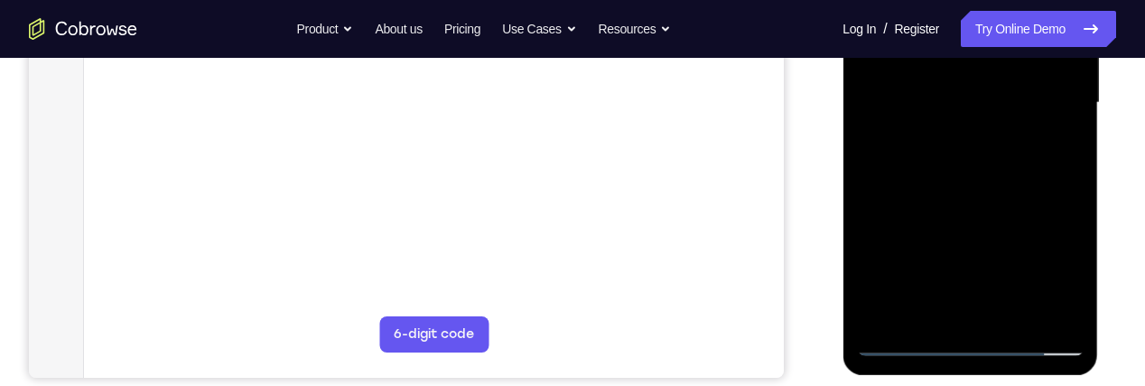
click at [1031, 131] on div at bounding box center [970, 103] width 228 height 506
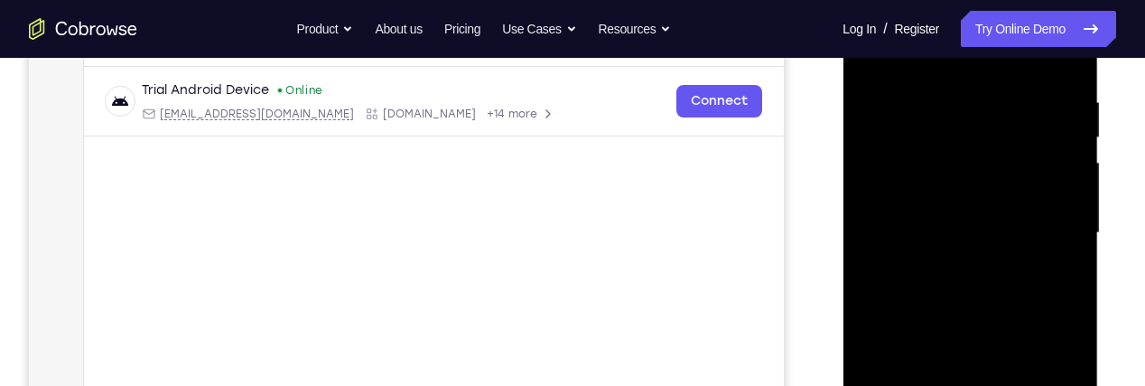
scroll to position [331, 0]
click at [981, 192] on div at bounding box center [970, 234] width 228 height 506
click at [992, 145] on div at bounding box center [970, 234] width 228 height 506
click at [998, 102] on div at bounding box center [970, 234] width 228 height 506
click at [1004, 101] on div at bounding box center [970, 234] width 228 height 506
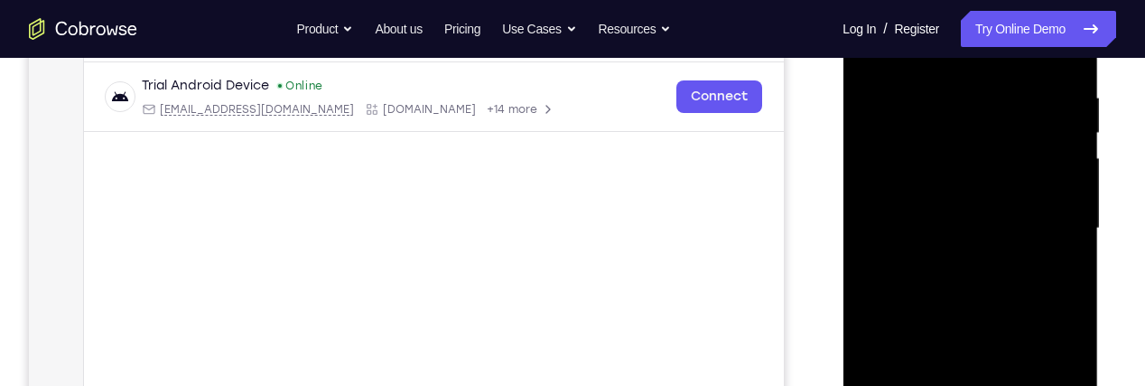
scroll to position [346, 0]
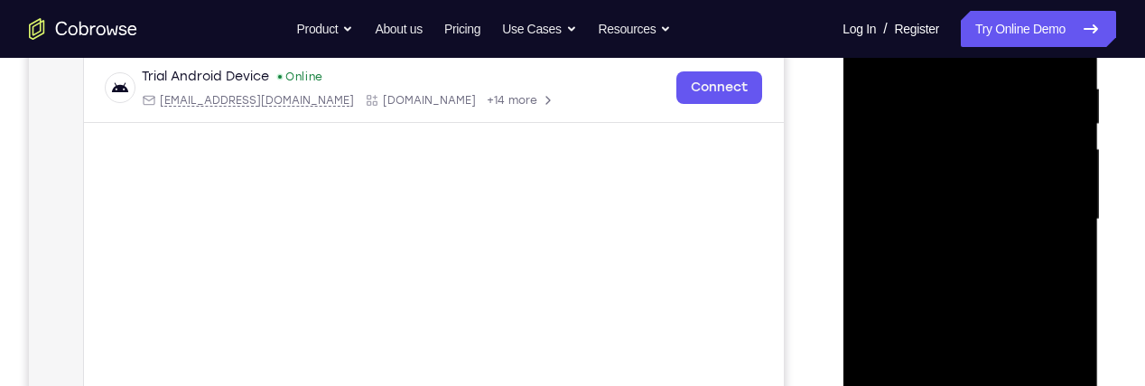
click at [1030, 139] on div at bounding box center [970, 220] width 228 height 506
click at [978, 86] on div at bounding box center [970, 220] width 228 height 506
click at [1019, 118] on div at bounding box center [970, 220] width 228 height 506
click at [1018, 164] on div at bounding box center [970, 220] width 228 height 506
click at [1010, 178] on div at bounding box center [970, 220] width 228 height 506
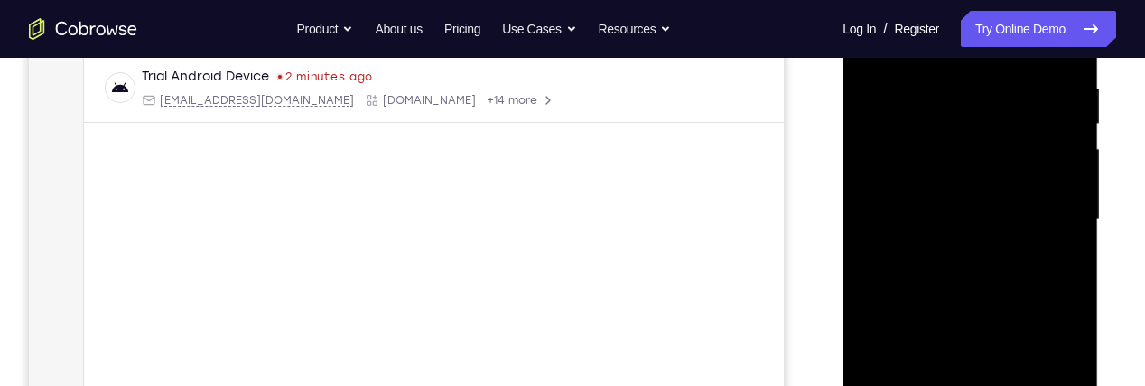
click at [980, 140] on div at bounding box center [970, 220] width 228 height 506
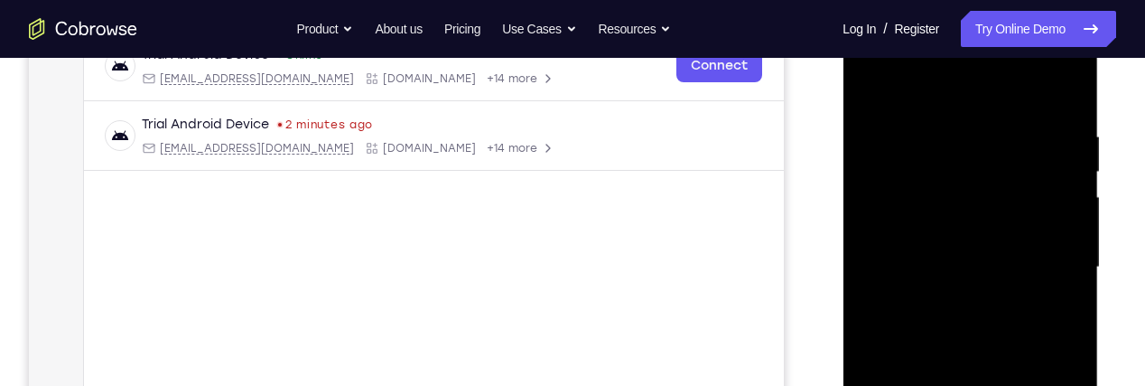
scroll to position [303, 0]
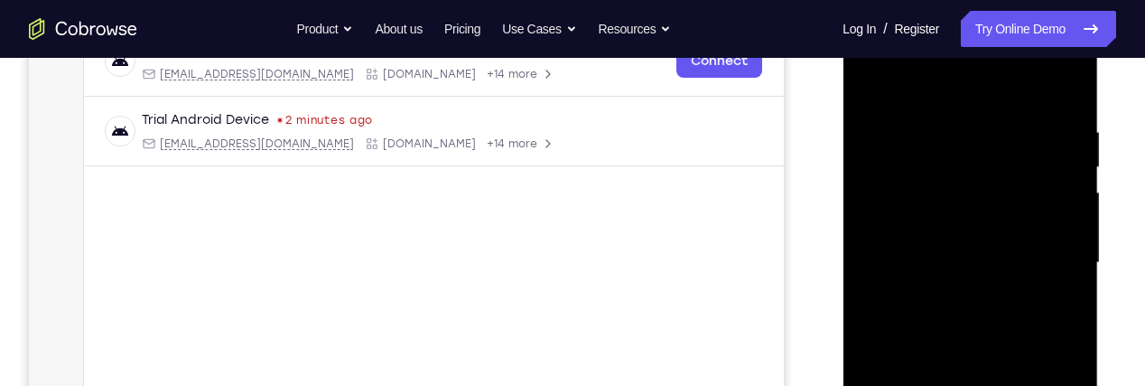
click at [1005, 141] on div at bounding box center [970, 263] width 228 height 506
click at [894, 147] on div at bounding box center [970, 263] width 228 height 506
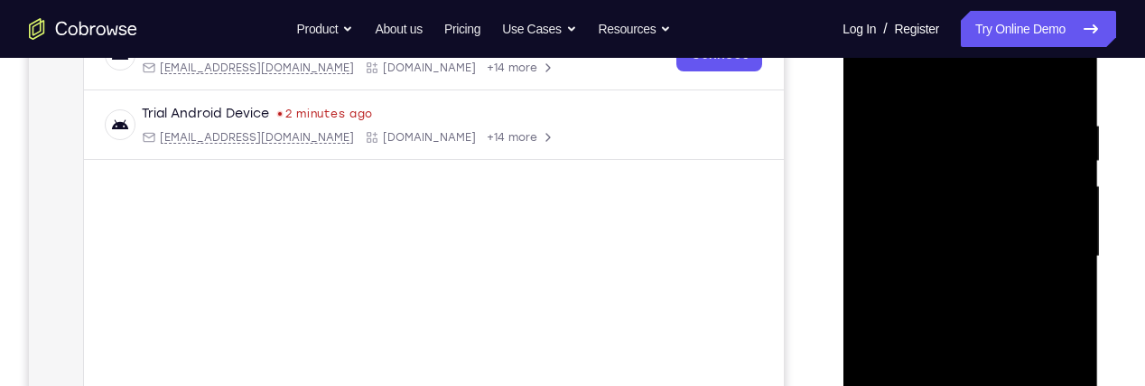
scroll to position [316, 0]
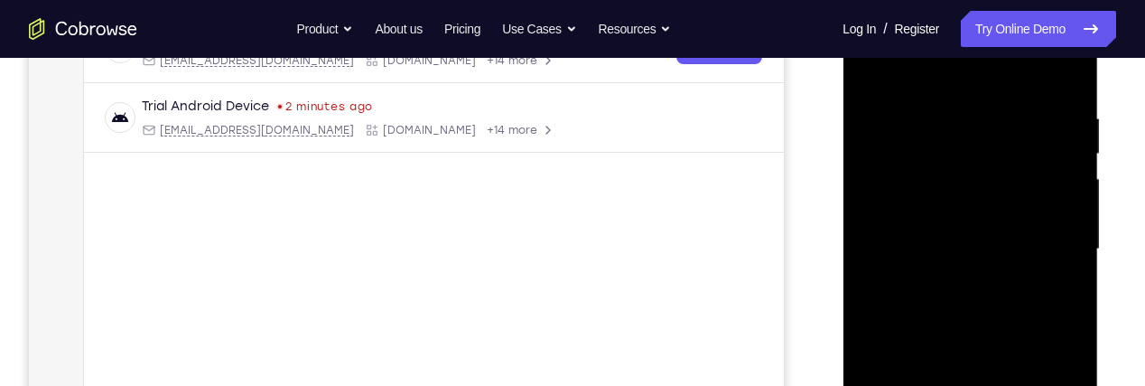
click at [1030, 134] on div at bounding box center [970, 249] width 228 height 506
click at [1017, 140] on div at bounding box center [970, 249] width 228 height 506
click at [1011, 133] on div at bounding box center [970, 249] width 228 height 506
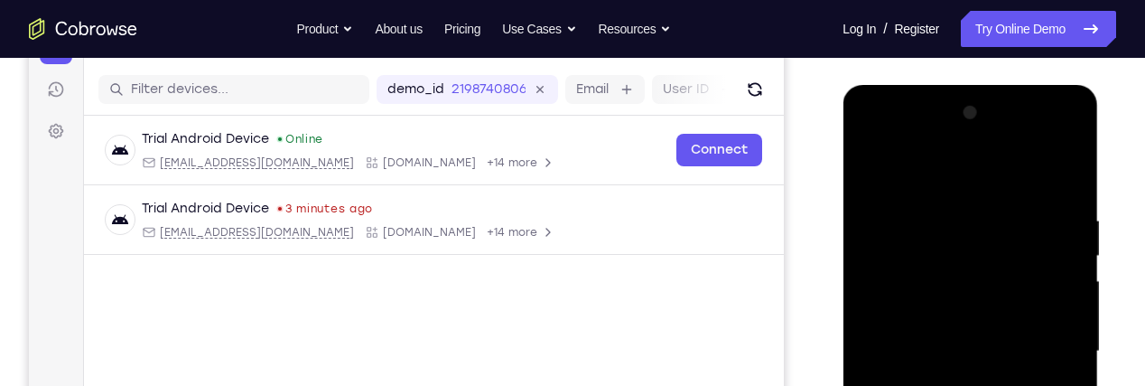
scroll to position [210, 0]
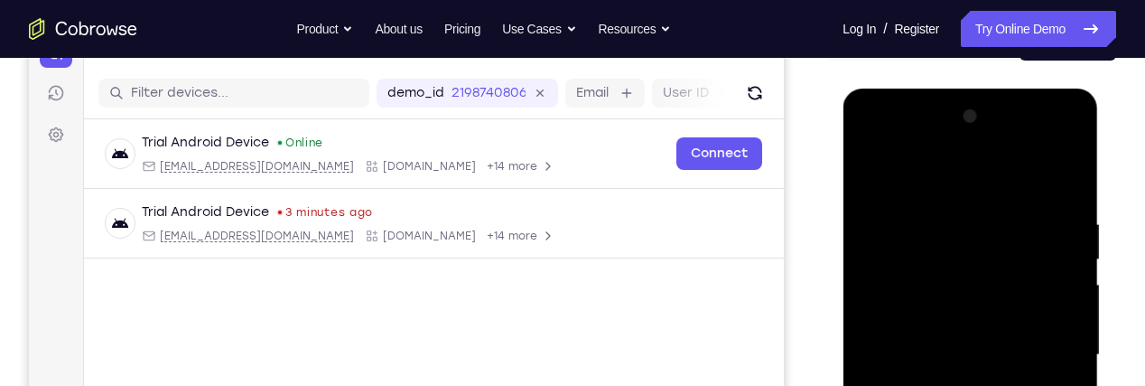
click at [1041, 150] on div at bounding box center [970, 355] width 228 height 506
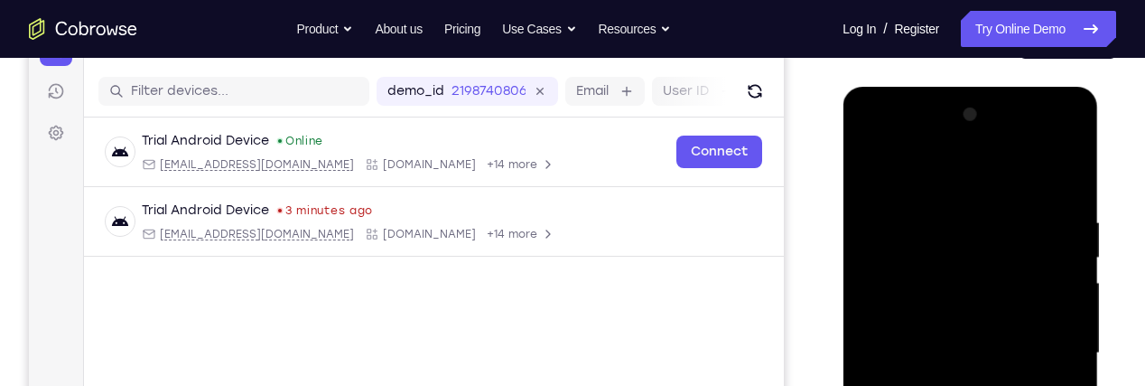
click at [906, 144] on div at bounding box center [970, 353] width 228 height 506
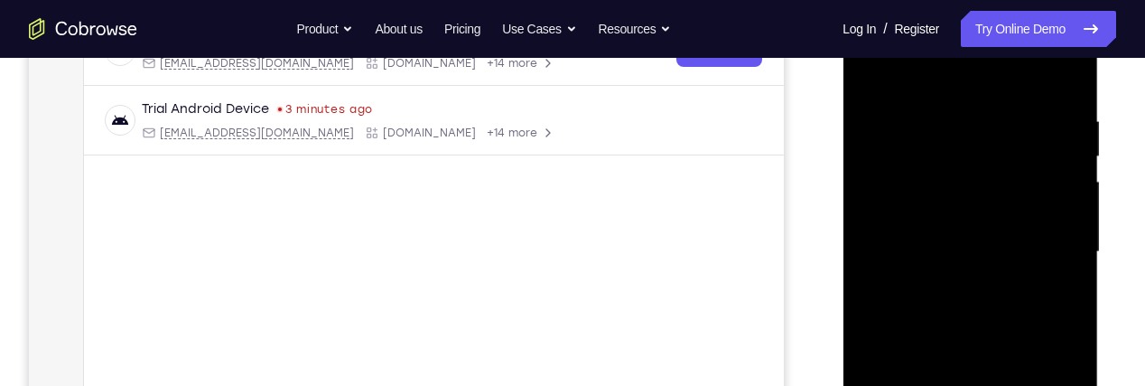
scroll to position [314, 0]
click at [1044, 250] on div at bounding box center [970, 251] width 228 height 506
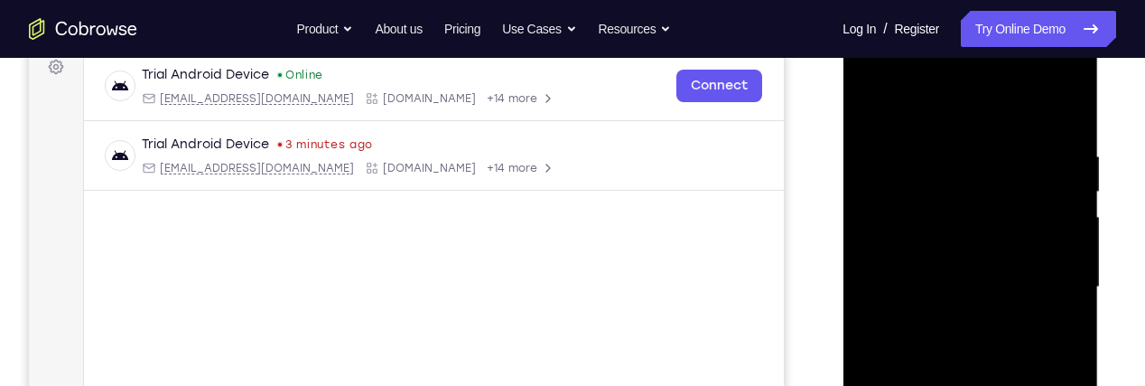
scroll to position [267, 0]
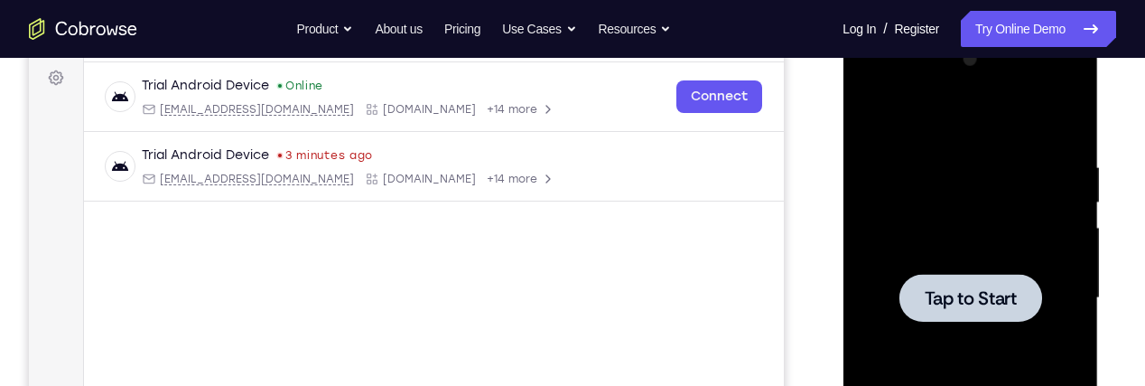
click at [996, 313] on div at bounding box center [970, 298] width 143 height 48
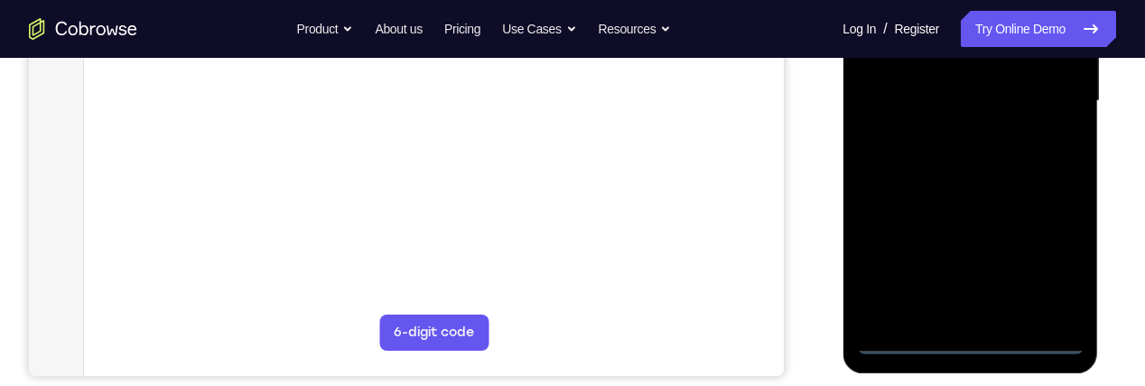
scroll to position [466, 0]
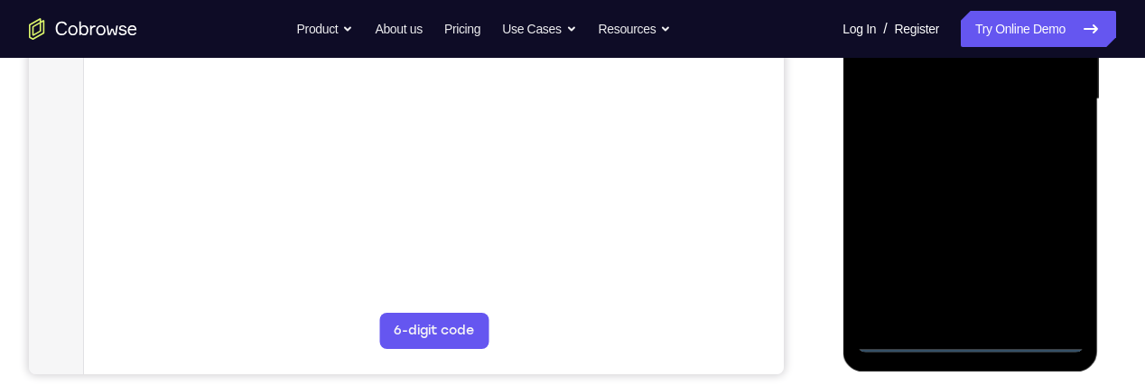
click at [971, 337] on div at bounding box center [970, 99] width 228 height 506
click at [1052, 264] on div at bounding box center [970, 99] width 228 height 506
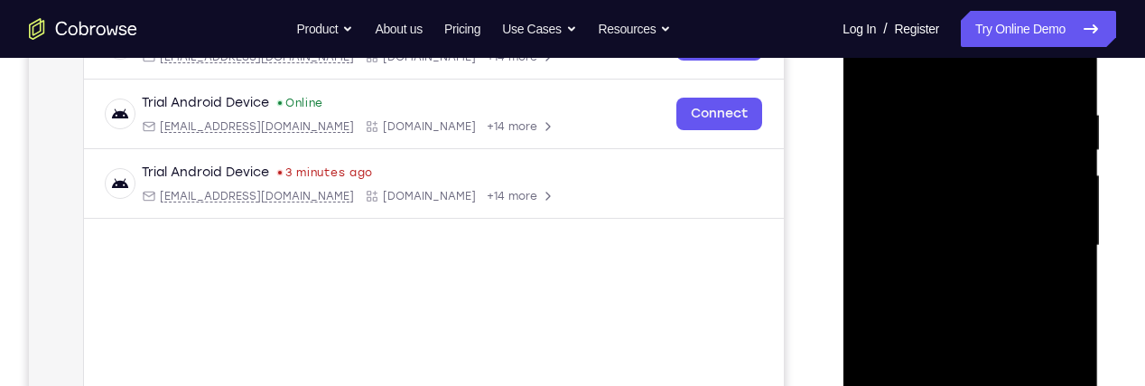
scroll to position [320, 0]
click at [1015, 83] on div at bounding box center [970, 246] width 228 height 506
click at [1049, 247] on div at bounding box center [970, 246] width 228 height 506
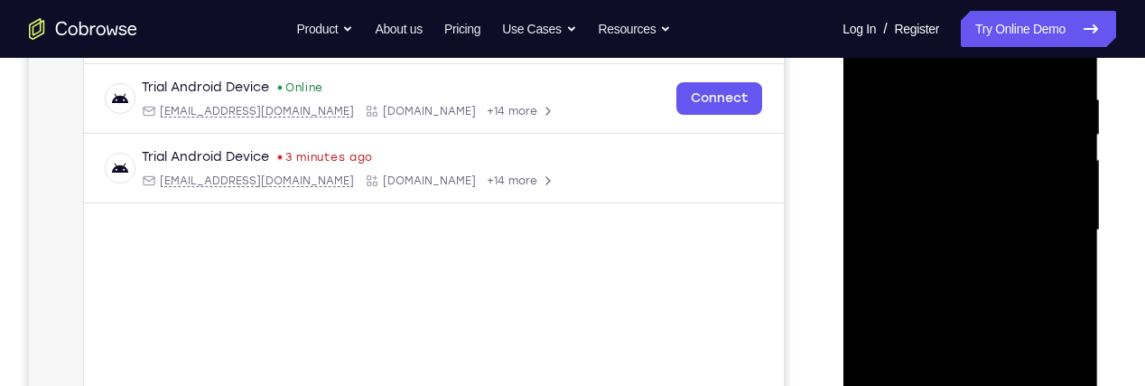
scroll to position [345, 0]
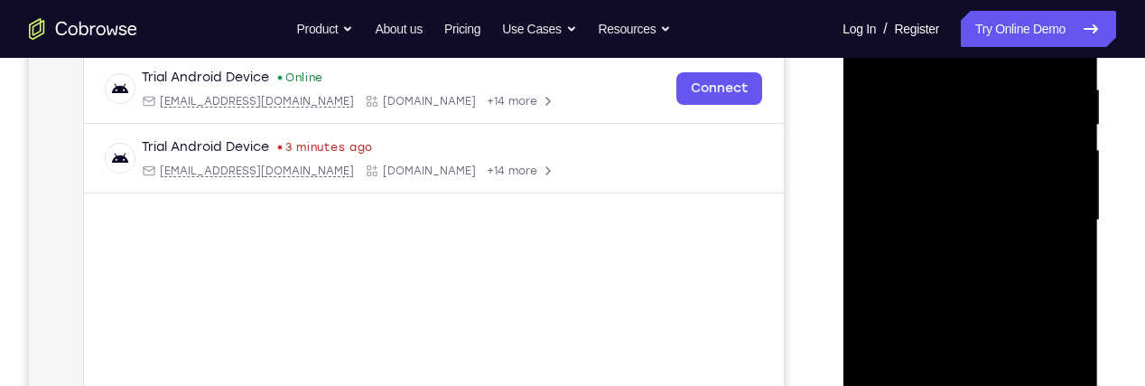
click at [948, 255] on div at bounding box center [970, 220] width 228 height 506
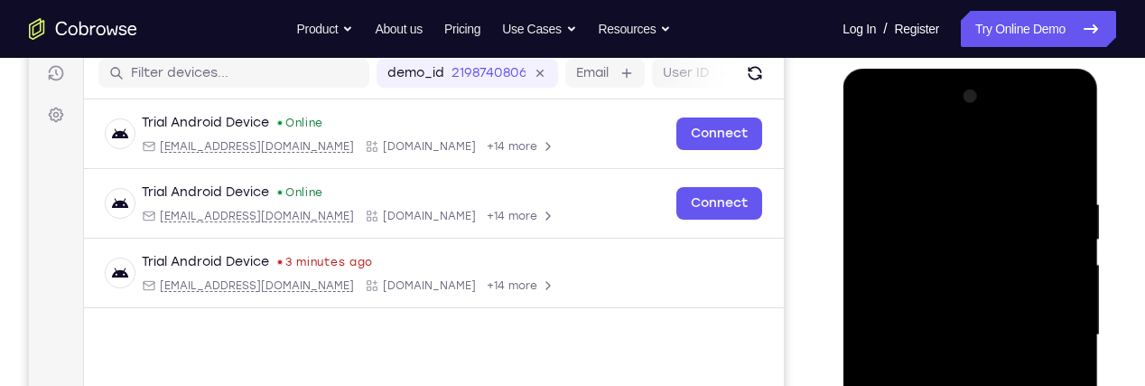
scroll to position [222, 0]
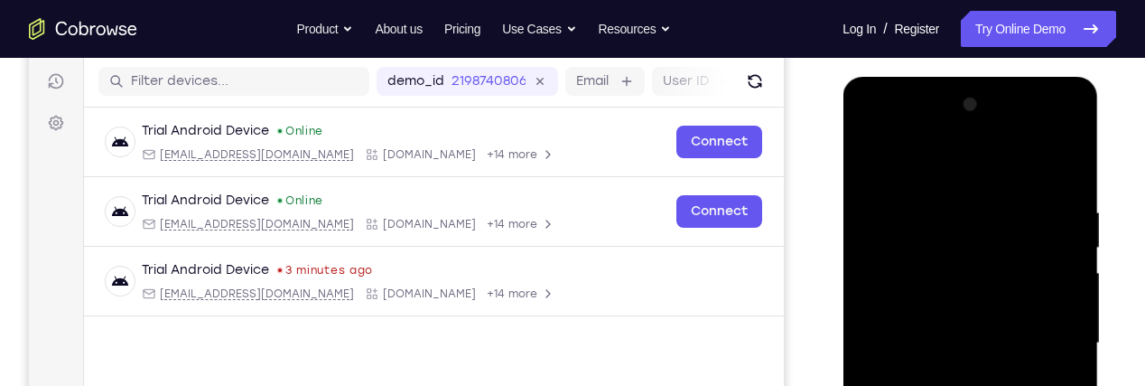
click at [1012, 318] on div at bounding box center [970, 343] width 228 height 506
click at [1001, 302] on div at bounding box center [970, 343] width 228 height 506
click at [1001, 342] on div at bounding box center [970, 343] width 228 height 506
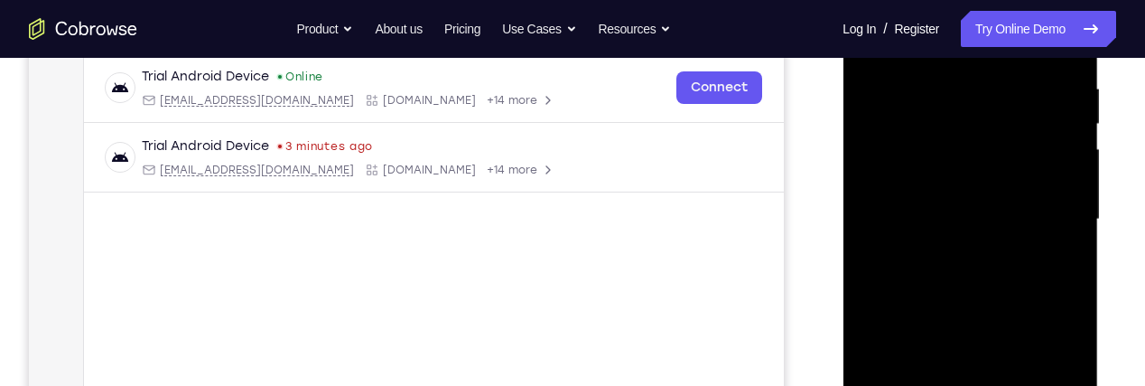
scroll to position [347, 0]
click at [1032, 274] on div at bounding box center [970, 219] width 228 height 506
click at [960, 272] on div at bounding box center [970, 219] width 228 height 506
click at [1009, 276] on div at bounding box center [970, 219] width 228 height 506
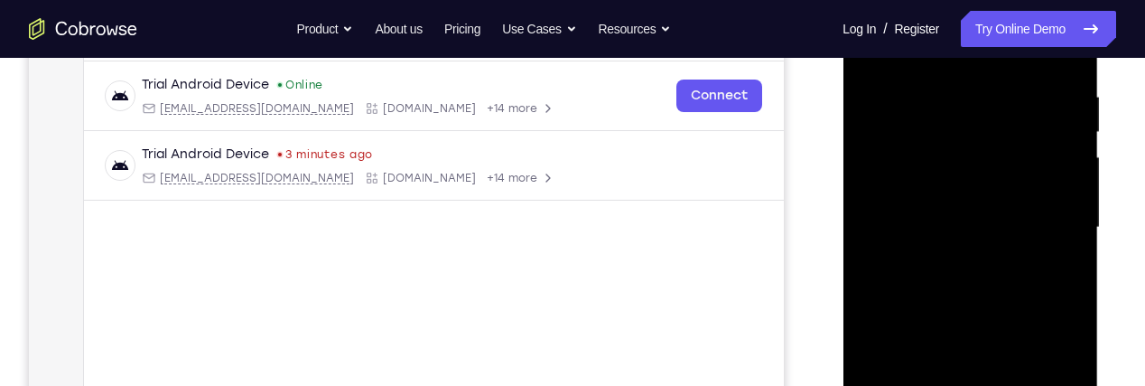
scroll to position [339, 0]
click at [1067, 71] on div at bounding box center [970, 227] width 228 height 506
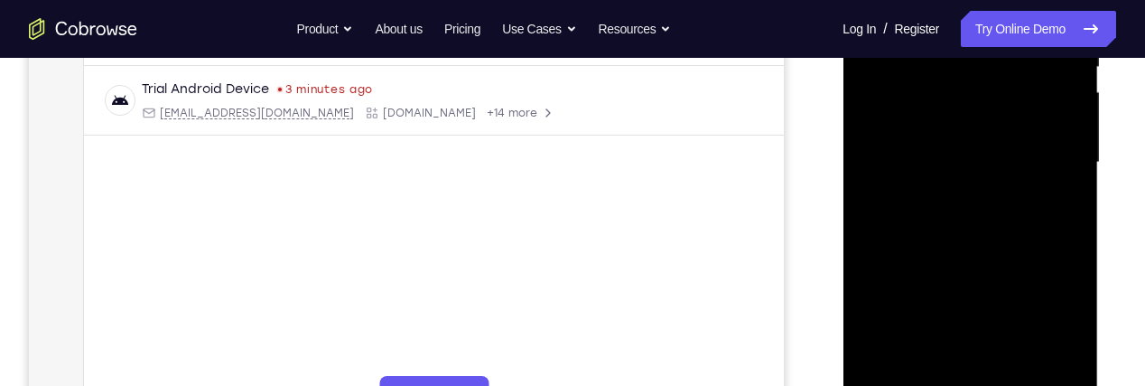
scroll to position [406, 0]
click at [1074, 181] on div at bounding box center [970, 160] width 228 height 506
click at [1067, 203] on div at bounding box center [970, 160] width 228 height 506
click at [1064, 224] on div at bounding box center [970, 164] width 228 height 506
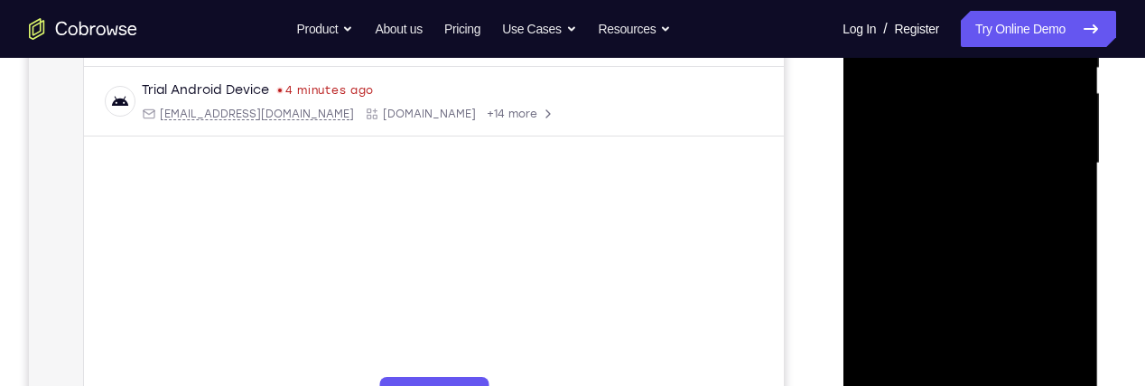
click at [1067, 216] on div at bounding box center [970, 164] width 228 height 506
click at [1075, 220] on div at bounding box center [970, 164] width 228 height 506
click at [1073, 219] on div at bounding box center [970, 164] width 228 height 506
click at [1071, 226] on div at bounding box center [970, 164] width 228 height 506
click at [1074, 221] on div at bounding box center [970, 164] width 228 height 506
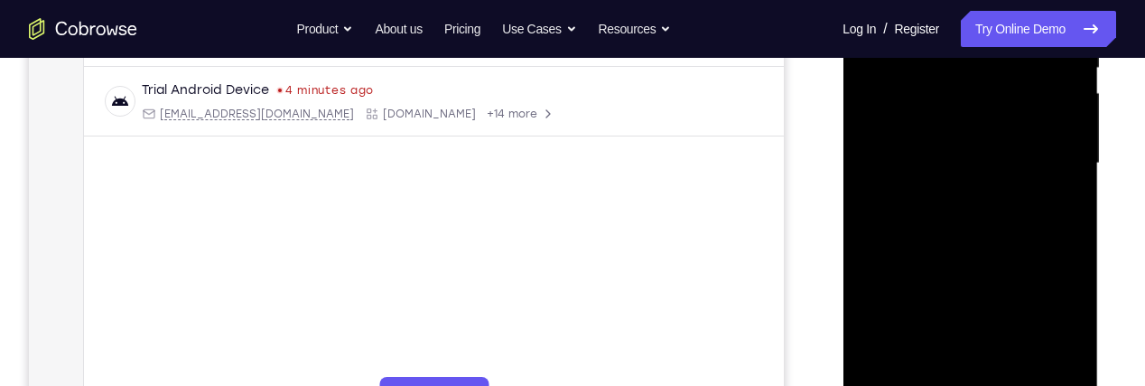
click at [1072, 219] on div at bounding box center [970, 164] width 228 height 506
click at [1069, 223] on div at bounding box center [970, 164] width 228 height 506
click at [1073, 223] on div at bounding box center [970, 164] width 228 height 506
click at [1077, 217] on div at bounding box center [970, 164] width 228 height 506
click at [1076, 225] on div at bounding box center [970, 164] width 228 height 506
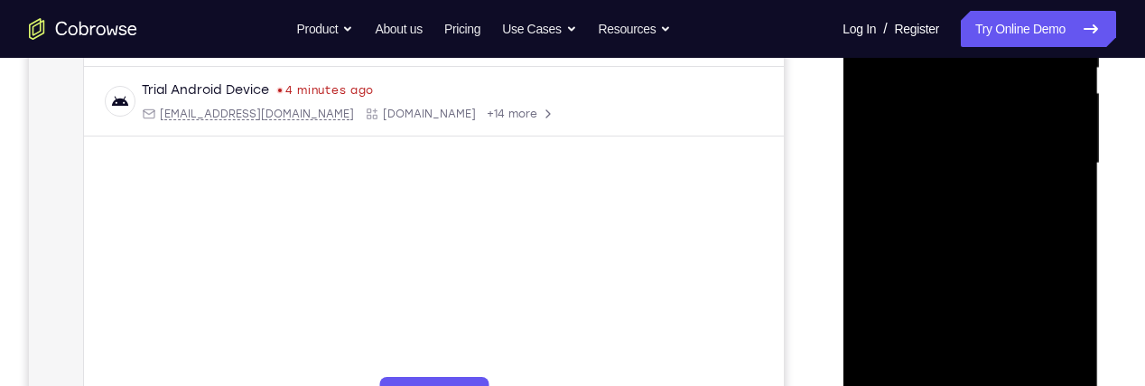
click at [1097, 225] on div at bounding box center [971, 168] width 257 height 542
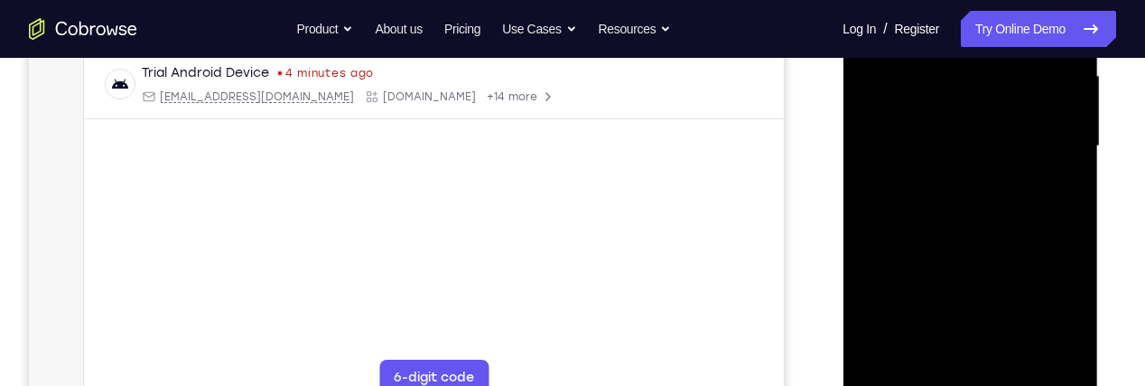
scroll to position [423, 0]
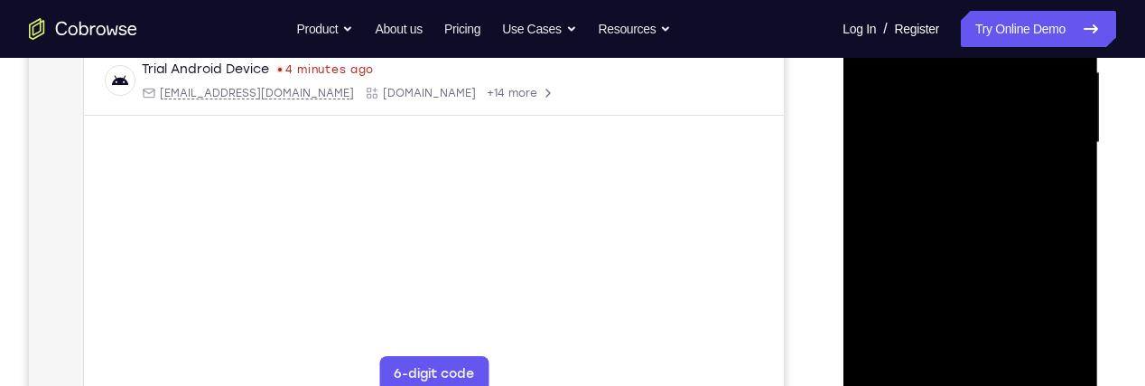
click at [1068, 187] on div at bounding box center [970, 143] width 228 height 506
click at [1077, 175] on div at bounding box center [970, 143] width 228 height 506
click at [1071, 150] on div at bounding box center [970, 143] width 228 height 506
click at [1068, 184] on div at bounding box center [970, 143] width 228 height 506
click at [1067, 183] on div at bounding box center [970, 143] width 228 height 506
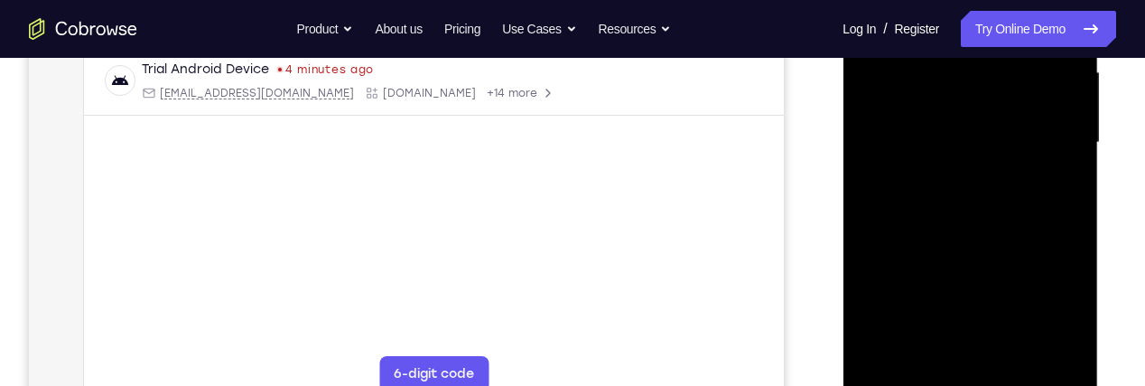
click at [297, 251] on main "demo_id 2198740806 2198740806 Email User ID Device ID Device name 6-digit code …" at bounding box center [434, 157] width 700 height 605
click at [1069, 180] on div at bounding box center [970, 143] width 228 height 506
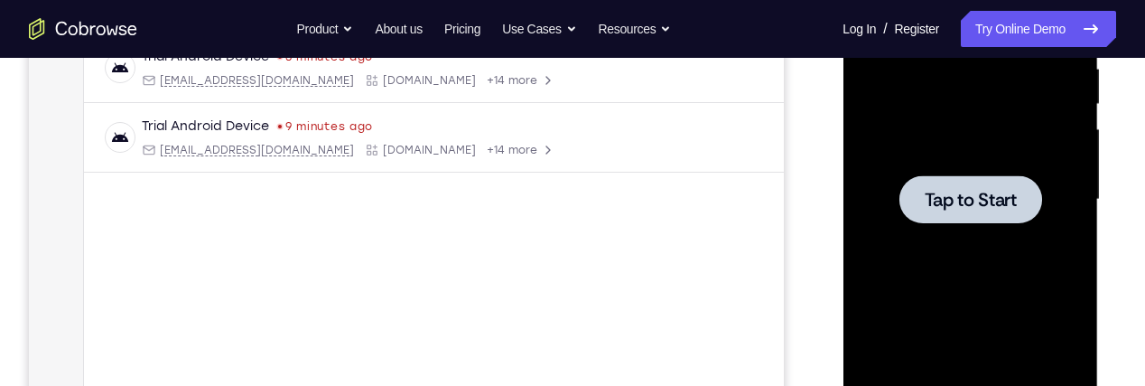
scroll to position [355, 0]
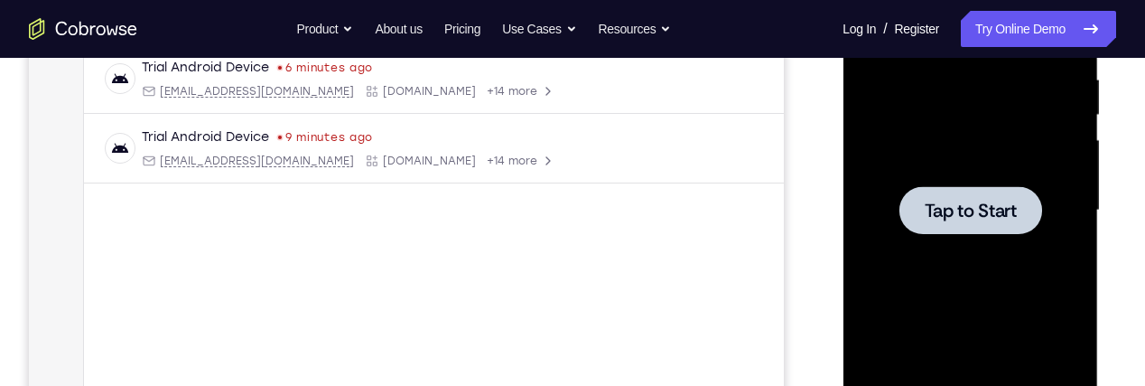
click at [1010, 210] on span "Tap to Start" at bounding box center [970, 210] width 92 height 18
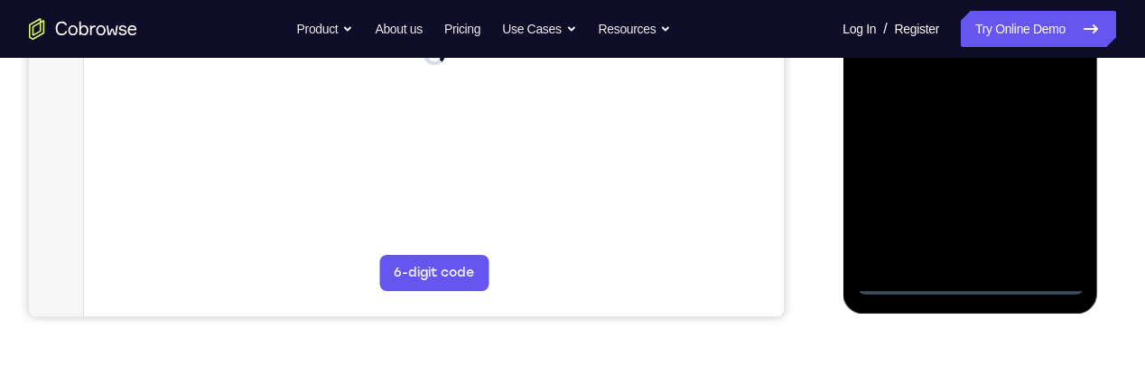
scroll to position [528, 0]
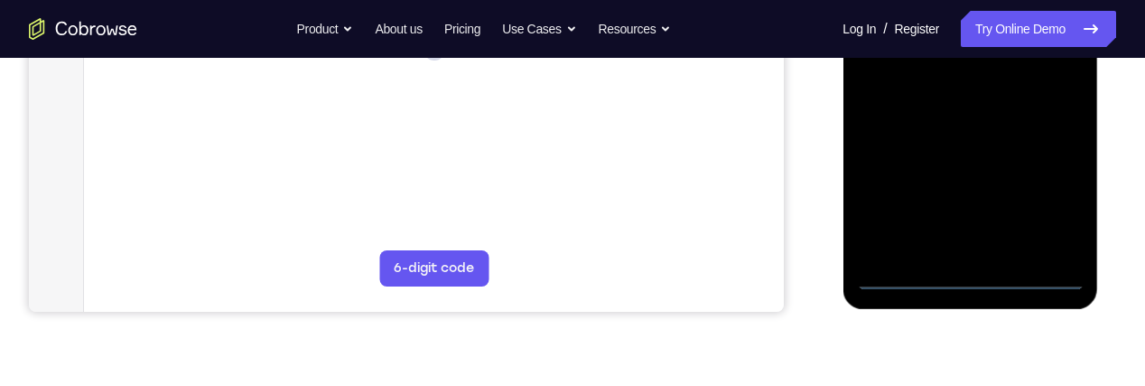
click at [966, 279] on div at bounding box center [970, 37] width 228 height 506
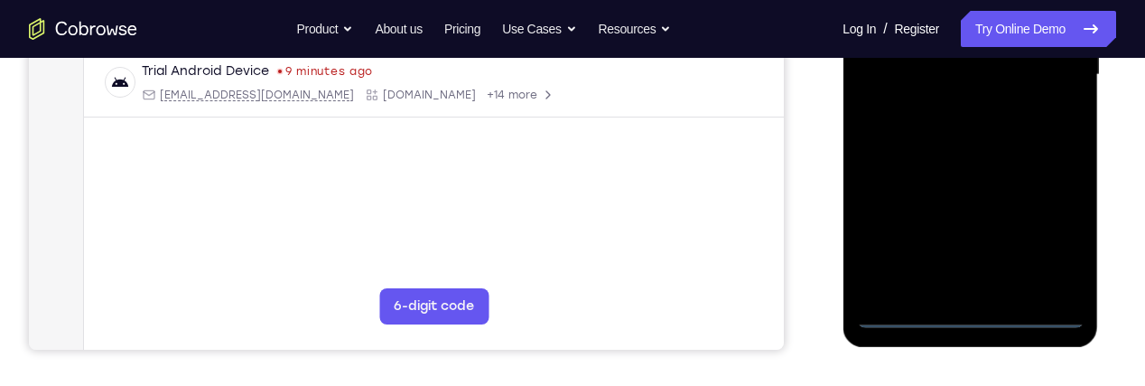
scroll to position [490, 0]
click at [1047, 241] on div at bounding box center [970, 76] width 228 height 506
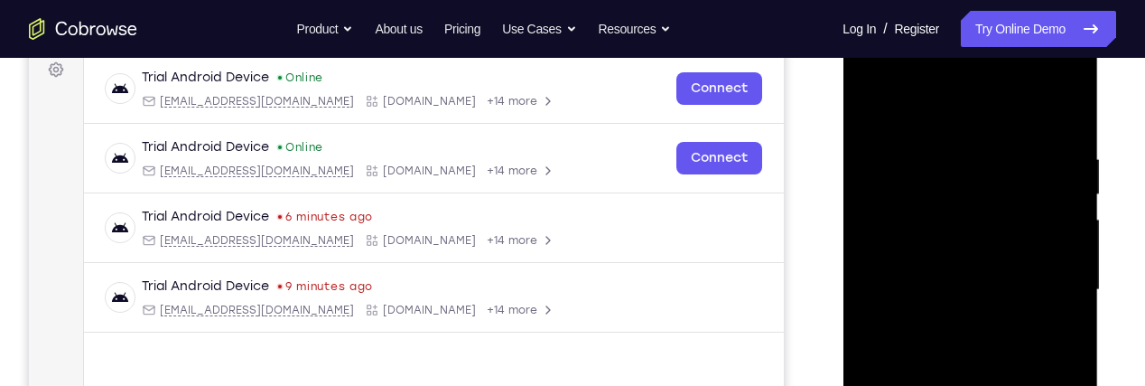
scroll to position [274, 0]
click at [1013, 115] on div at bounding box center [970, 292] width 228 height 506
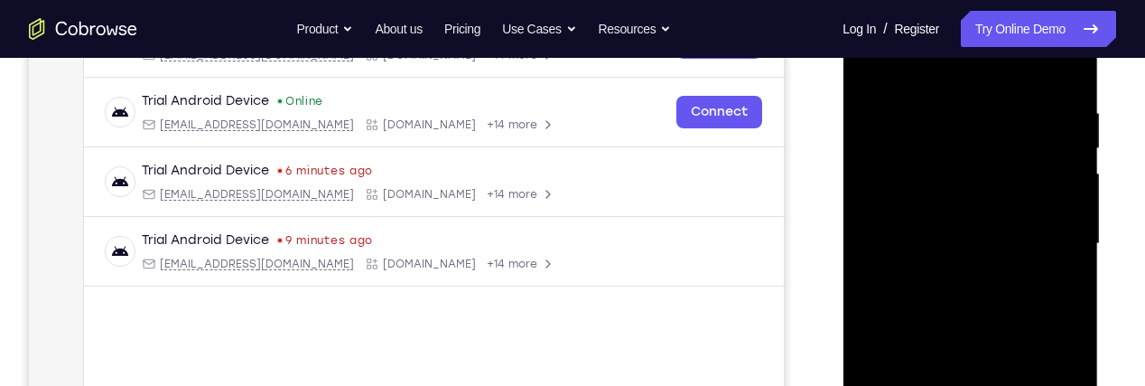
scroll to position [402, 0]
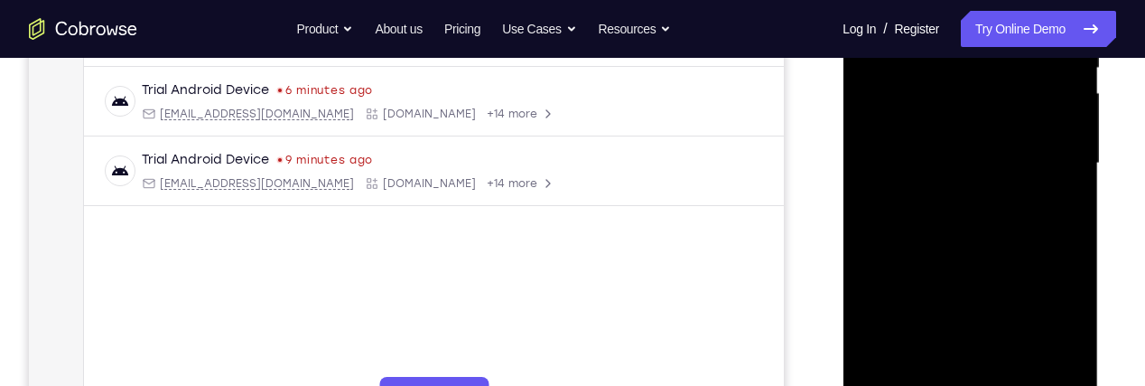
click at [947, 118] on div at bounding box center [970, 164] width 228 height 506
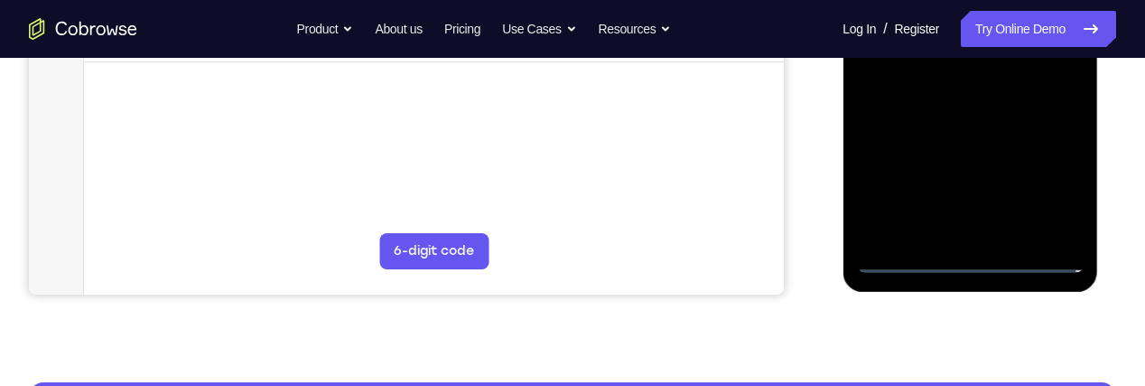
scroll to position [545, 0]
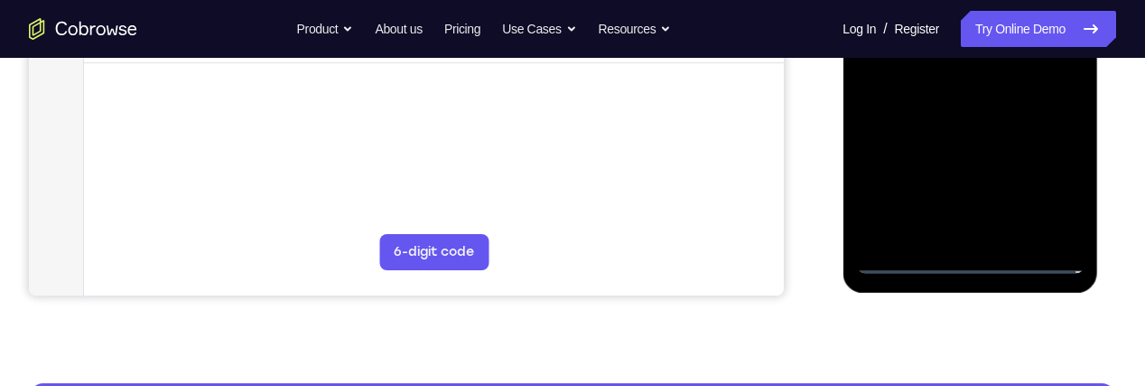
click at [1042, 232] on div at bounding box center [970, 21] width 228 height 506
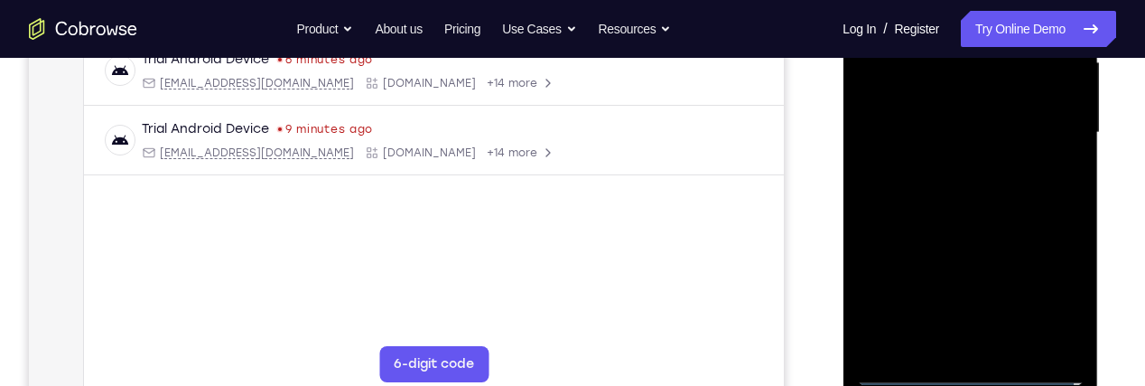
scroll to position [432, 0]
click at [980, 167] on div at bounding box center [970, 134] width 228 height 506
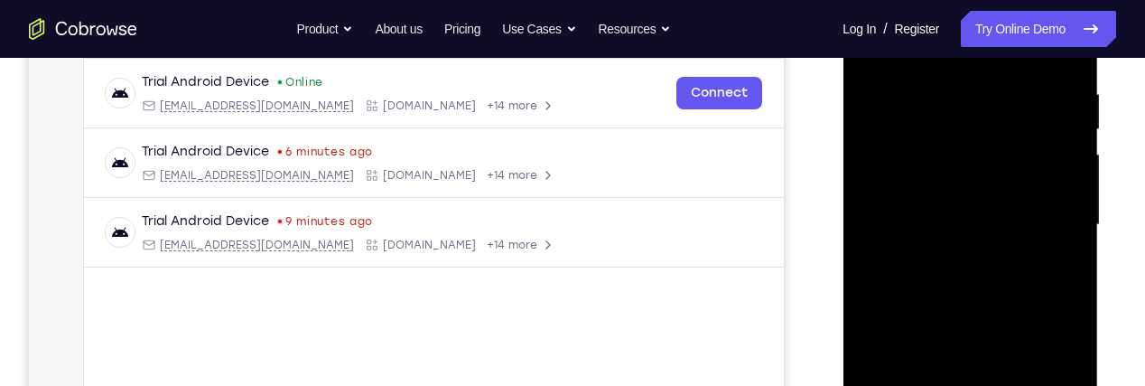
scroll to position [327, 0]
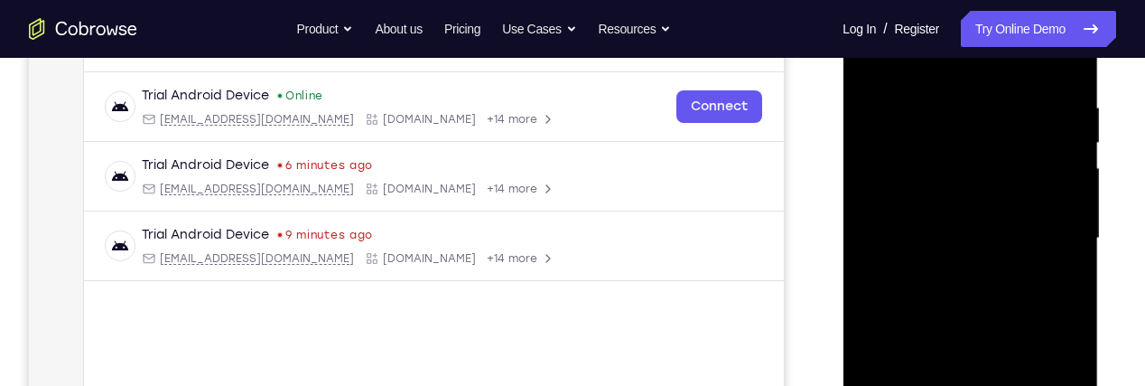
click at [1053, 284] on div at bounding box center [970, 239] width 228 height 506
click at [1050, 233] on div at bounding box center [970, 239] width 228 height 506
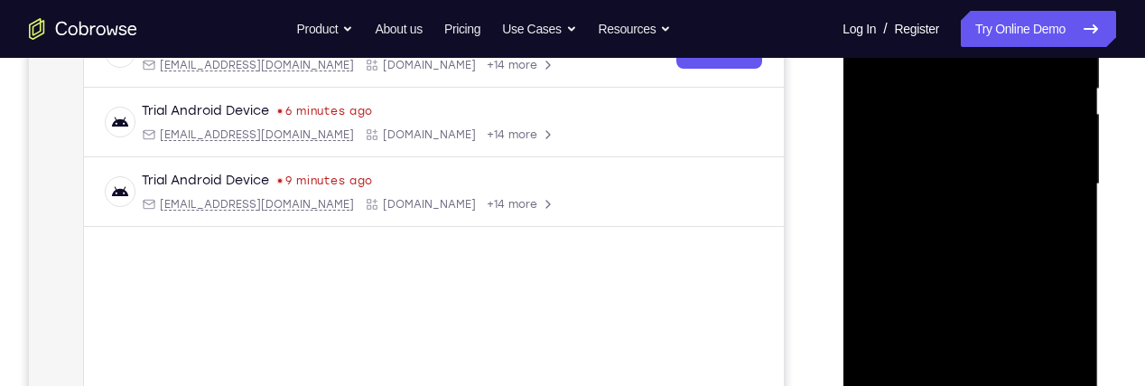
scroll to position [380, 0]
click at [888, 270] on div at bounding box center [970, 185] width 228 height 506
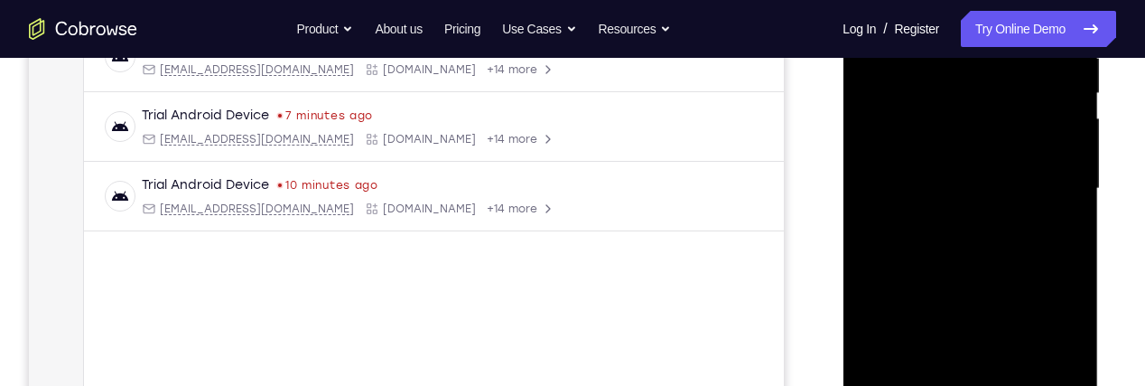
scroll to position [381, 0]
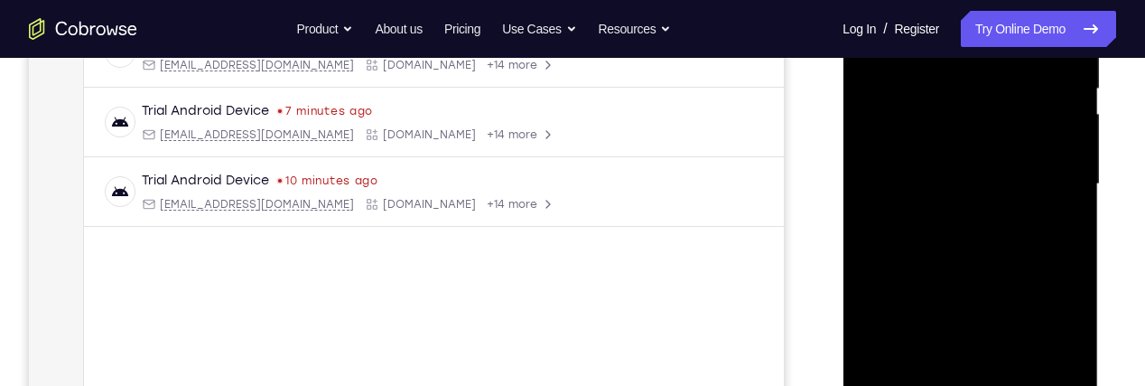
click at [1027, 158] on div at bounding box center [970, 184] width 228 height 506
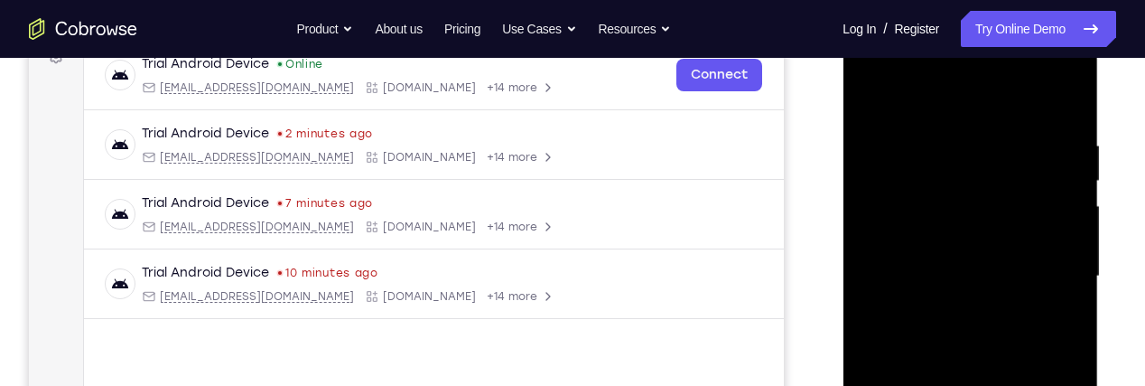
scroll to position [288, 0]
click at [1056, 216] on div at bounding box center [970, 277] width 228 height 506
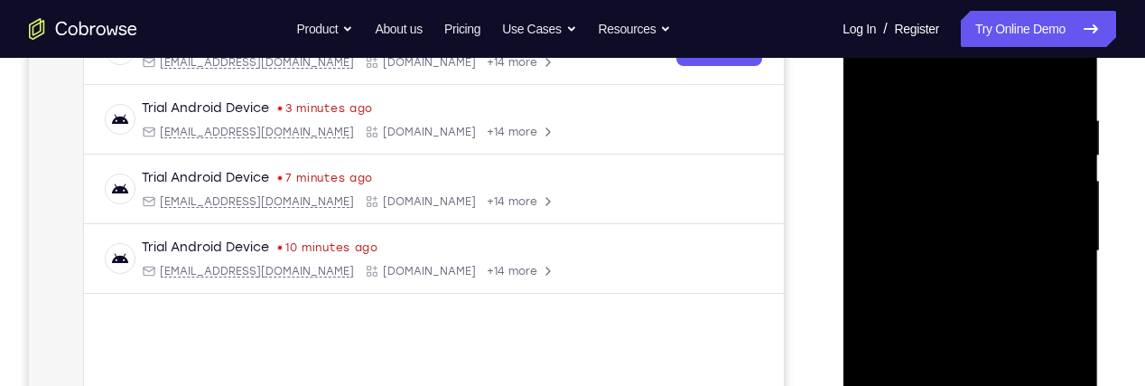
scroll to position [313, 0]
click at [1122, 173] on div "Your Support Agent Your Customer Web iOS Android Next Steps We’d be happy to gi…" at bounding box center [572, 339] width 1145 height 1191
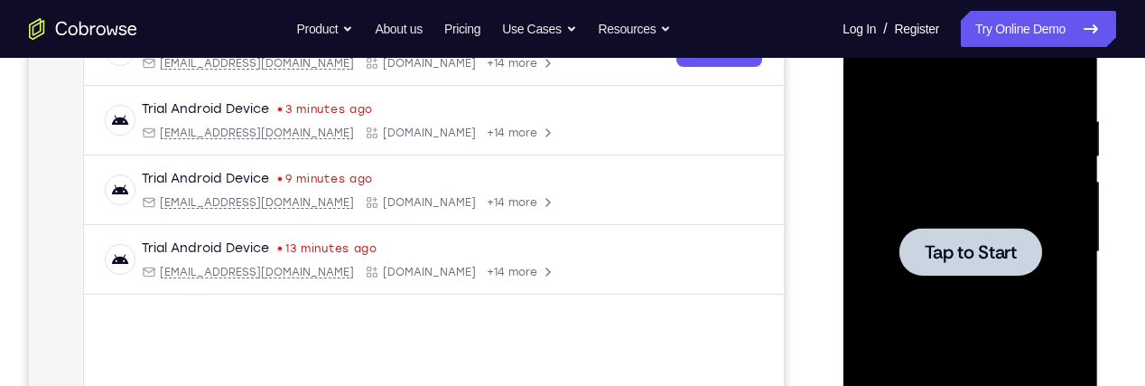
click at [1006, 202] on div at bounding box center [970, 252] width 228 height 506
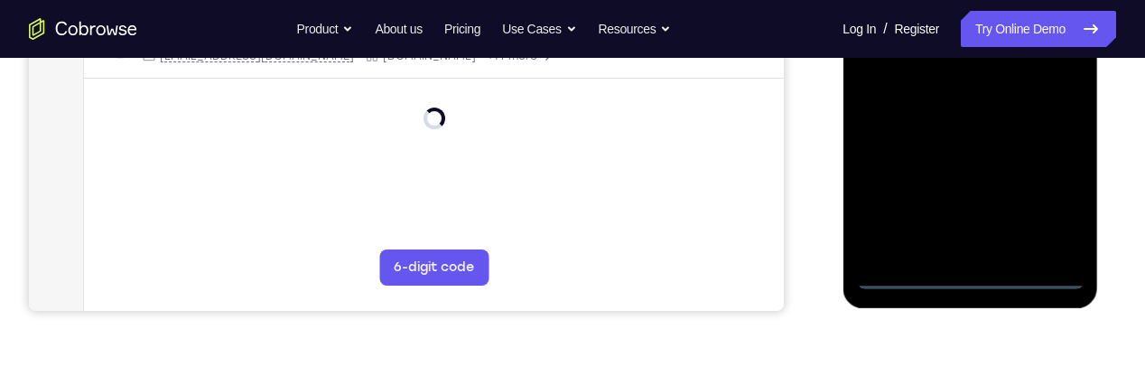
scroll to position [544, 0]
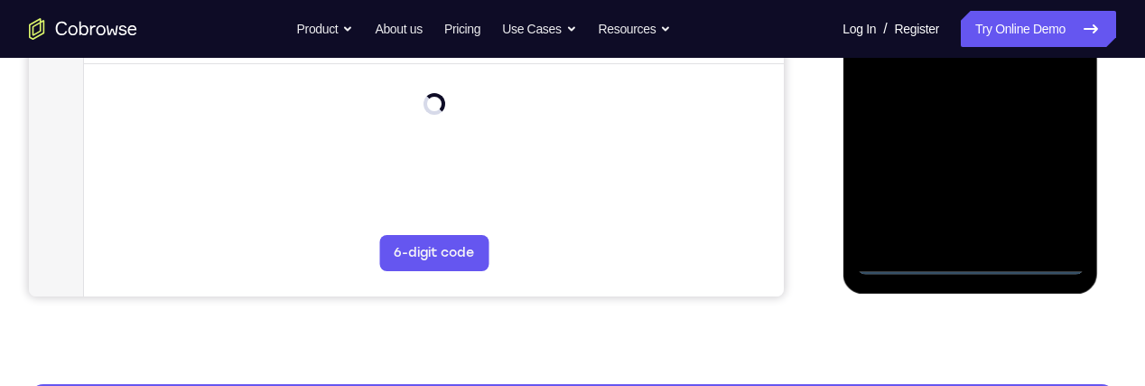
click at [965, 263] on div at bounding box center [970, 22] width 228 height 506
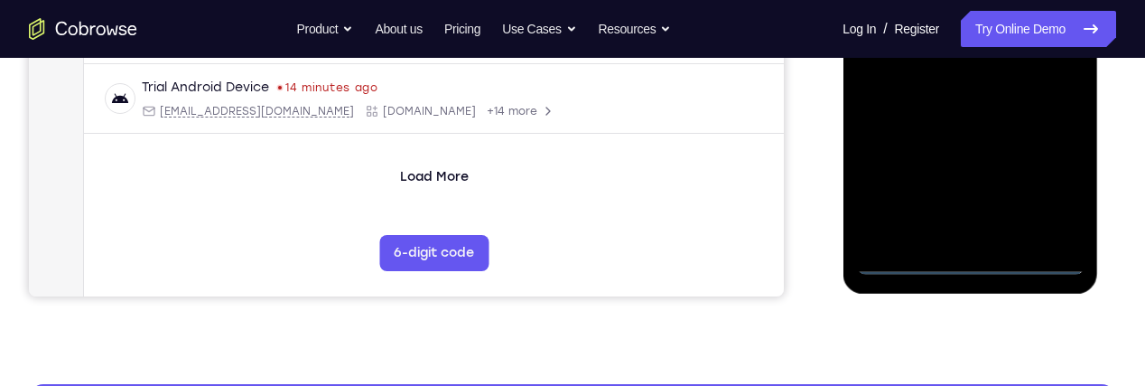
click at [968, 265] on div at bounding box center [970, 22] width 228 height 506
click at [1054, 192] on div at bounding box center [970, 22] width 228 height 506
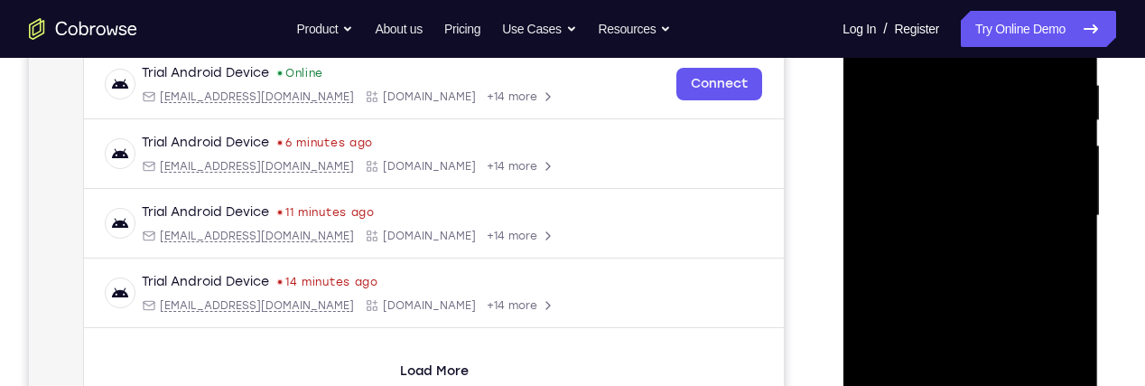
scroll to position [313, 0]
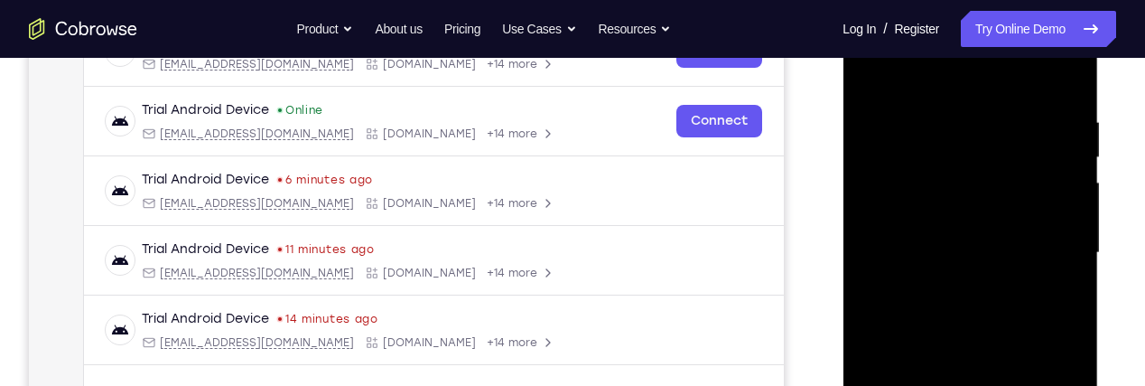
click at [1013, 75] on div at bounding box center [970, 253] width 228 height 506
click at [1045, 243] on div at bounding box center [970, 253] width 228 height 506
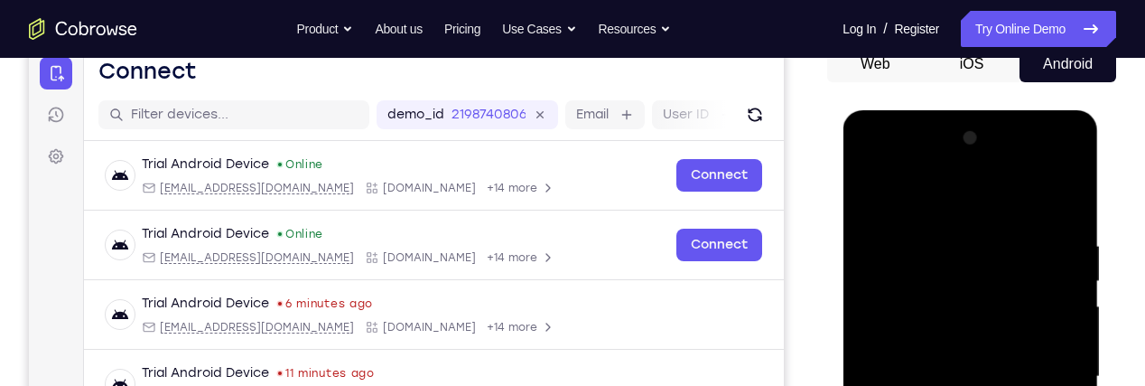
scroll to position [186, 0]
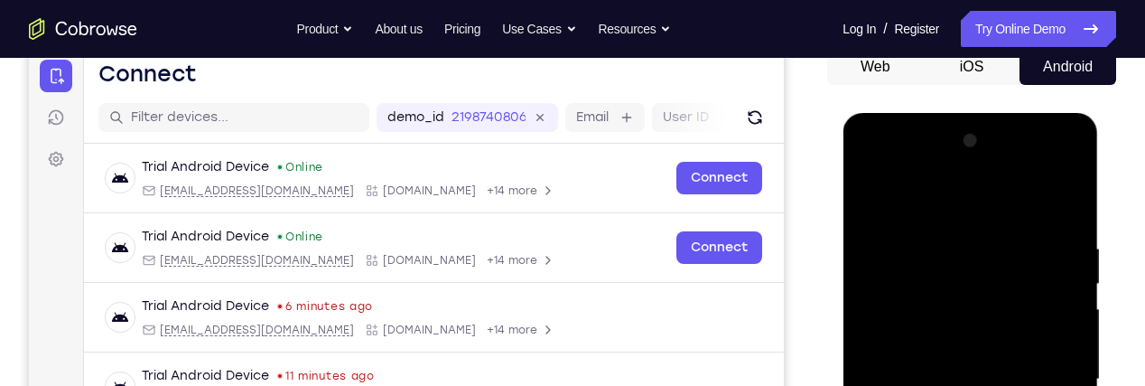
click at [1041, 165] on div at bounding box center [970, 379] width 228 height 506
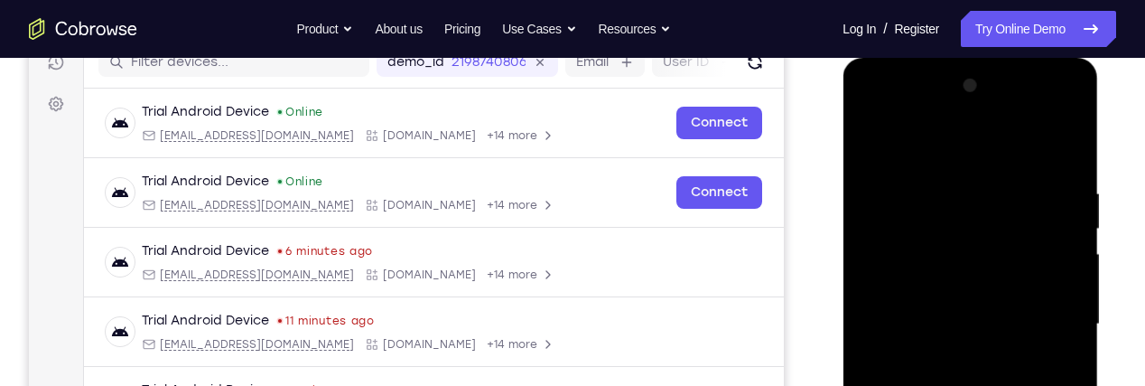
scroll to position [242, 0]
click at [908, 115] on div at bounding box center [970, 323] width 228 height 506
click at [946, 275] on div at bounding box center [970, 323] width 228 height 506
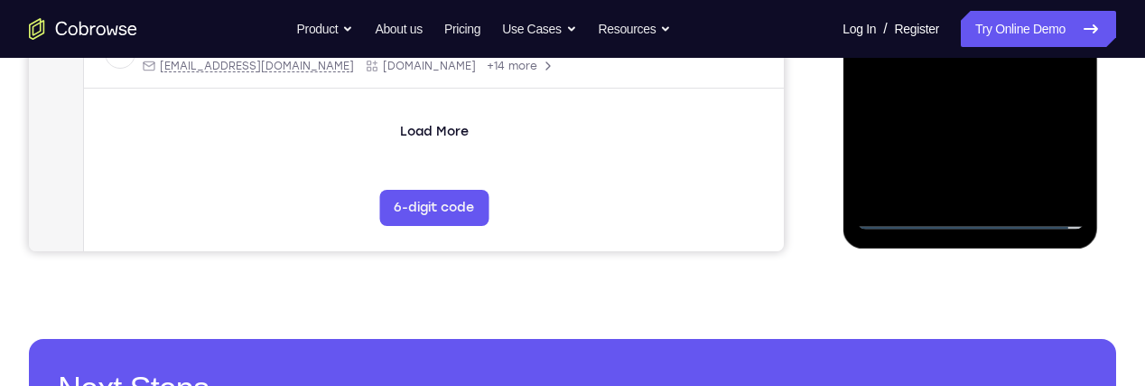
scroll to position [590, 0]
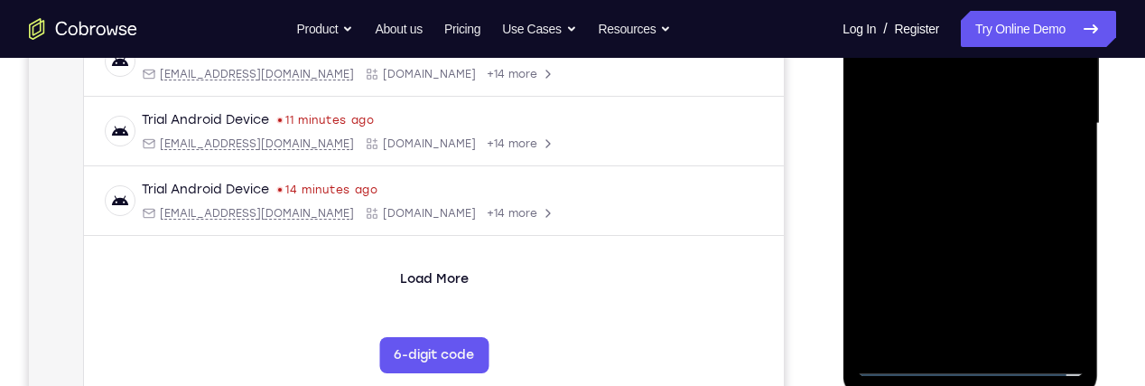
scroll to position [436, 0]
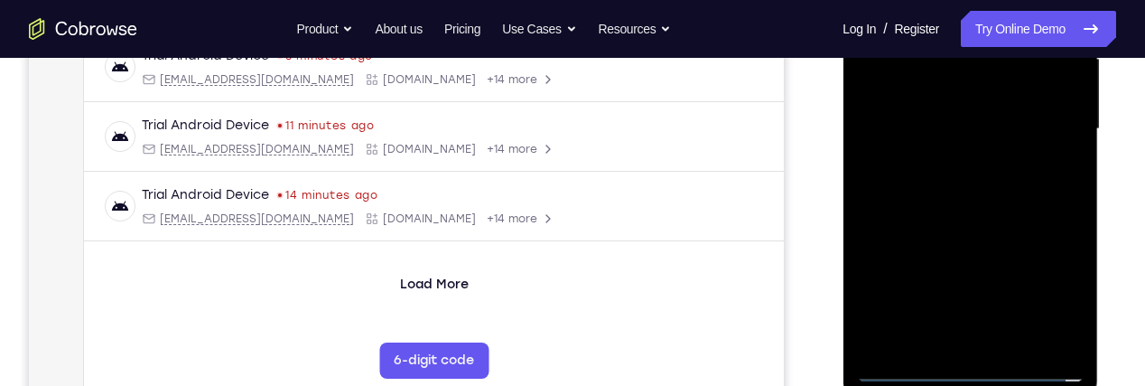
click at [966, 177] on div at bounding box center [970, 129] width 228 height 506
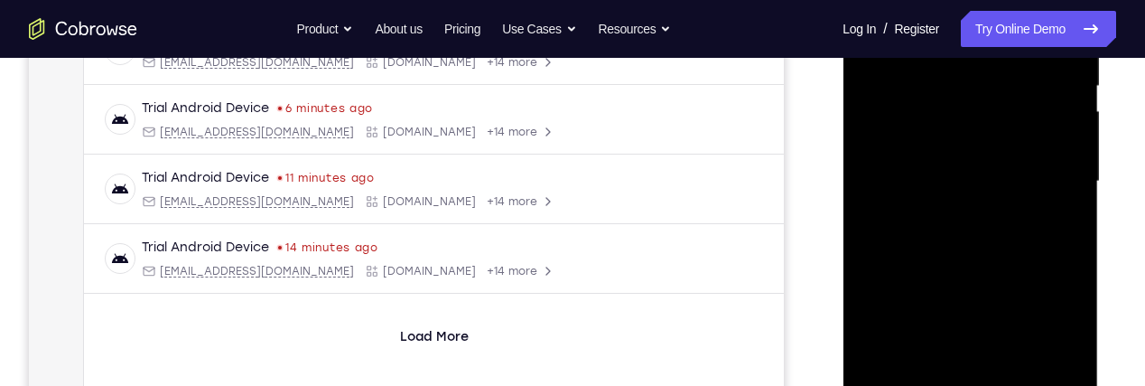
click at [1050, 231] on div at bounding box center [970, 182] width 228 height 506
click at [1054, 182] on div at bounding box center [970, 182] width 228 height 506
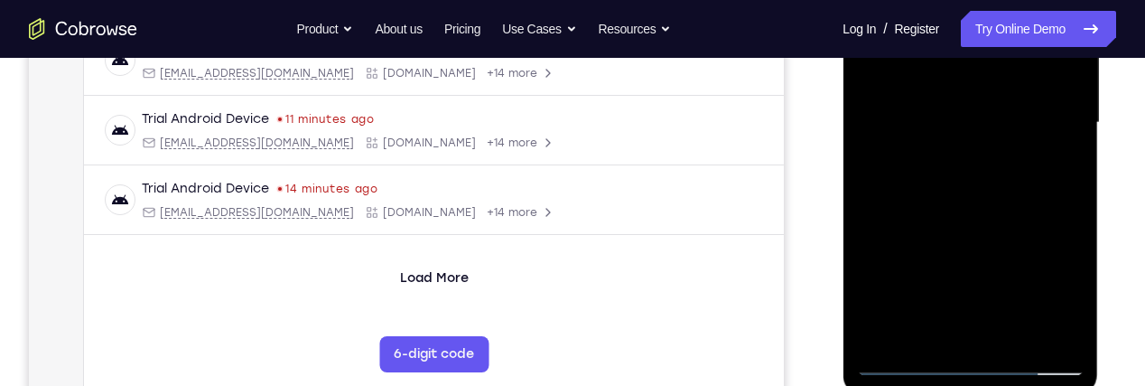
scroll to position [443, 0]
click at [924, 263] on div at bounding box center [970, 122] width 228 height 506
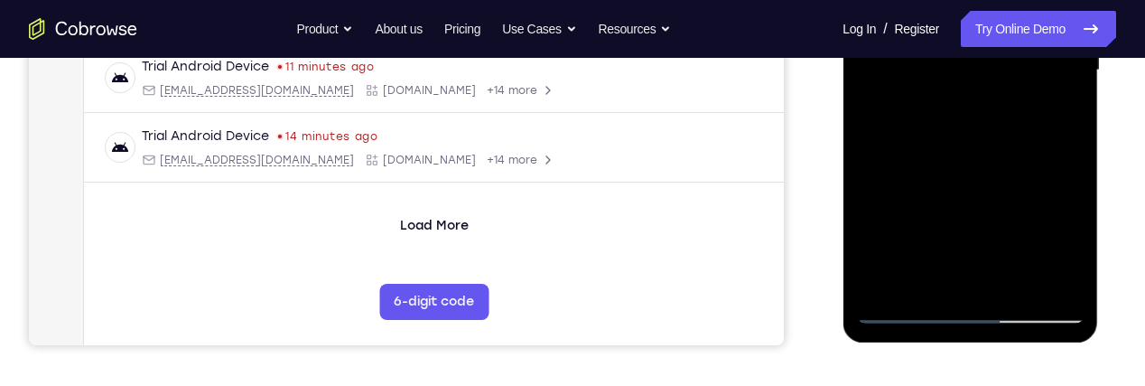
scroll to position [500, 0]
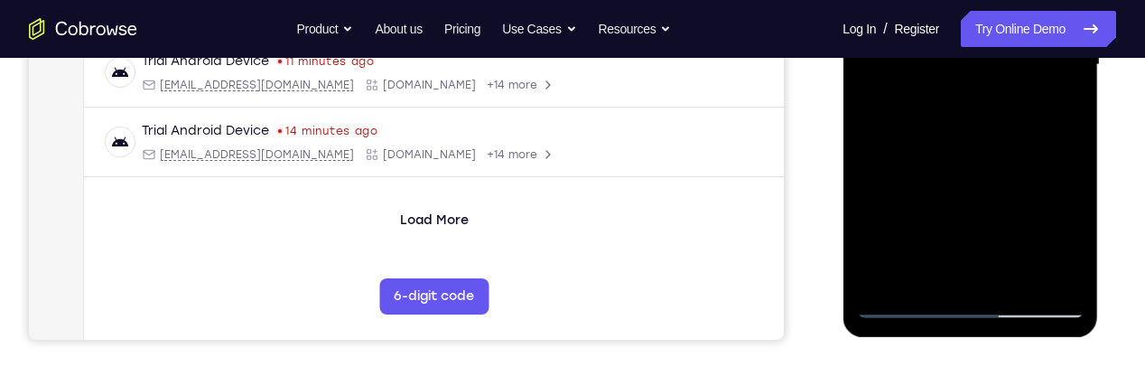
click at [908, 305] on div at bounding box center [970, 65] width 228 height 506
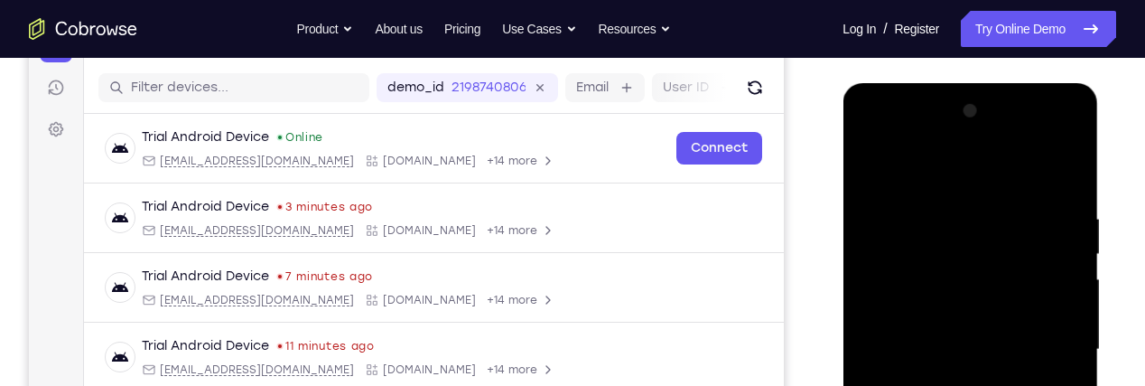
scroll to position [209, 0]
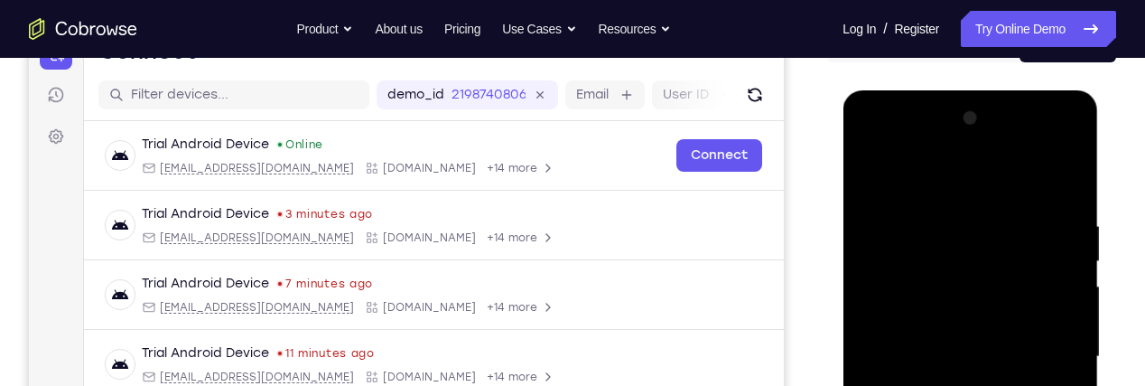
click at [870, 178] on div at bounding box center [970, 357] width 228 height 506
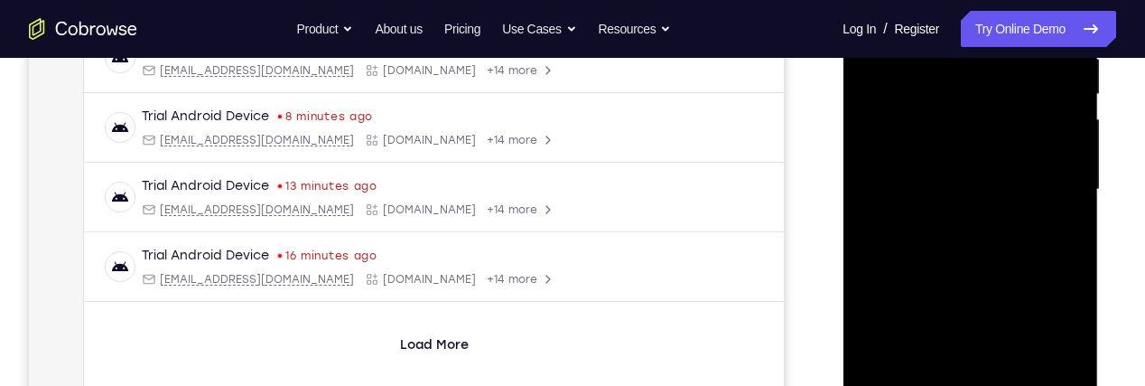
scroll to position [378, 0]
click at [964, 231] on div at bounding box center [970, 187] width 228 height 506
click at [968, 234] on div at bounding box center [970, 187] width 228 height 506
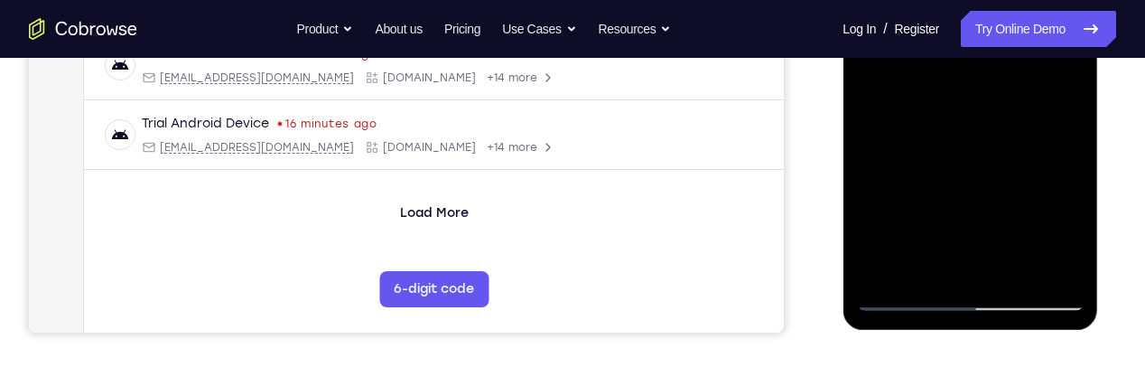
scroll to position [509, 0]
click at [906, 301] on div at bounding box center [970, 57] width 228 height 506
click at [1050, 217] on div at bounding box center [970, 57] width 228 height 506
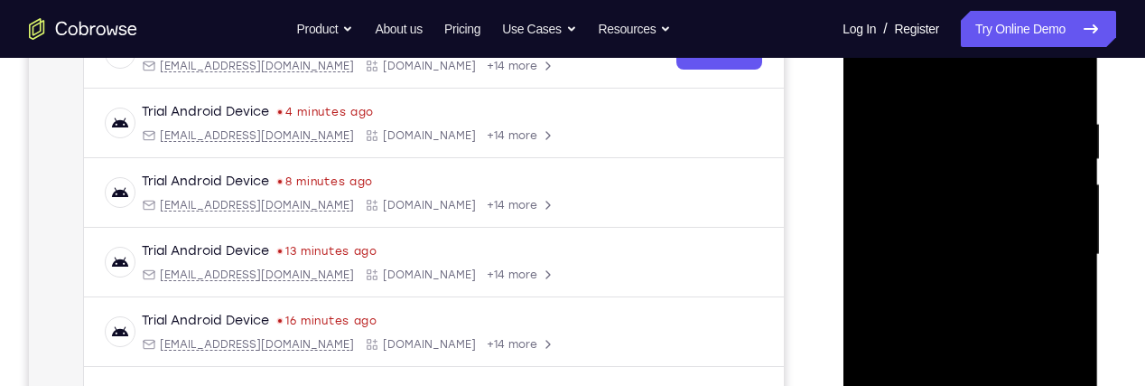
scroll to position [321, 0]
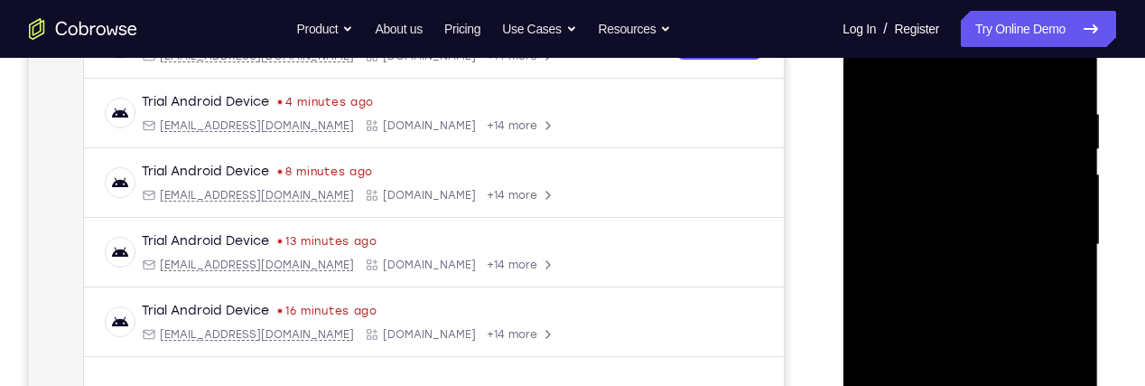
click at [1038, 236] on div at bounding box center [970, 245] width 228 height 506
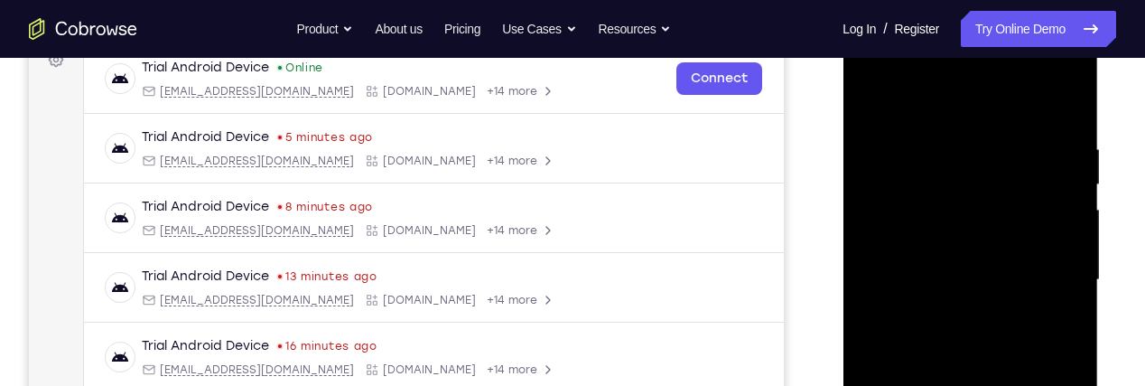
scroll to position [289, 0]
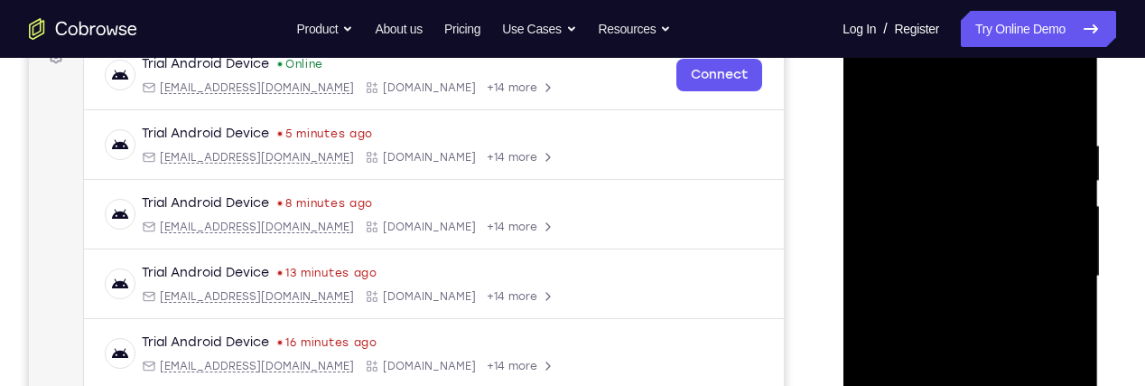
click at [1031, 162] on div at bounding box center [970, 276] width 228 height 506
click at [988, 225] on div at bounding box center [970, 276] width 228 height 506
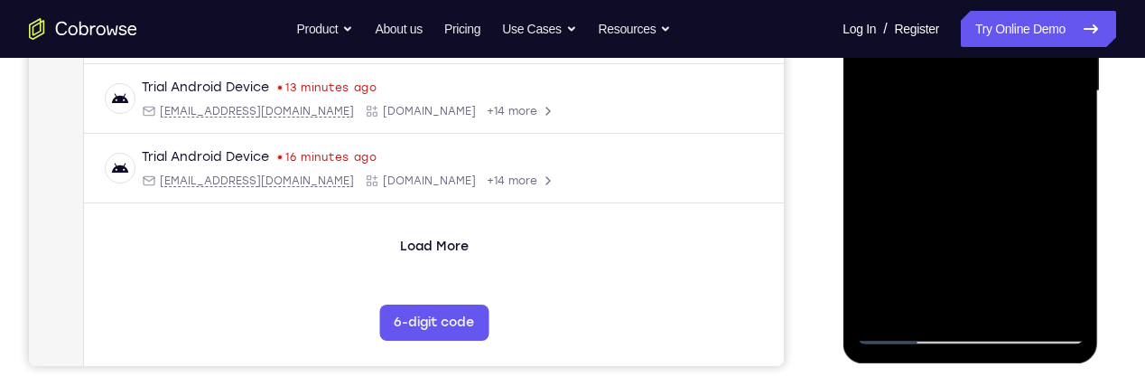
scroll to position [476, 0]
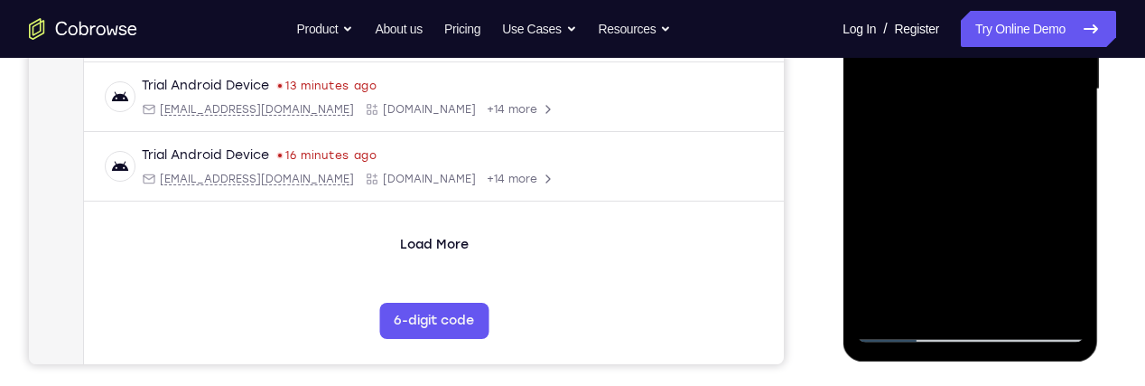
click at [910, 329] on div at bounding box center [970, 90] width 228 height 506
click at [1066, 233] on div at bounding box center [970, 90] width 228 height 506
click at [1014, 286] on div at bounding box center [970, 90] width 228 height 506
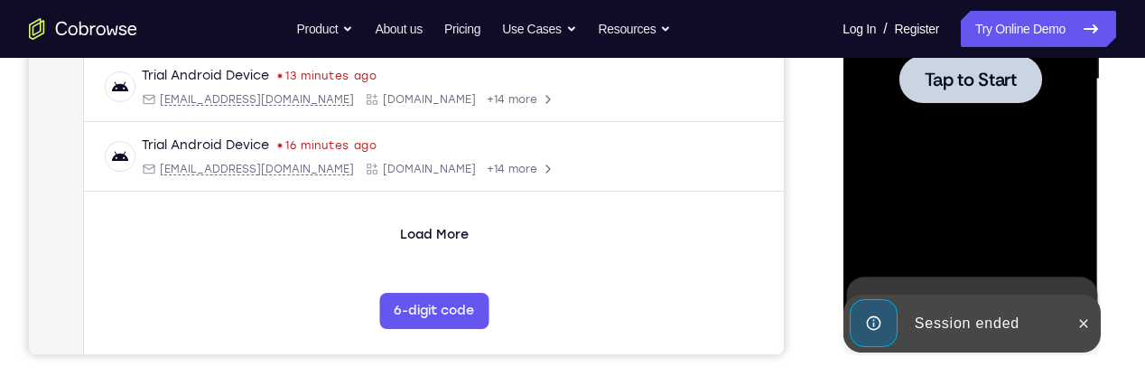
scroll to position [489, 0]
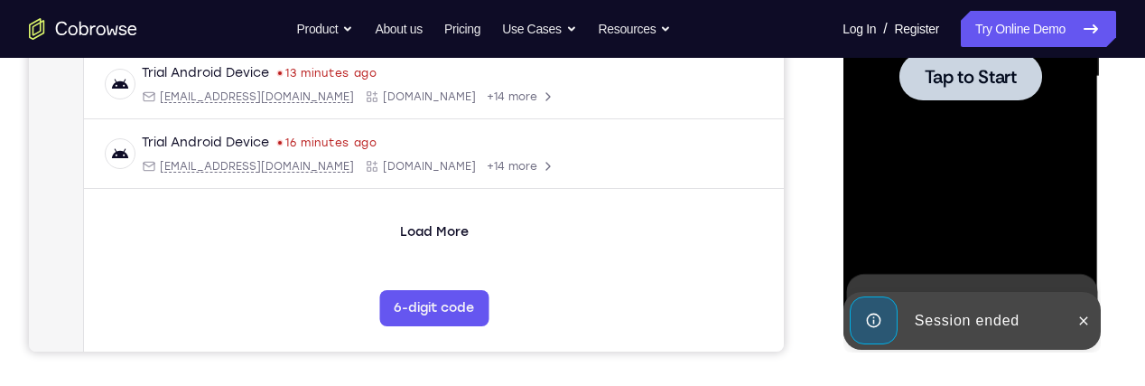
click at [999, 100] on div at bounding box center [970, 77] width 228 height 506
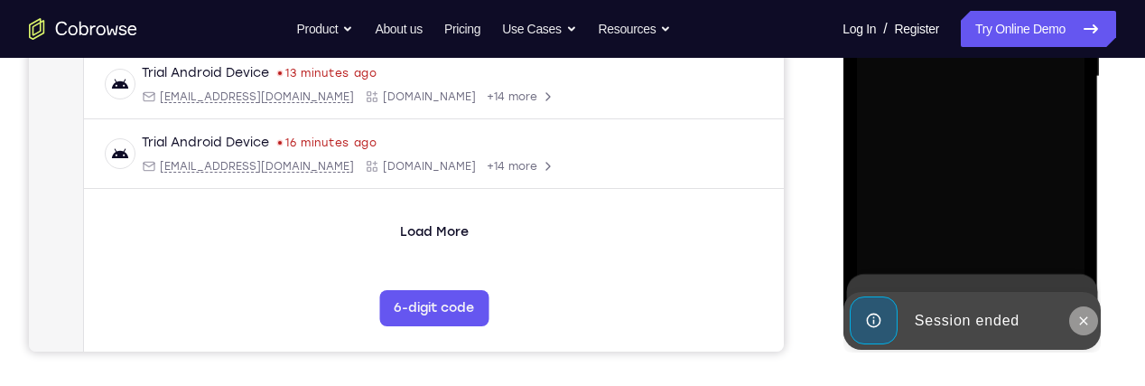
click at [1071, 322] on button at bounding box center [1083, 320] width 29 height 29
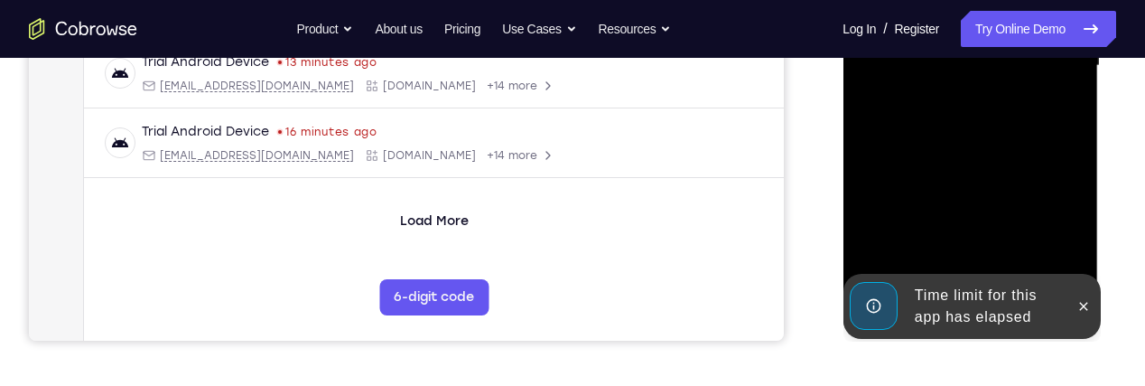
scroll to position [507, 0]
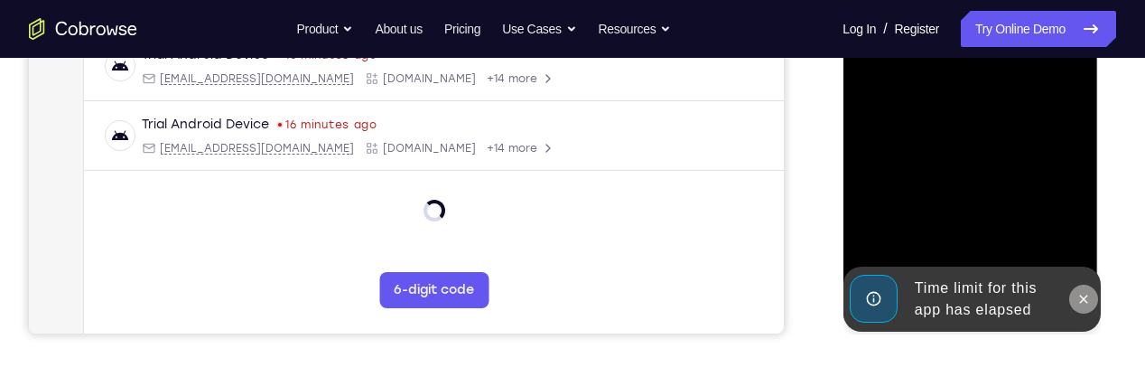
click at [1078, 300] on icon at bounding box center [1083, 299] width 14 height 14
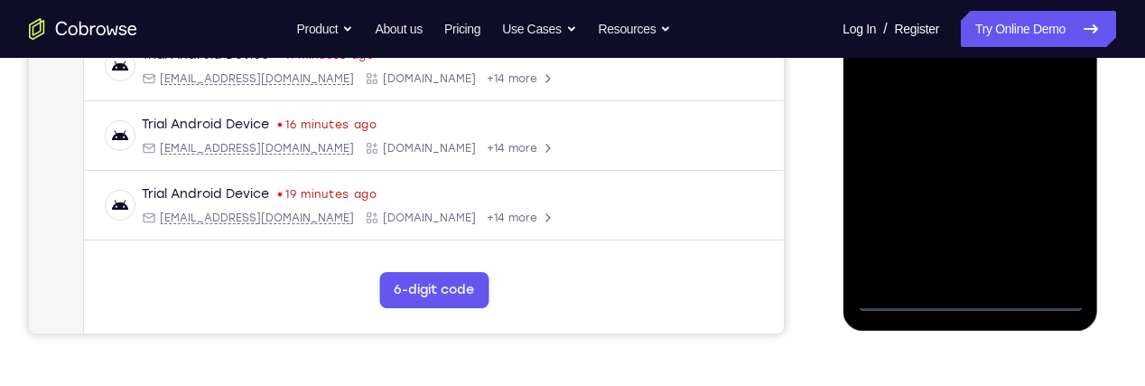
click at [965, 303] on div at bounding box center [970, 59] width 228 height 506
click at [1042, 221] on div at bounding box center [970, 59] width 228 height 506
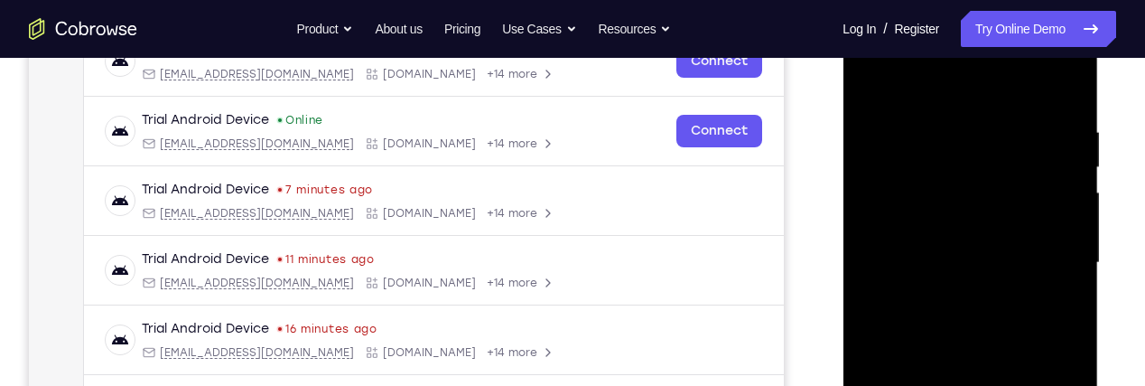
scroll to position [294, 0]
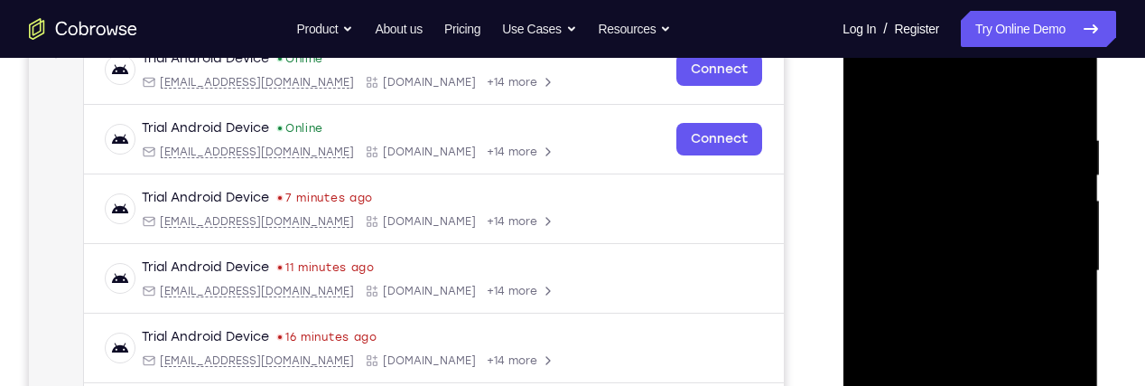
click at [1013, 99] on div at bounding box center [970, 271] width 228 height 506
click at [947, 223] on div at bounding box center [970, 271] width 228 height 506
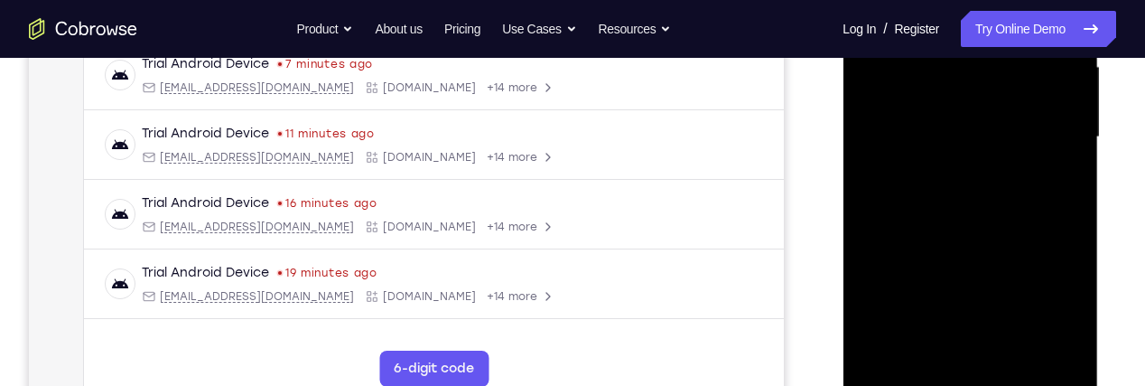
scroll to position [434, 0]
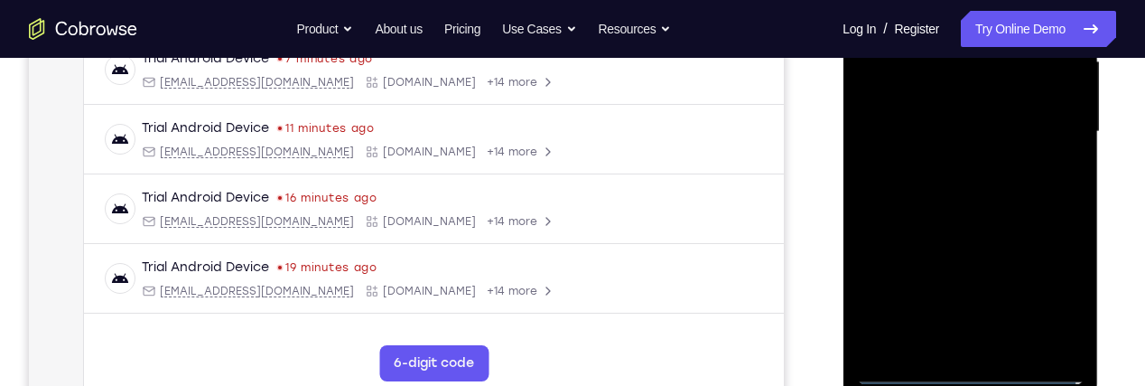
click at [1043, 342] on div at bounding box center [970, 132] width 228 height 506
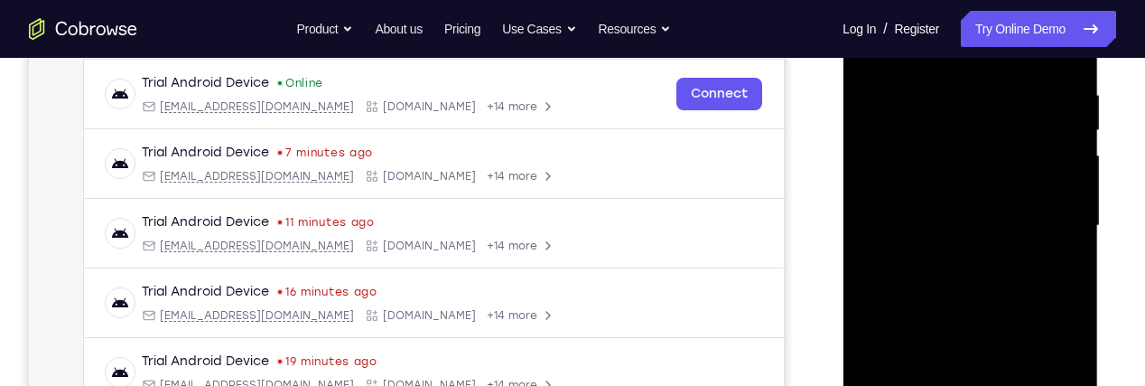
scroll to position [334, 0]
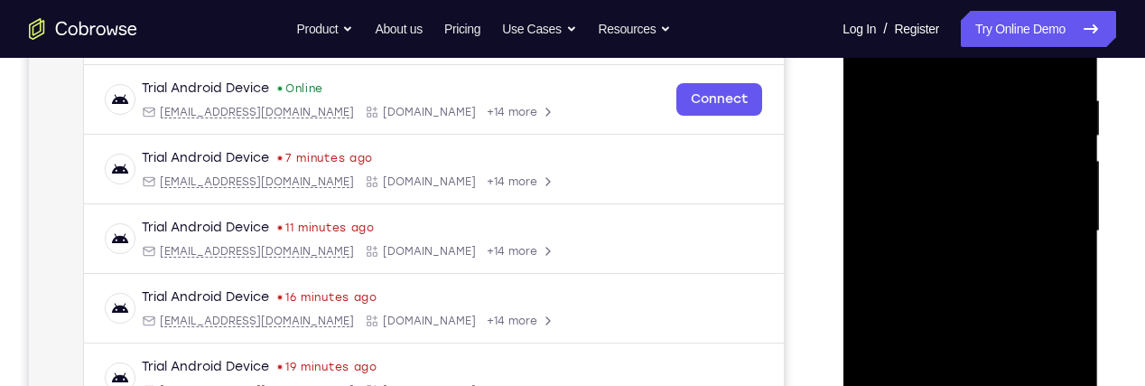
click at [970, 282] on div at bounding box center [970, 231] width 228 height 506
click at [1050, 275] on div at bounding box center [970, 231] width 228 height 506
click at [1045, 210] on div at bounding box center [970, 231] width 228 height 506
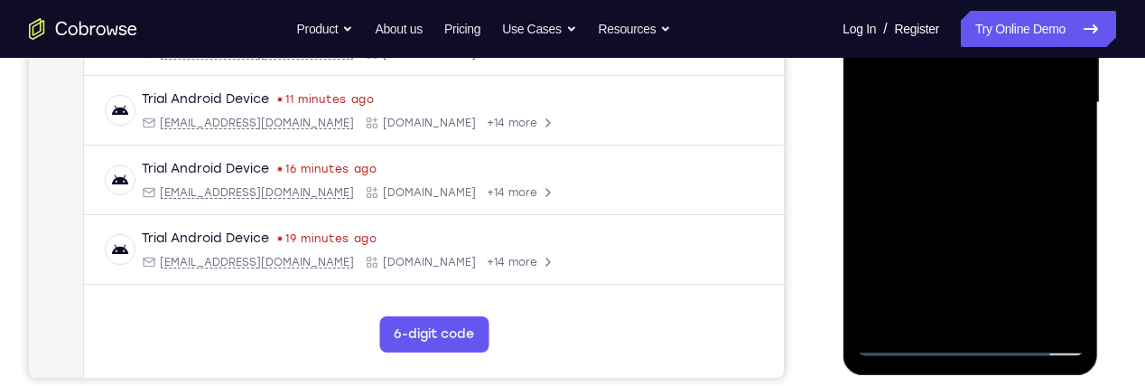
scroll to position [467, 0]
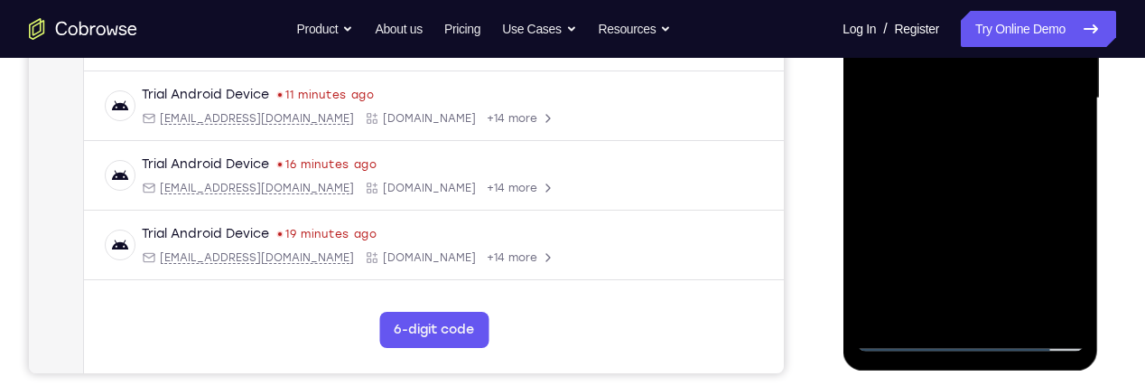
click at [1051, 308] on div at bounding box center [970, 99] width 228 height 506
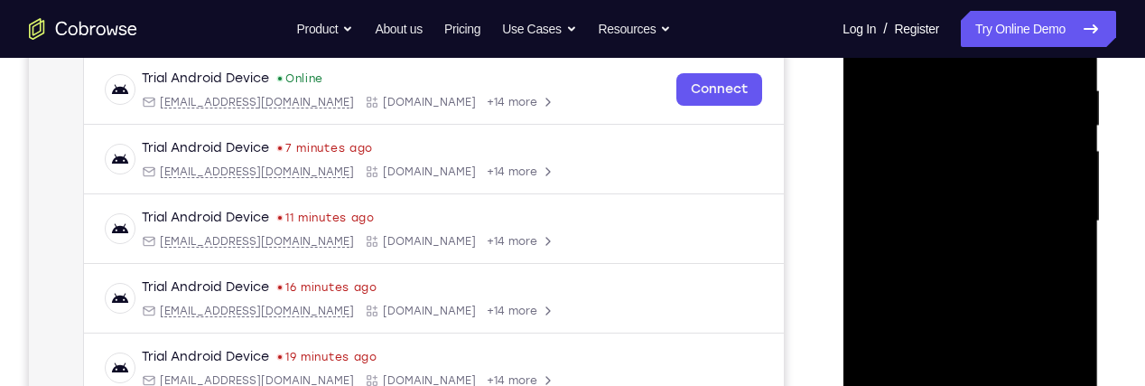
scroll to position [345, 0]
click at [910, 339] on div at bounding box center [970, 220] width 228 height 506
click at [998, 287] on div at bounding box center [970, 220] width 228 height 506
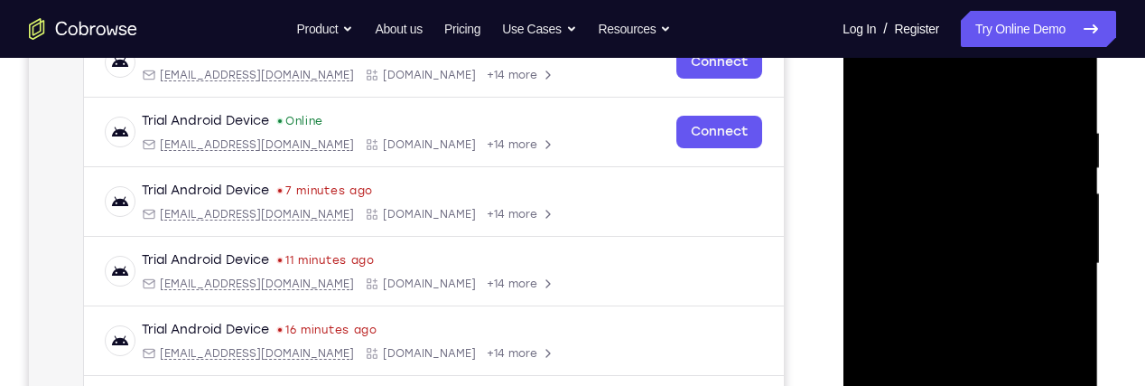
scroll to position [266, 0]
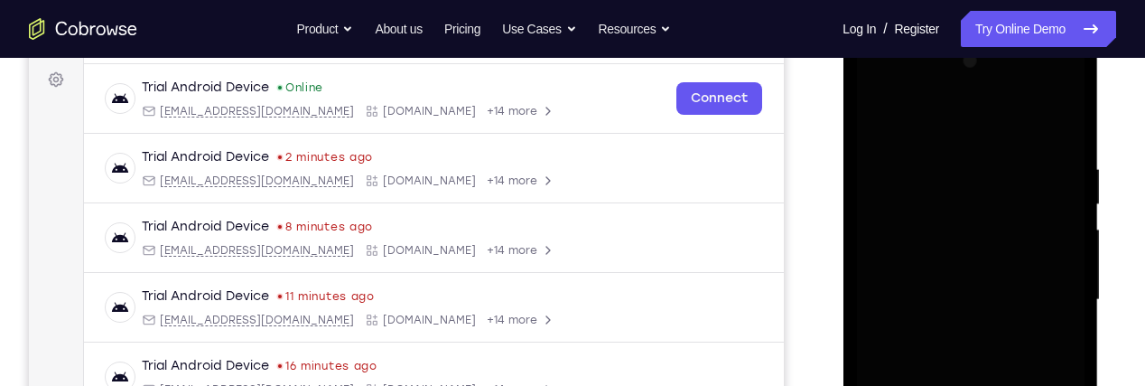
click at [1039, 193] on div at bounding box center [970, 300] width 228 height 506
click at [1019, 198] on div at bounding box center [970, 300] width 228 height 506
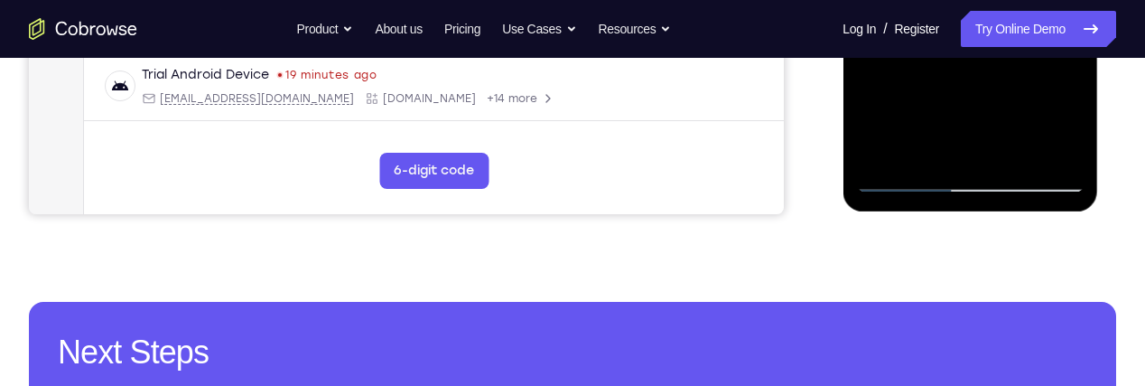
scroll to position [625, 0]
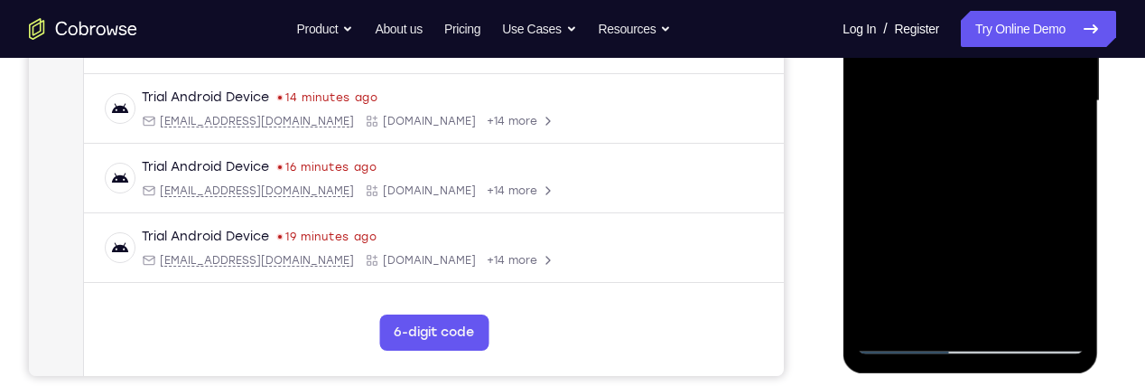
scroll to position [463, 0]
click at [908, 342] on div at bounding box center [970, 102] width 228 height 506
click at [903, 345] on div at bounding box center [970, 102] width 228 height 506
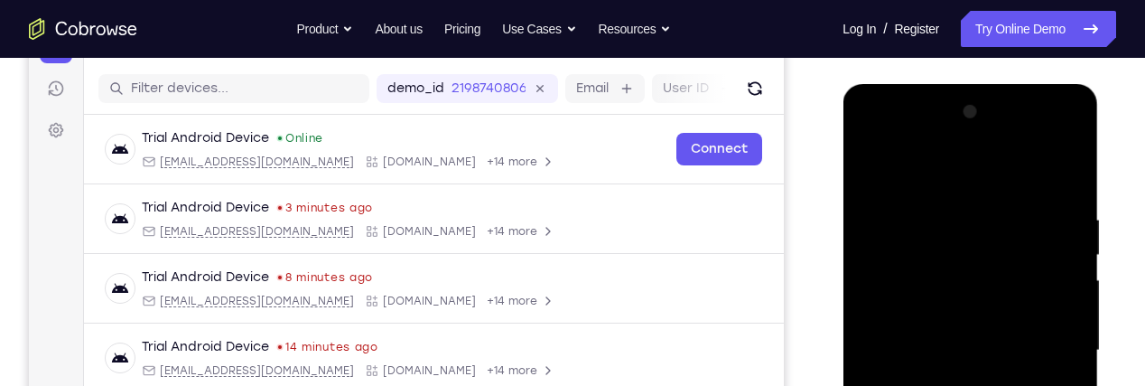
scroll to position [212, 0]
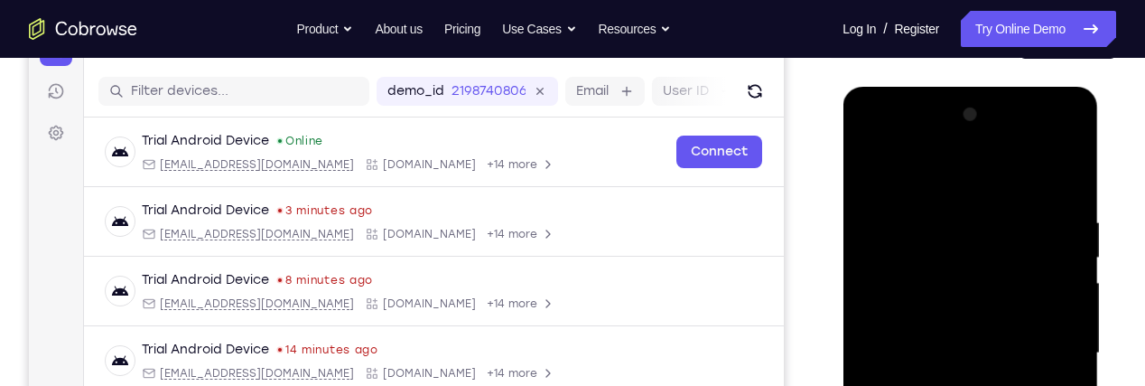
click at [1058, 170] on div at bounding box center [970, 353] width 228 height 506
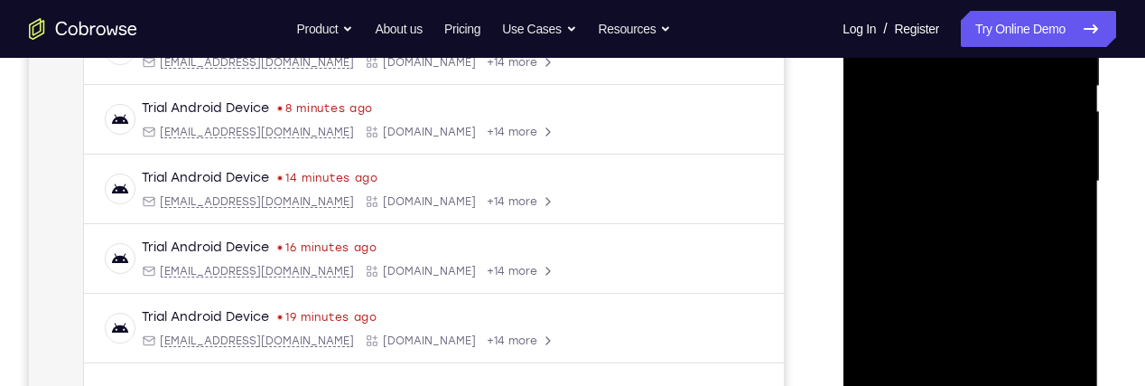
scroll to position [385, 0]
click at [1014, 276] on div at bounding box center [970, 181] width 228 height 506
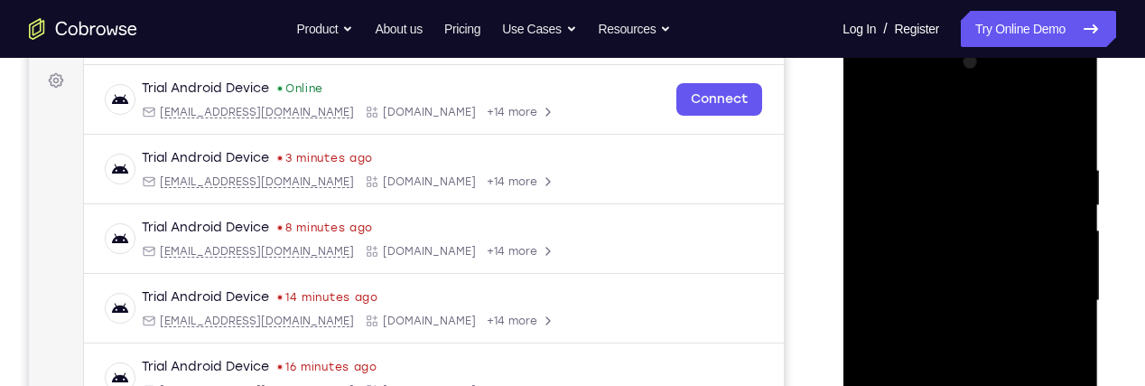
scroll to position [260, 0]
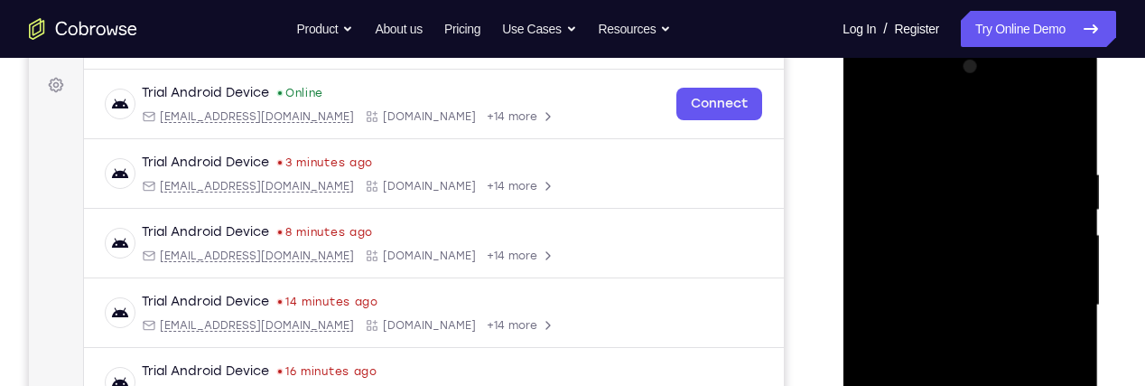
click at [1059, 247] on div at bounding box center [970, 305] width 228 height 506
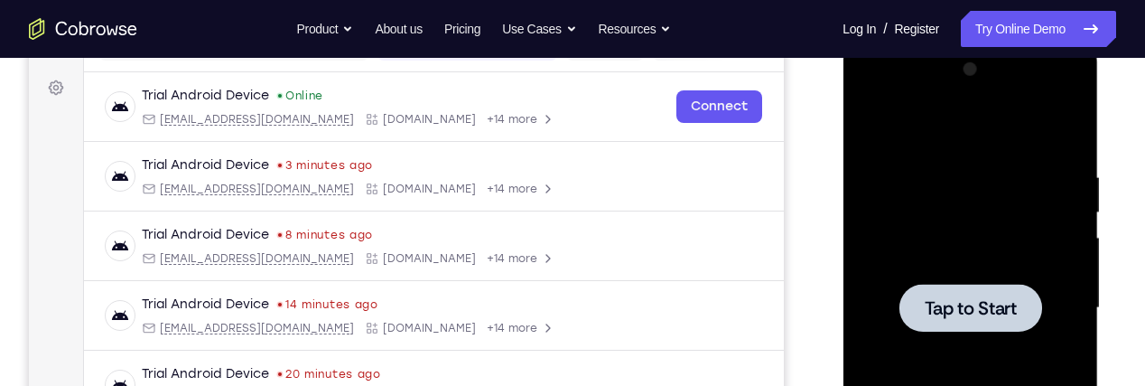
click at [964, 288] on div at bounding box center [970, 308] width 143 height 48
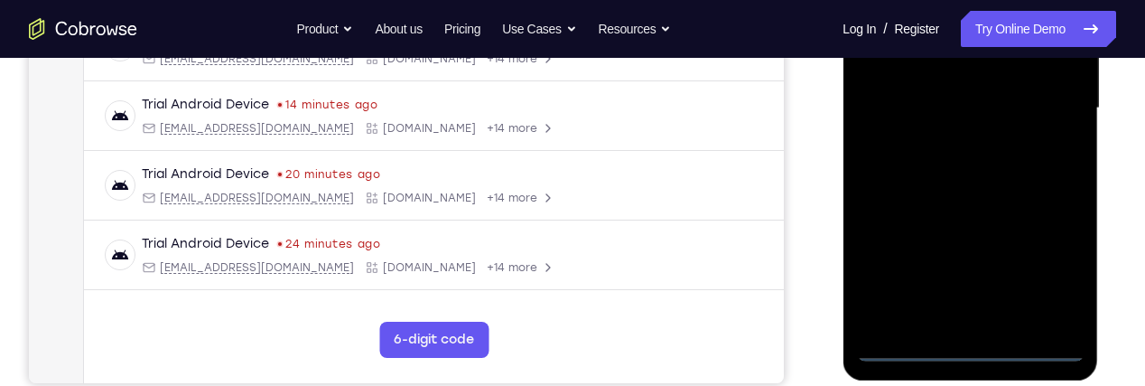
scroll to position [466, 0]
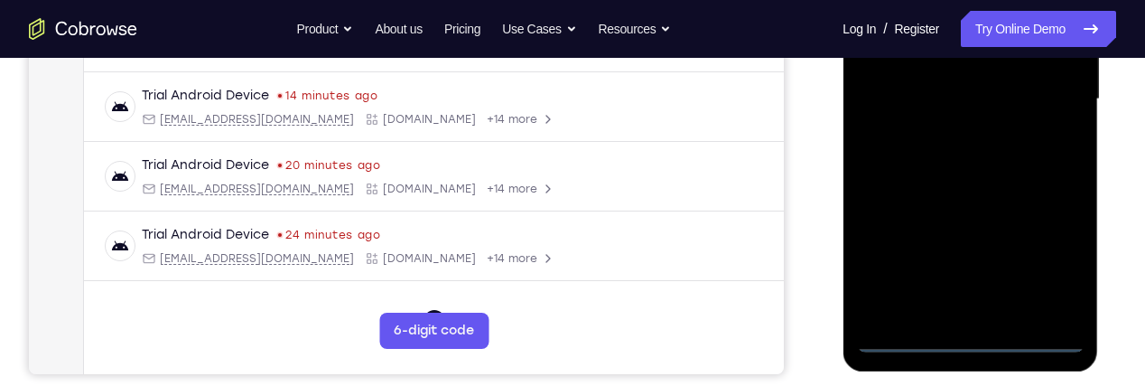
click at [972, 337] on div at bounding box center [970, 99] width 228 height 506
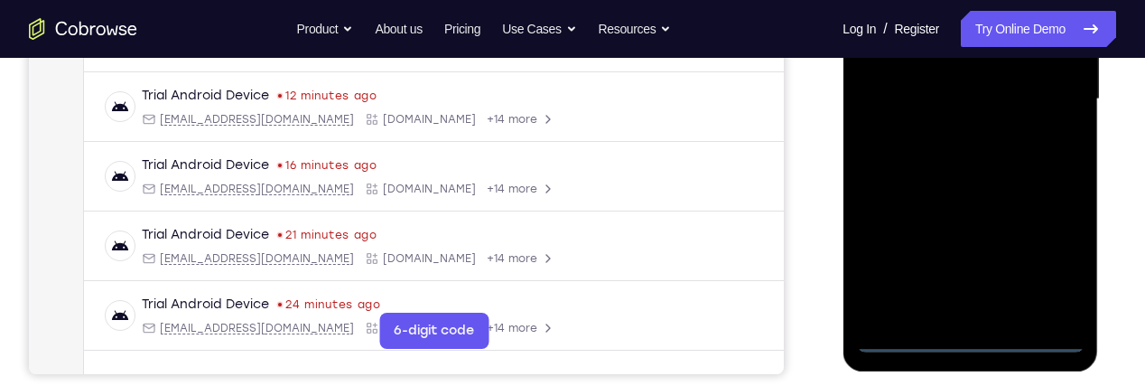
click at [1046, 261] on div at bounding box center [970, 99] width 228 height 506
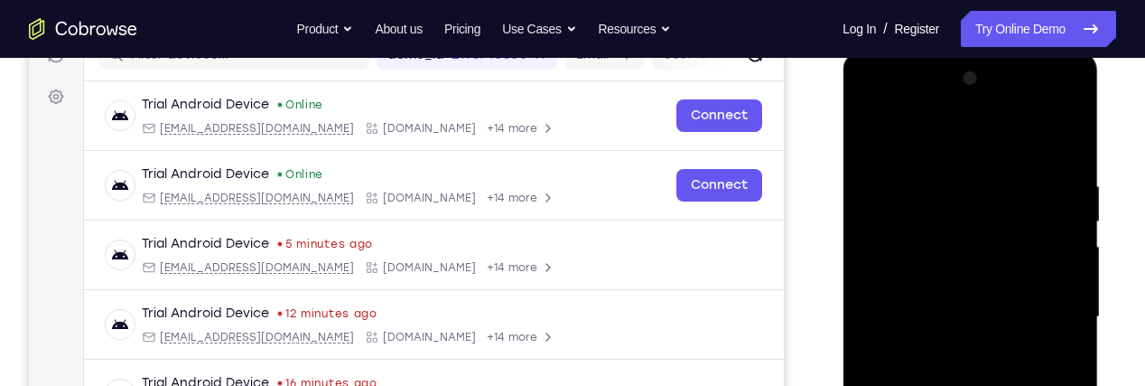
scroll to position [247, 0]
click at [1011, 147] on div at bounding box center [970, 318] width 228 height 506
click at [1039, 315] on div at bounding box center [970, 318] width 228 height 506
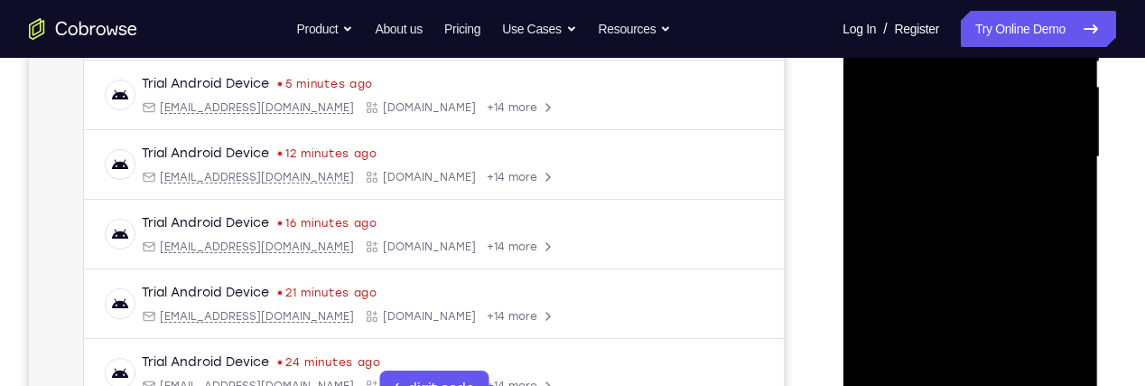
scroll to position [415, 0]
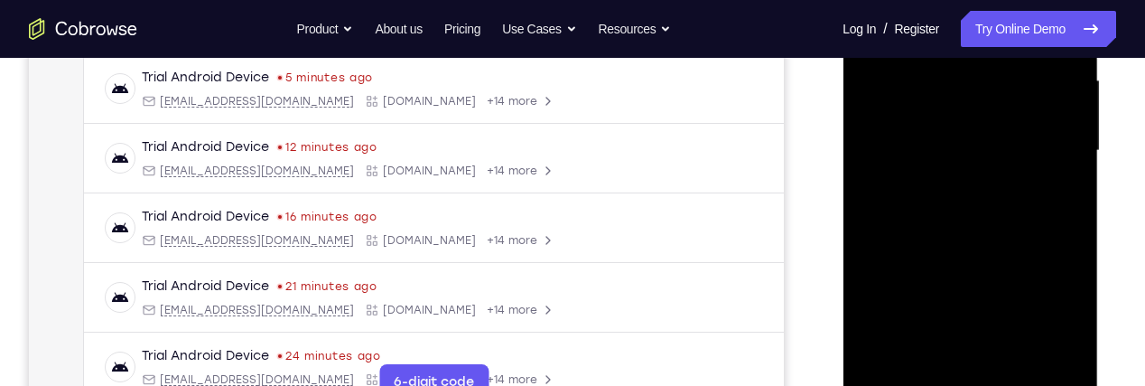
click at [958, 359] on div at bounding box center [970, 151] width 228 height 506
click at [1028, 137] on div at bounding box center [970, 151] width 228 height 506
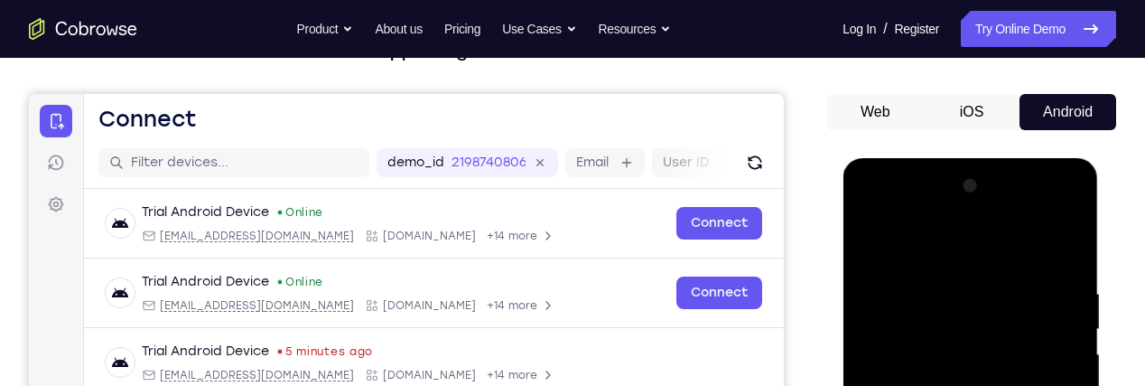
scroll to position [135, 0]
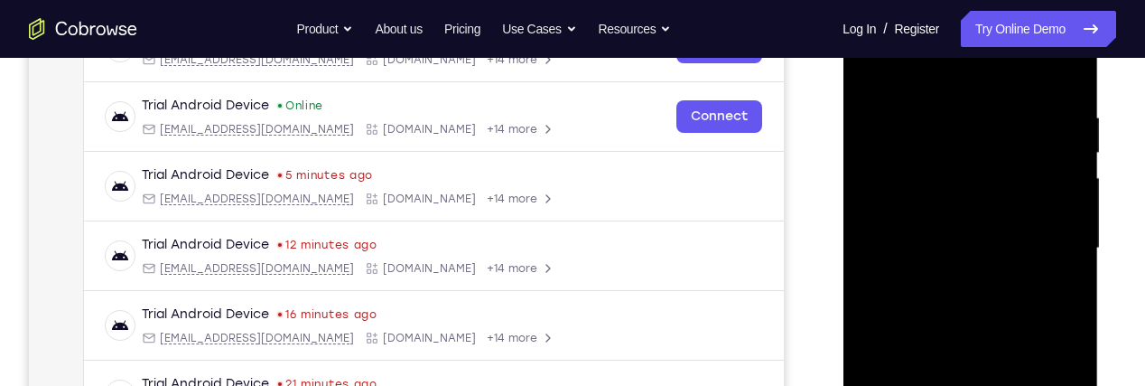
scroll to position [416, 0]
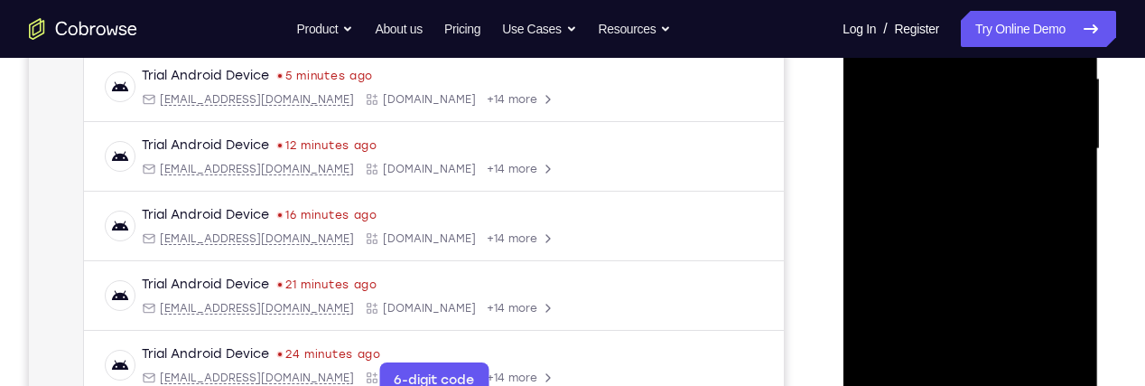
click at [1046, 359] on div at bounding box center [970, 149] width 228 height 506
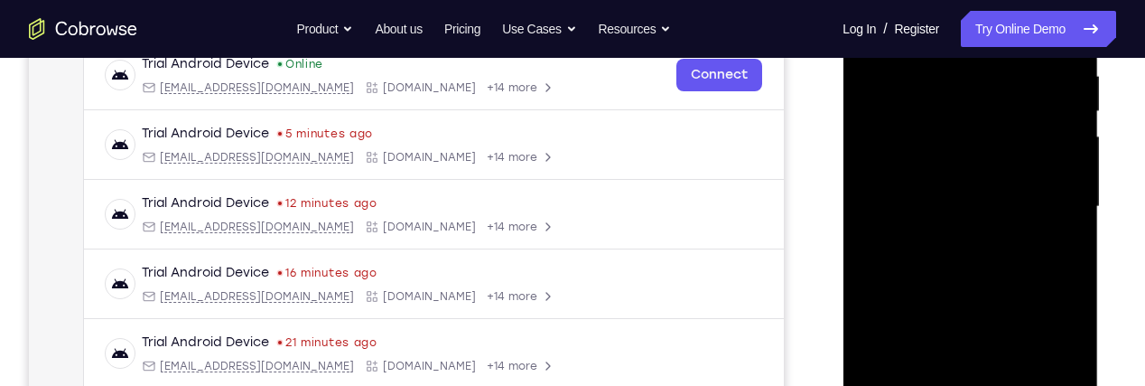
scroll to position [358, 0]
click at [973, 252] on div at bounding box center [970, 208] width 228 height 506
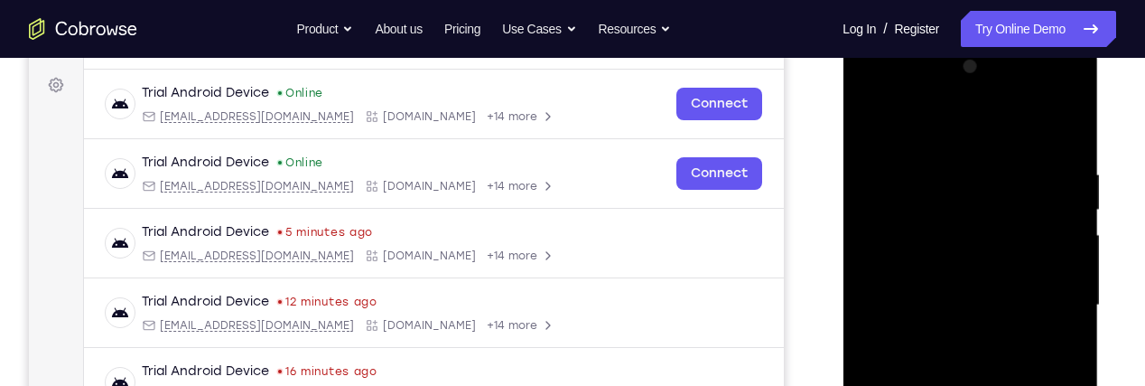
scroll to position [259, 0]
click at [1025, 246] on div at bounding box center [970, 306] width 228 height 506
click at [1057, 286] on div at bounding box center [970, 306] width 228 height 506
click at [1054, 283] on div at bounding box center [970, 306] width 228 height 506
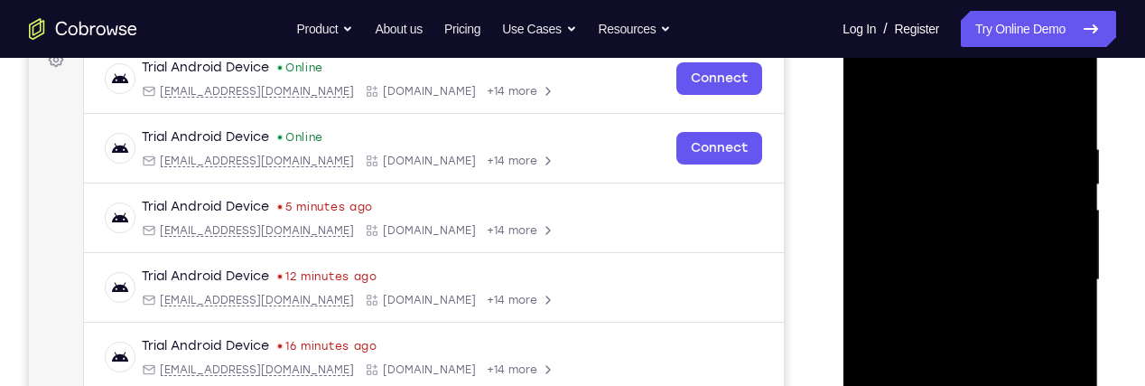
scroll to position [281, 0]
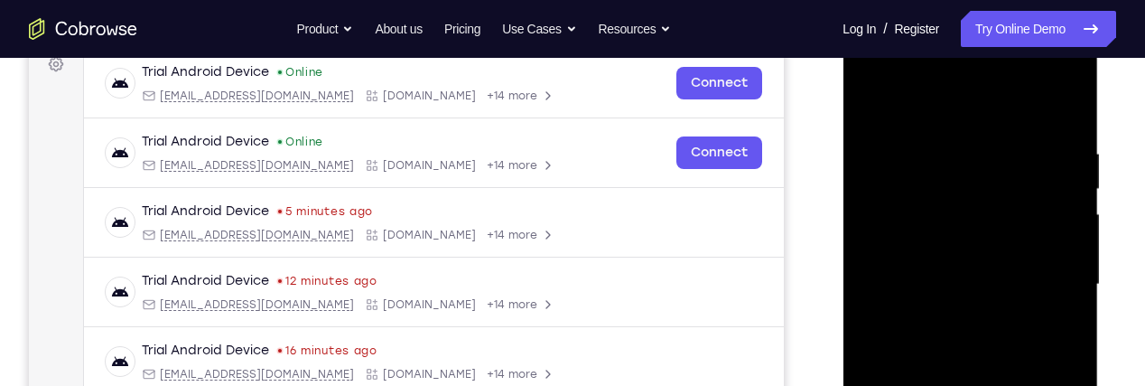
click at [1068, 108] on div at bounding box center [970, 285] width 228 height 506
click at [966, 127] on div at bounding box center [970, 285] width 228 height 506
click at [1052, 215] on div at bounding box center [970, 285] width 228 height 506
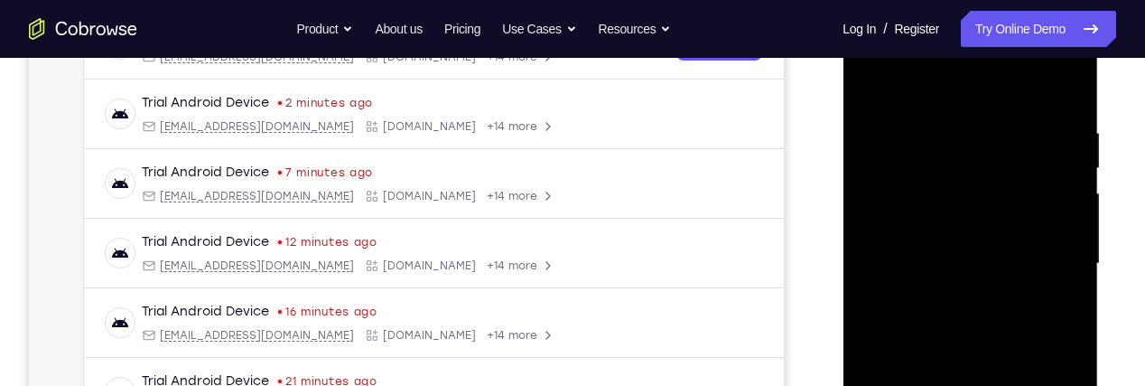
scroll to position [17, 0]
click at [1047, 87] on div at bounding box center [970, 264] width 228 height 506
click at [1042, 85] on div at bounding box center [970, 264] width 228 height 506
click at [1042, 89] on div at bounding box center [970, 264] width 228 height 506
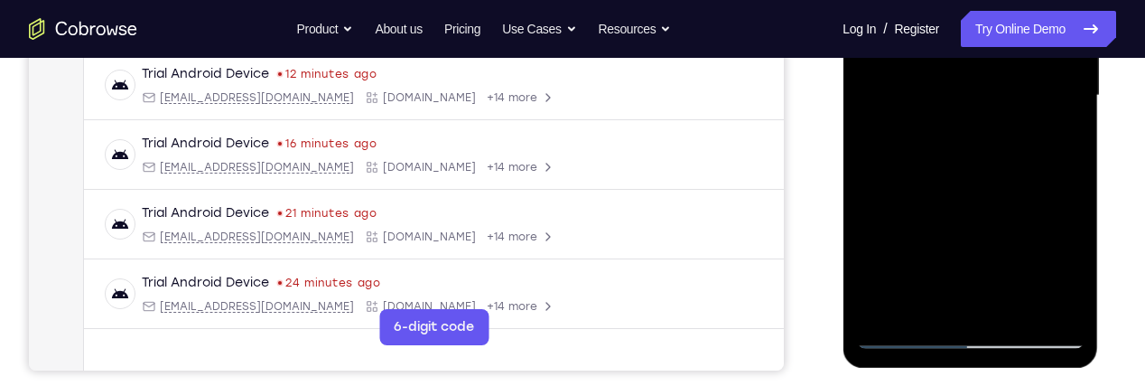
scroll to position [507, 0]
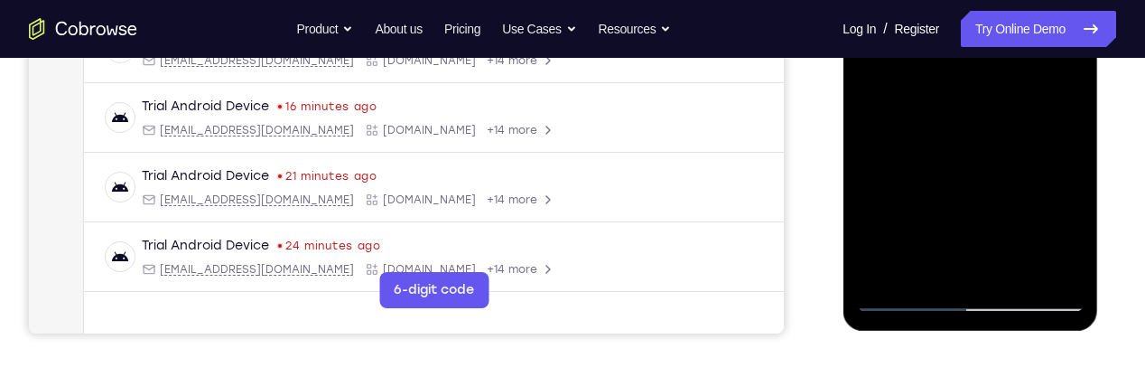
click at [908, 300] on div at bounding box center [970, 59] width 228 height 506
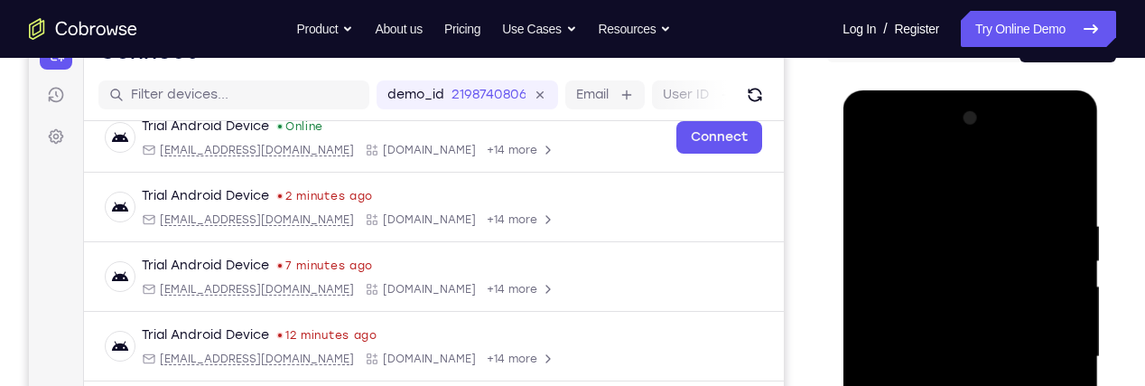
scroll to position [210, 0]
click at [1037, 174] on div at bounding box center [970, 356] width 228 height 506
click at [994, 199] on div at bounding box center [970, 356] width 228 height 506
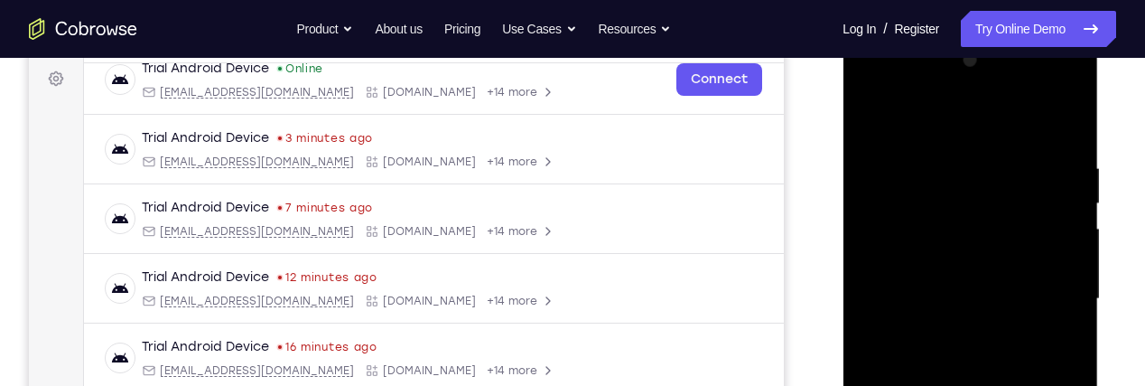
scroll to position [284, 0]
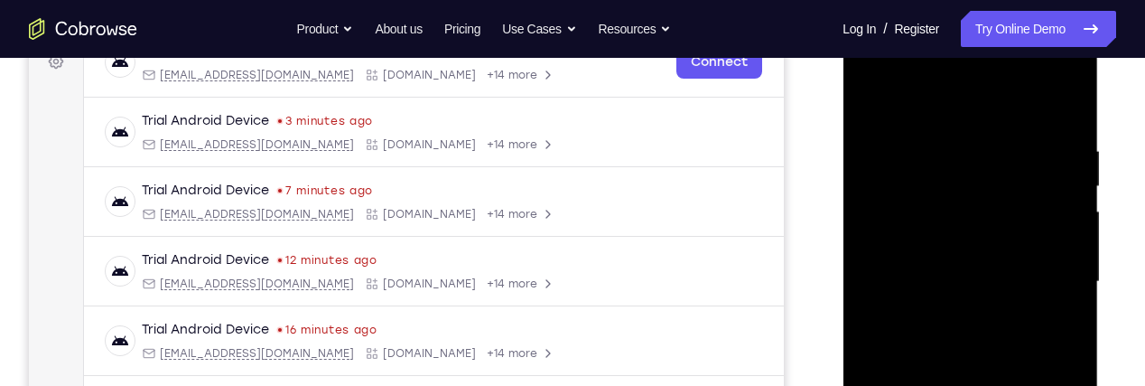
click at [1017, 185] on div at bounding box center [970, 282] width 228 height 506
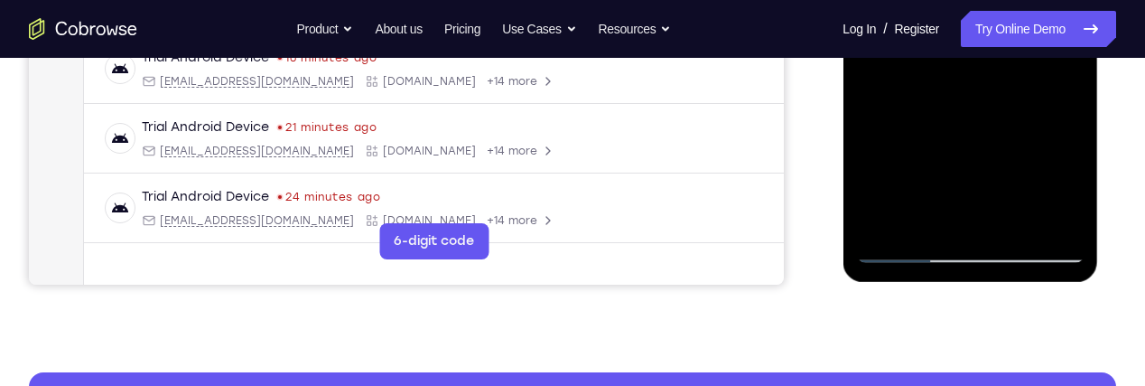
scroll to position [617, 0]
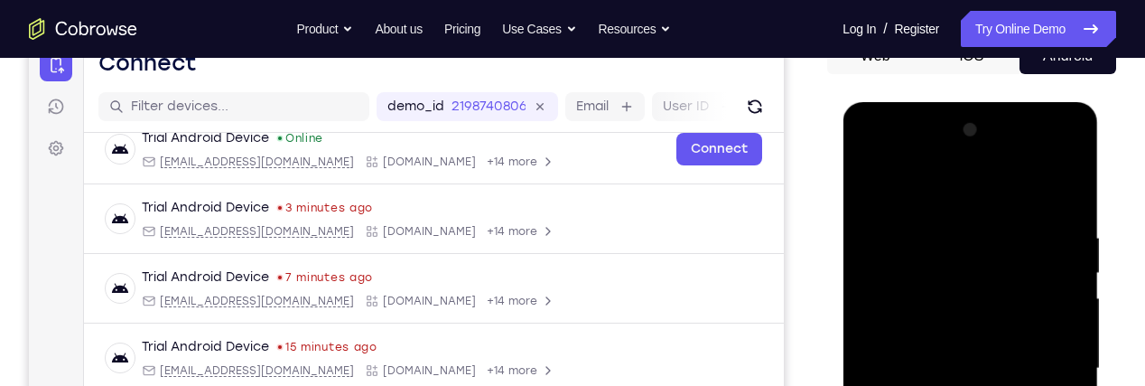
scroll to position [195, 0]
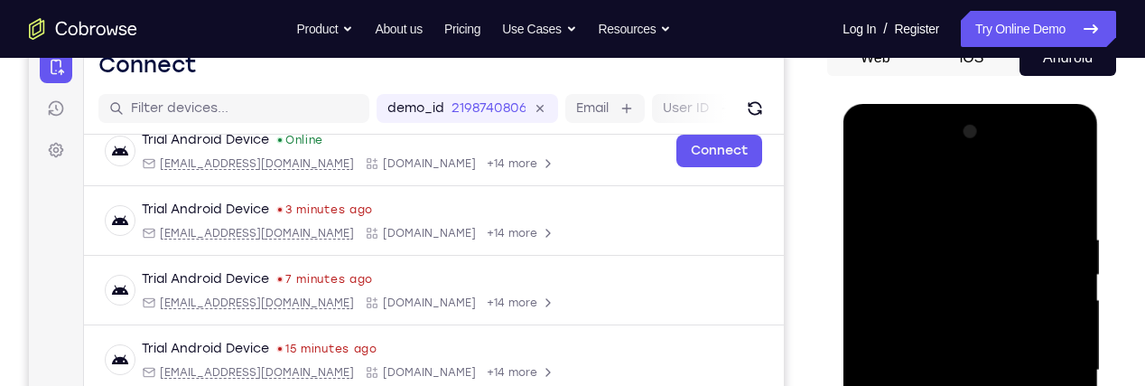
click at [966, 185] on div at bounding box center [970, 370] width 228 height 506
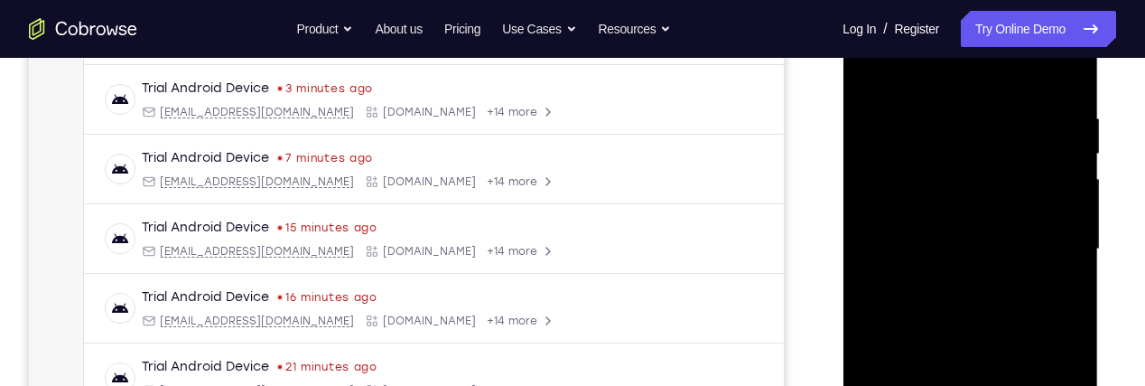
scroll to position [318, 0]
click at [1030, 145] on div at bounding box center [970, 248] width 228 height 506
click at [1019, 153] on div at bounding box center [970, 248] width 228 height 506
click at [966, 192] on div at bounding box center [970, 248] width 228 height 506
click at [1030, 139] on div at bounding box center [970, 248] width 228 height 506
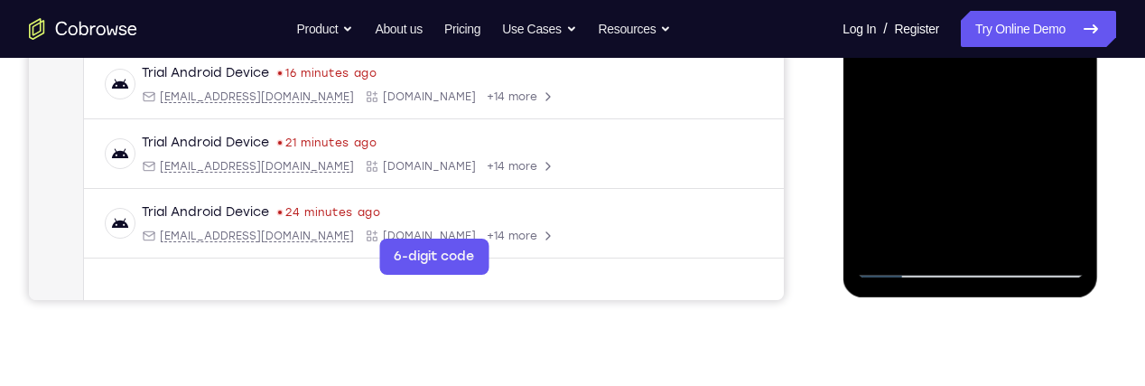
scroll to position [539, 0]
click at [970, 256] on div at bounding box center [970, 26] width 228 height 506
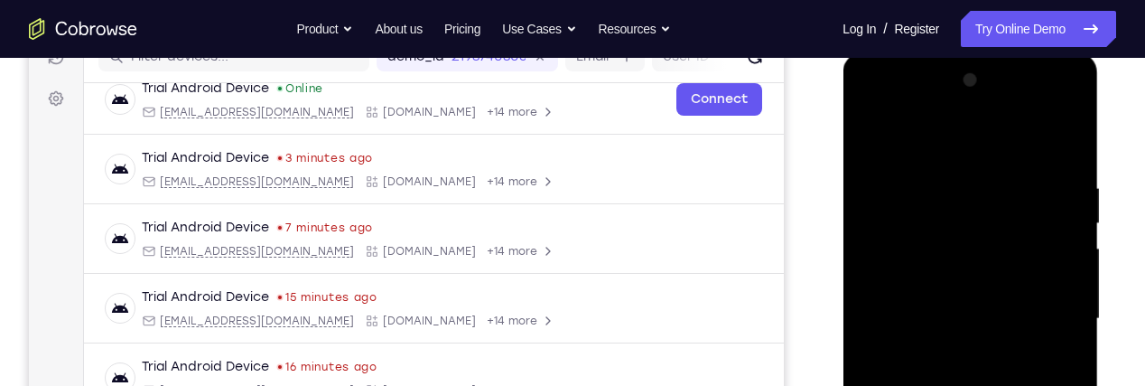
scroll to position [244, 0]
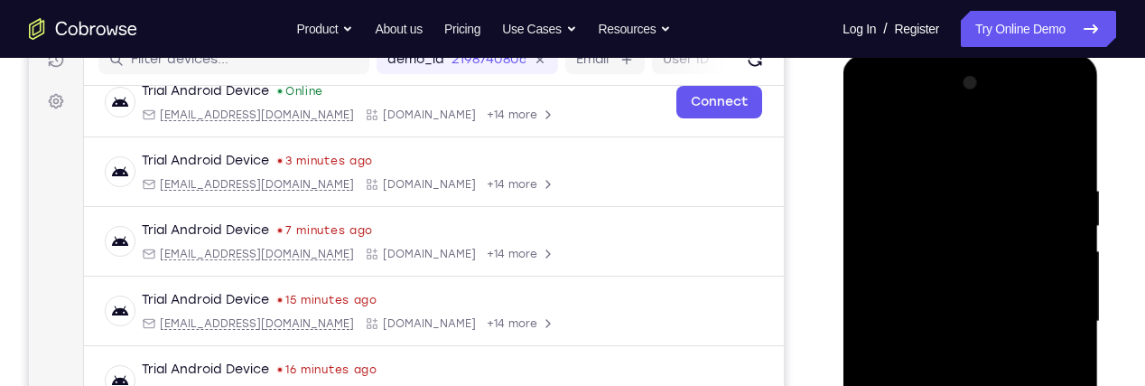
click at [1049, 111] on div at bounding box center [970, 322] width 228 height 506
click at [908, 116] on div at bounding box center [970, 322] width 228 height 506
click at [934, 225] on div at bounding box center [970, 322] width 228 height 506
click at [985, 233] on div at bounding box center [970, 322] width 228 height 506
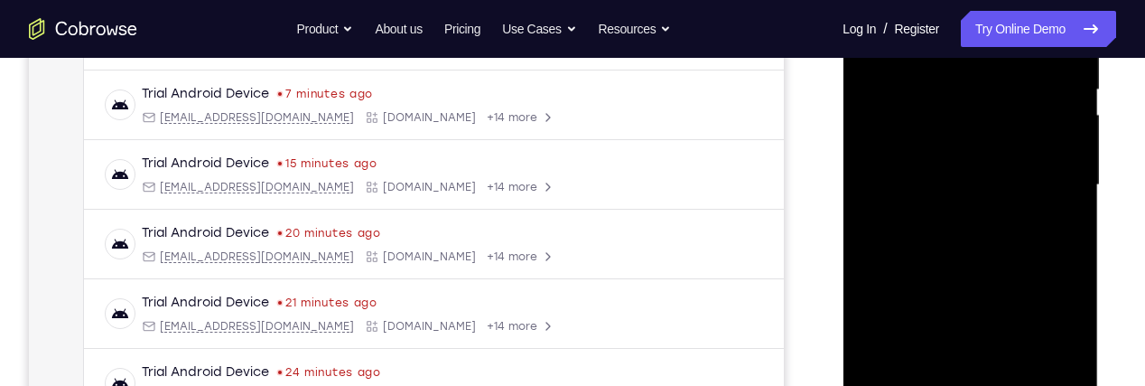
scroll to position [377, 0]
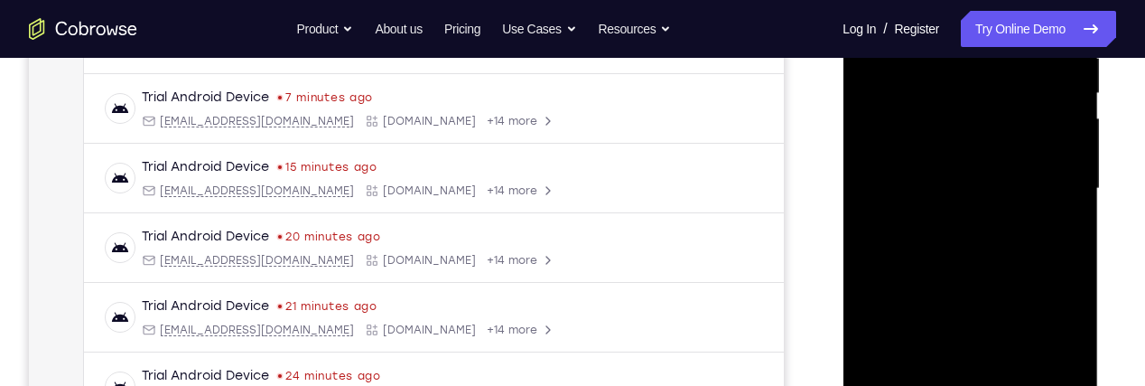
click at [1022, 125] on div at bounding box center [970, 189] width 228 height 506
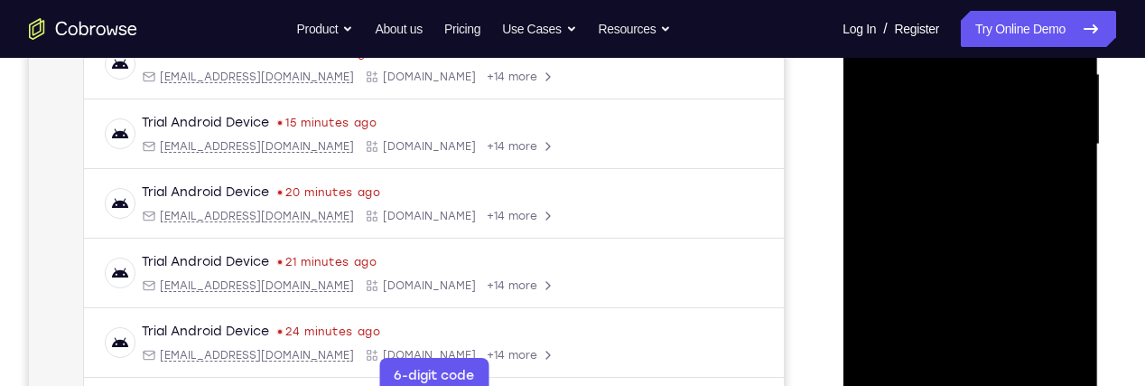
scroll to position [433, 0]
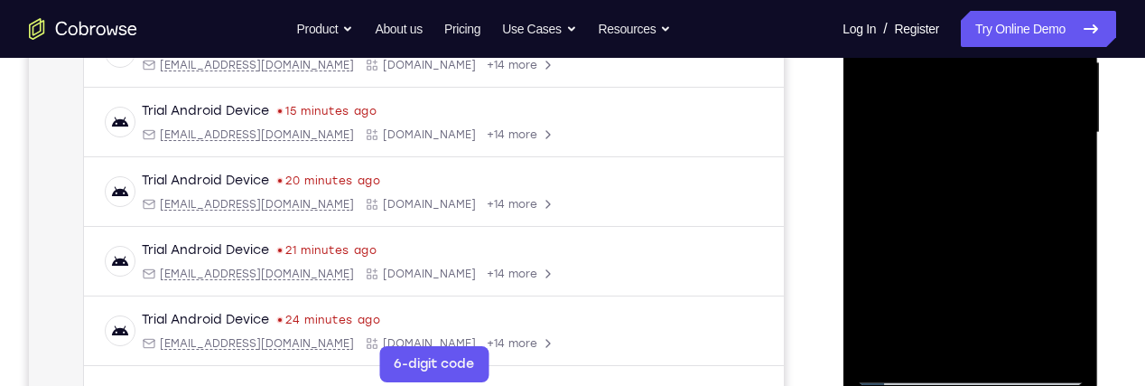
click at [982, 319] on div at bounding box center [970, 133] width 228 height 506
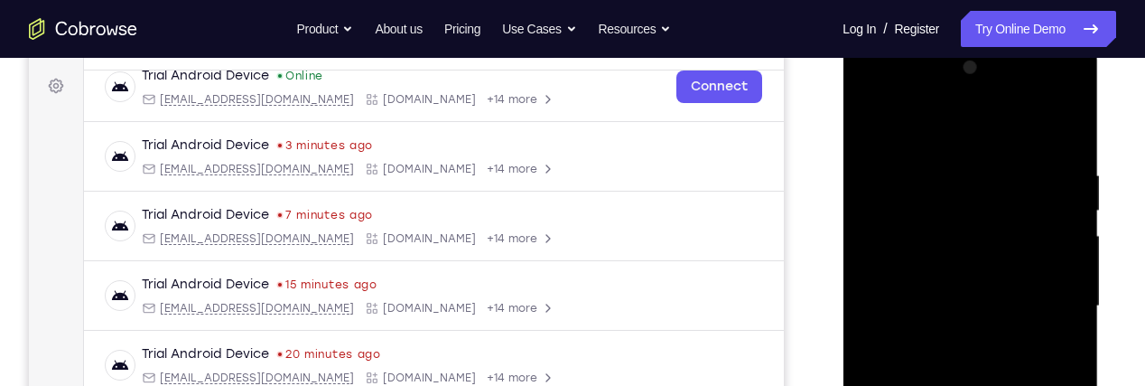
scroll to position [269, 0]
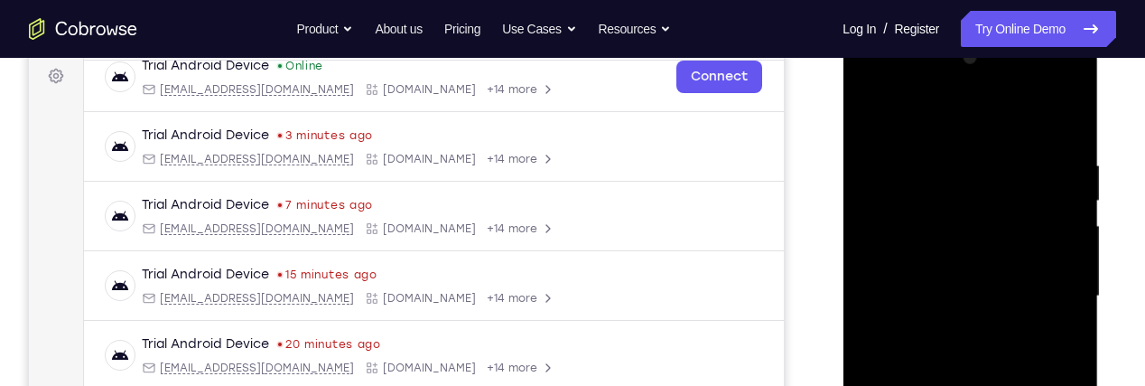
click at [1031, 317] on div at bounding box center [970, 296] width 228 height 506
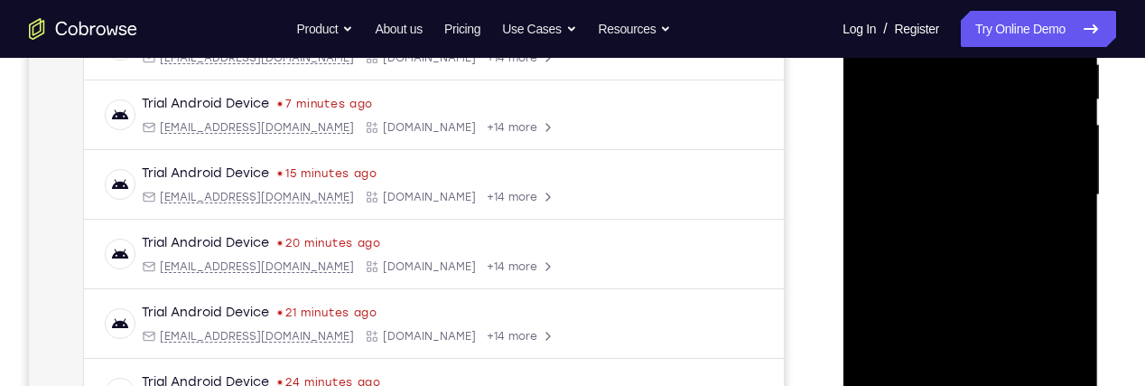
scroll to position [371, 0]
click at [1040, 272] on div at bounding box center [970, 194] width 228 height 506
click at [1051, 241] on div at bounding box center [970, 194] width 228 height 506
click at [1024, 249] on div at bounding box center [970, 194] width 228 height 506
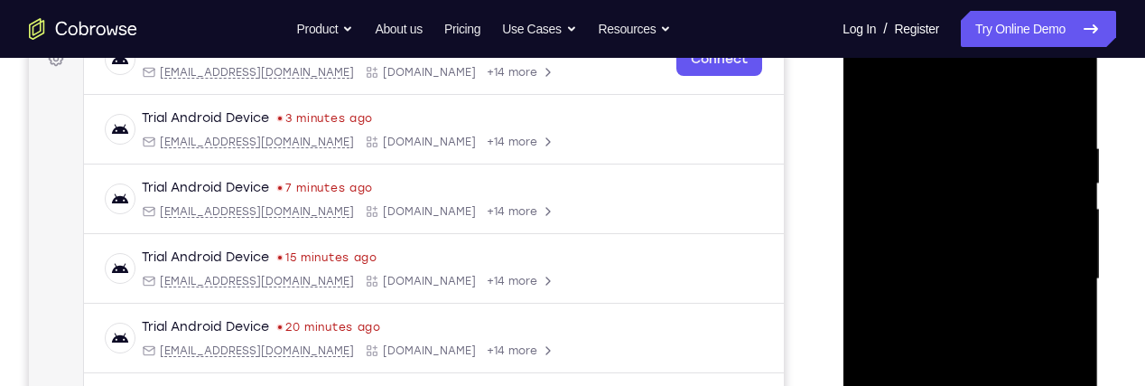
scroll to position [284, 0]
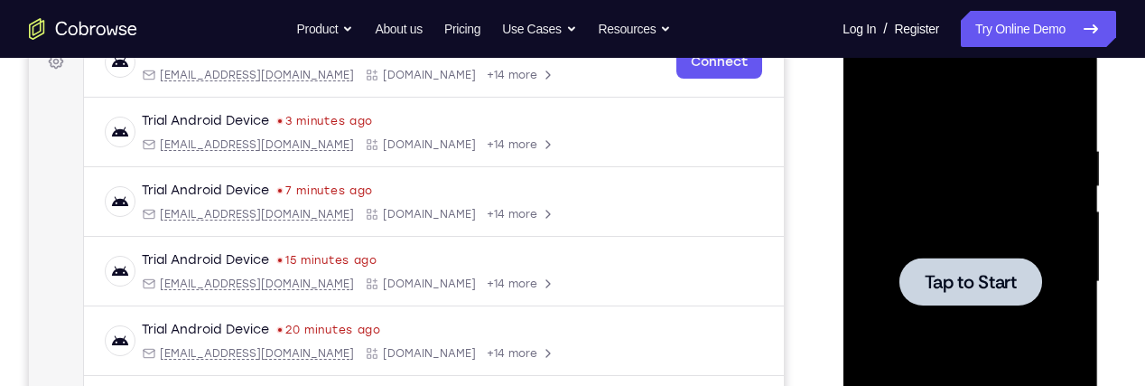
click at [996, 257] on div at bounding box center [970, 281] width 143 height 48
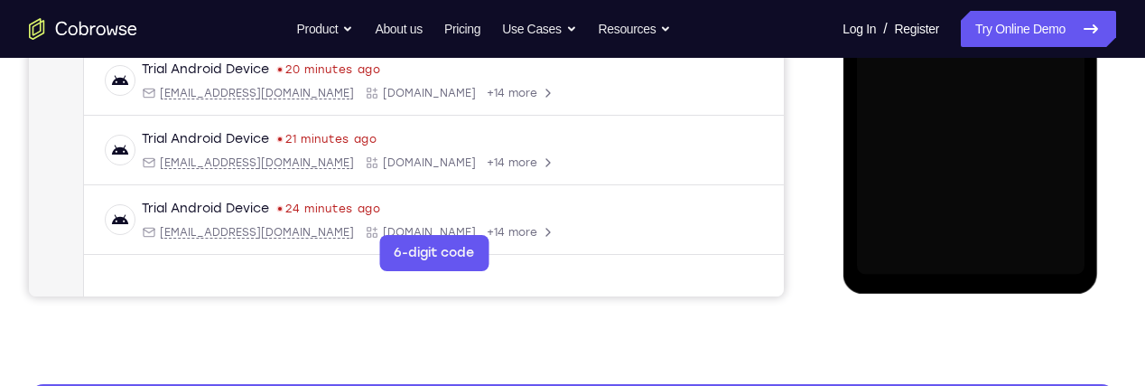
scroll to position [529, 0]
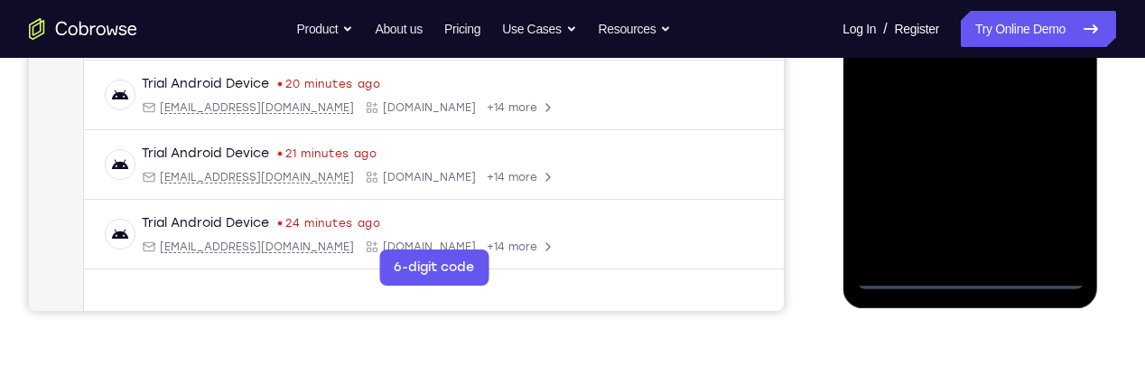
click at [966, 276] on div at bounding box center [970, 36] width 228 height 506
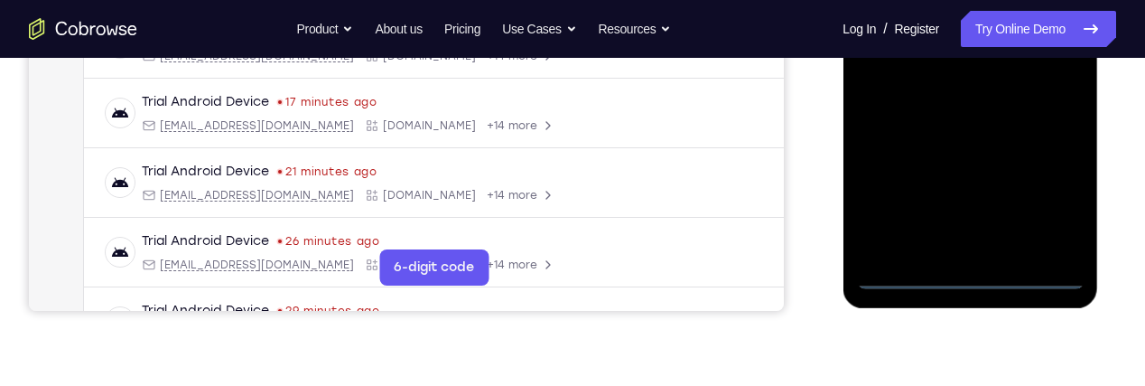
click at [1043, 207] on div at bounding box center [970, 36] width 228 height 506
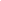
scroll to position [643, 22]
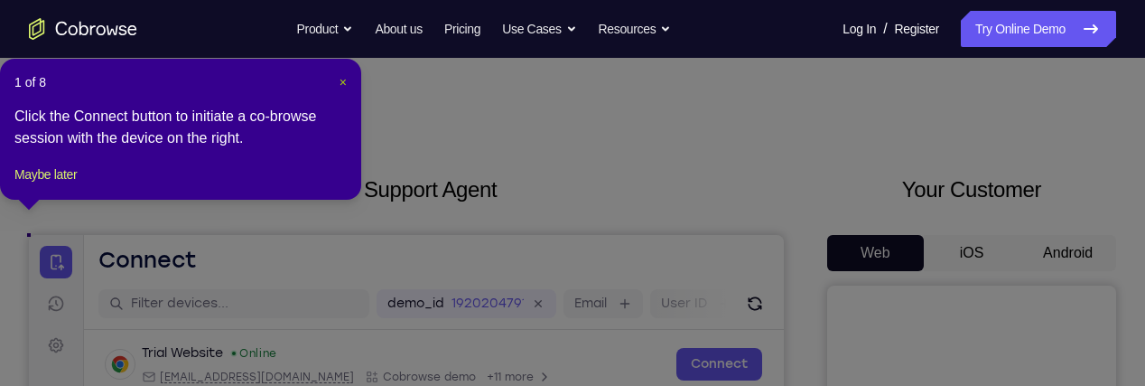
click at [343, 80] on span "×" at bounding box center [343, 82] width 7 height 14
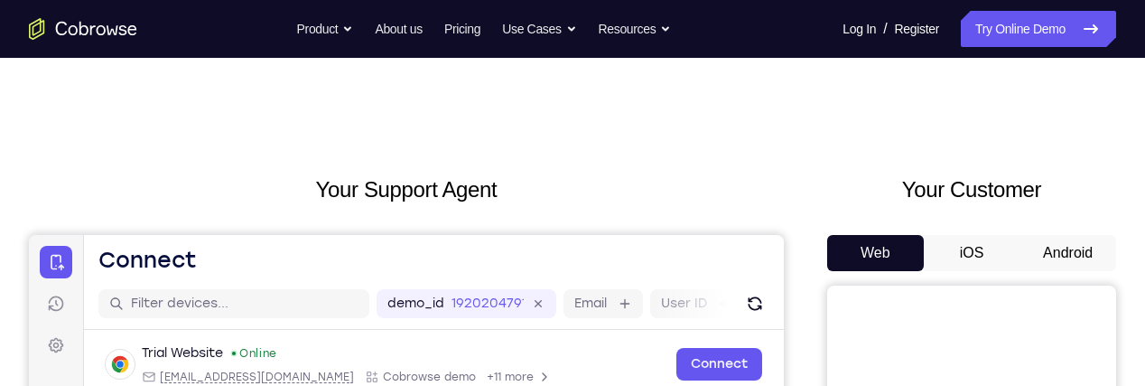
click at [1070, 266] on button "Android" at bounding box center [1068, 253] width 97 height 36
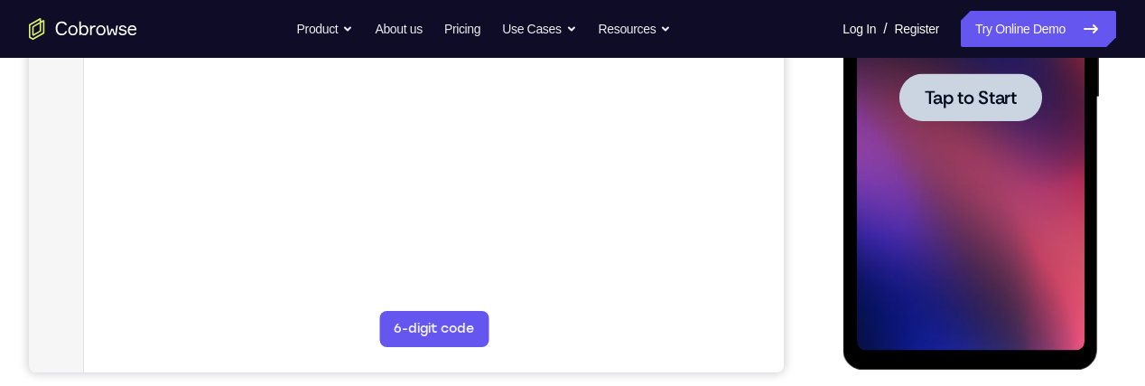
scroll to position [467, 0]
click at [1019, 93] on div at bounding box center [970, 98] width 143 height 48
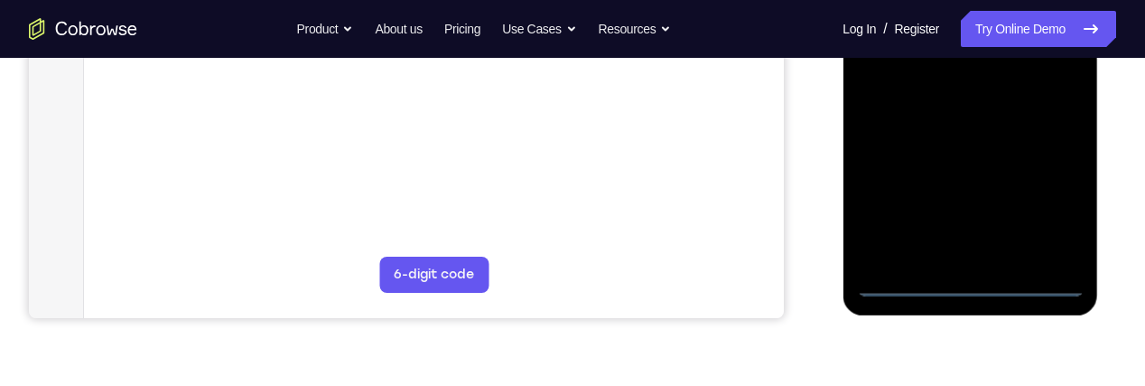
scroll to position [545, 0]
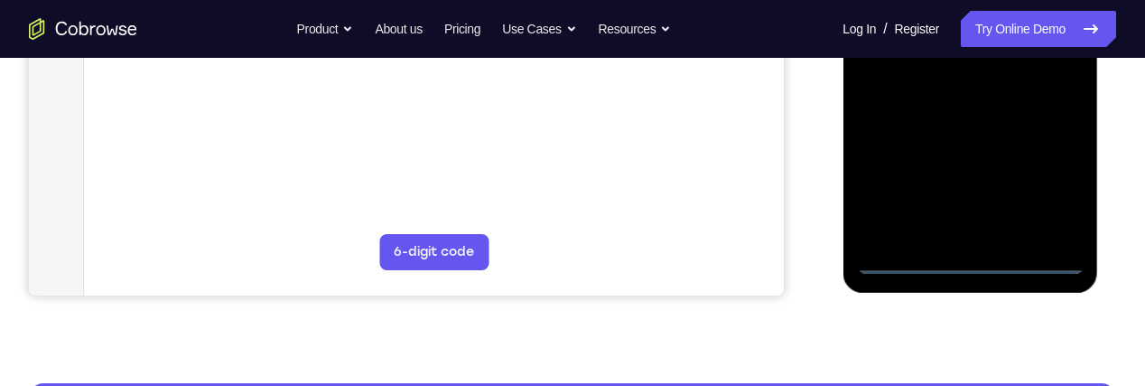
click at [972, 259] on div at bounding box center [970, 21] width 228 height 506
click at [1046, 183] on div at bounding box center [970, 21] width 228 height 506
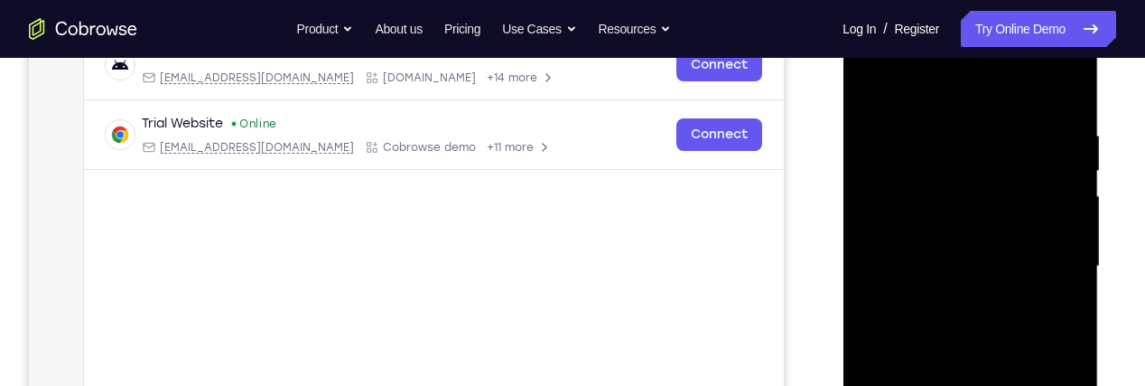
scroll to position [296, 0]
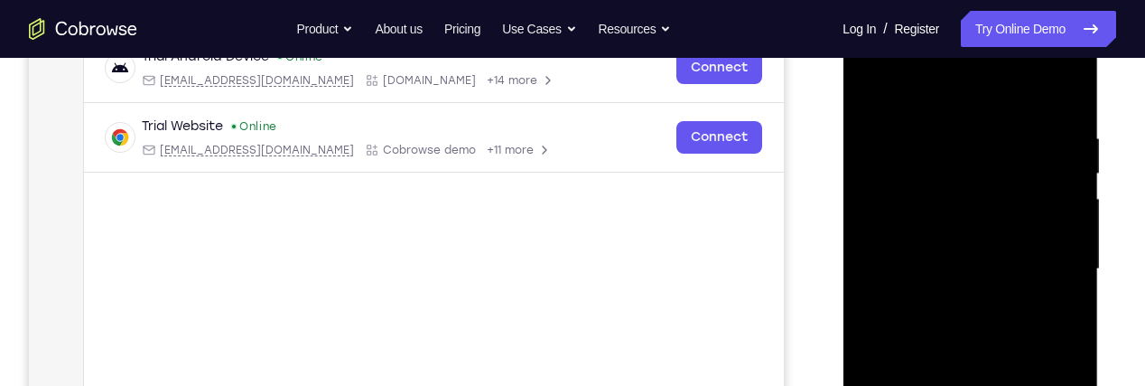
click at [1013, 90] on div at bounding box center [970, 269] width 228 height 506
click at [1045, 257] on div at bounding box center [970, 269] width 228 height 506
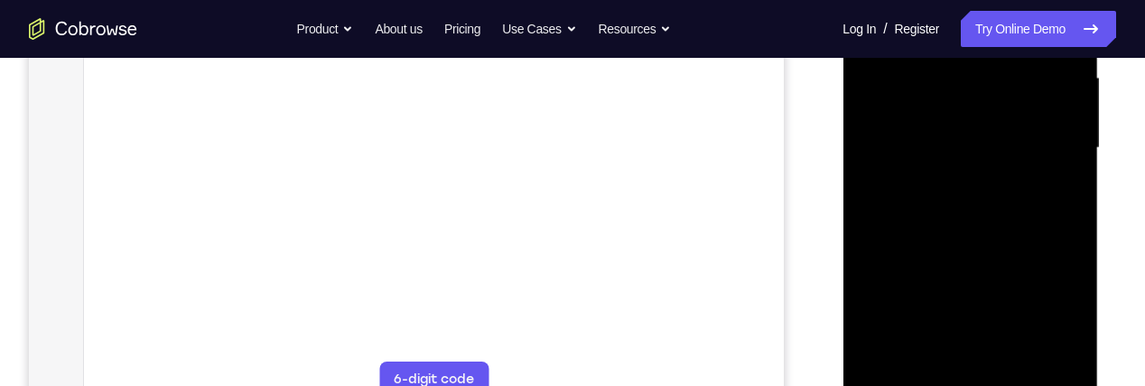
scroll to position [418, 0]
click at [948, 355] on div at bounding box center [970, 147] width 228 height 506
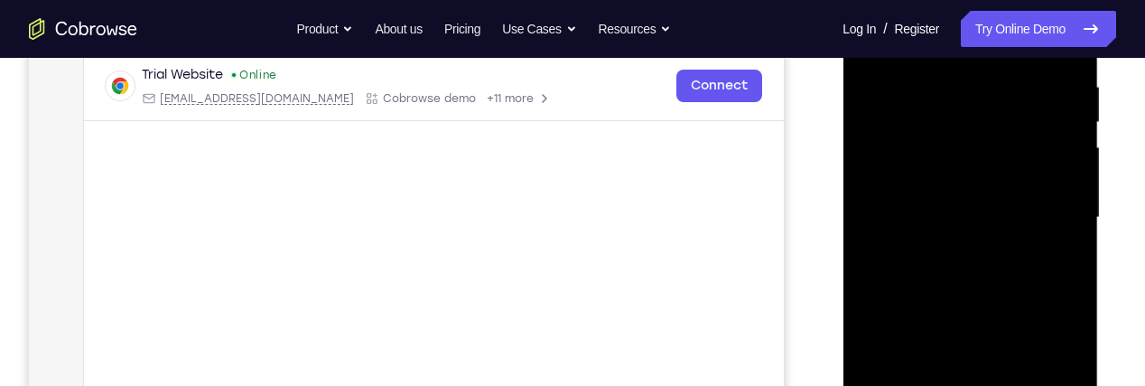
scroll to position [343, 0]
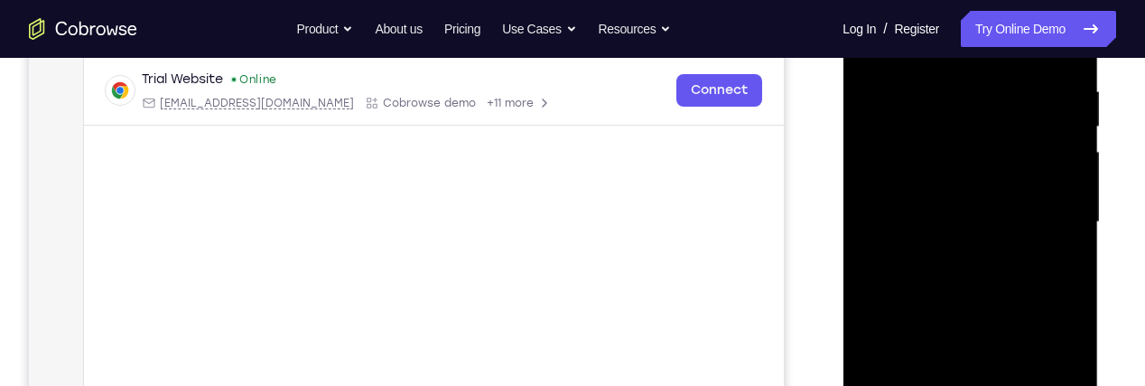
click at [1034, 207] on div at bounding box center [970, 222] width 228 height 506
click at [1013, 178] on div at bounding box center [970, 222] width 228 height 506
click at [1023, 224] on div at bounding box center [970, 222] width 228 height 506
click at [1017, 224] on div at bounding box center [970, 222] width 228 height 506
click at [1000, 216] on div at bounding box center [970, 222] width 228 height 506
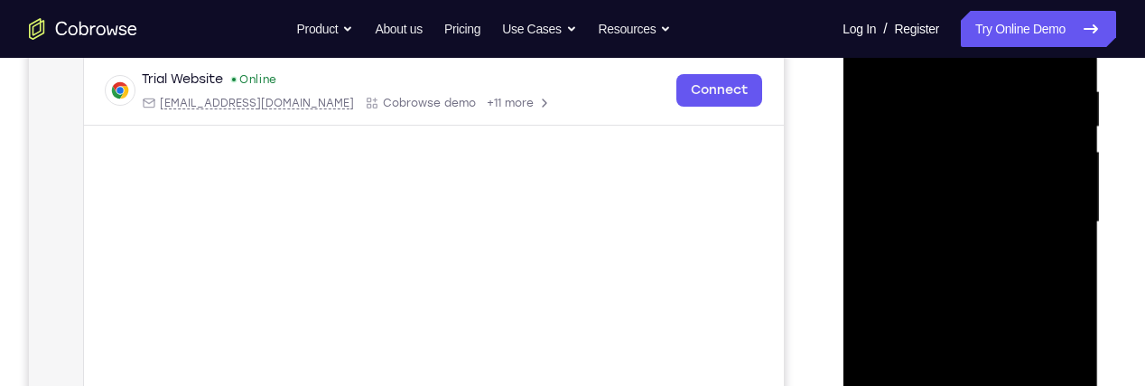
click at [1015, 275] on div at bounding box center [970, 222] width 228 height 506
click at [997, 276] on div at bounding box center [970, 222] width 228 height 506
click at [984, 267] on div at bounding box center [970, 222] width 228 height 506
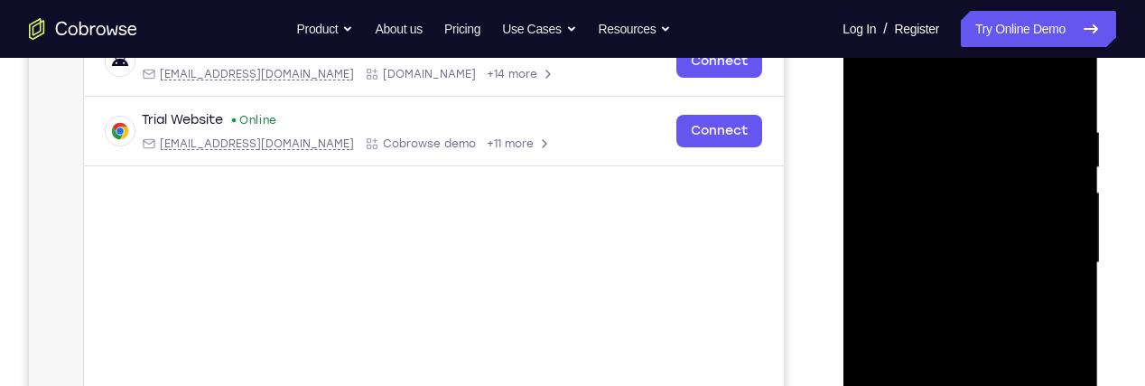
scroll to position [302, 0]
click at [1055, 107] on div at bounding box center [970, 264] width 228 height 506
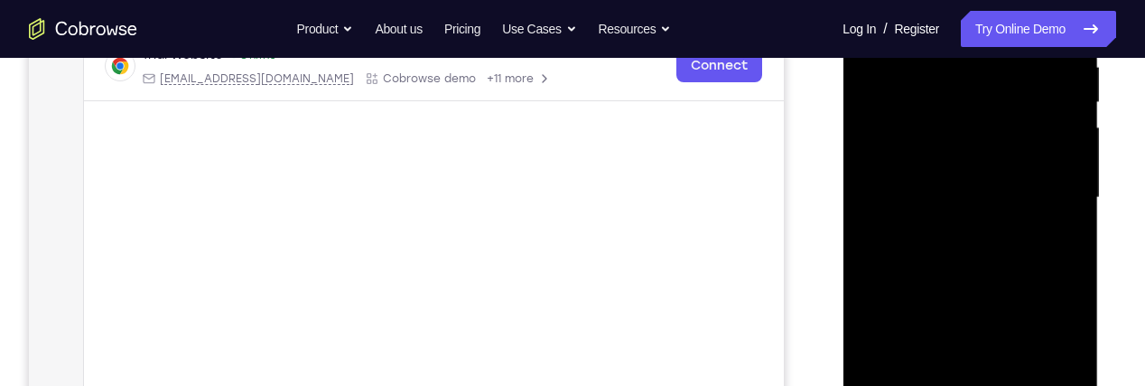
scroll to position [352, 0]
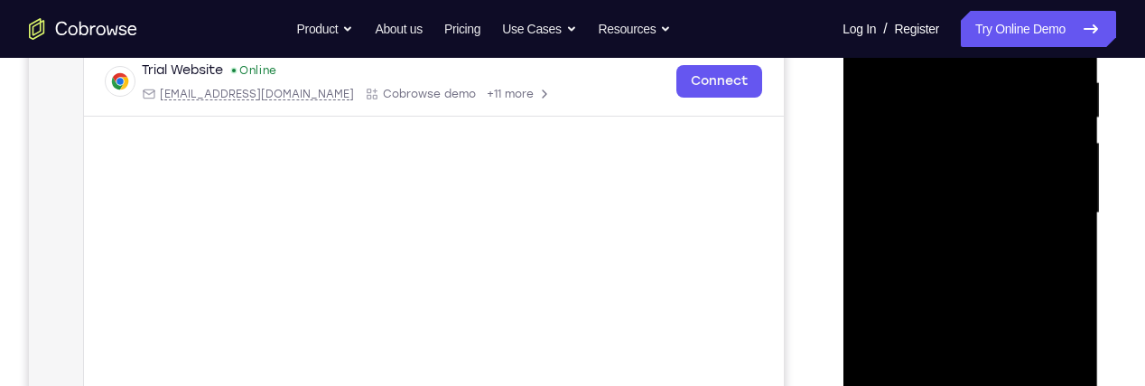
click at [1069, 216] on div at bounding box center [970, 213] width 228 height 506
click at [1076, 209] on div at bounding box center [970, 213] width 228 height 506
click at [1070, 213] on div at bounding box center [970, 213] width 228 height 506
click at [1066, 217] on div at bounding box center [970, 213] width 228 height 506
click at [1064, 214] on div at bounding box center [970, 213] width 228 height 506
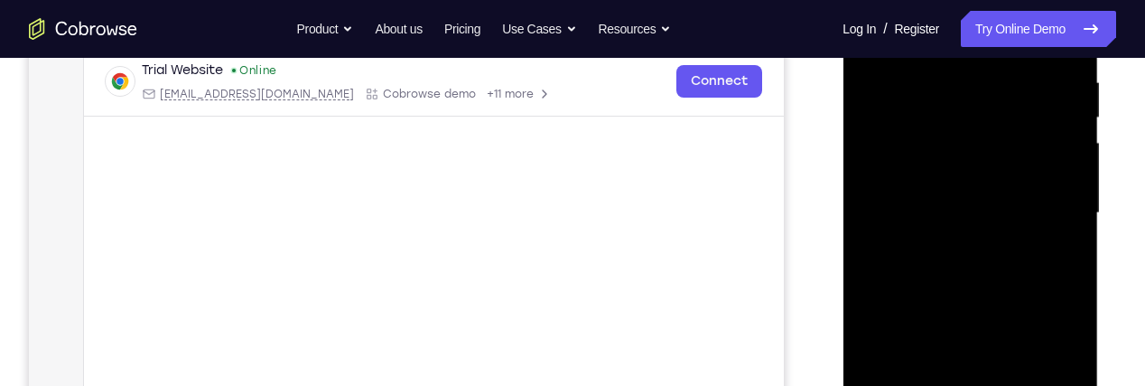
click at [873, 187] on div at bounding box center [970, 213] width 228 height 506
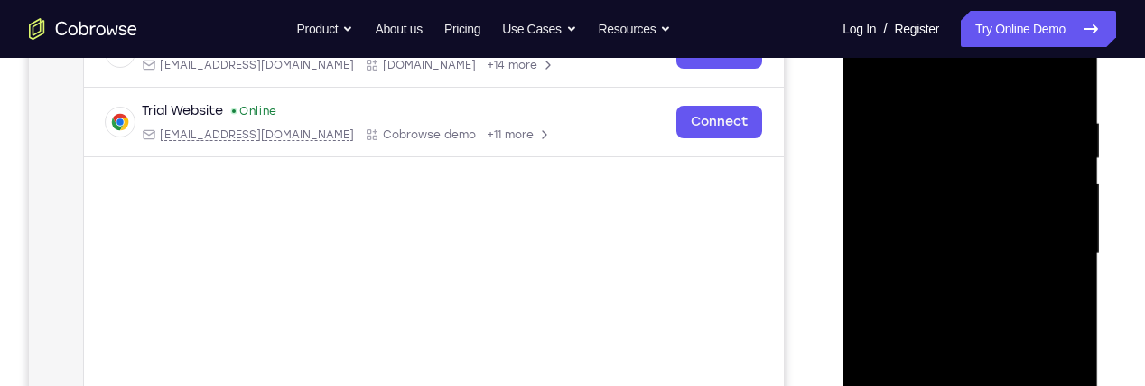
scroll to position [267, 0]
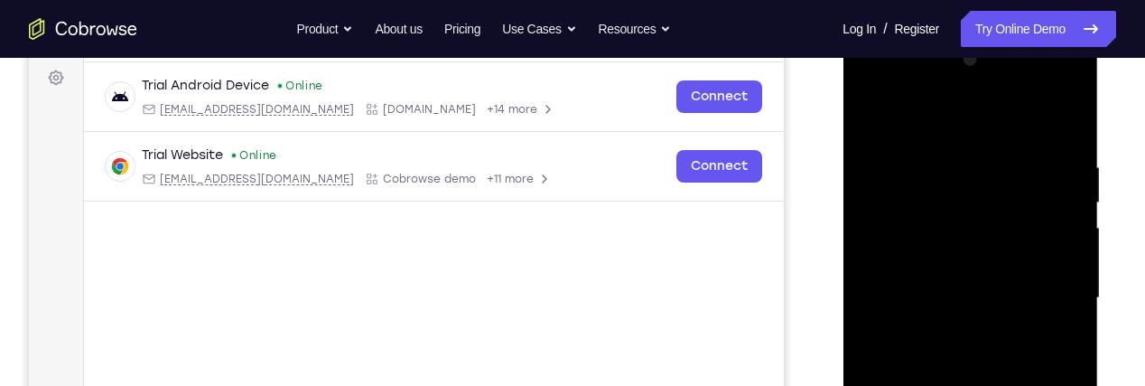
click at [948, 265] on div at bounding box center [970, 298] width 228 height 506
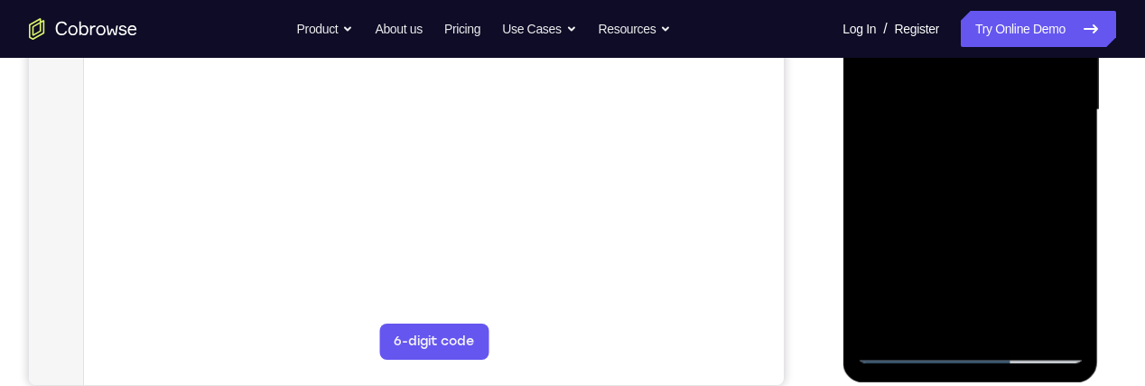
scroll to position [456, 0]
click at [1048, 295] on div at bounding box center [970, 109] width 228 height 506
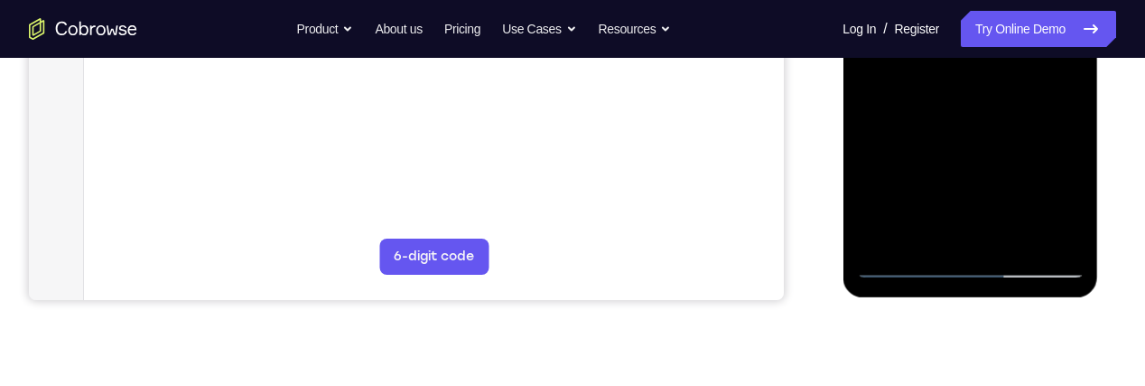
scroll to position [537, 0]
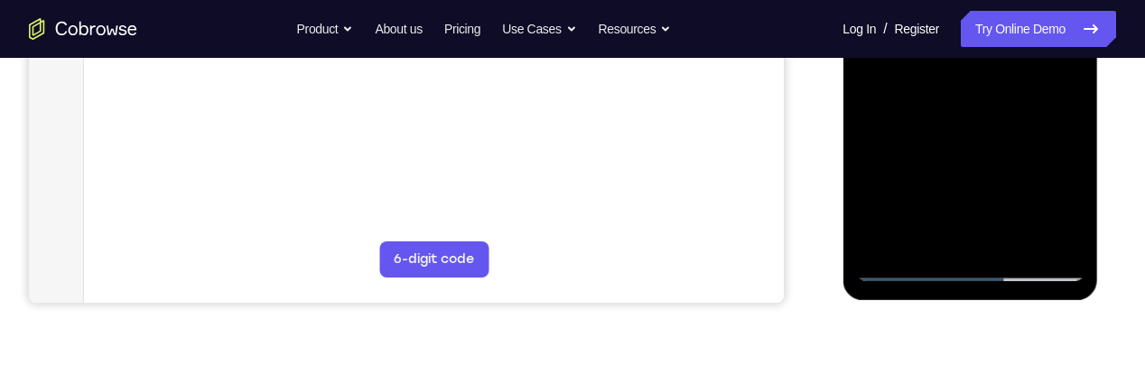
click at [886, 246] on div at bounding box center [970, 28] width 228 height 506
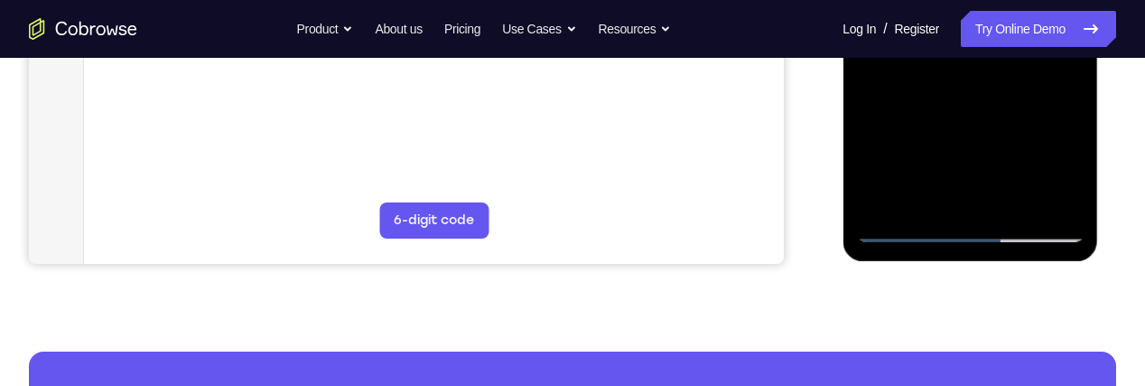
scroll to position [584, 0]
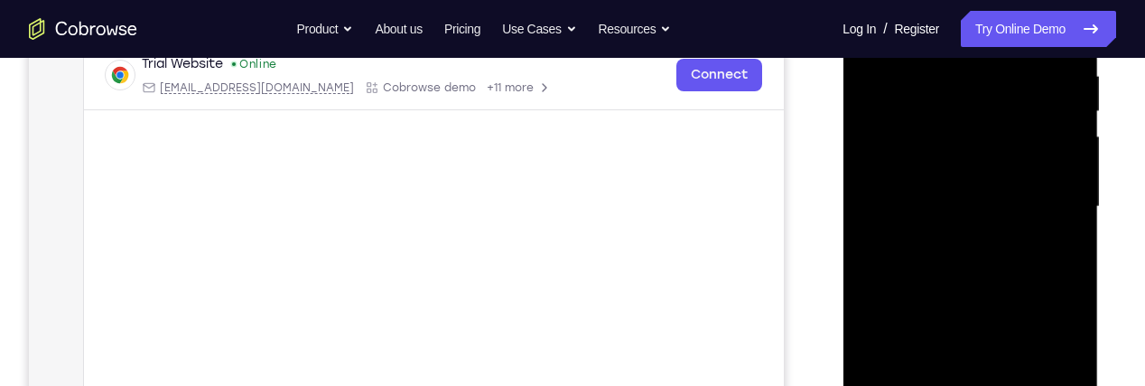
scroll to position [361, 0]
click at [1068, 153] on div at bounding box center [970, 204] width 228 height 506
click at [1050, 140] on div at bounding box center [970, 204] width 228 height 506
